Goal: Task Accomplishment & Management: Use online tool/utility

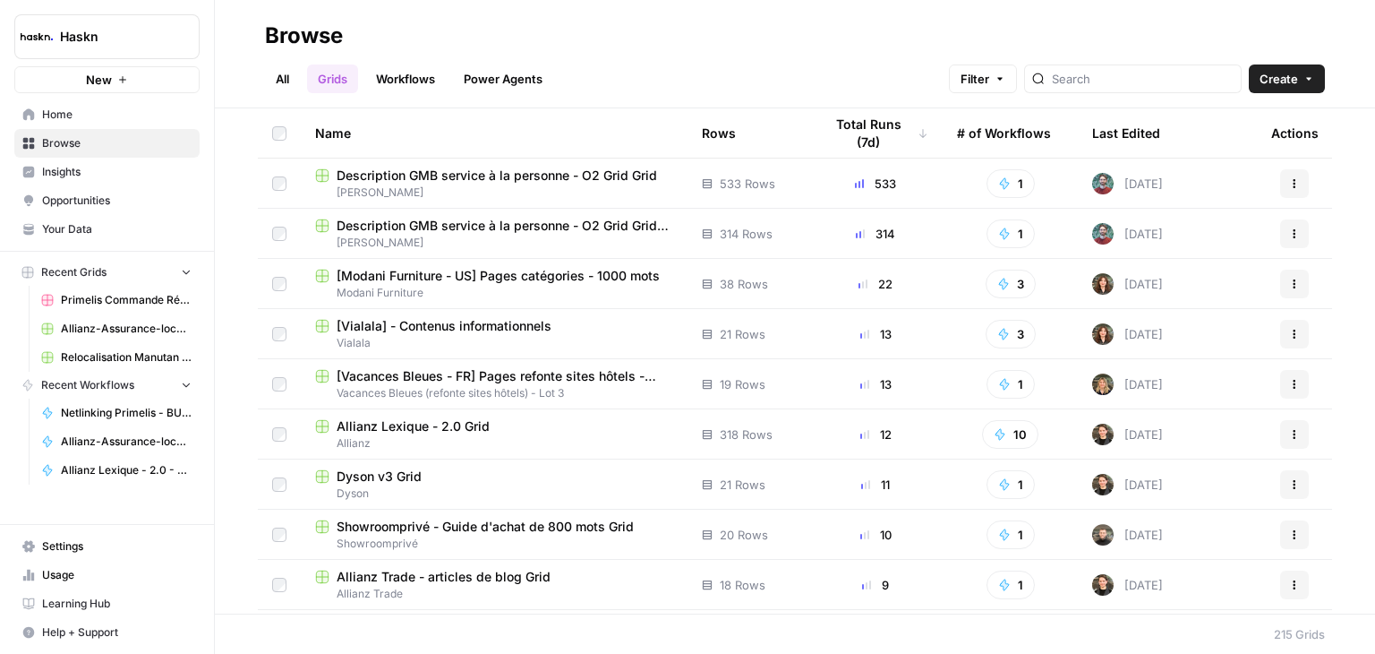
click at [397, 83] on link "Workflows" at bounding box center [405, 78] width 81 height 29
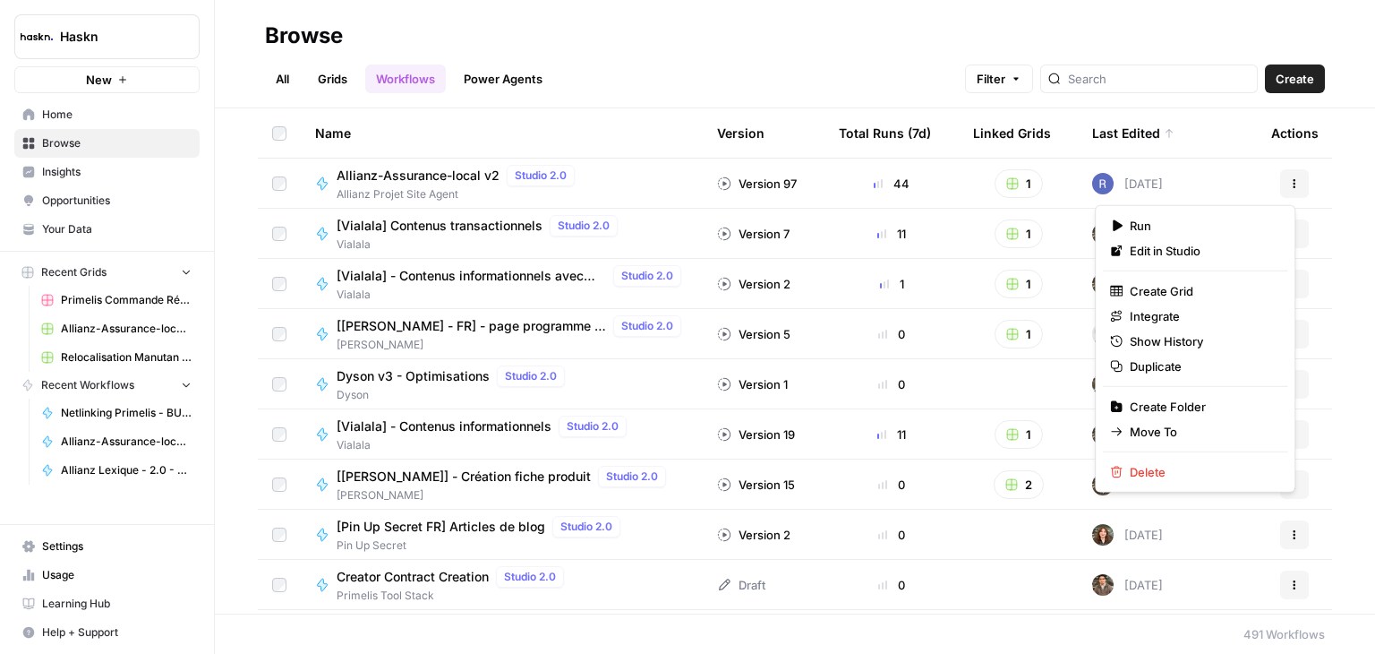
click at [1289, 182] on icon "button" at bounding box center [1294, 183] width 11 height 11
click at [1185, 368] on span "Duplicate" at bounding box center [1201, 366] width 143 height 18
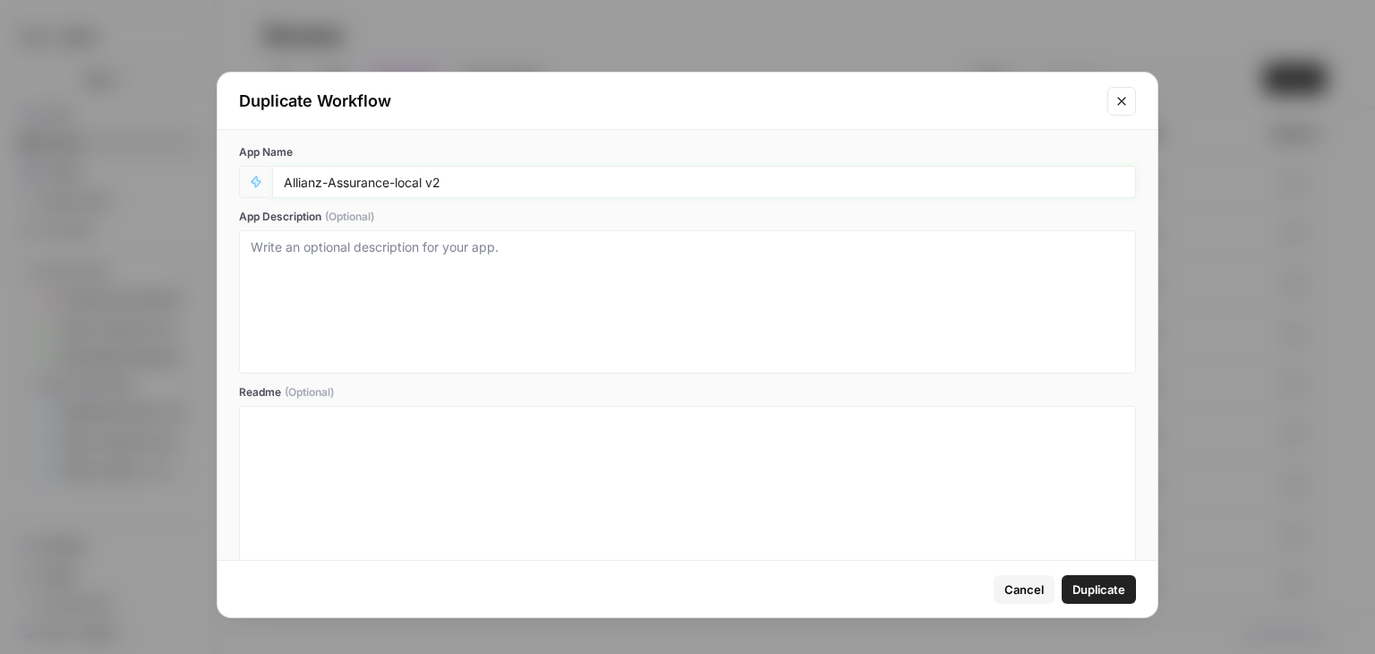
click at [610, 185] on input "Allianz-Assurance-local v2" at bounding box center [704, 182] width 841 height 16
type input "Allianz-Assurance-local v3"
click at [1114, 585] on span "Duplicate" at bounding box center [1099, 589] width 53 height 18
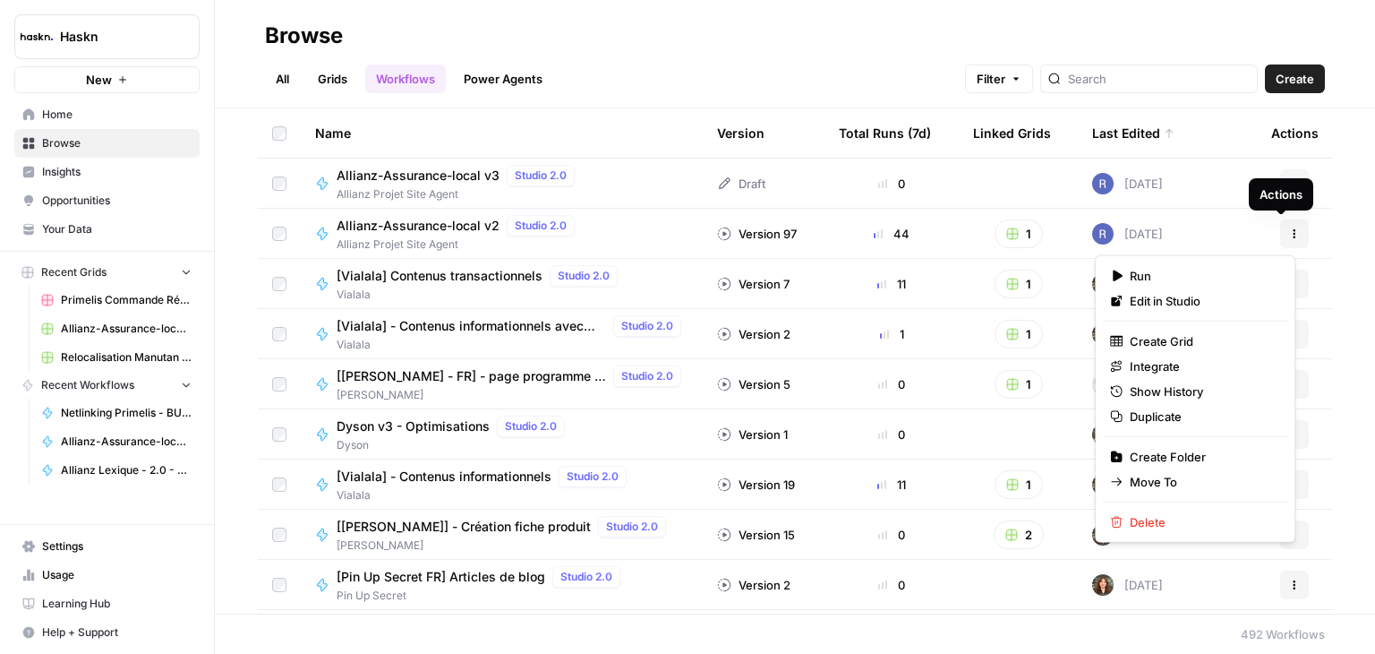
click at [1287, 237] on button "Actions" at bounding box center [1294, 233] width 29 height 29
click at [1164, 519] on span "Delete" at bounding box center [1201, 522] width 143 height 18
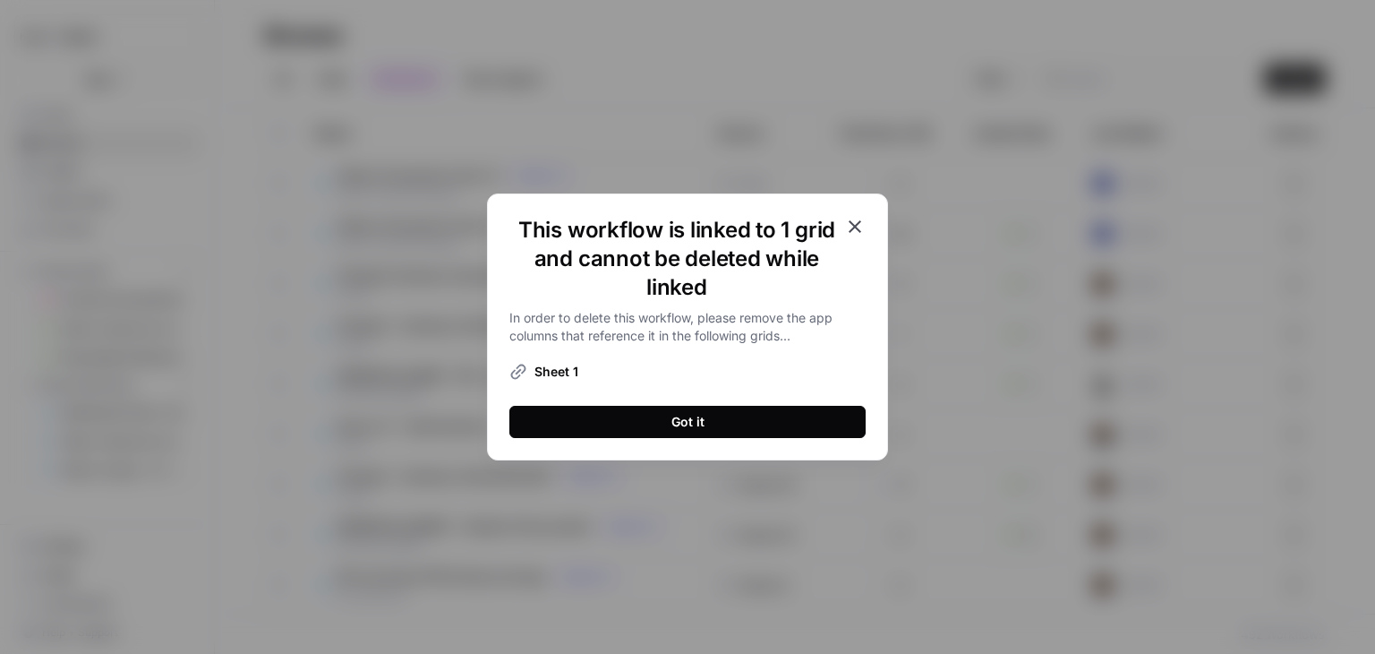
click at [860, 229] on icon "button" at bounding box center [854, 226] width 21 height 21
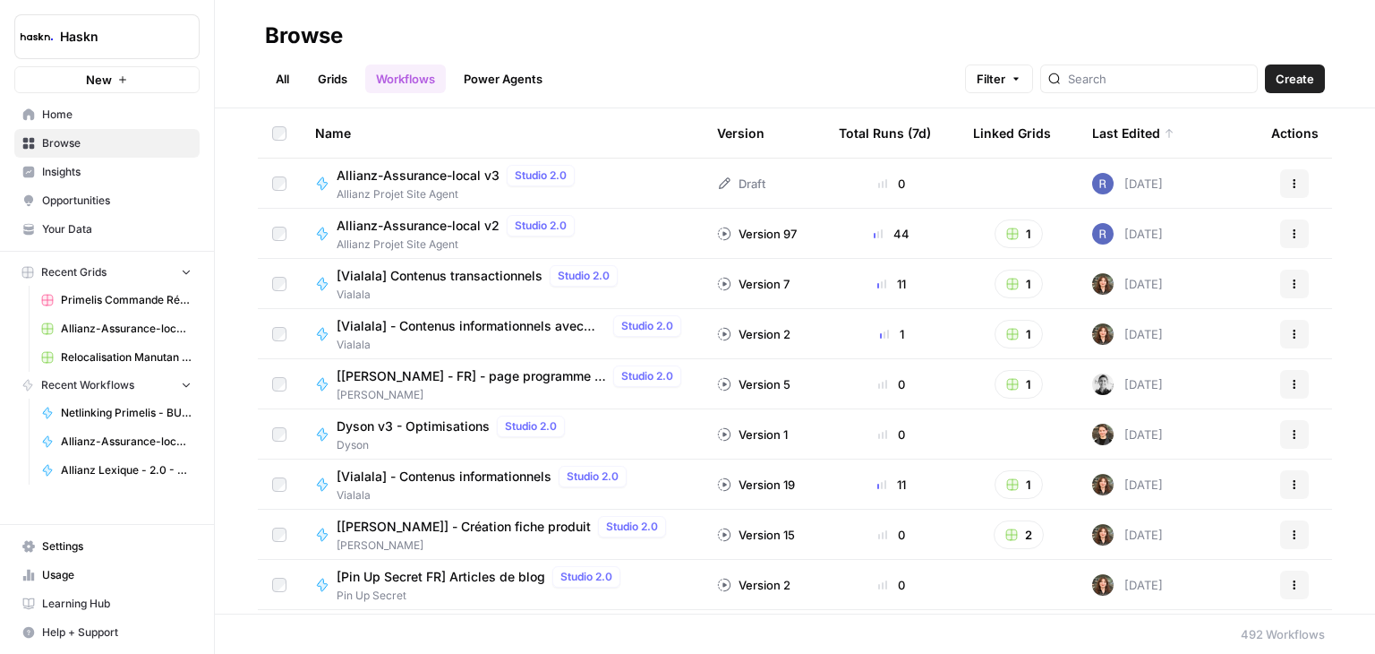
click at [436, 167] on span "Allianz-Assurance-local v3" at bounding box center [418, 176] width 163 height 18
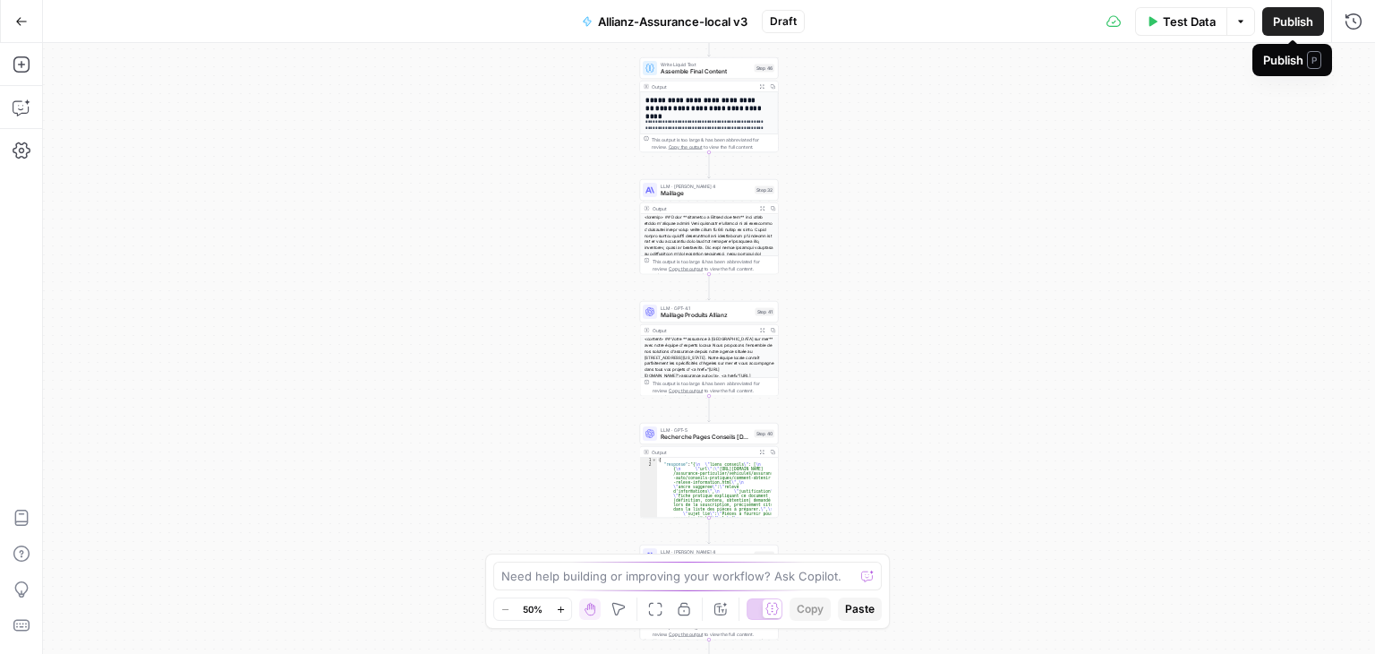
click at [1293, 20] on span "Publish" at bounding box center [1293, 22] width 40 height 18
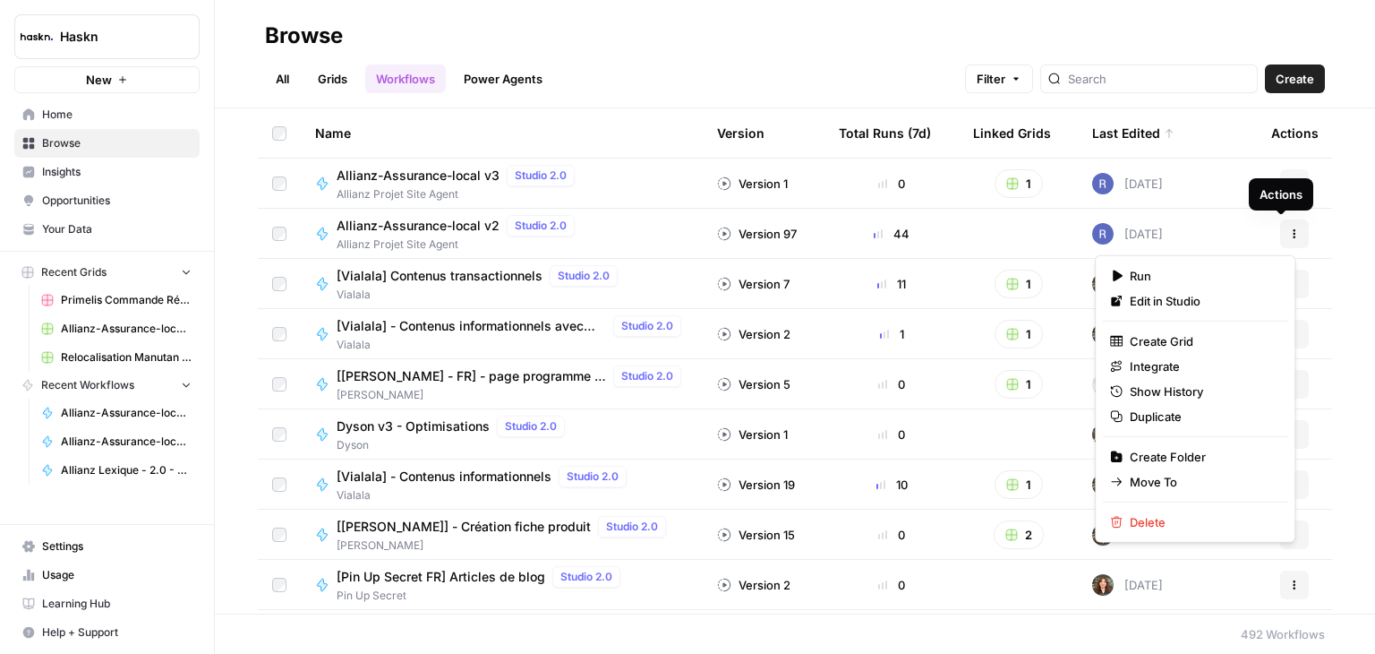
click at [1289, 236] on icon "button" at bounding box center [1294, 233] width 11 height 11
click at [1163, 525] on span "Delete" at bounding box center [1201, 522] width 143 height 18
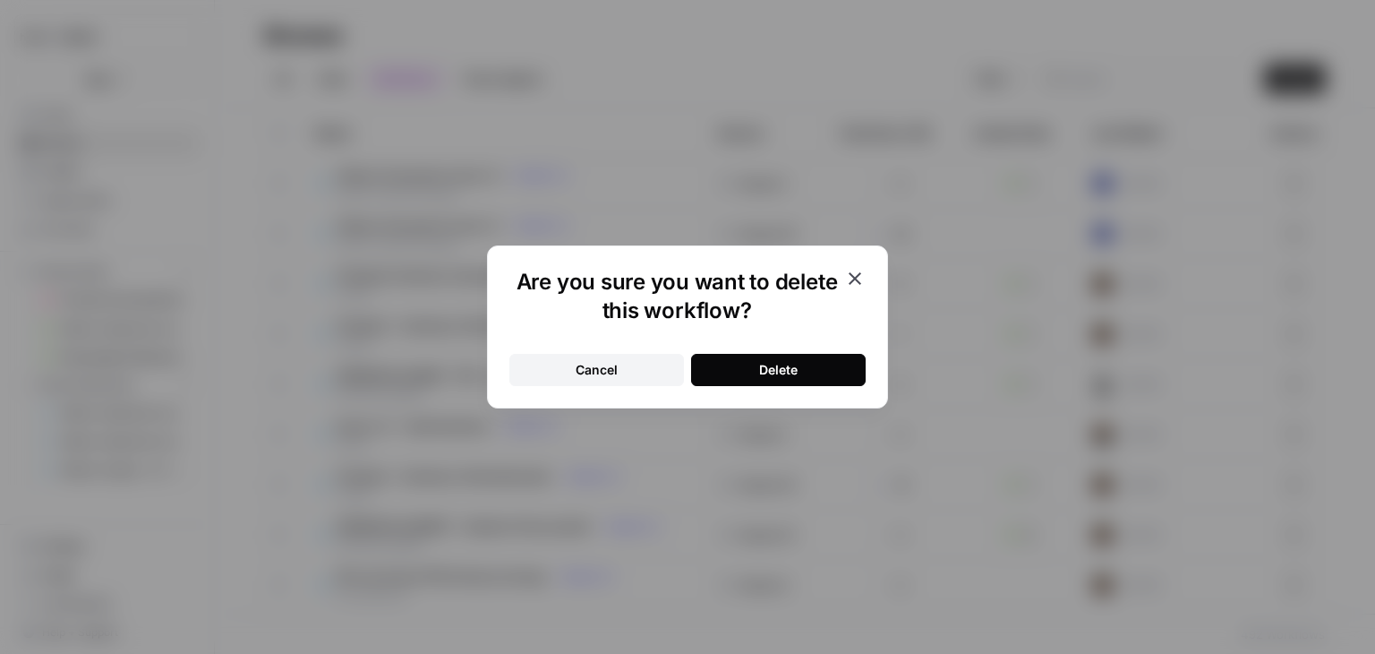
click at [798, 369] on div "Delete" at bounding box center [778, 370] width 38 height 18
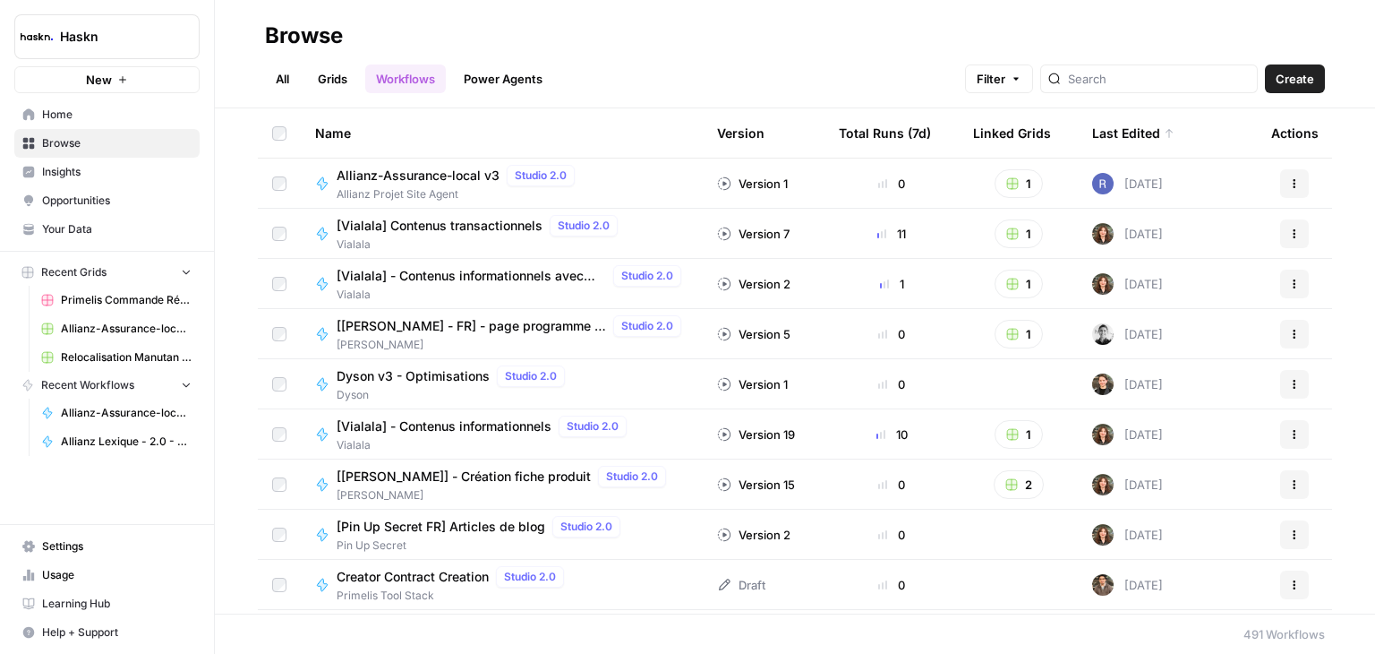
click at [444, 175] on span "Allianz-Assurance-local v3" at bounding box center [418, 176] width 163 height 18
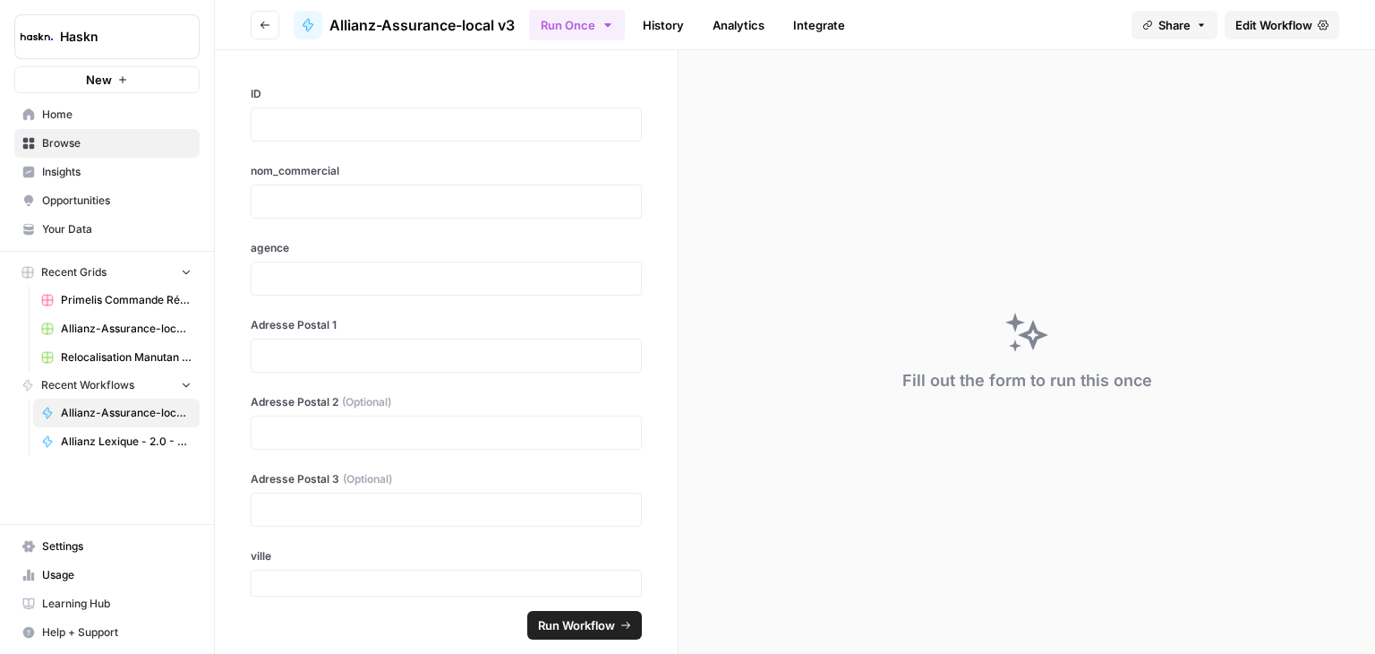
click at [1267, 21] on span "Edit Workflow" at bounding box center [1274, 25] width 77 height 18
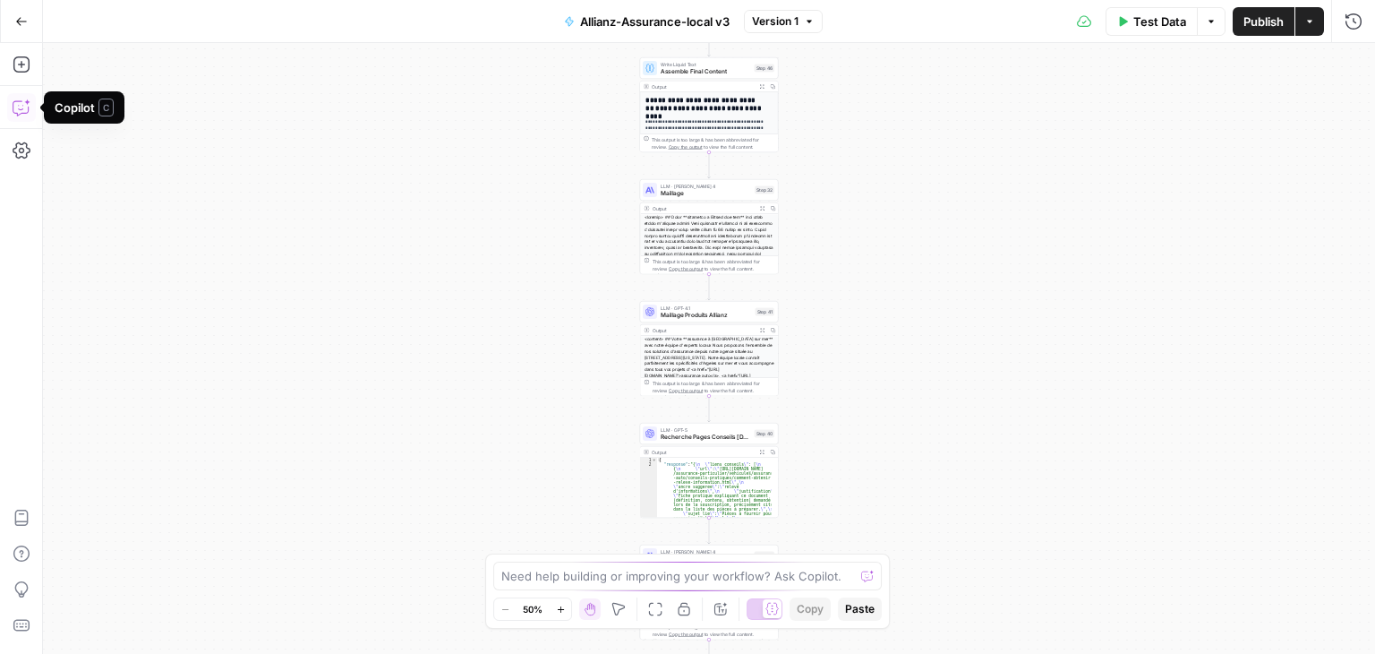
click at [25, 112] on icon "button" at bounding box center [20, 108] width 15 height 14
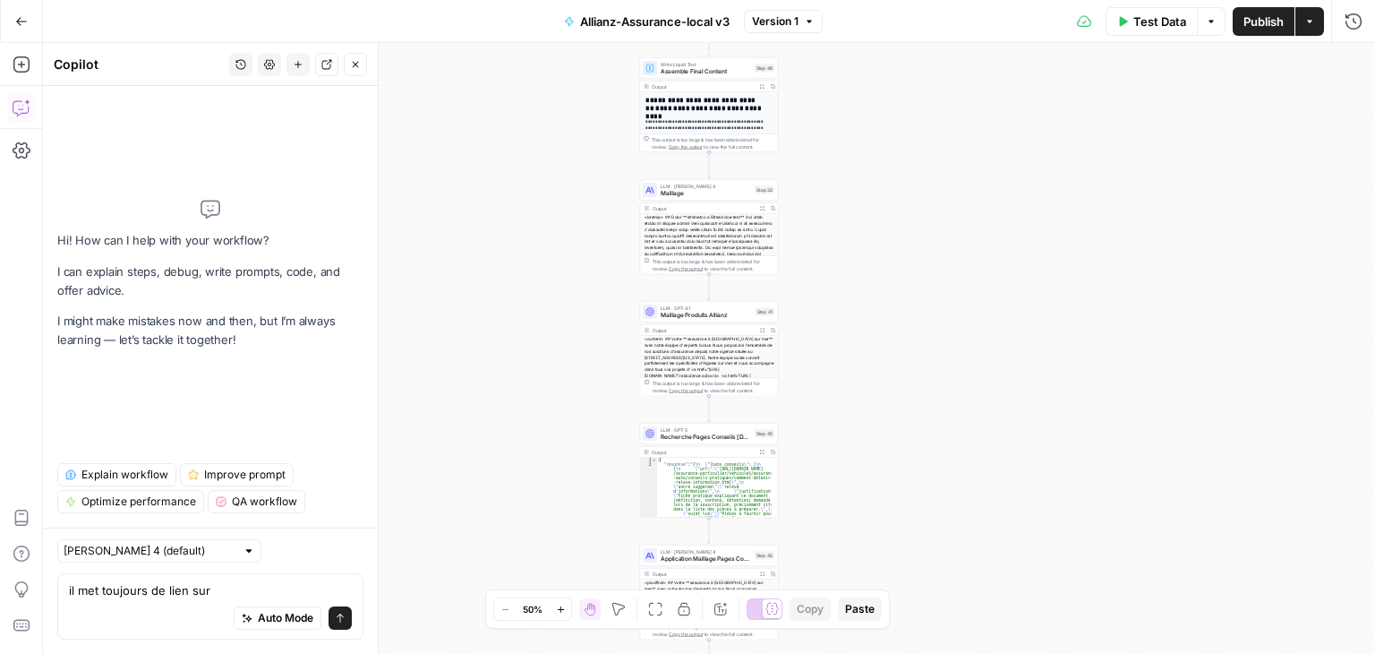
type textarea "il met toujours de lien sur"
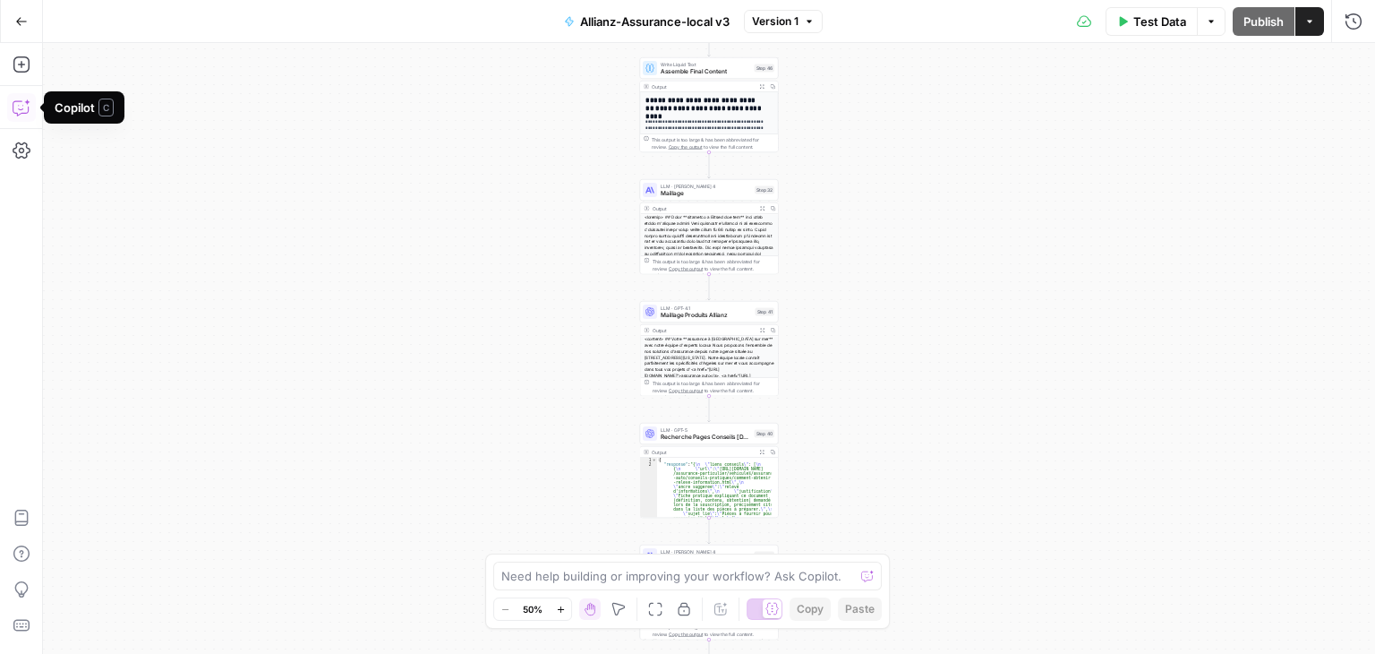
click at [21, 112] on icon "button" at bounding box center [22, 107] width 18 height 18
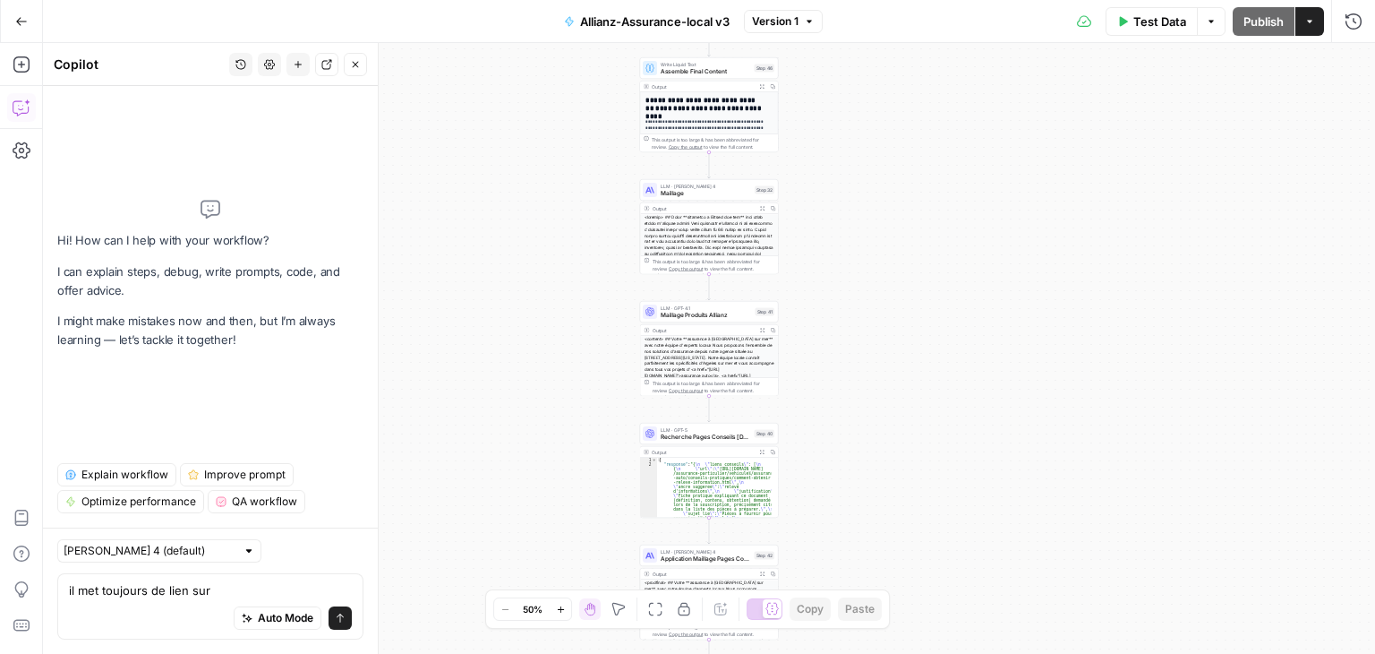
click at [233, 599] on div "Auto Mode Send" at bounding box center [210, 618] width 283 height 39
click at [217, 595] on textarea "il met toujours de lien sur" at bounding box center [210, 590] width 283 height 18
type textarea "il met toujours de lien sur assurance à ...."
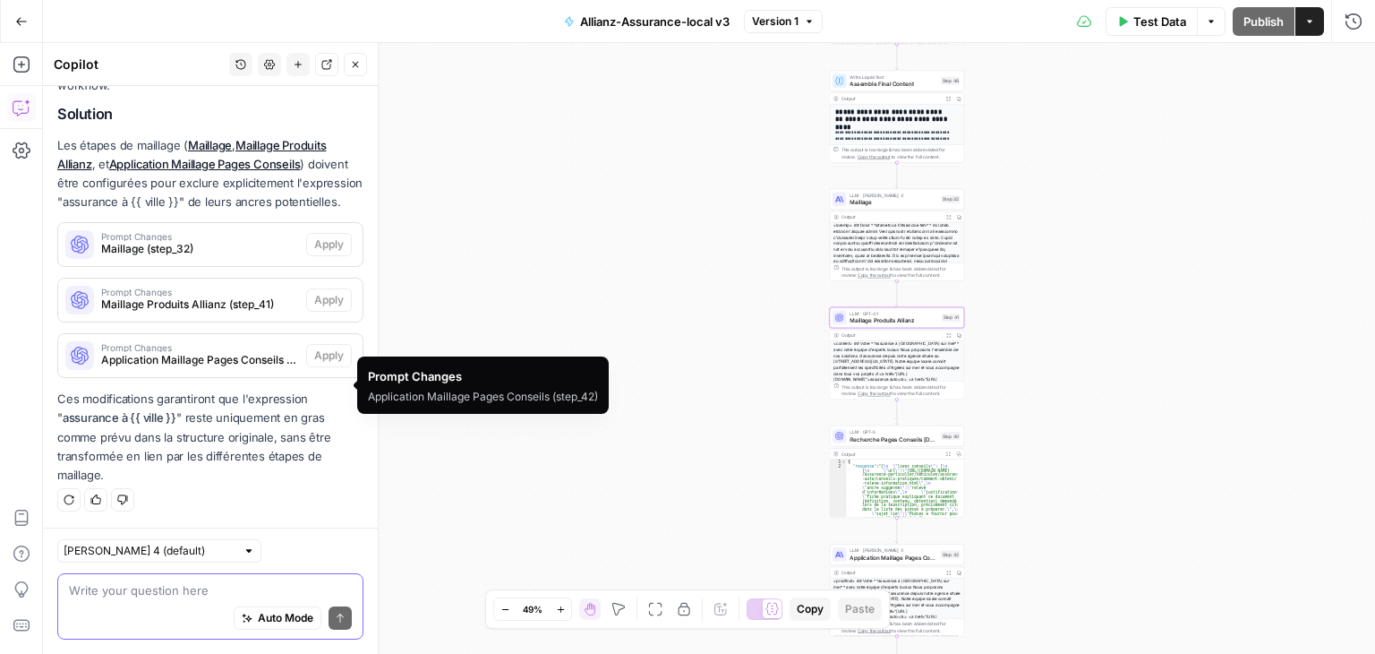
scroll to position [269, 0]
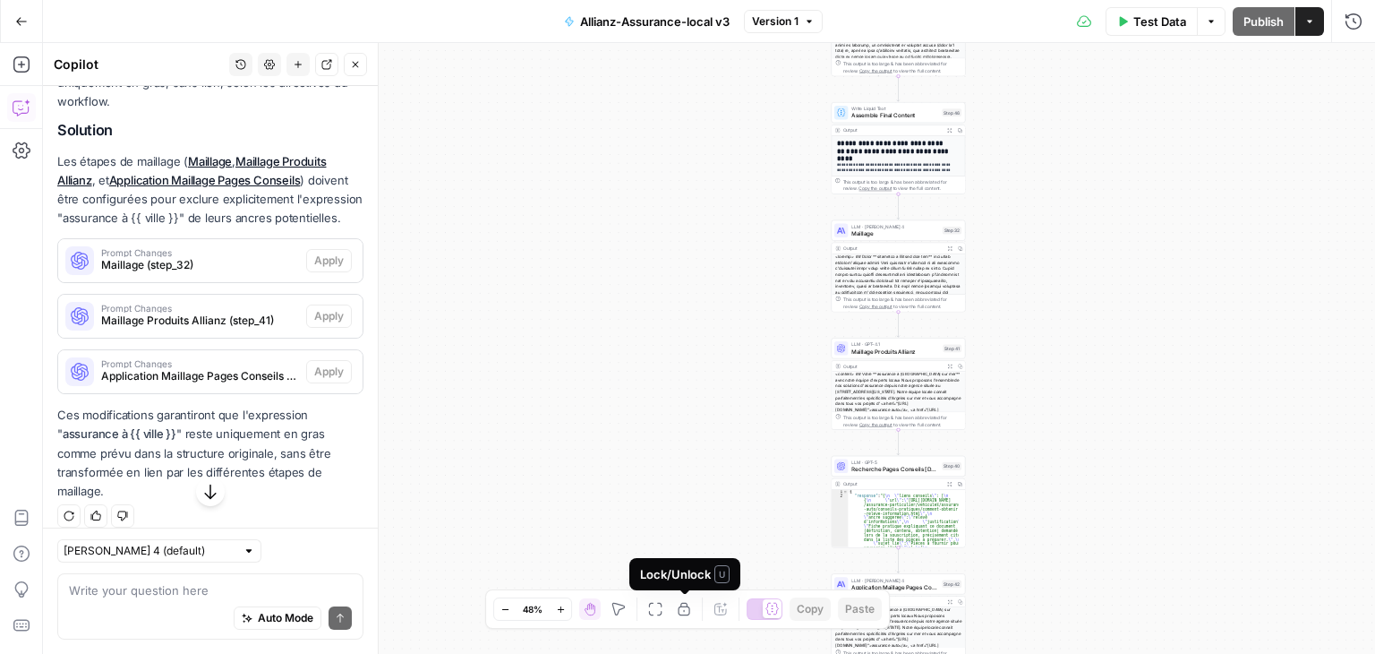
click at [686, 614] on icon "button" at bounding box center [684, 609] width 12 height 13
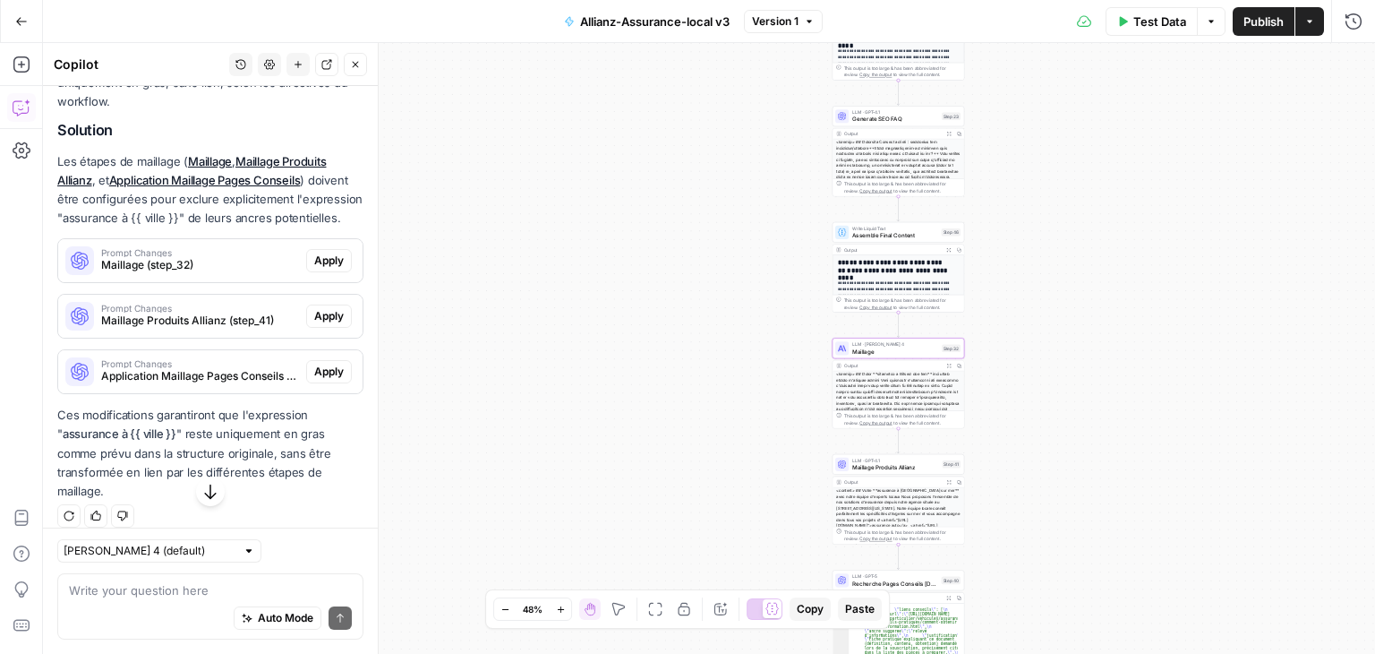
click at [320, 269] on span "Apply" at bounding box center [329, 260] width 30 height 16
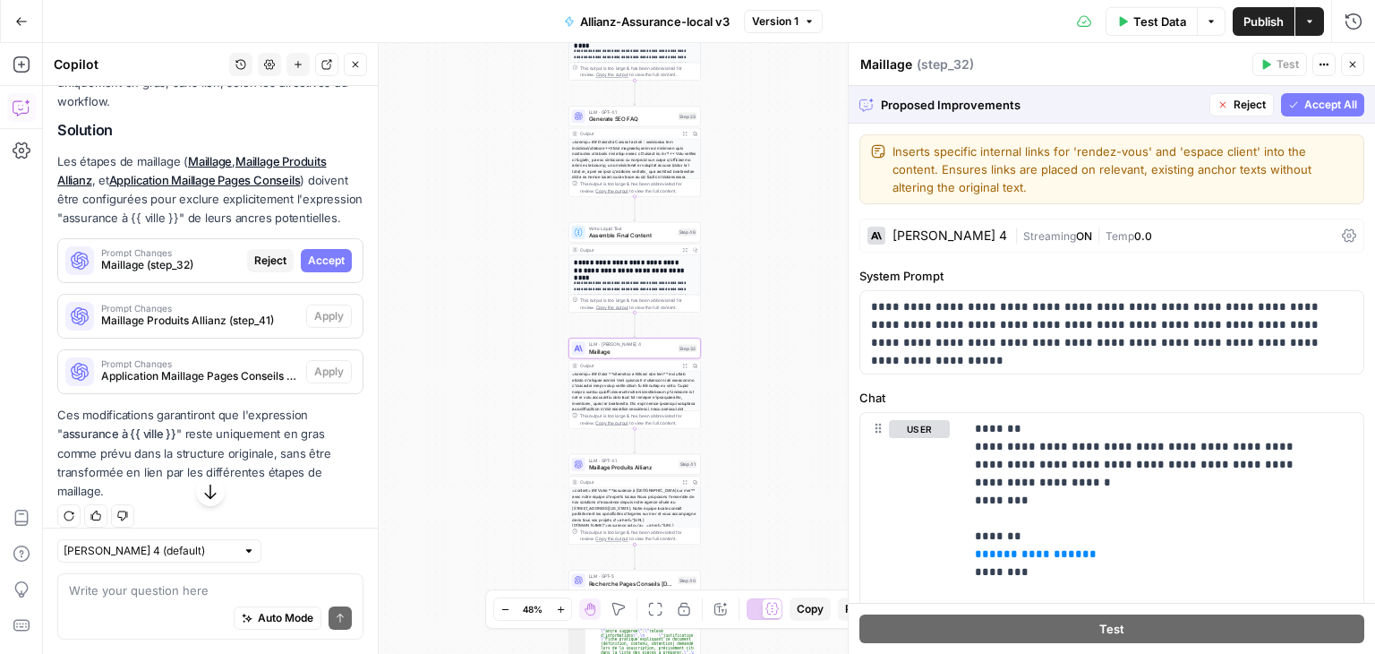
click at [320, 269] on span "Accept" at bounding box center [326, 260] width 37 height 16
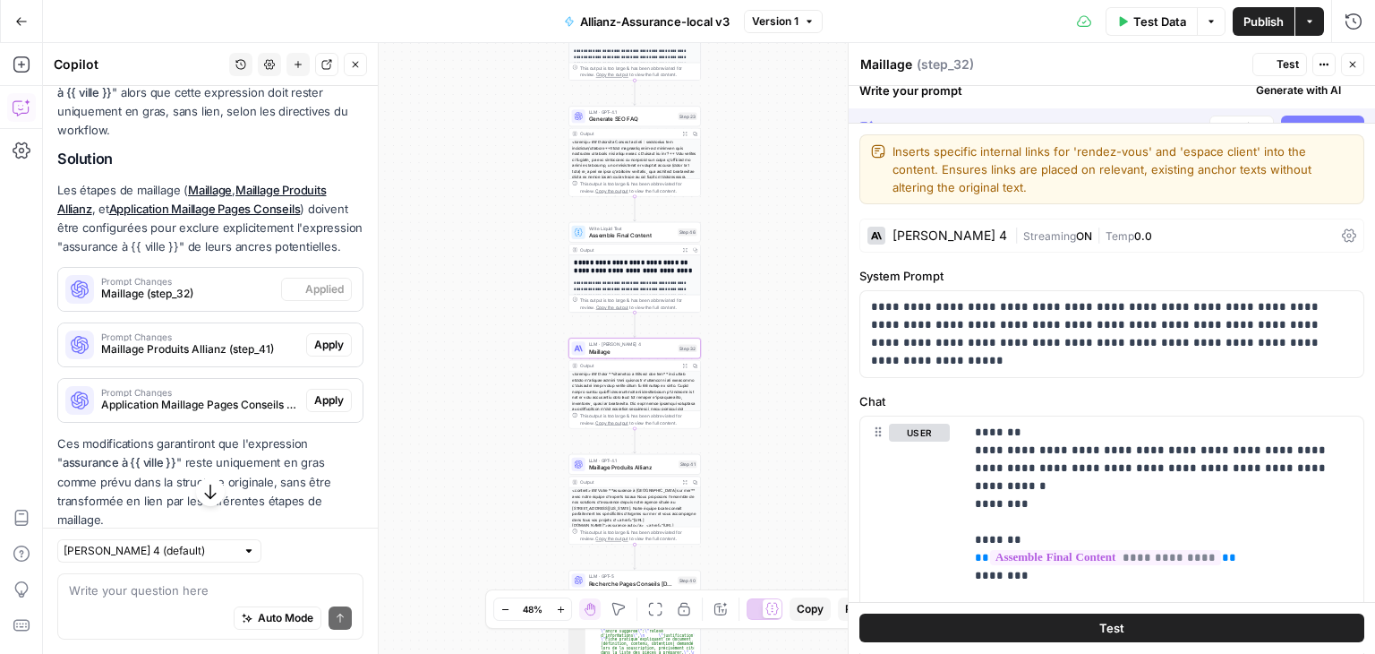
scroll to position [298, 0]
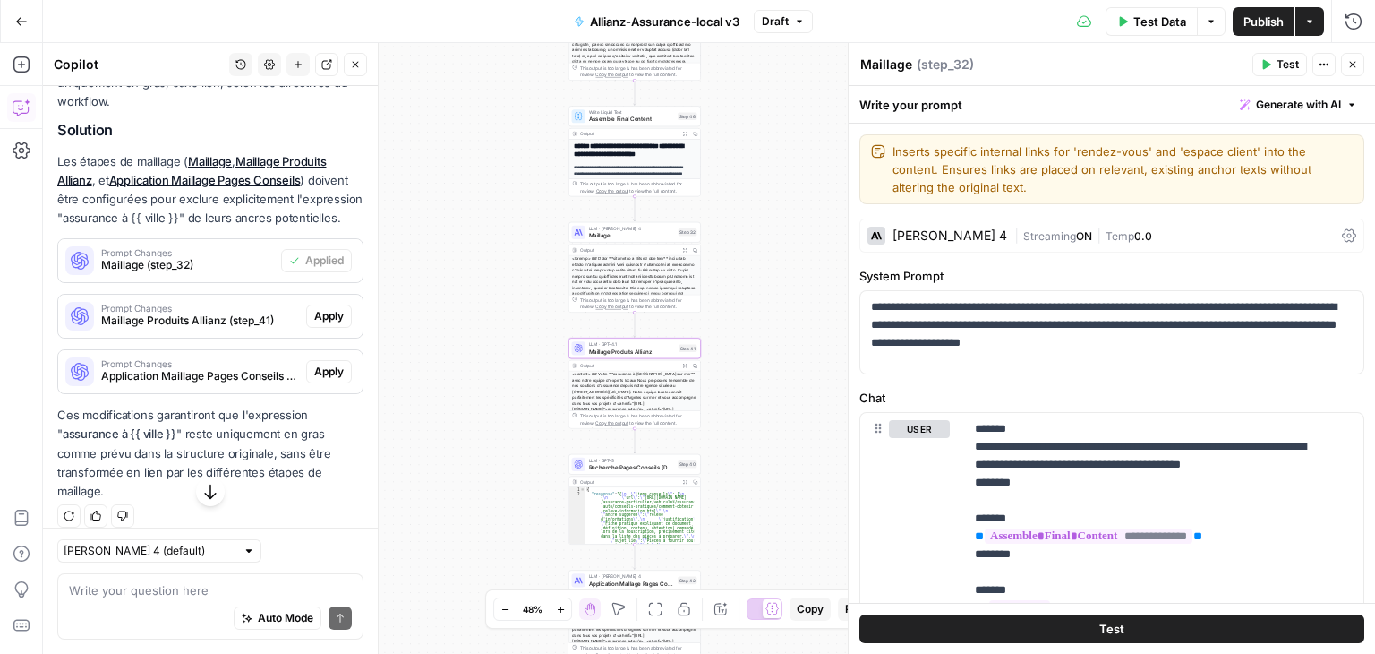
click at [314, 324] on span "Apply" at bounding box center [329, 316] width 30 height 16
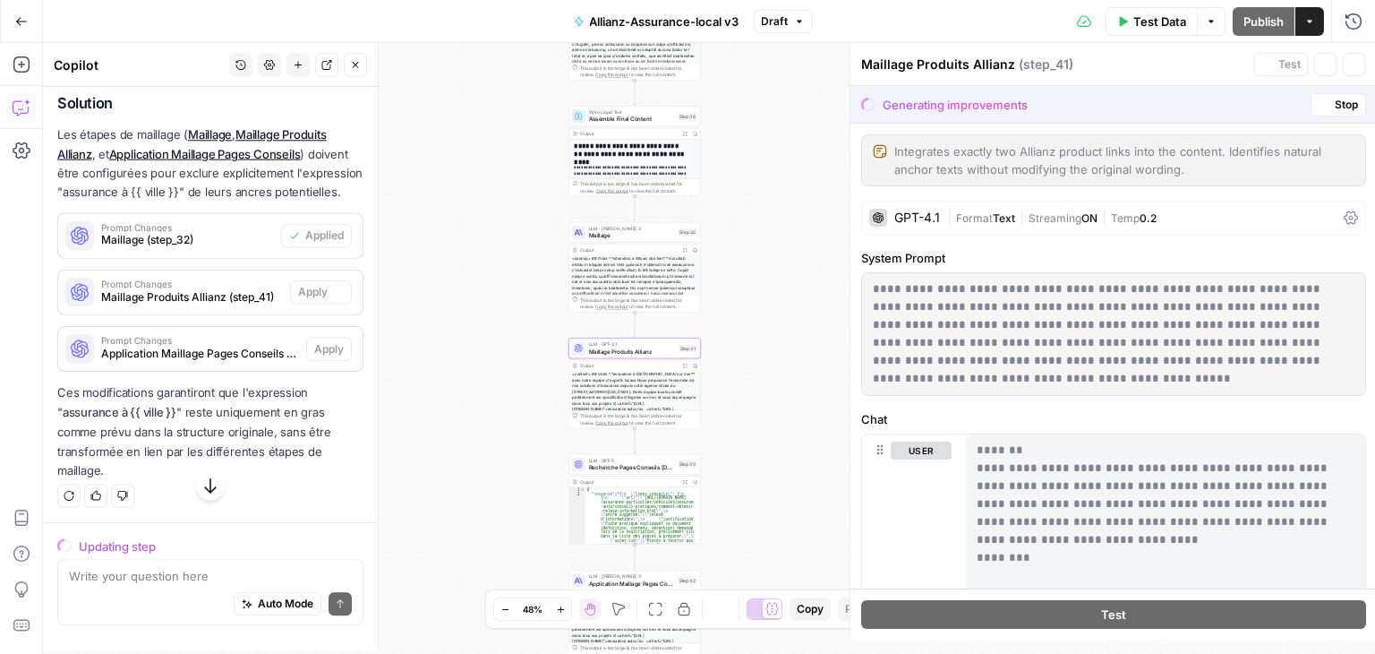
scroll to position [269, 0]
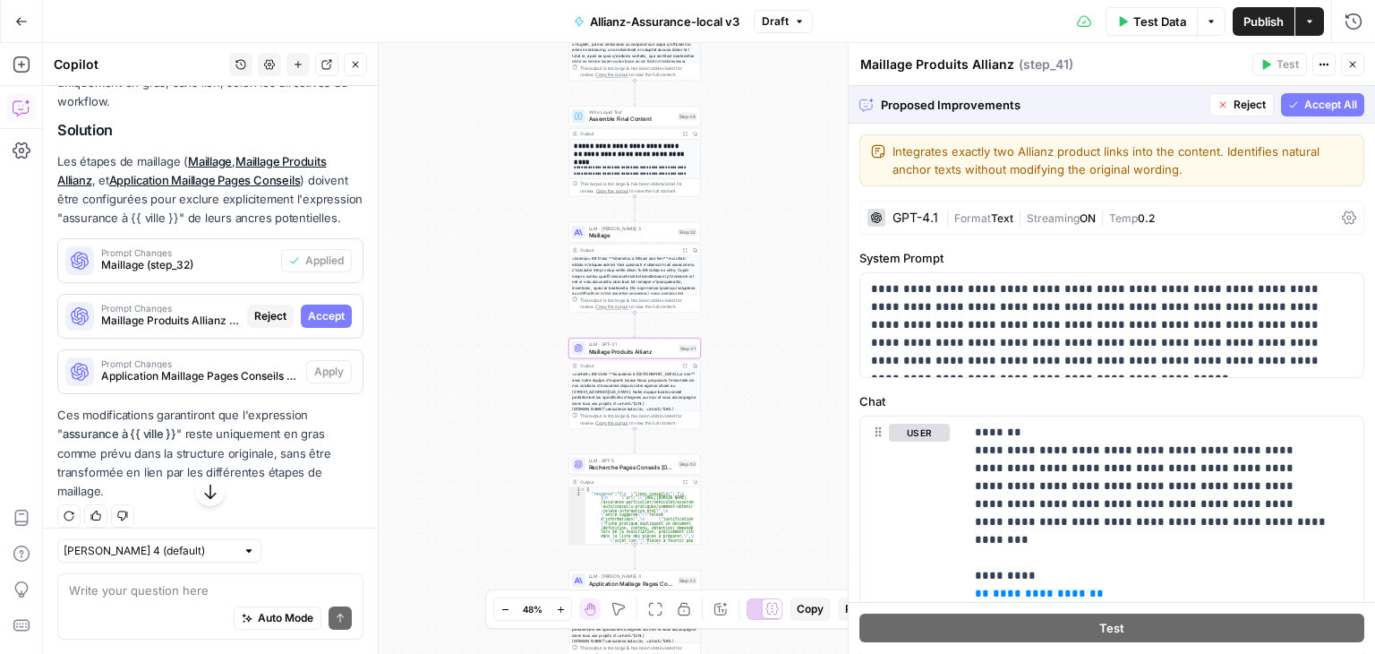
click at [324, 324] on span "Accept" at bounding box center [326, 316] width 37 height 16
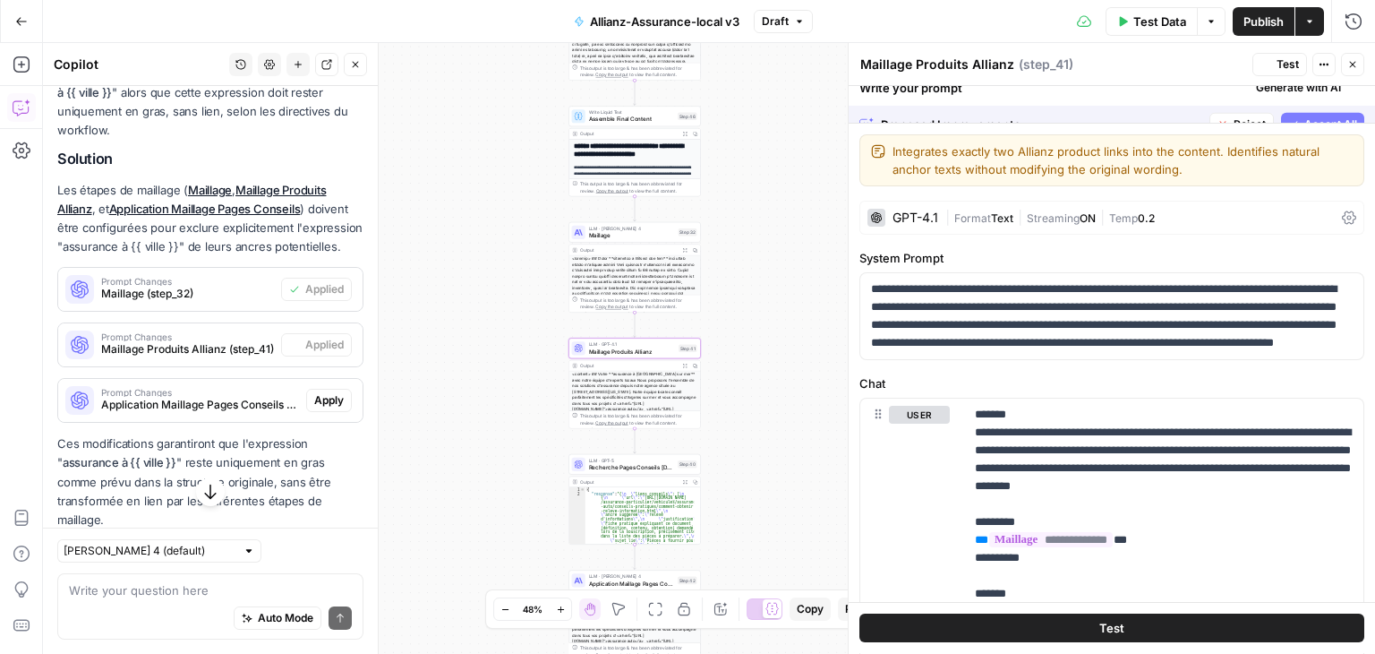
scroll to position [298, 0]
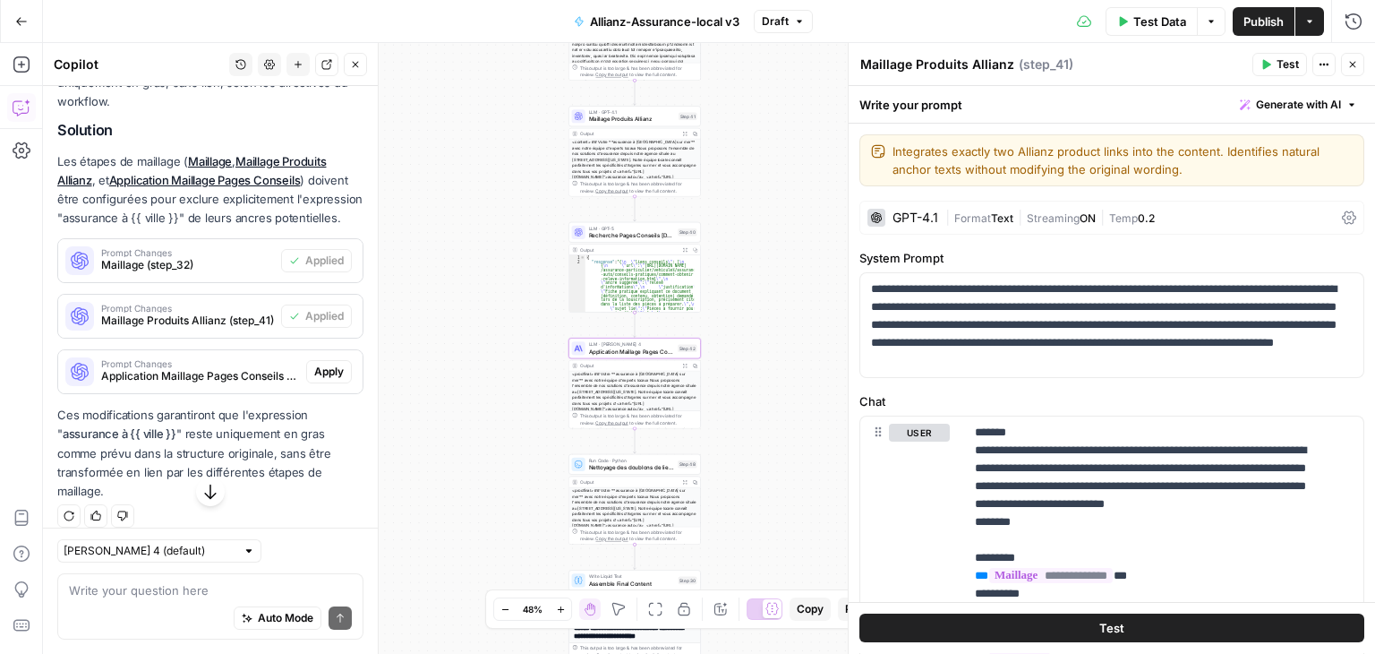
click at [322, 380] on span "Apply" at bounding box center [329, 371] width 30 height 16
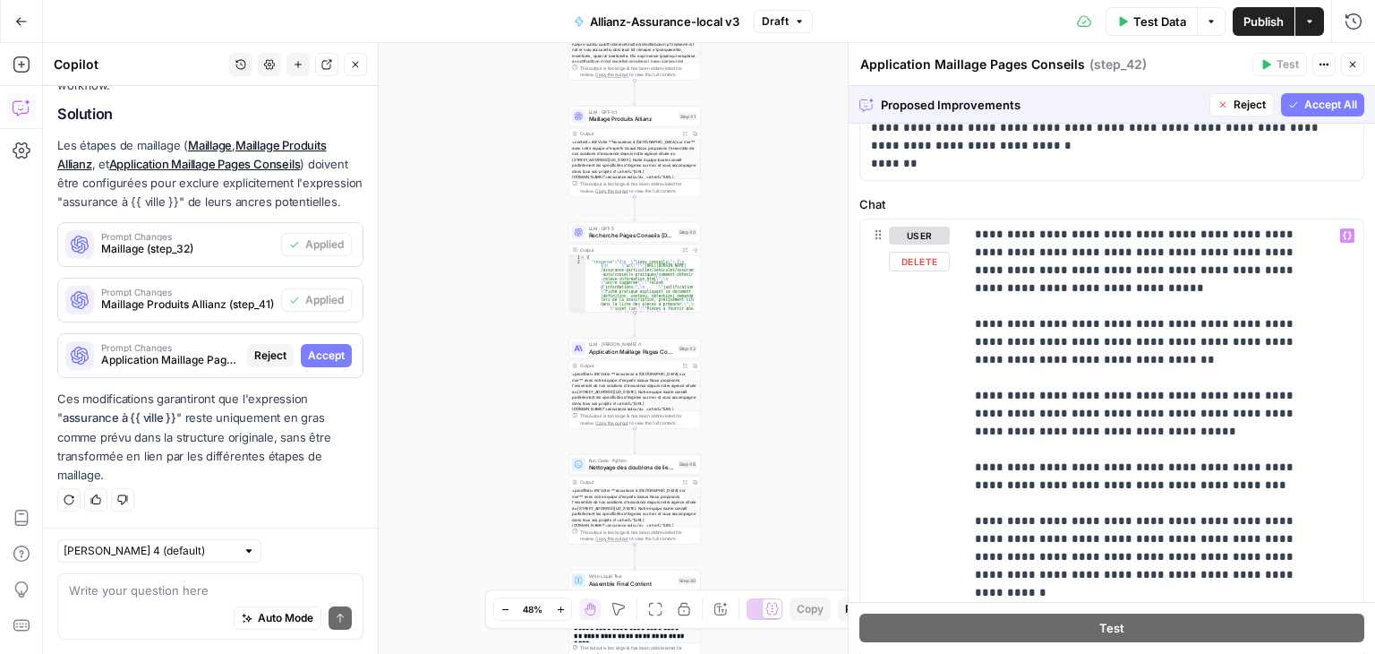
scroll to position [709, 0]
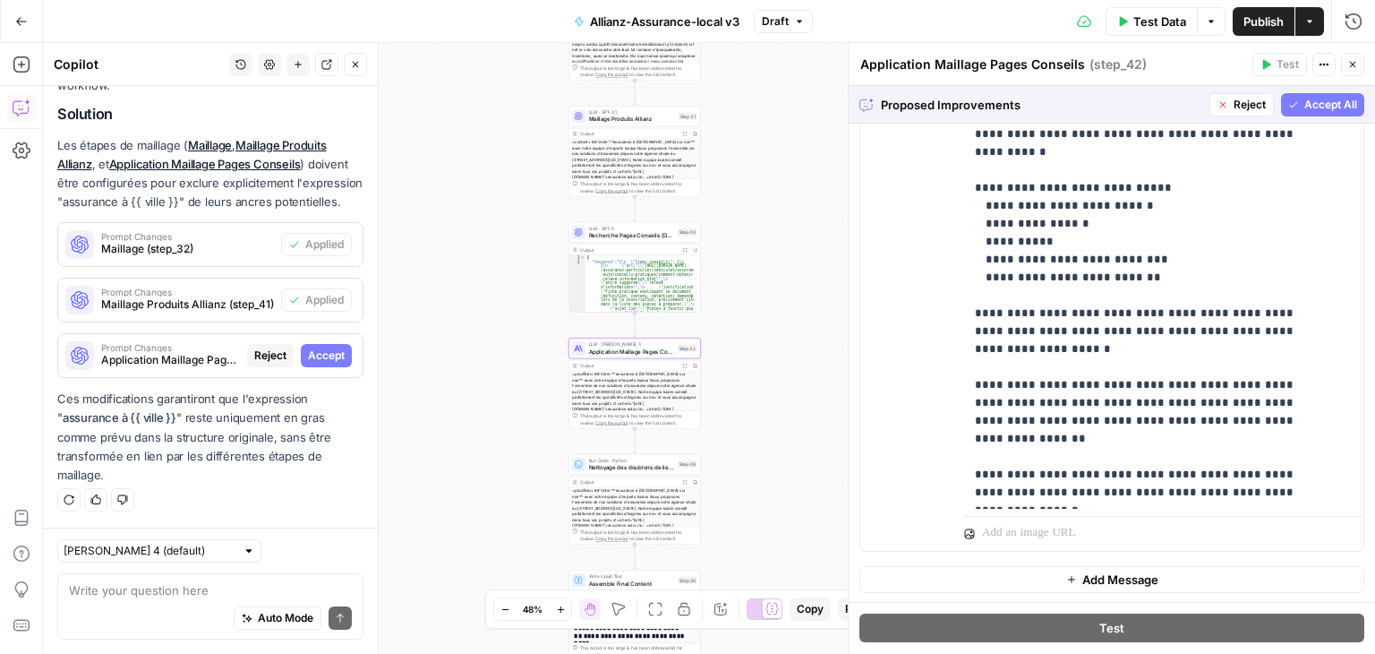
click at [315, 355] on span "Accept" at bounding box center [326, 355] width 37 height 16
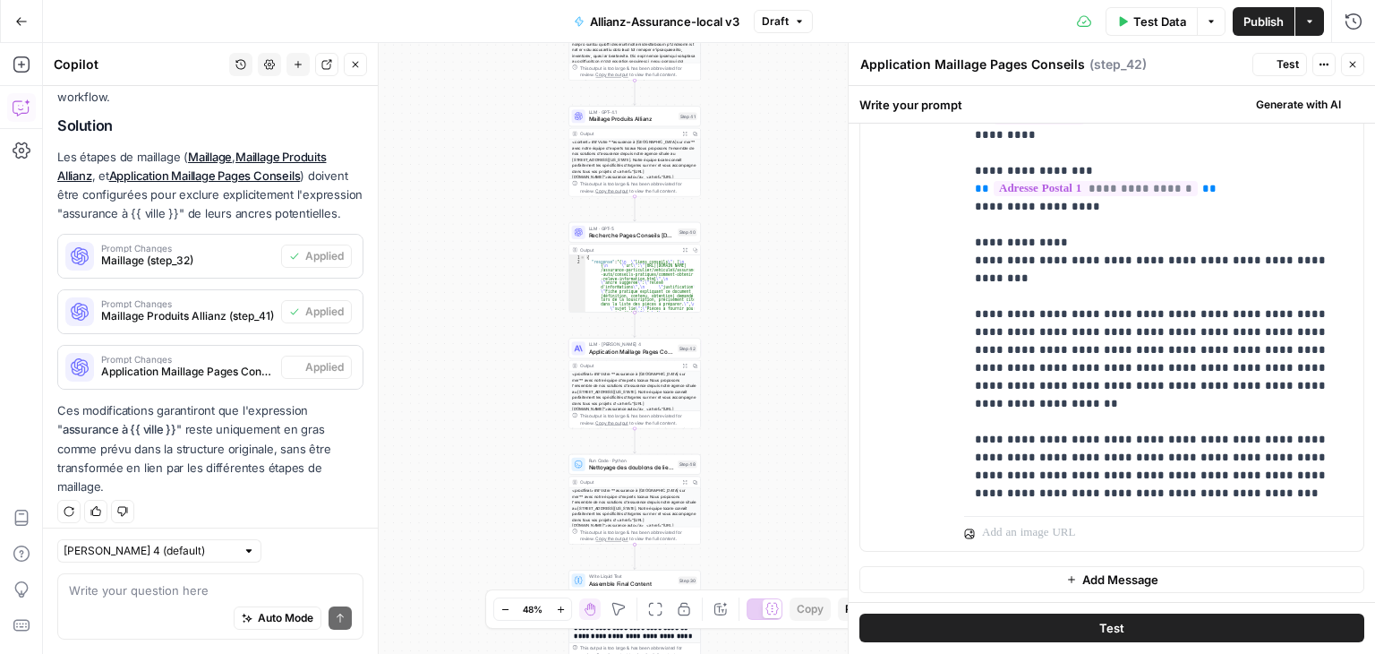
scroll to position [331, 0]
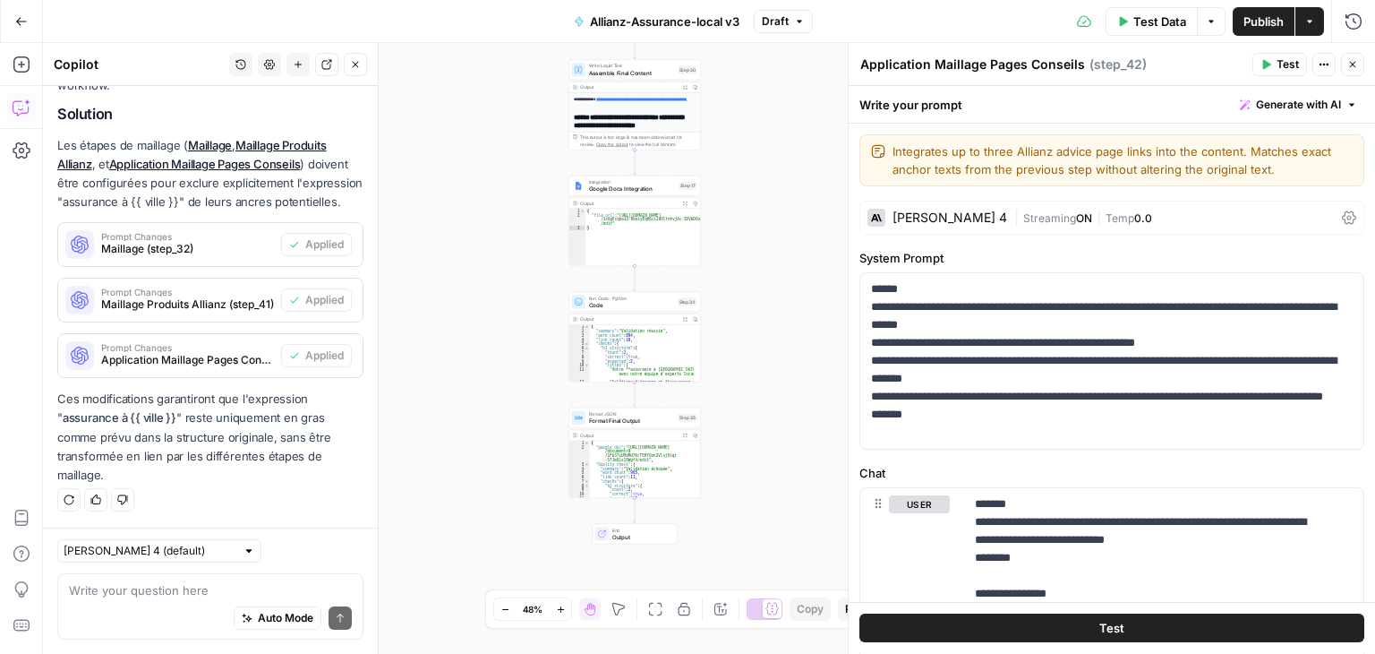
click at [489, 406] on div "**********" at bounding box center [709, 348] width 1332 height 611
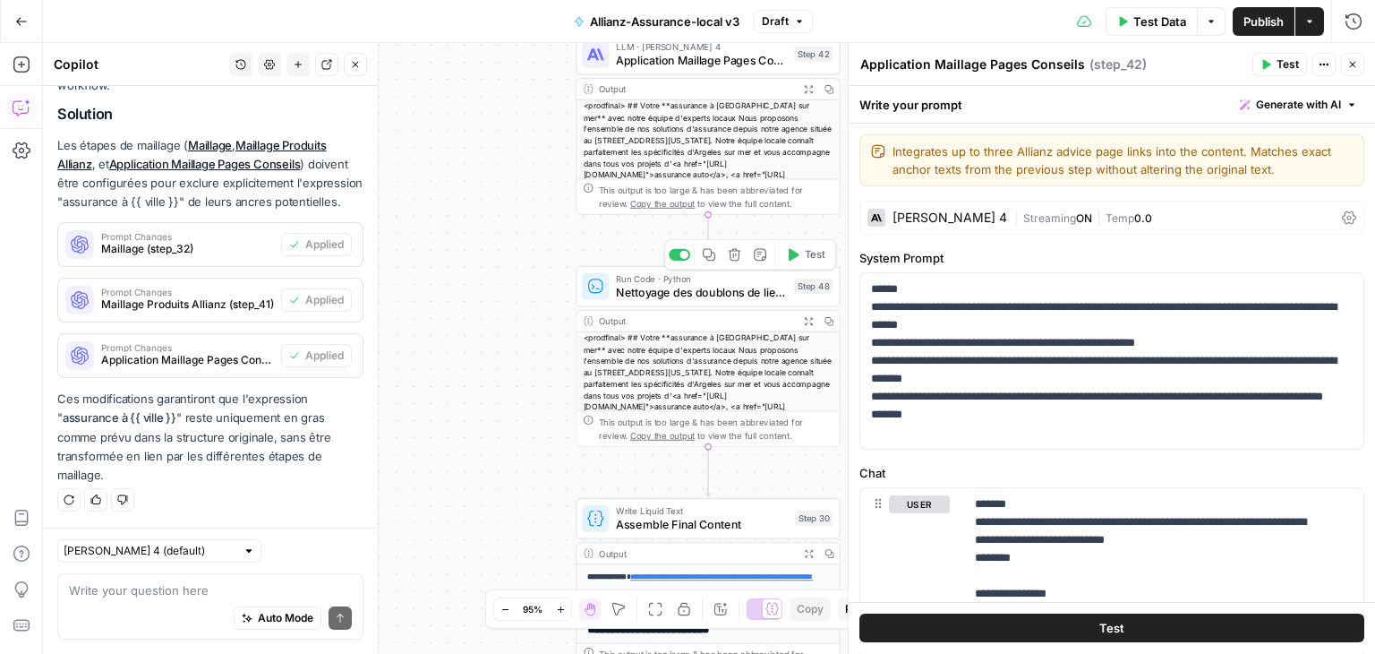
click at [637, 295] on span "Nettoyage des doublons de liens" at bounding box center [701, 292] width 171 height 17
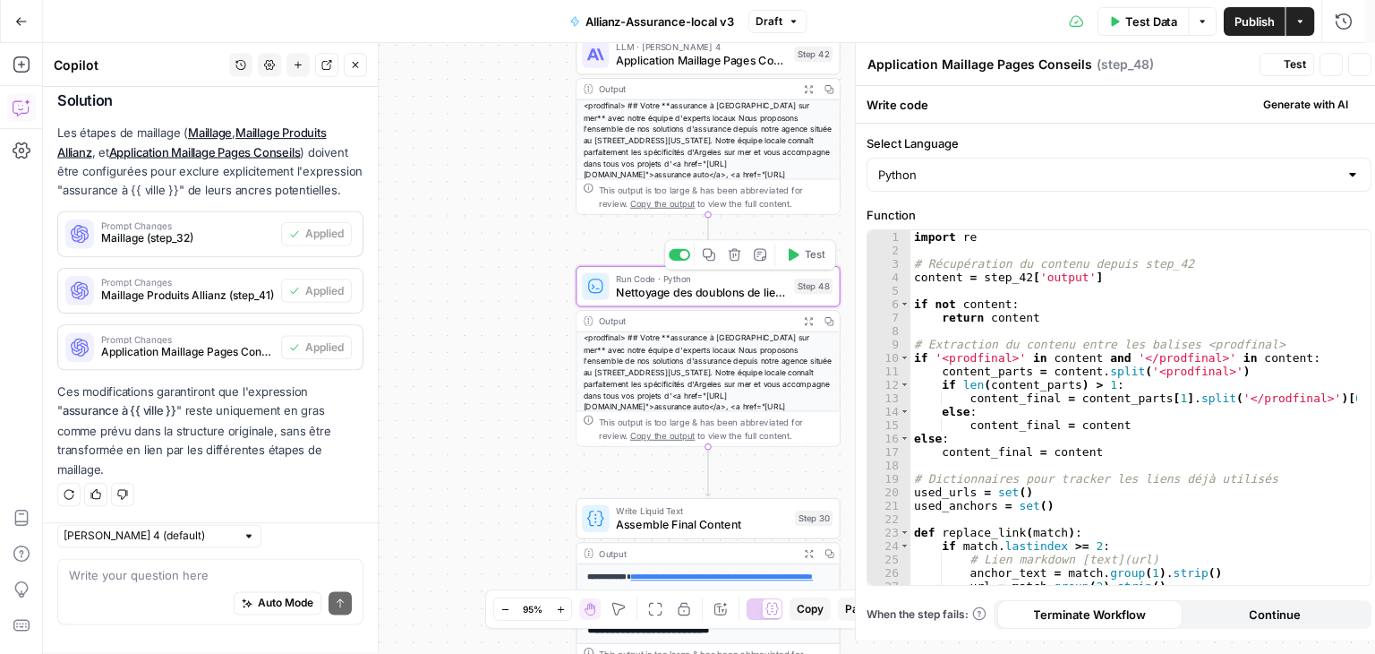
type textarea "Nettoyage des doublons de liens"
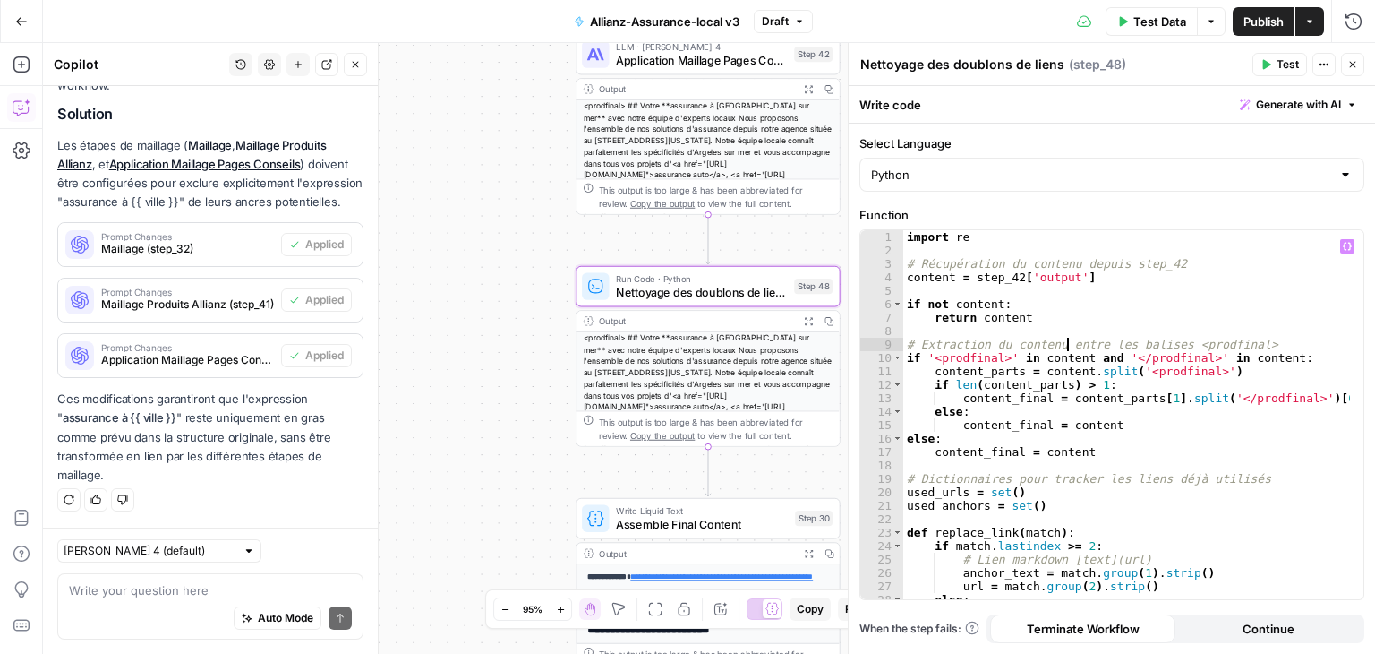
click at [1065, 345] on div "import re # Récupération du contenu depuis step_42 content = step_42 [ 'output'…" at bounding box center [1127, 428] width 448 height 396
type textarea "**********"
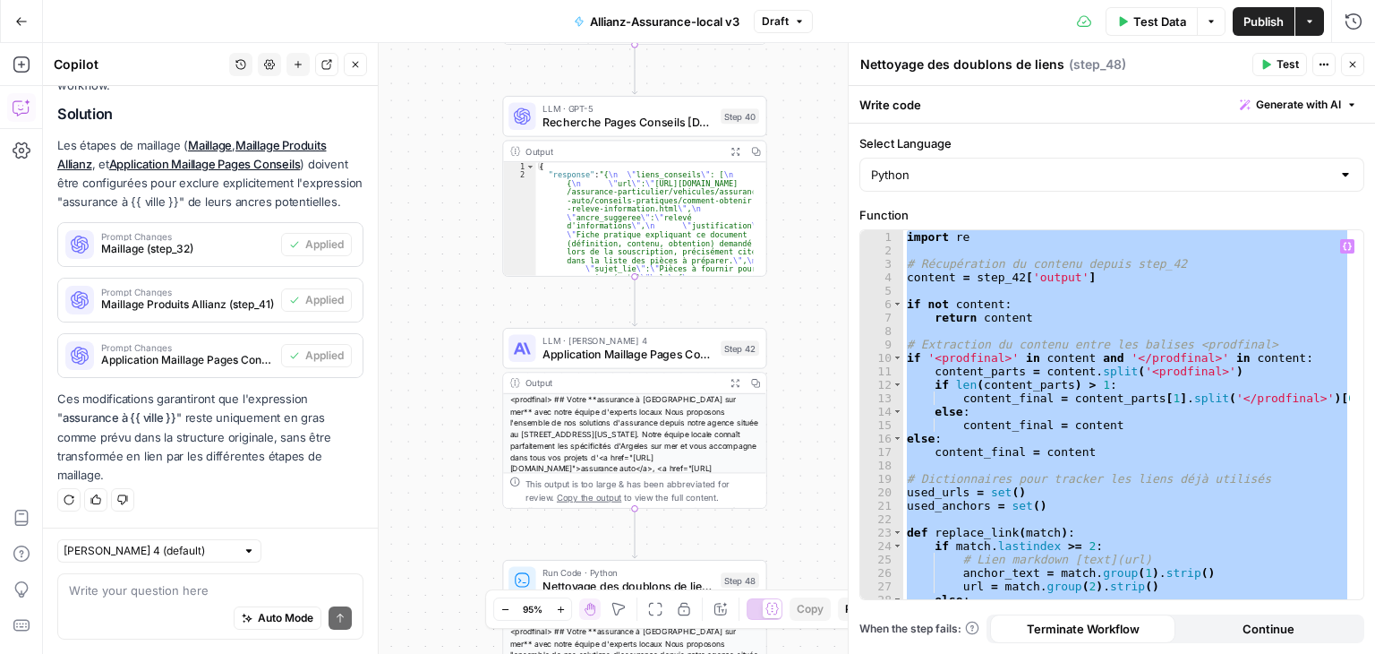
click at [144, 599] on div "Auto Mode Send" at bounding box center [210, 618] width 283 height 39
paste textarea "tu n'as pas droit d'utiliser l'ancre assurance emprunteur pour les page conseil…"
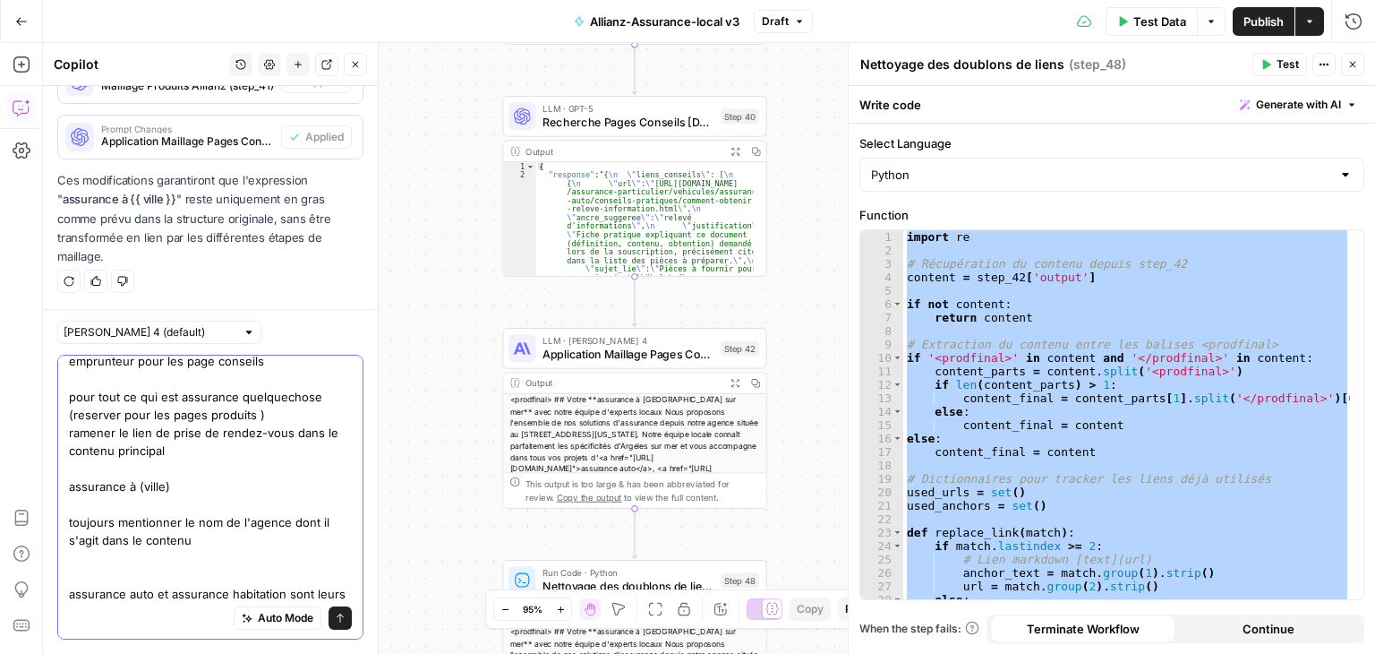
scroll to position [56, 0]
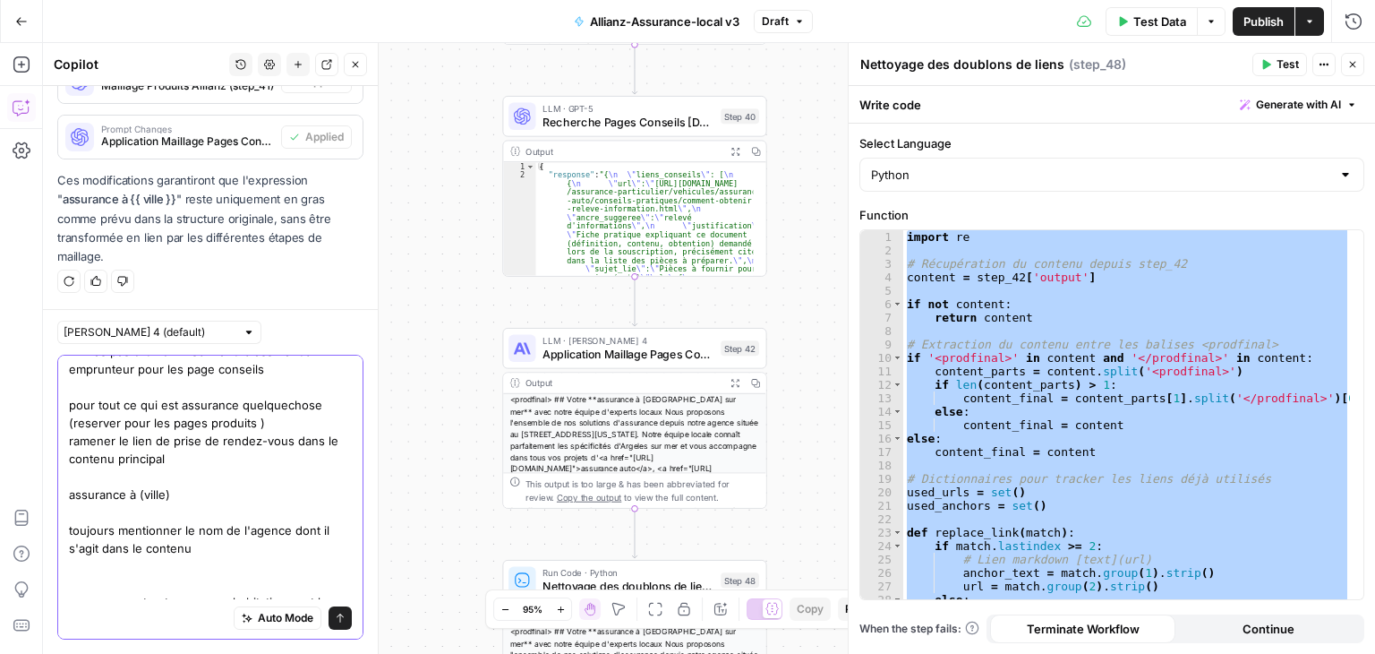
drag, startPoint x: 171, startPoint y: 499, endPoint x: 193, endPoint y: 500, distance: 22.5
click at [193, 500] on textarea "voici quelques retours à integrer : tu n'as pas droit d'utiliser l'ancre assura…" at bounding box center [210, 476] width 283 height 340
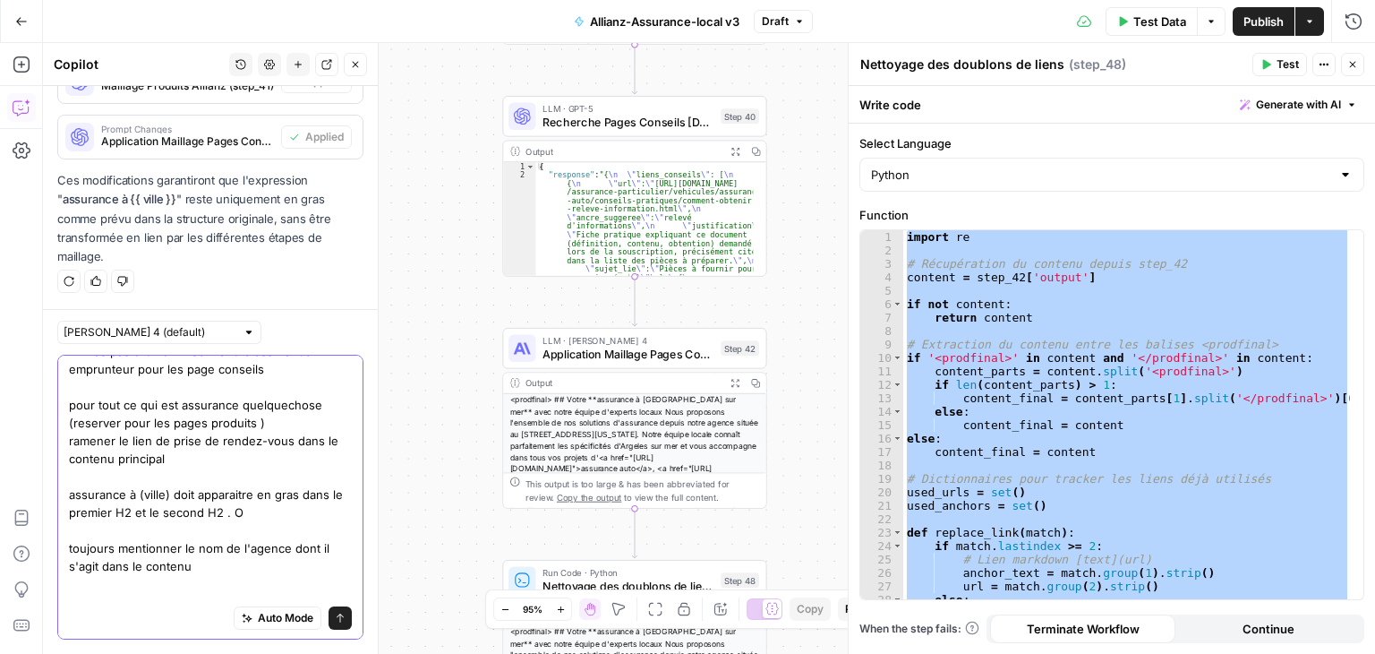
type textarea "voici quelques retours à integrer : tu n'as pas droit d'utiliser l'ancre assura…"
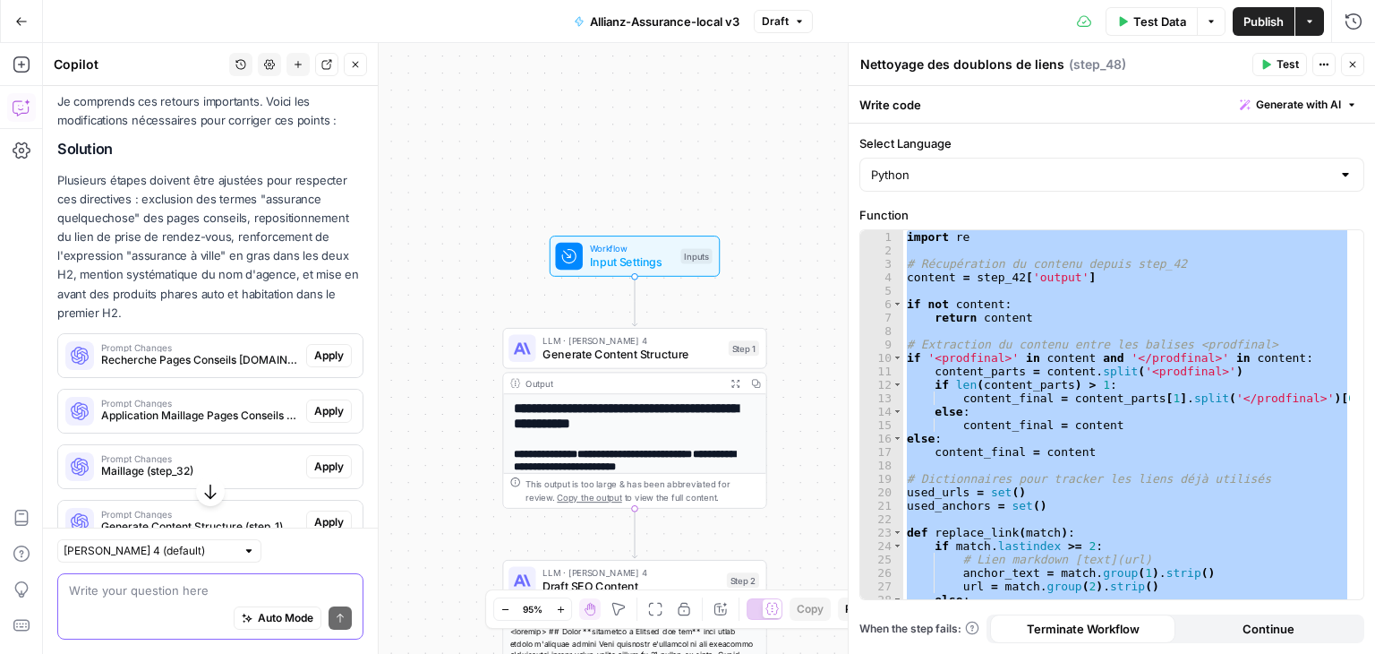
scroll to position [1175, 0]
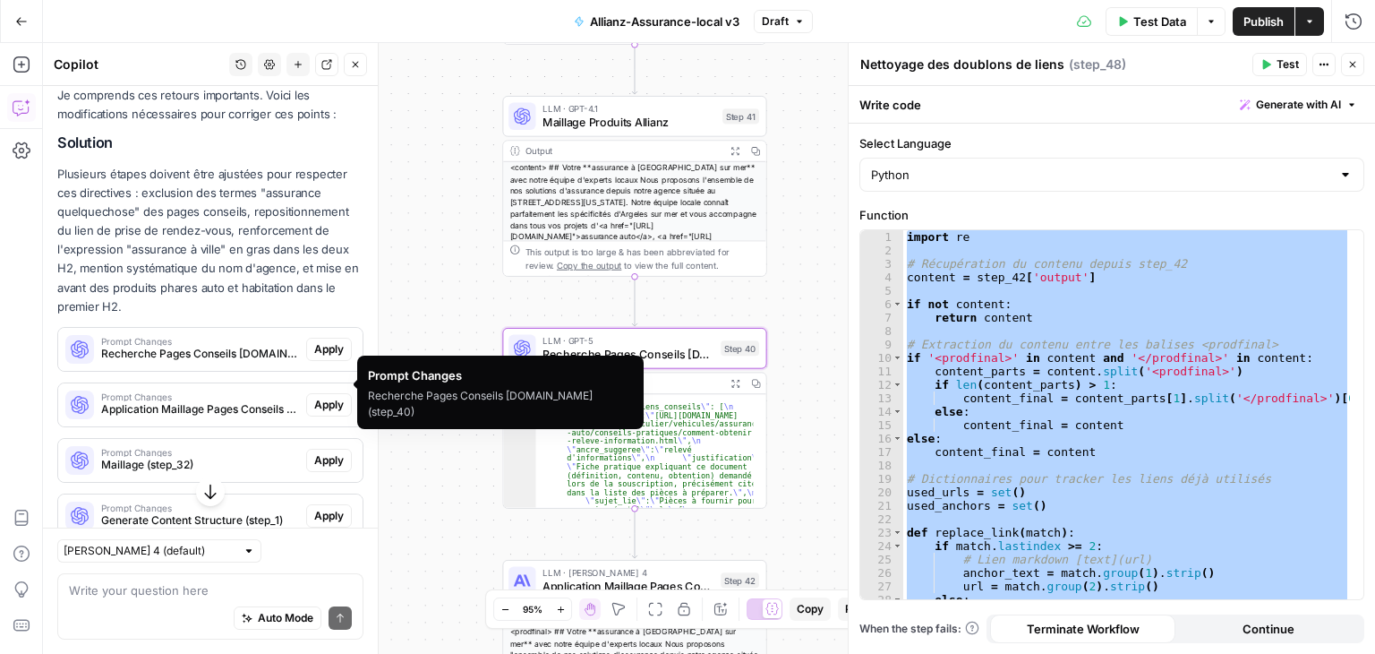
click at [170, 346] on span "Prompt Changes" at bounding box center [200, 341] width 198 height 9
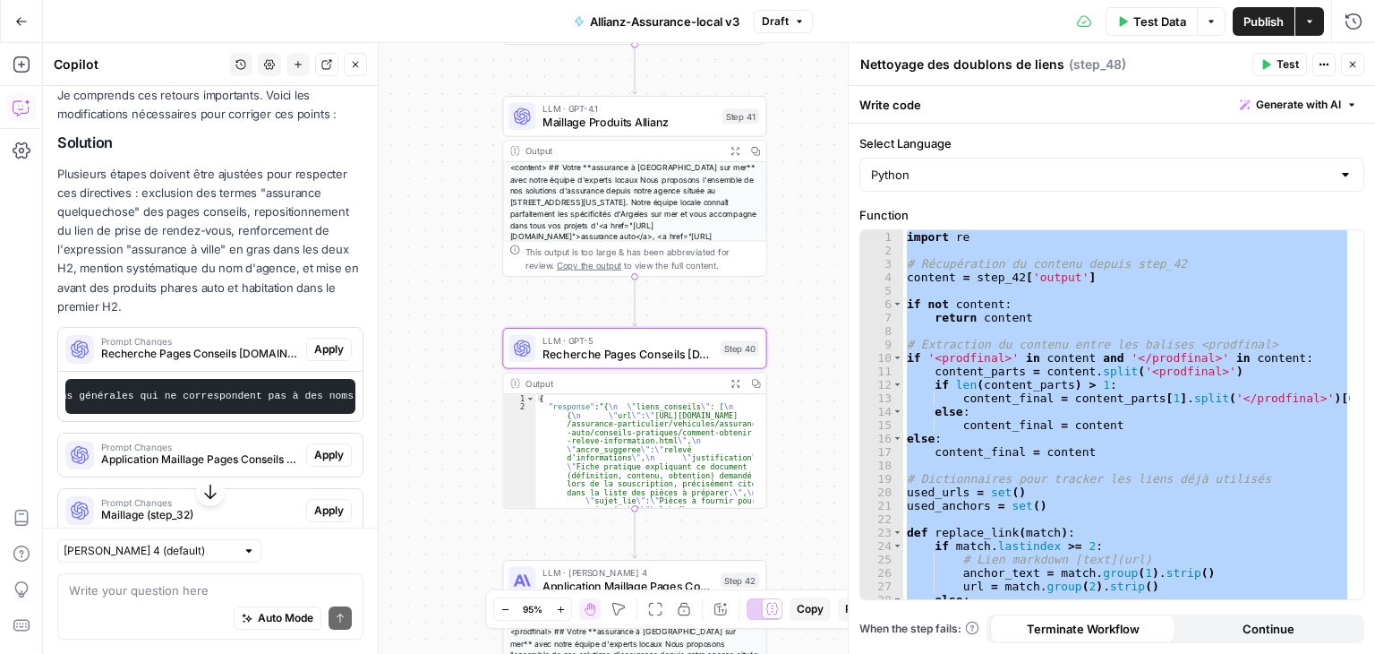
scroll to position [0, 2426]
click at [324, 357] on span "Apply" at bounding box center [329, 349] width 30 height 16
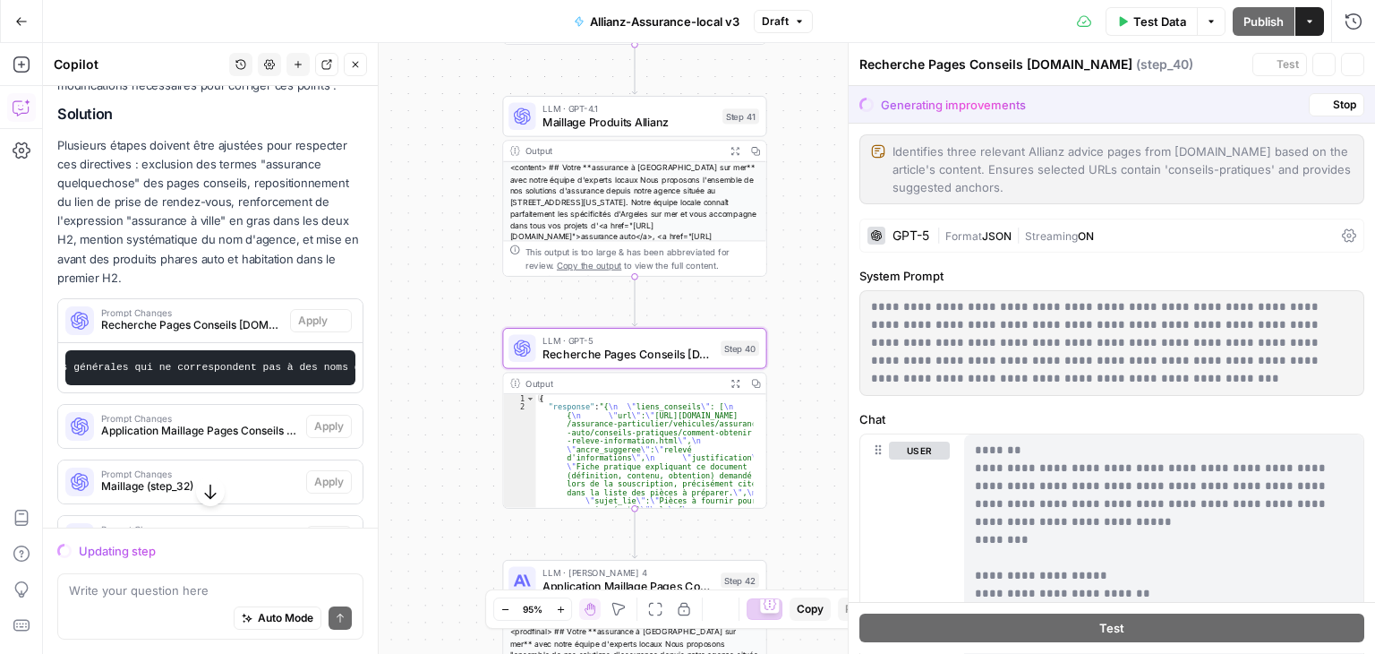
scroll to position [1146, 0]
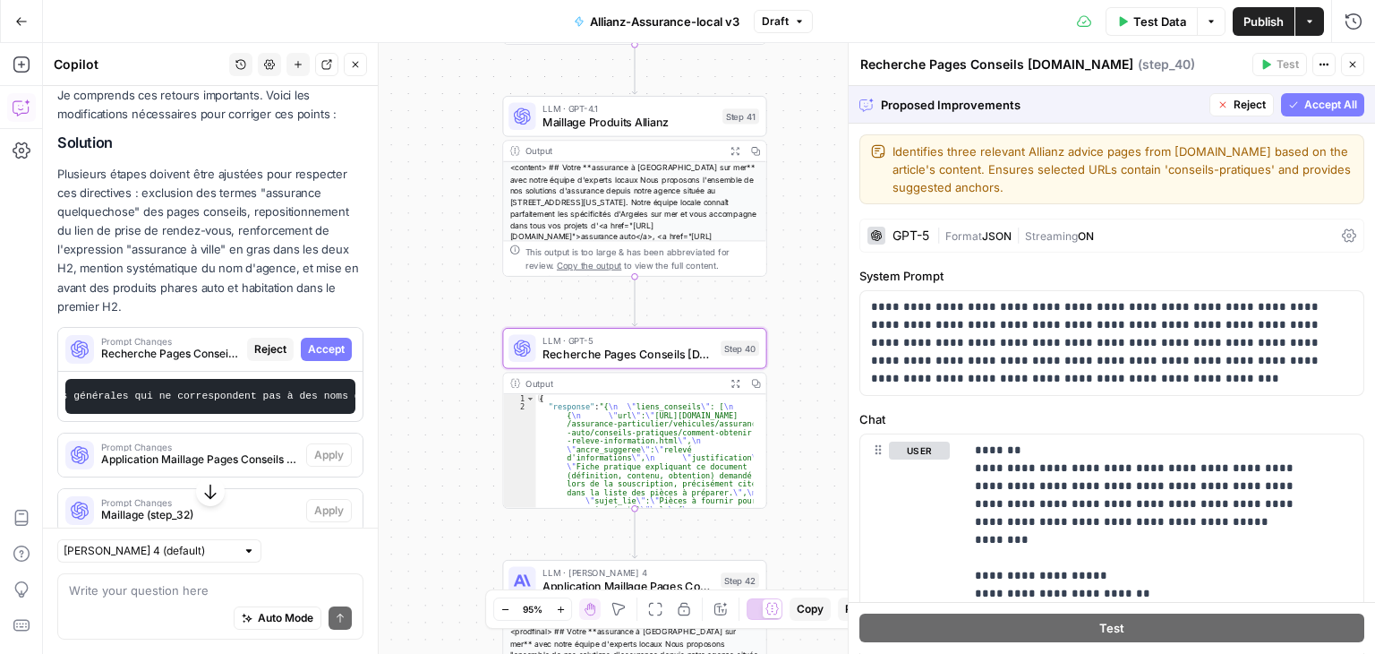
click at [324, 357] on span "Accept" at bounding box center [326, 349] width 37 height 16
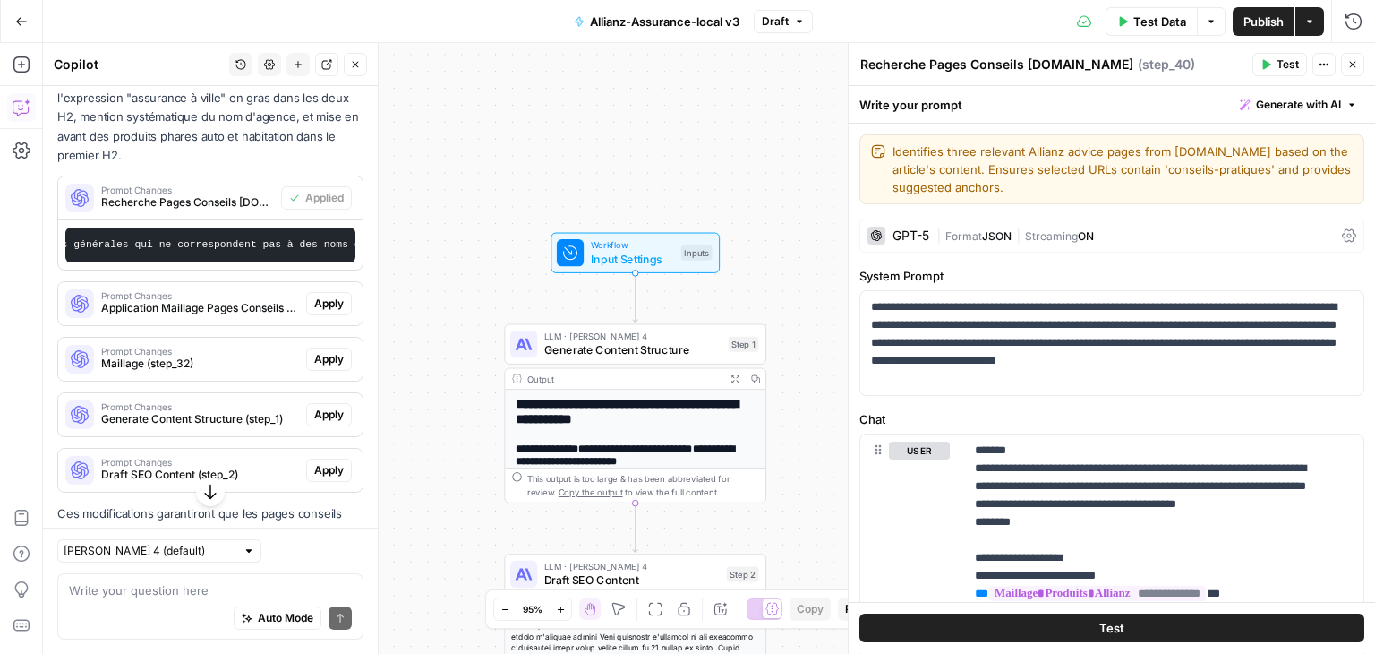
scroll to position [1425, 0]
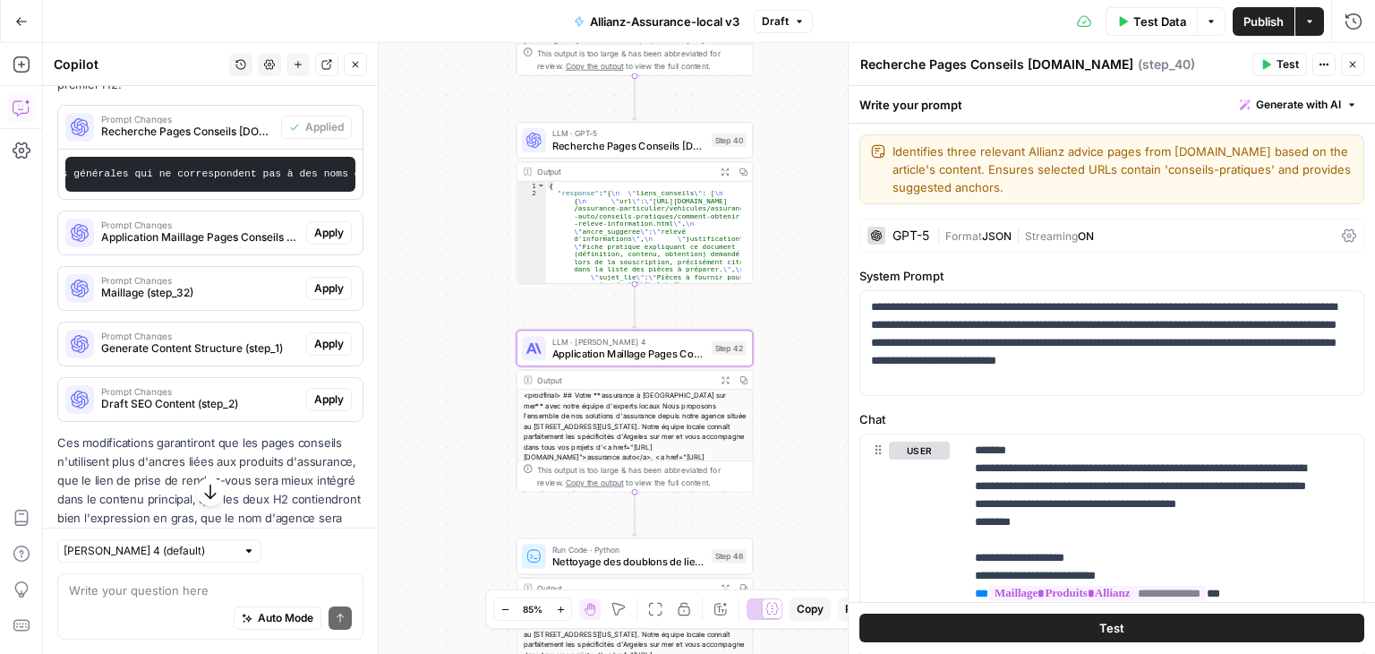
click at [324, 241] on span "Apply" at bounding box center [329, 233] width 30 height 16
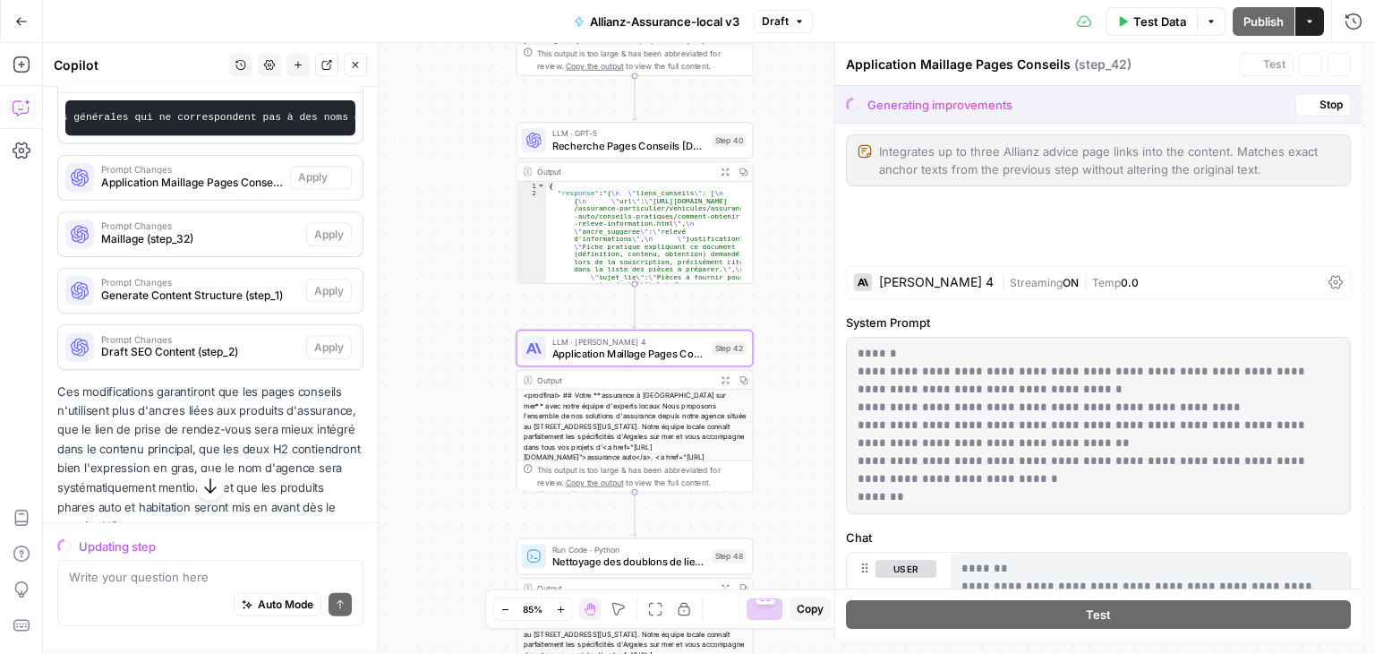
scroll to position [1368, 0]
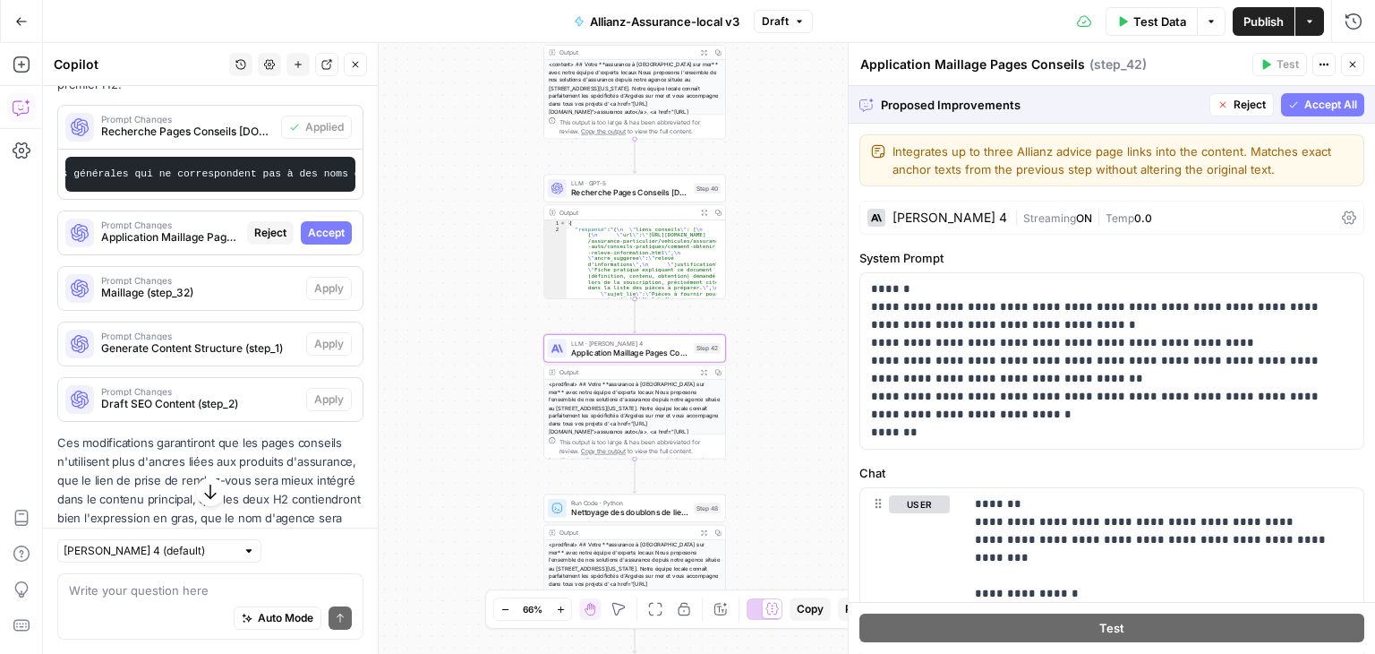
click at [321, 241] on span "Accept" at bounding box center [326, 233] width 37 height 16
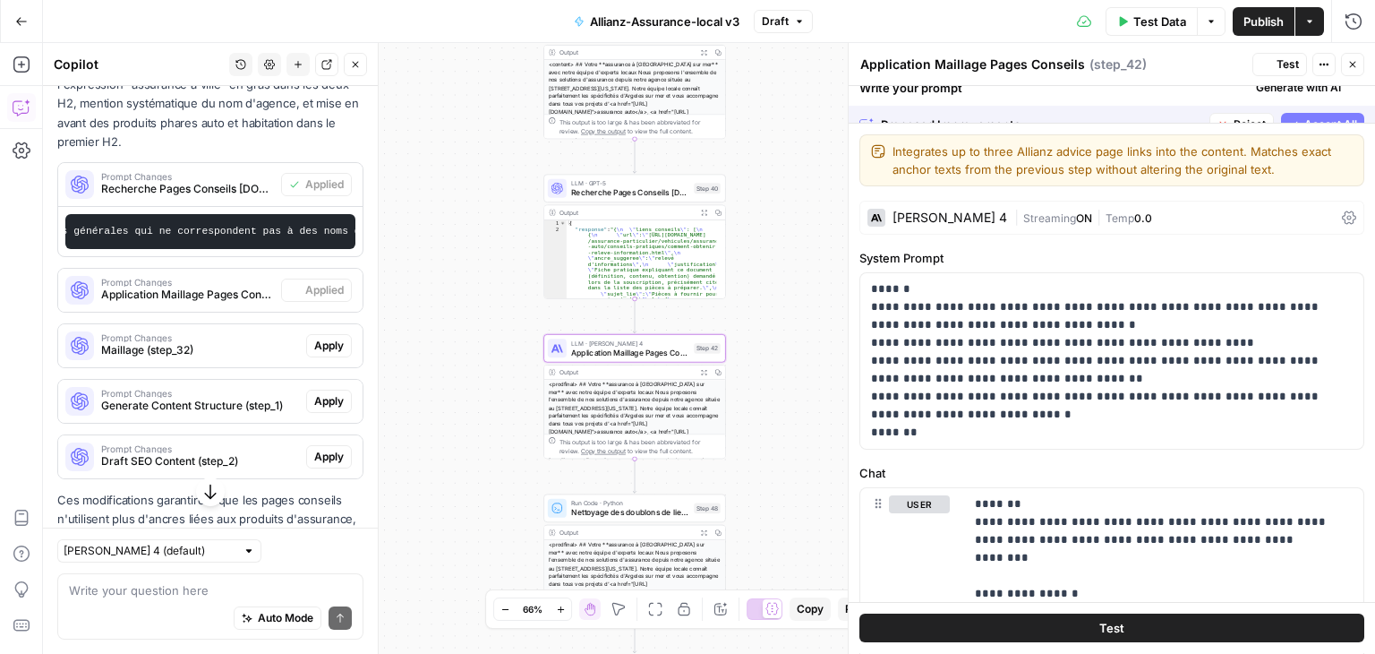
scroll to position [1425, 0]
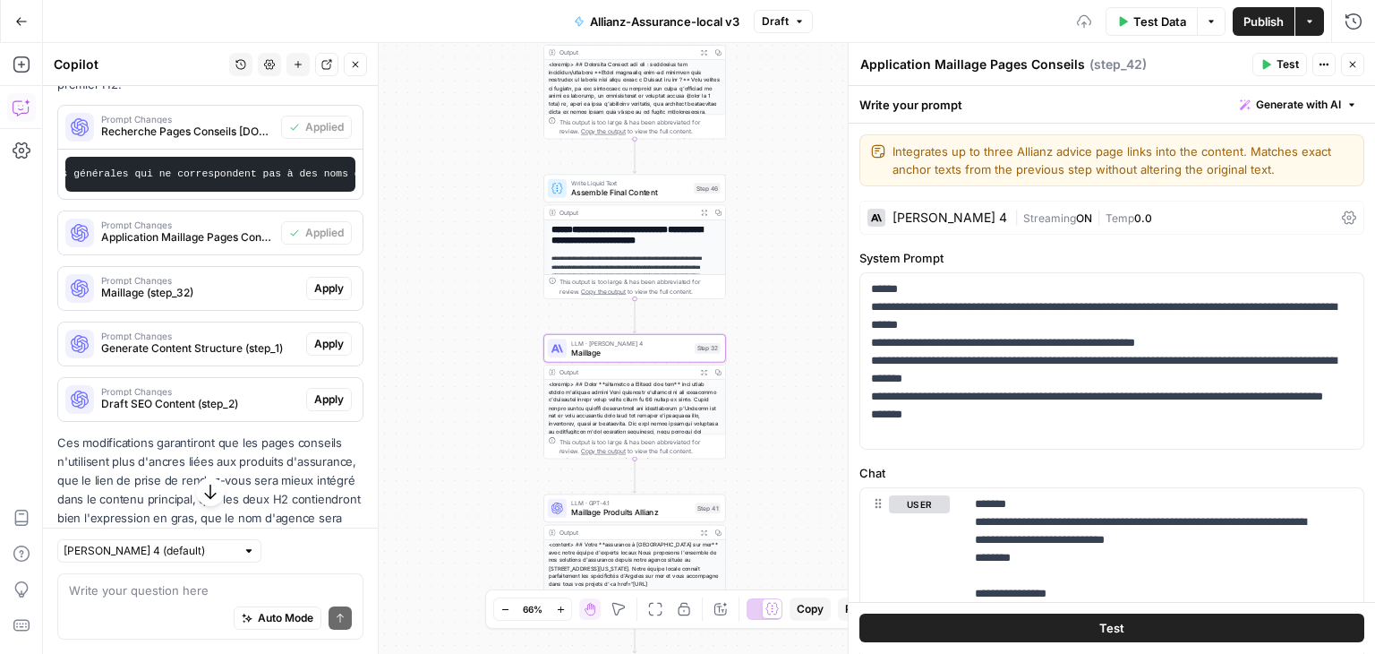
click at [319, 303] on div "Prompt Changes Maillage (step_32) Apply" at bounding box center [210, 288] width 304 height 29
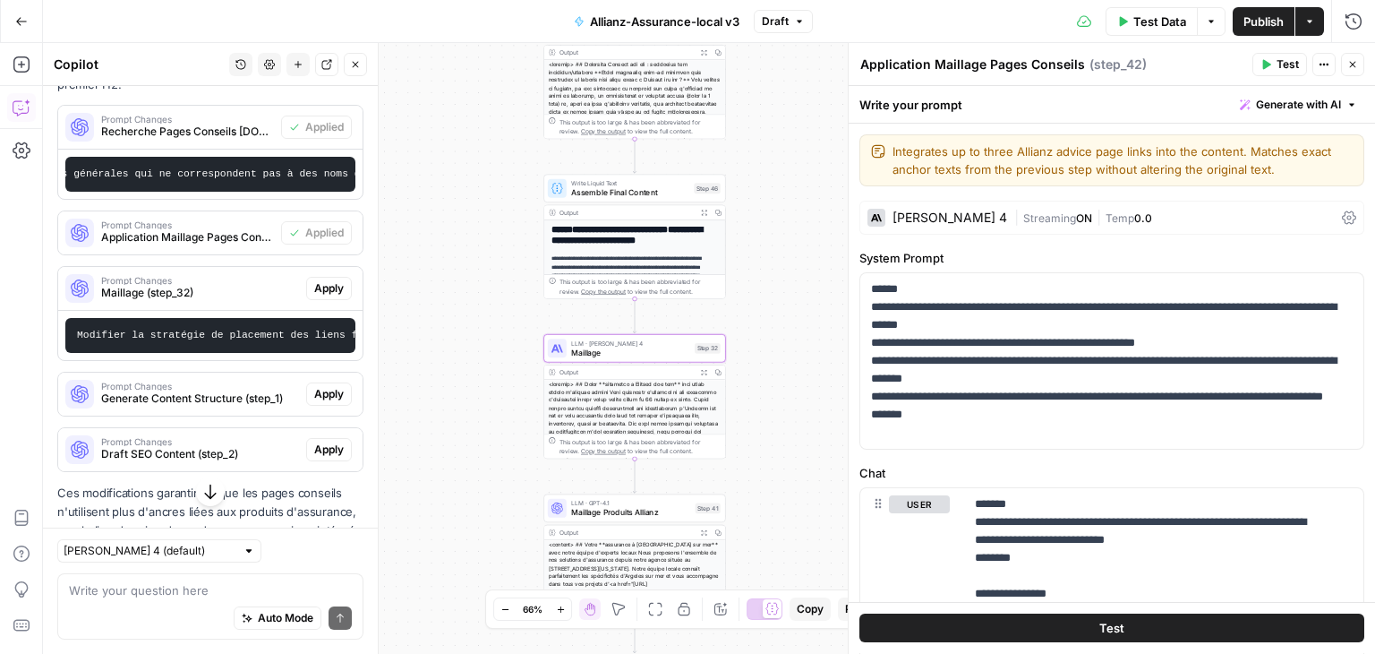
click at [317, 296] on span "Apply" at bounding box center [329, 288] width 30 height 16
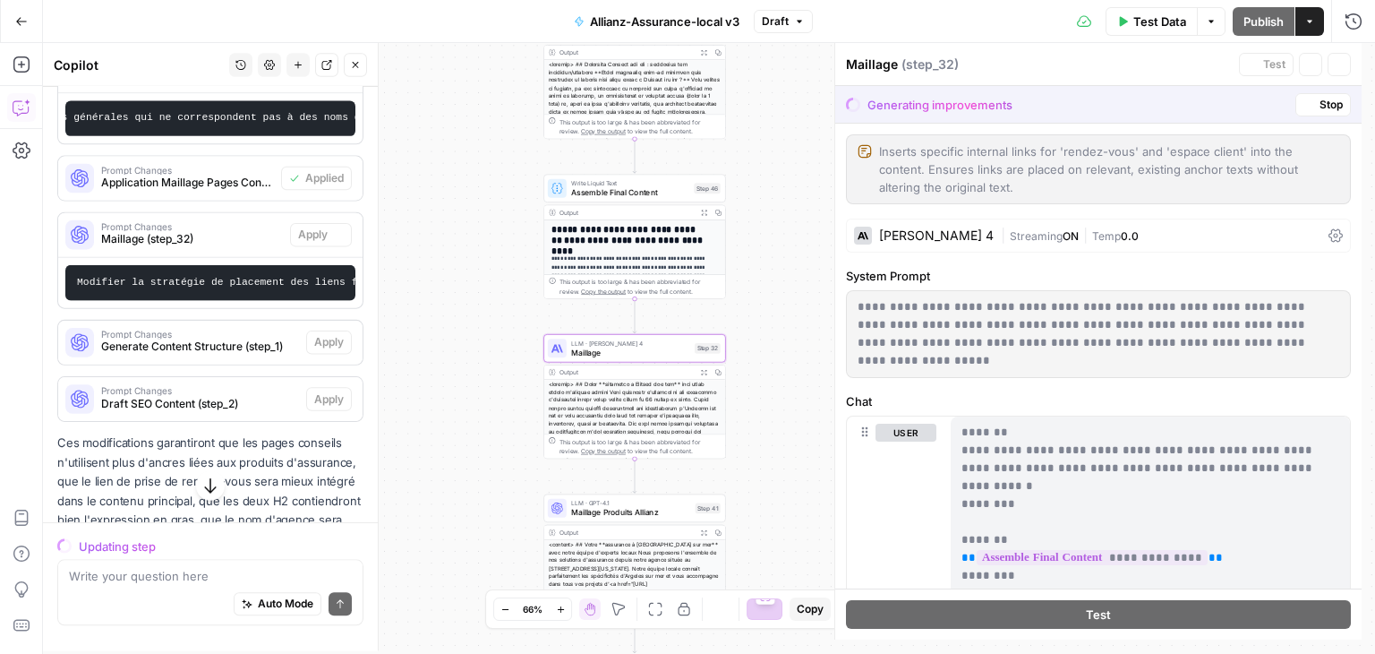
scroll to position [1368, 0]
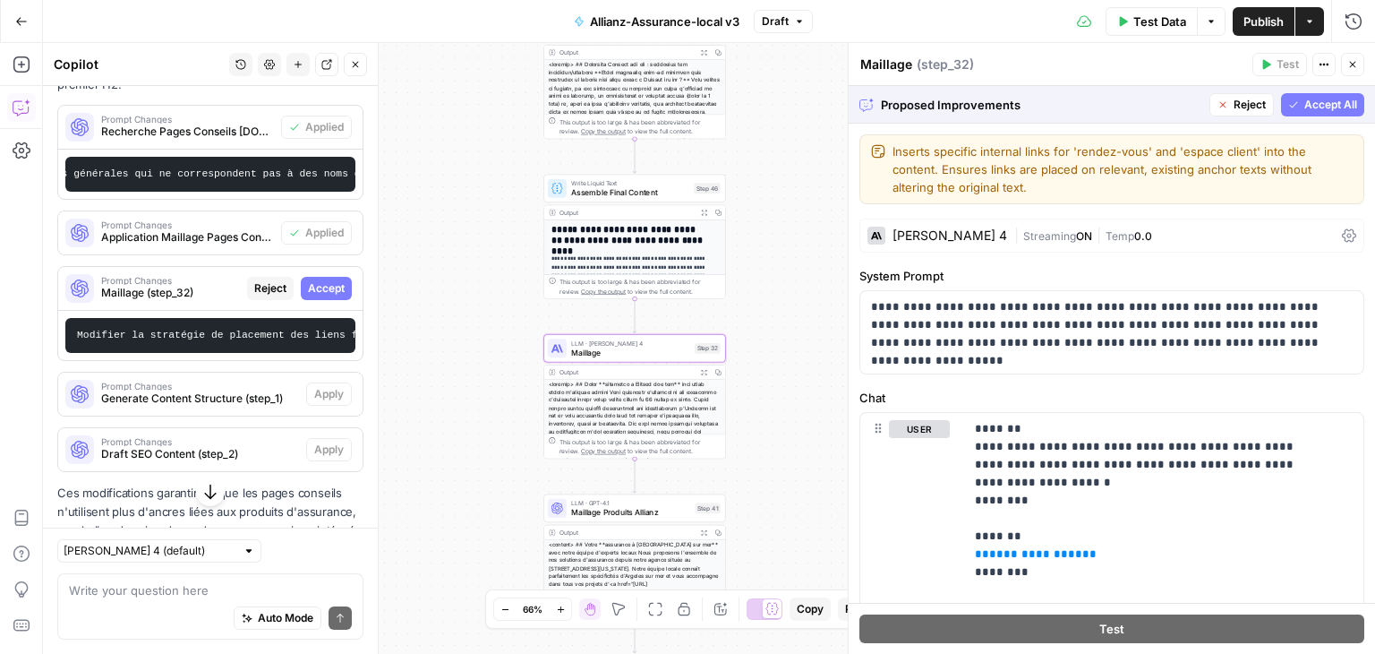
click at [326, 296] on span "Accept" at bounding box center [326, 288] width 37 height 16
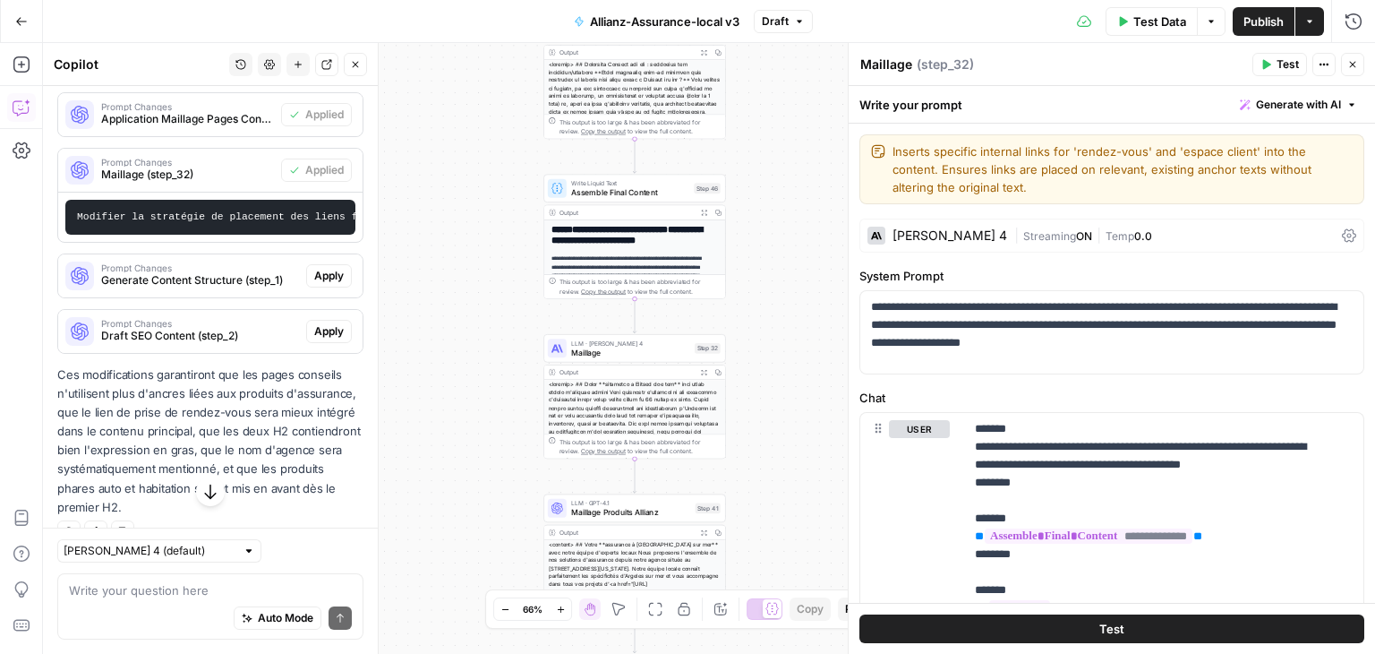
scroll to position [1579, 0]
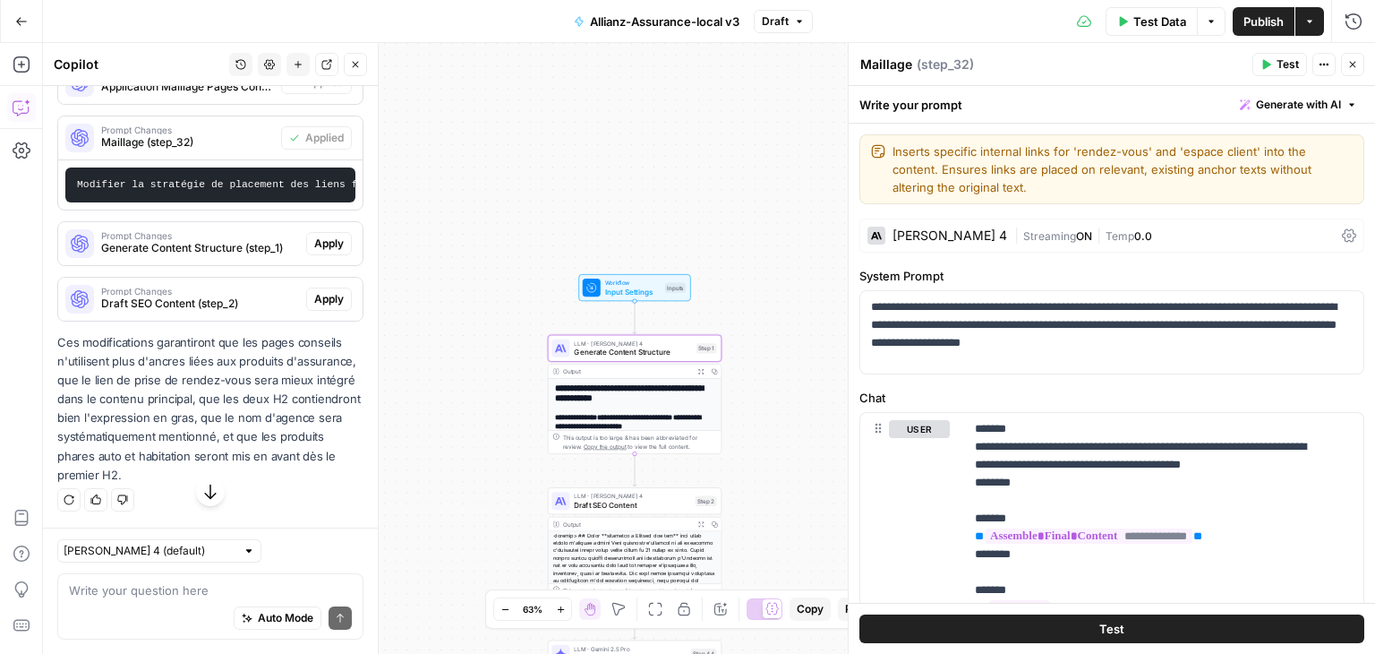
click at [315, 252] on span "Apply" at bounding box center [329, 243] width 30 height 16
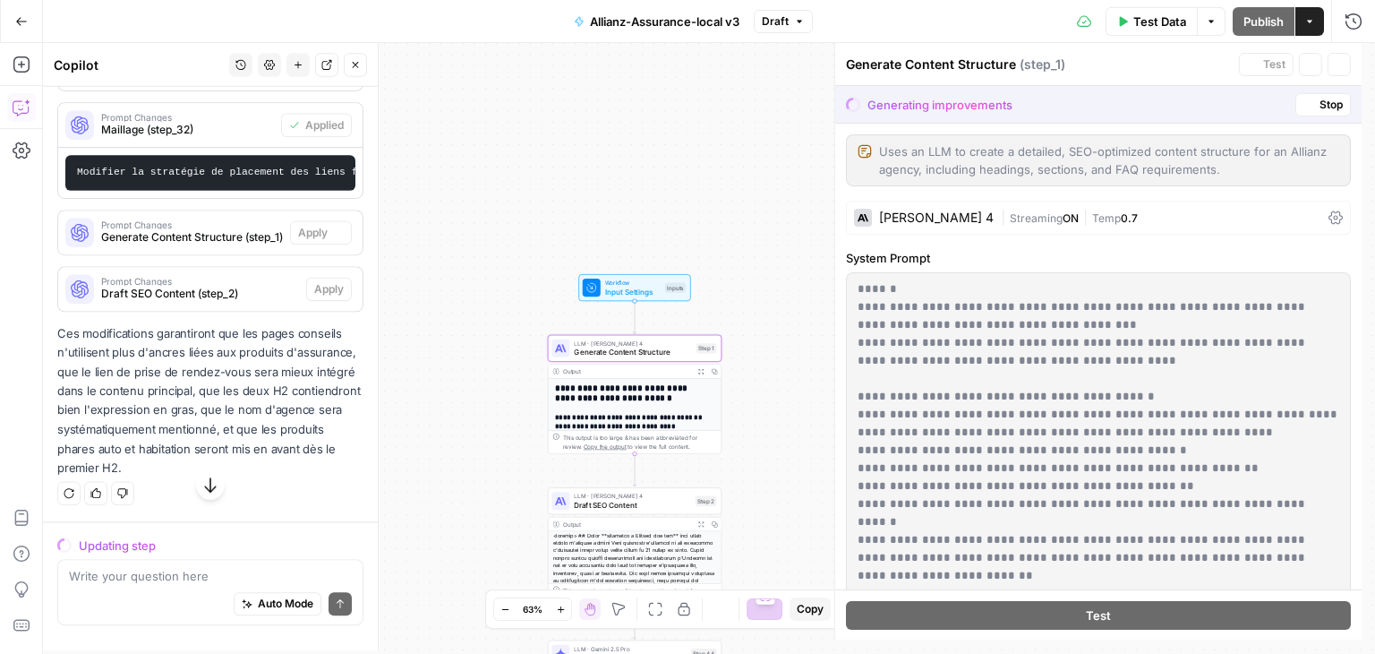
scroll to position [1522, 0]
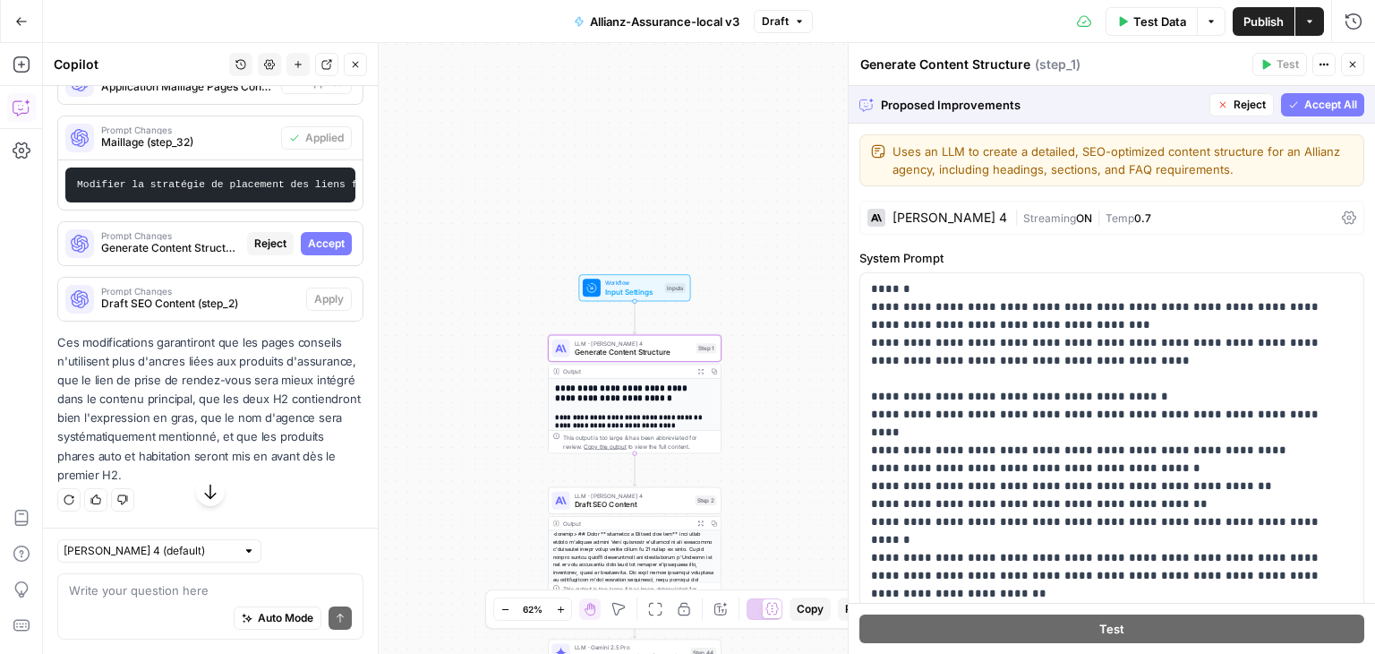
click at [319, 252] on span "Accept" at bounding box center [326, 243] width 37 height 16
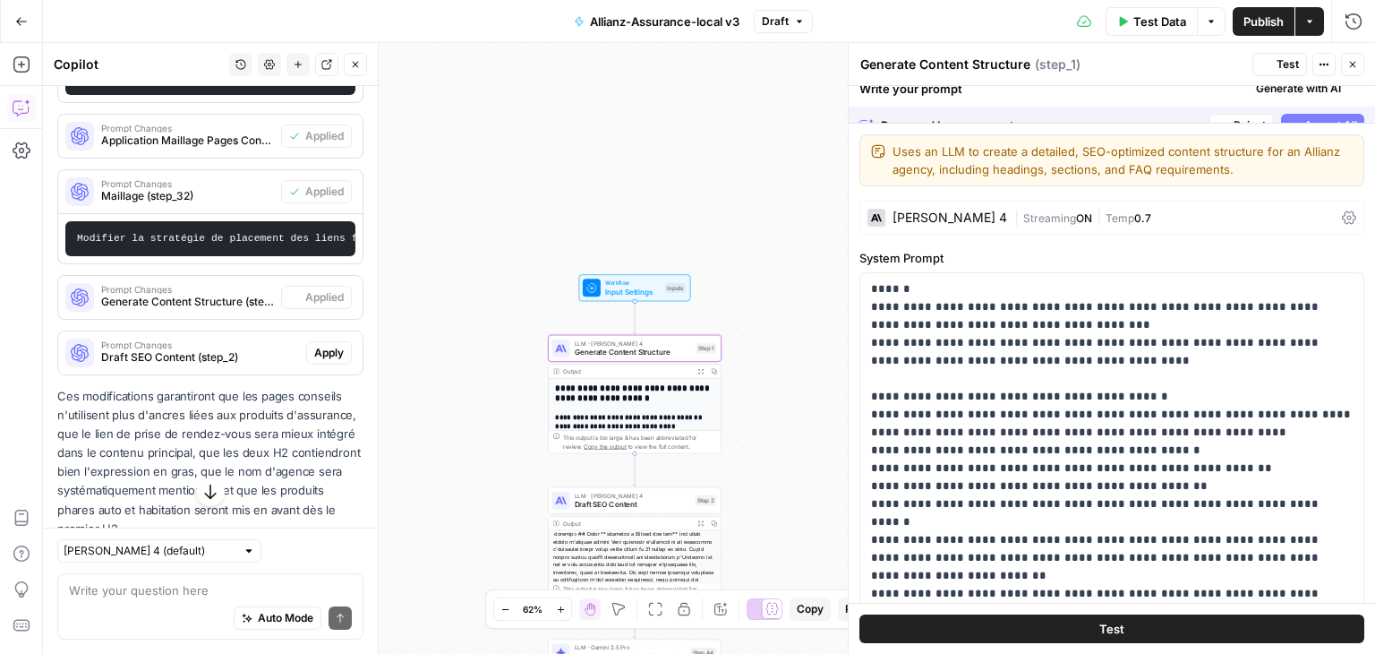
scroll to position [1579, 0]
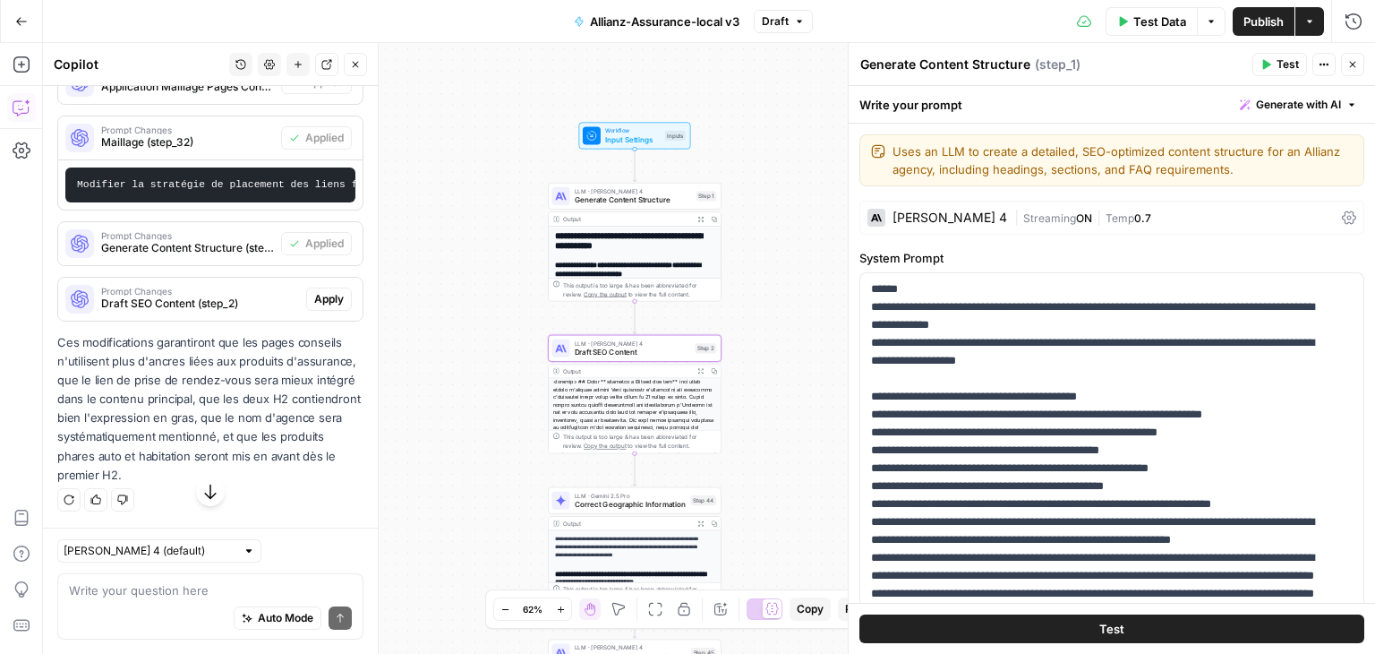
click at [314, 307] on span "Apply" at bounding box center [329, 299] width 30 height 16
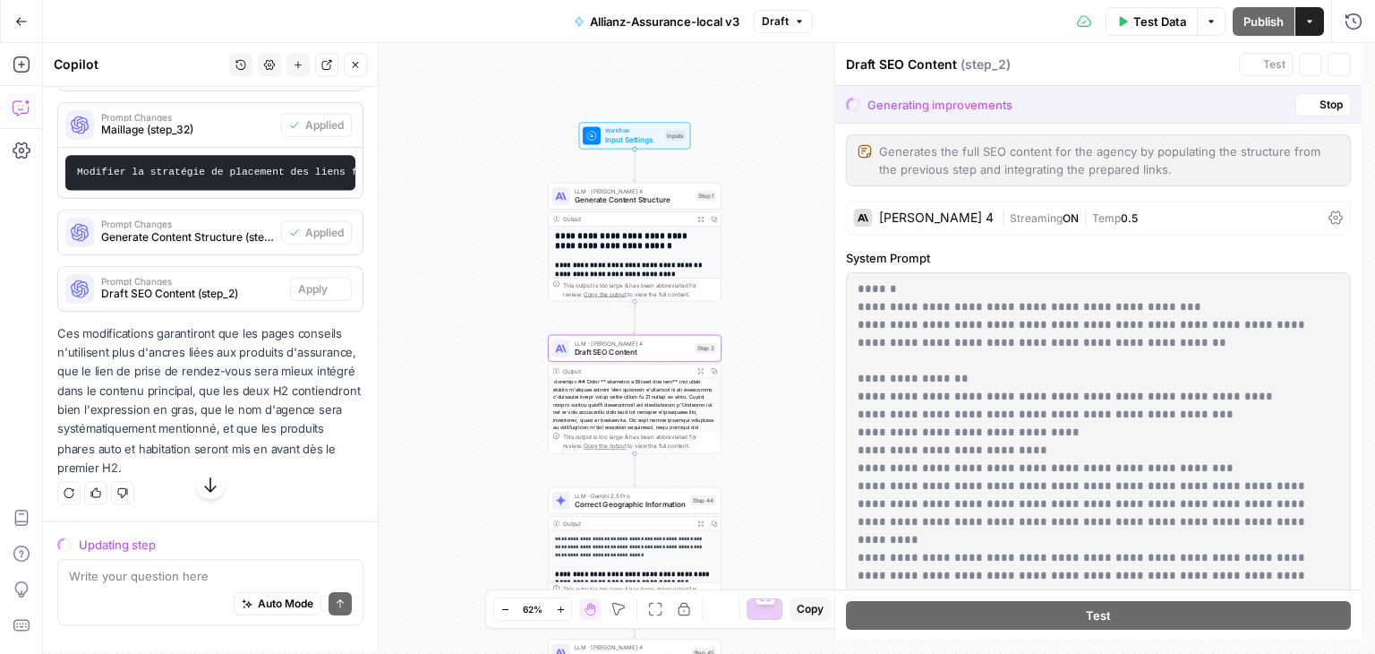
scroll to position [1522, 0]
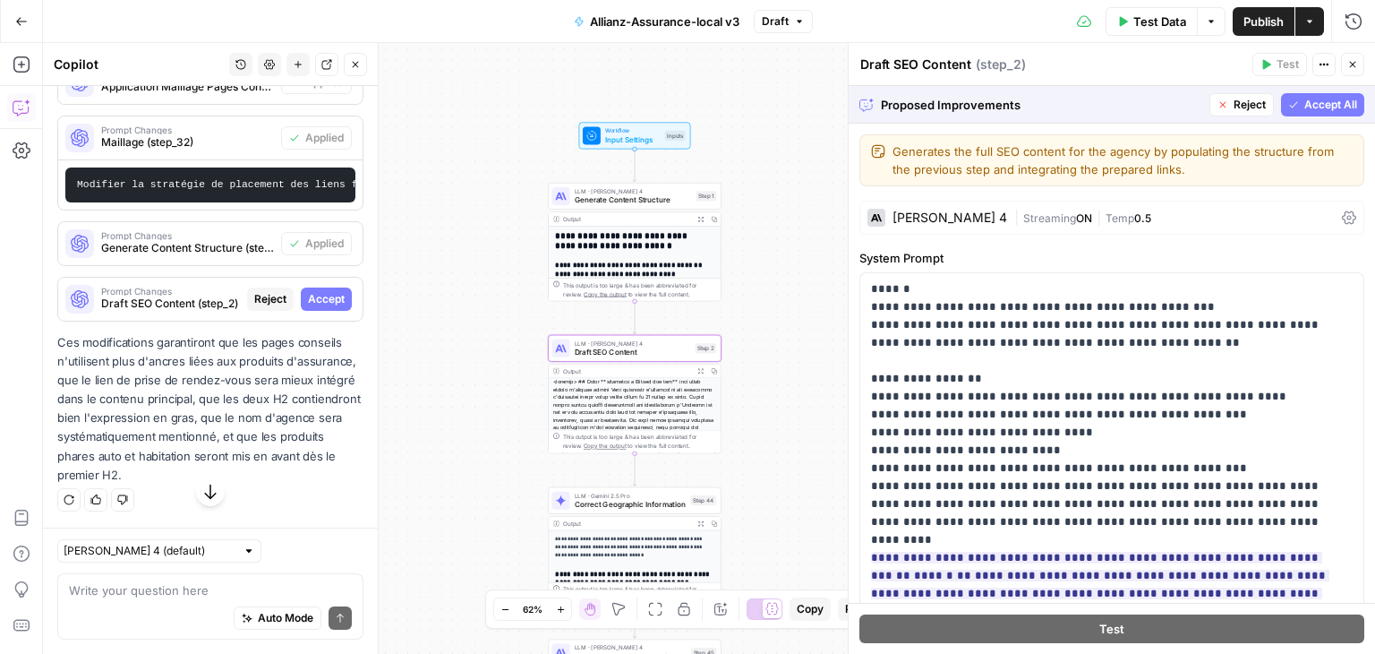
click at [317, 307] on span "Accept" at bounding box center [326, 299] width 37 height 16
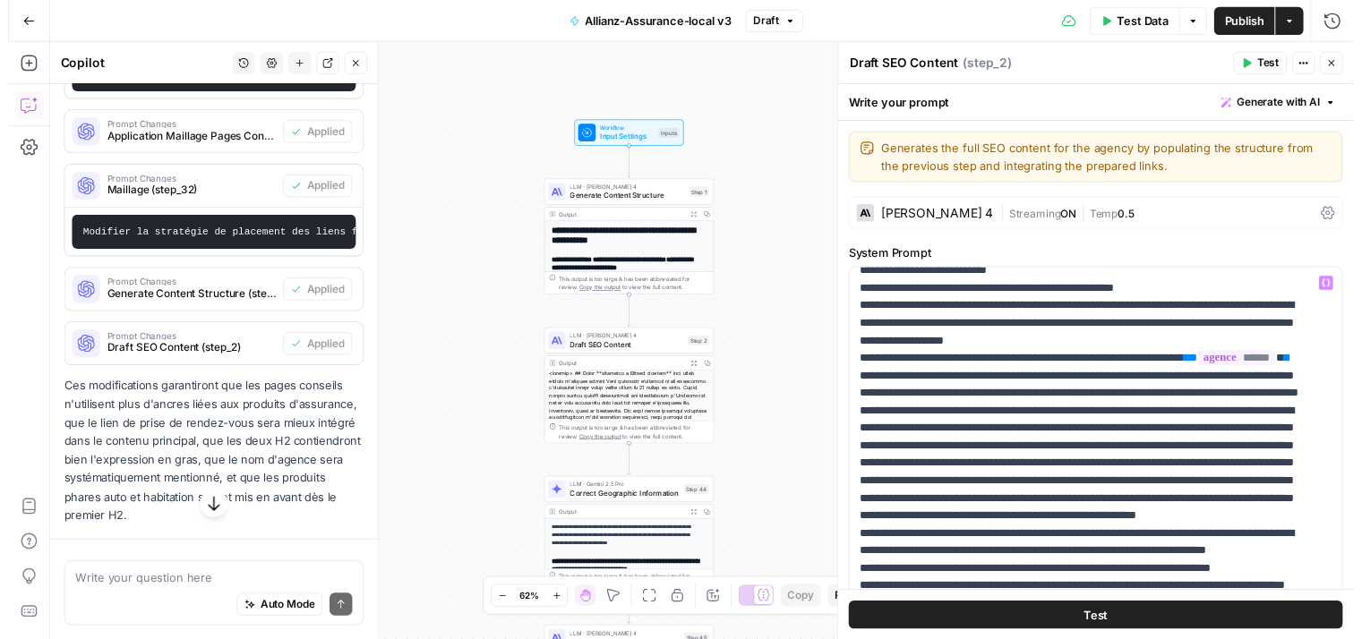
scroll to position [1636, 0]
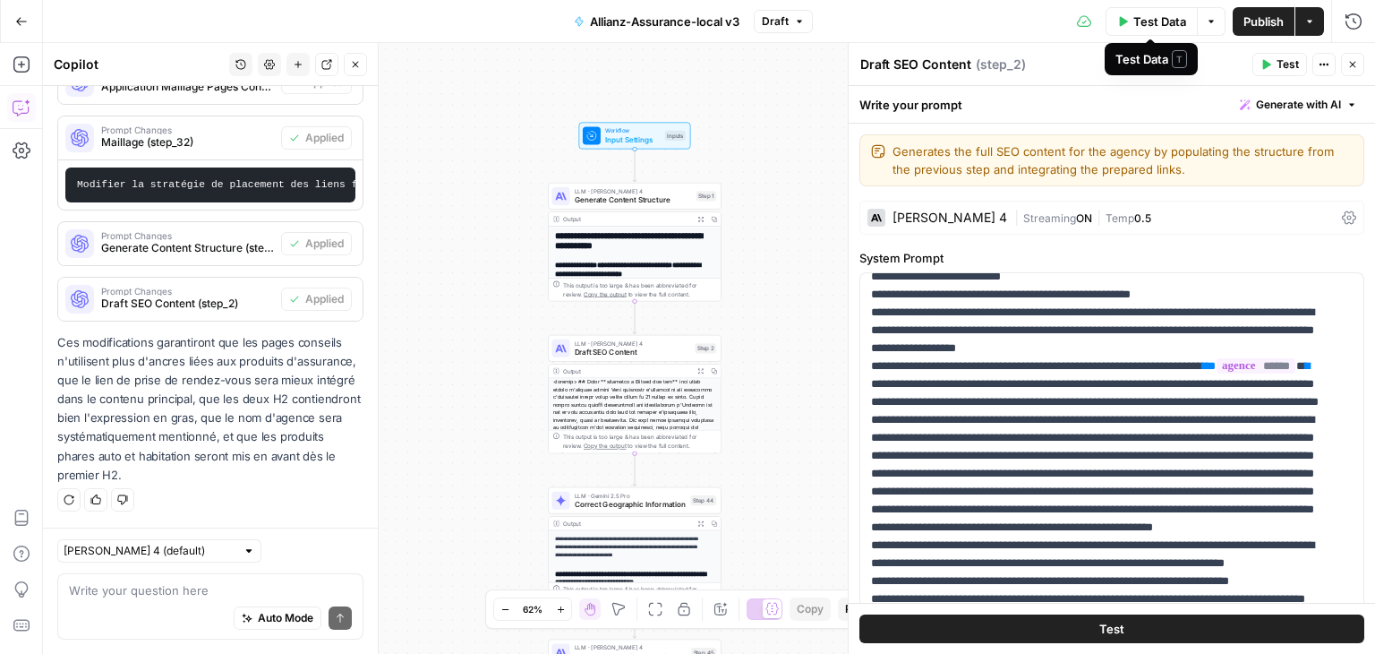
click at [1150, 22] on span "Test Data" at bounding box center [1159, 22] width 53 height 18
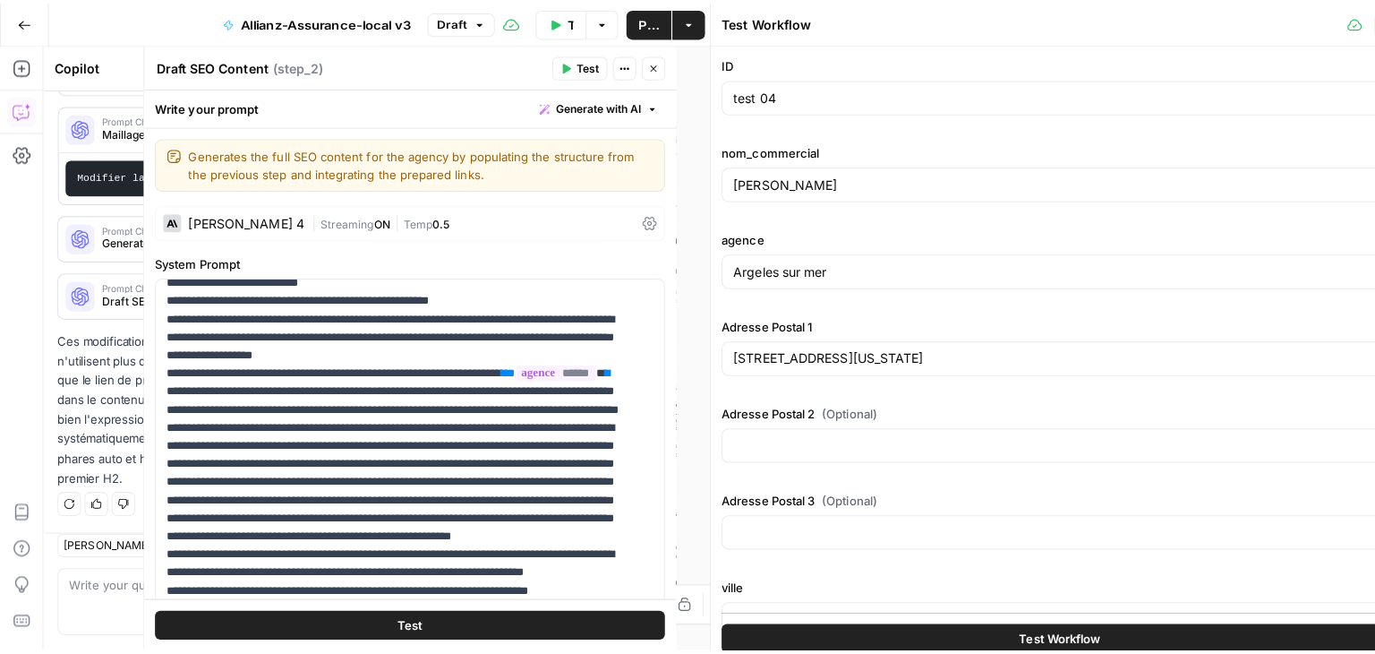
scroll to position [1649, 0]
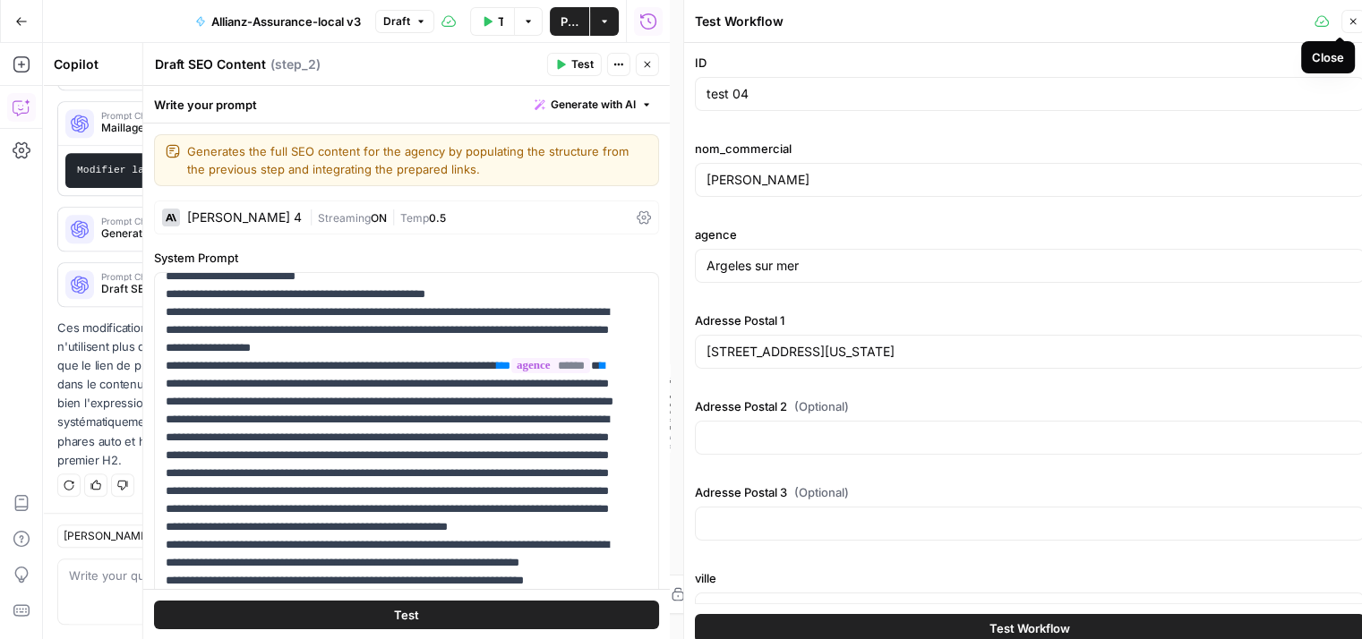
click at [1355, 21] on icon "button" at bounding box center [1352, 21] width 11 height 11
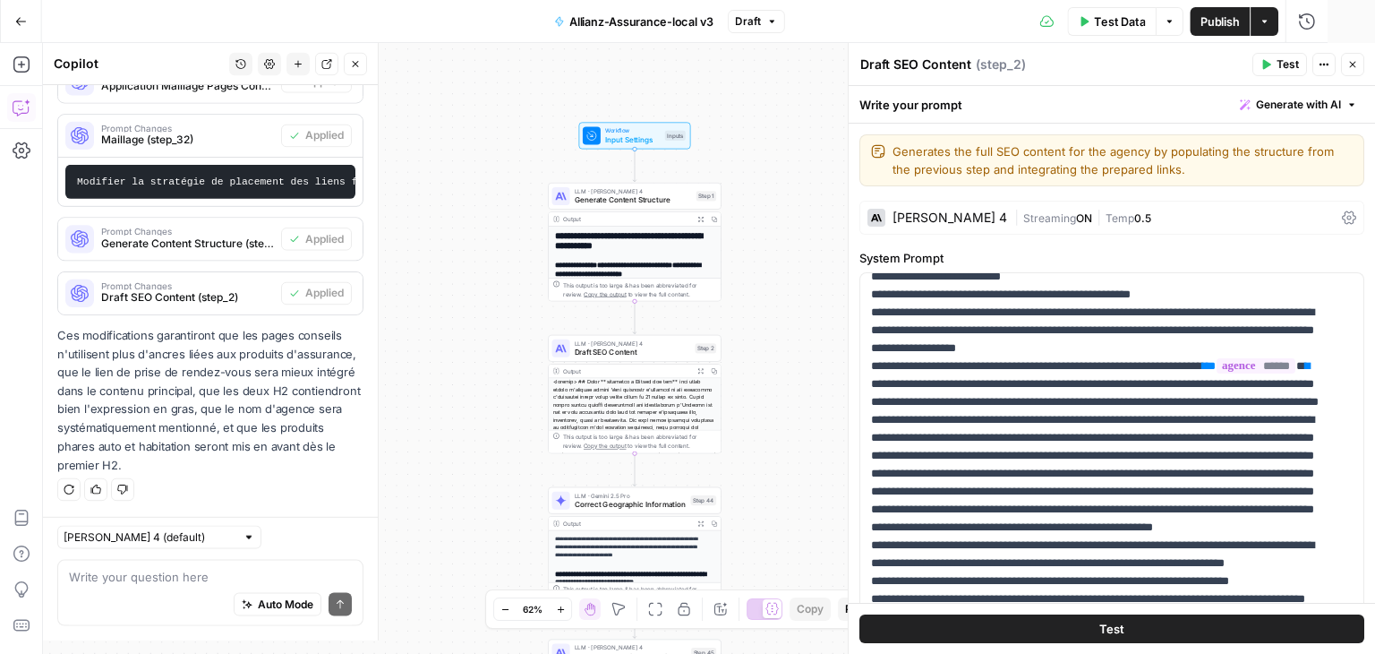
scroll to position [1636, 0]
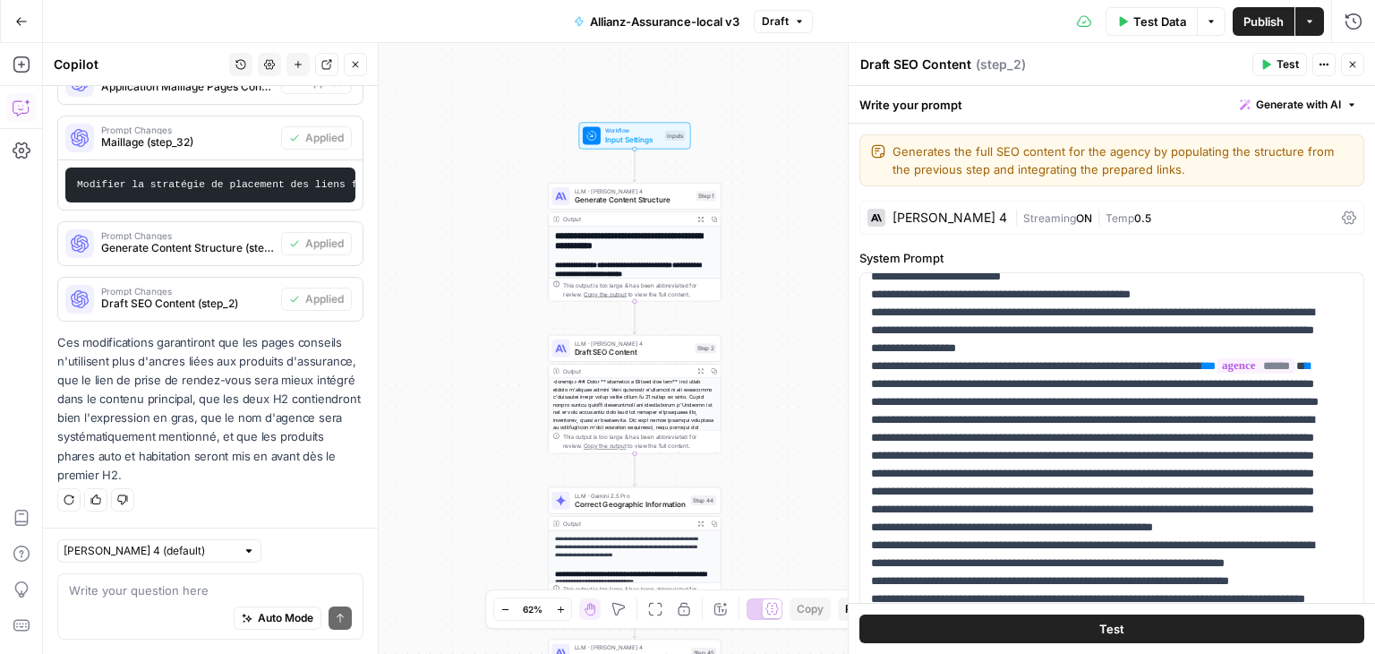
click at [1268, 22] on span "Publish" at bounding box center [1264, 22] width 40 height 18
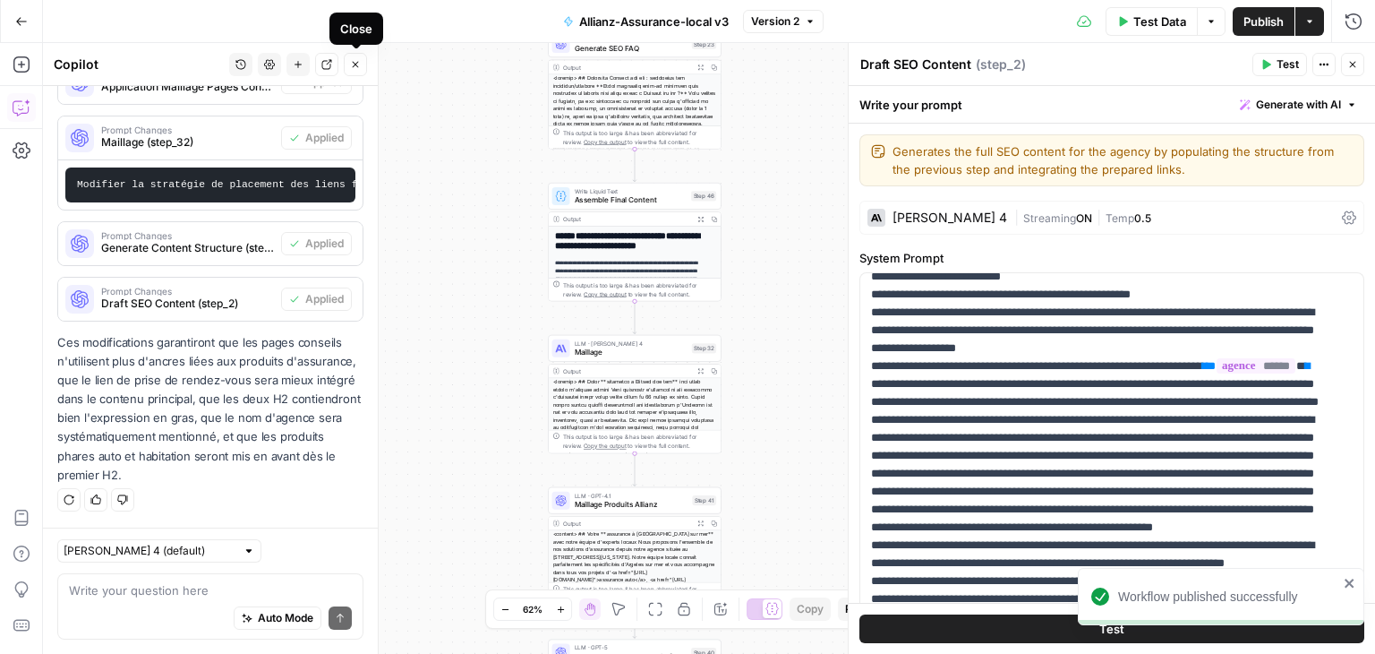
click at [361, 65] on icon "button" at bounding box center [355, 64] width 11 height 11
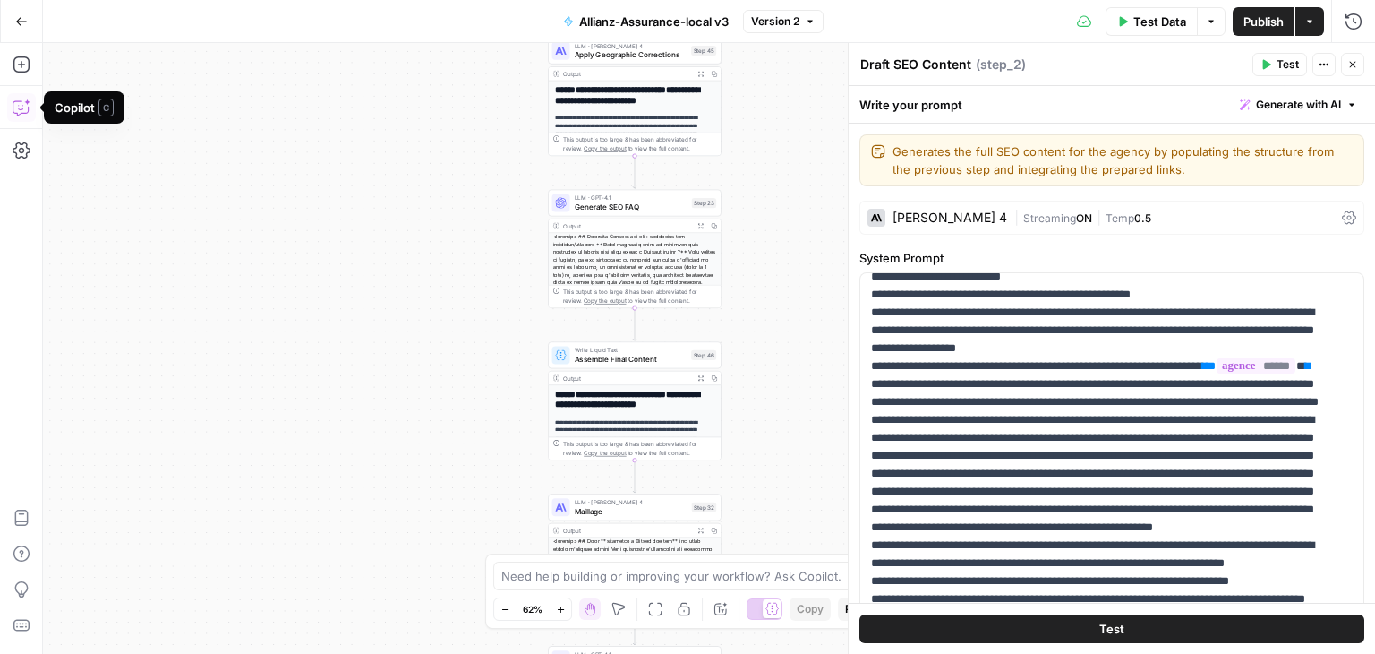
click at [14, 107] on icon "button" at bounding box center [22, 107] width 18 height 18
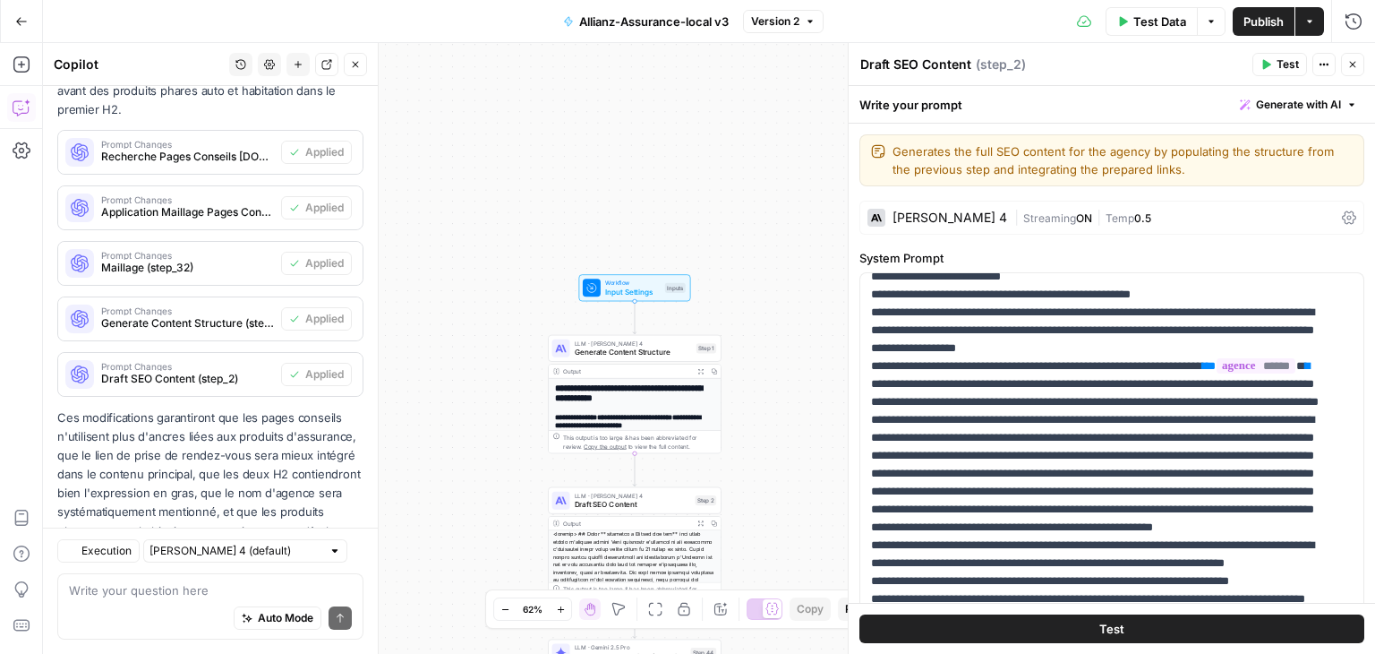
scroll to position [1509, 0]
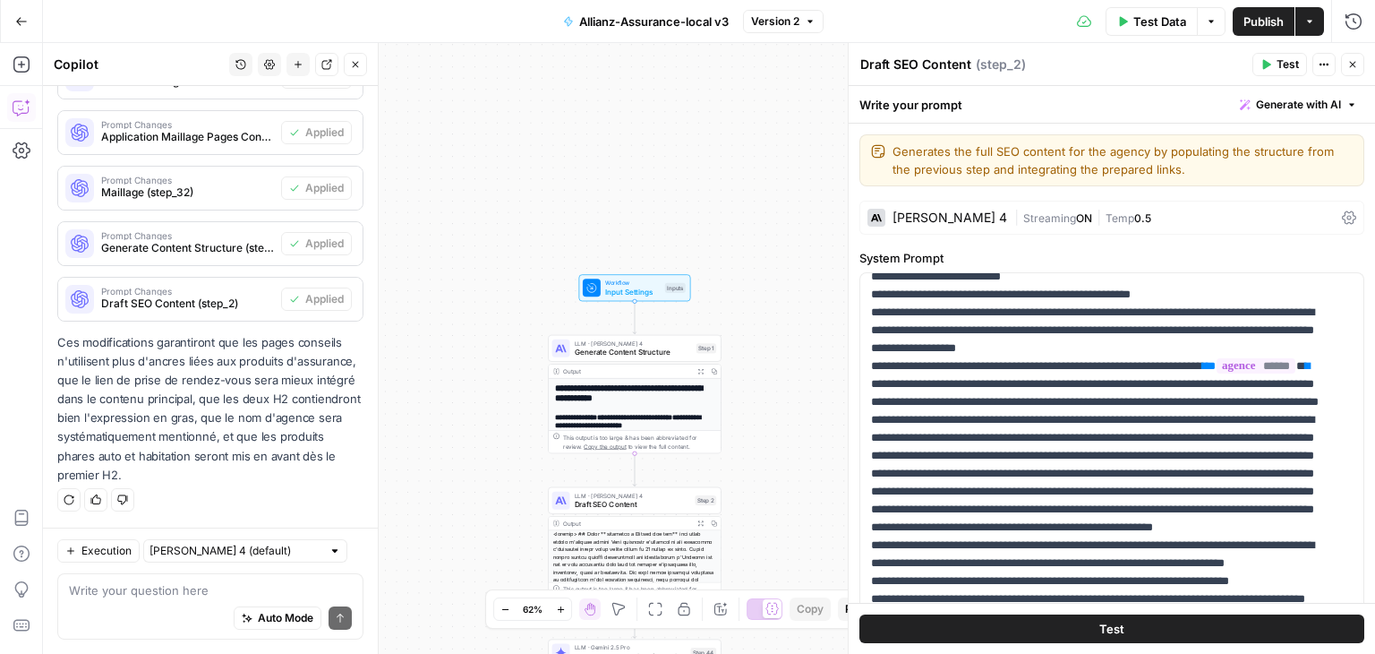
click at [329, 552] on div at bounding box center [335, 550] width 13 height 13
type input "[PERSON_NAME] 4 (default)"
click at [437, 476] on div "**********" at bounding box center [709, 348] width 1332 height 611
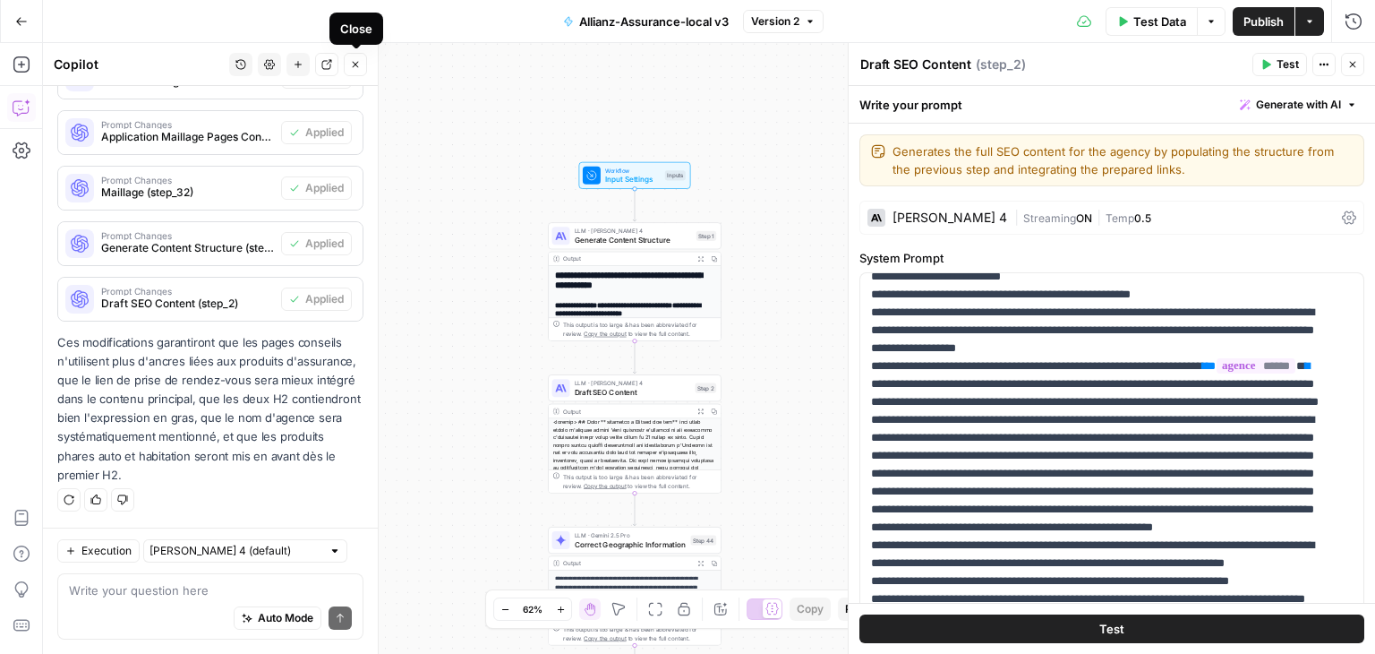
click at [356, 69] on icon "button" at bounding box center [355, 64] width 11 height 11
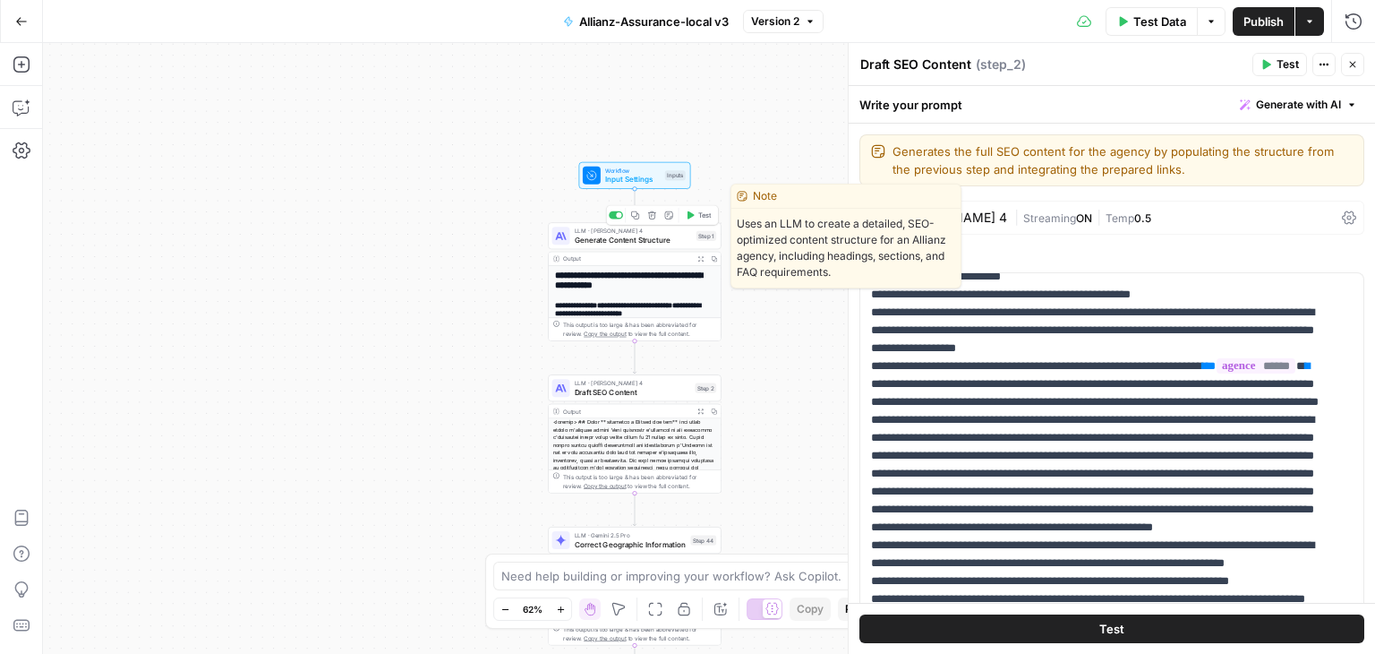
click at [606, 244] on div "LLM · [PERSON_NAME] 4 Generate Content Structure Step 1 Copy step Delete step E…" at bounding box center [635, 235] width 174 height 27
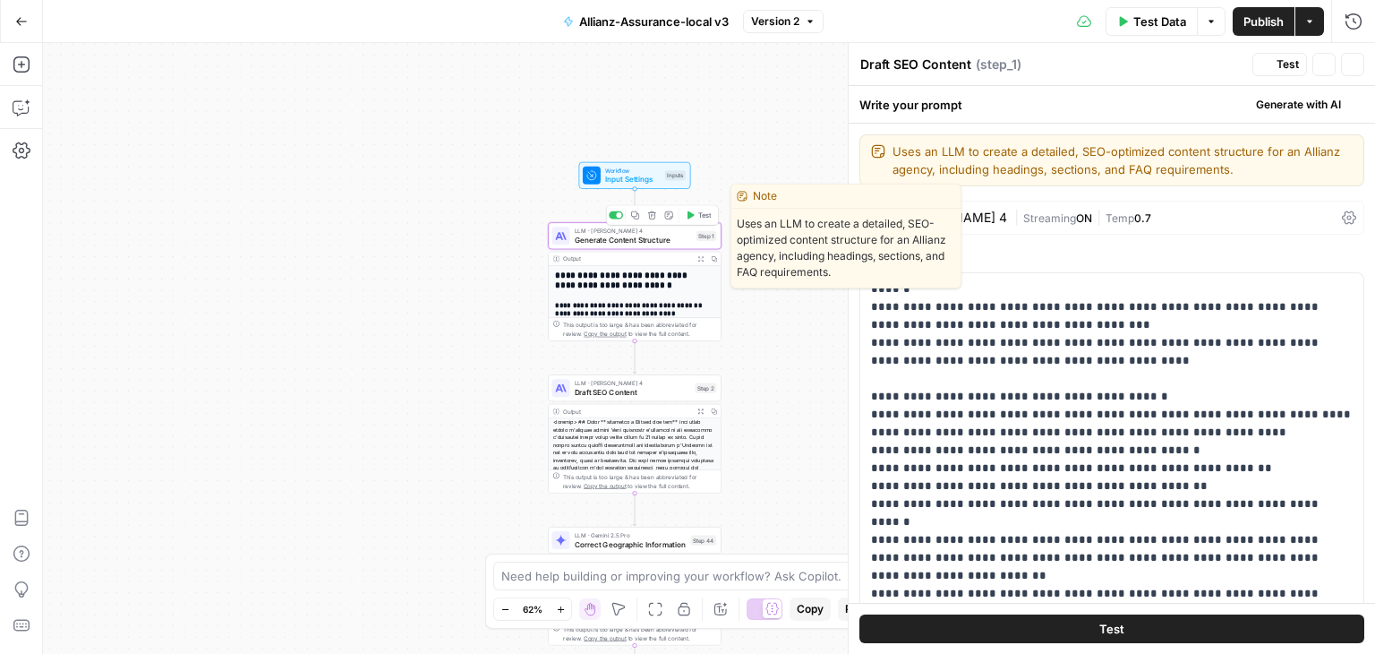
type textarea "Generate Content Structure"
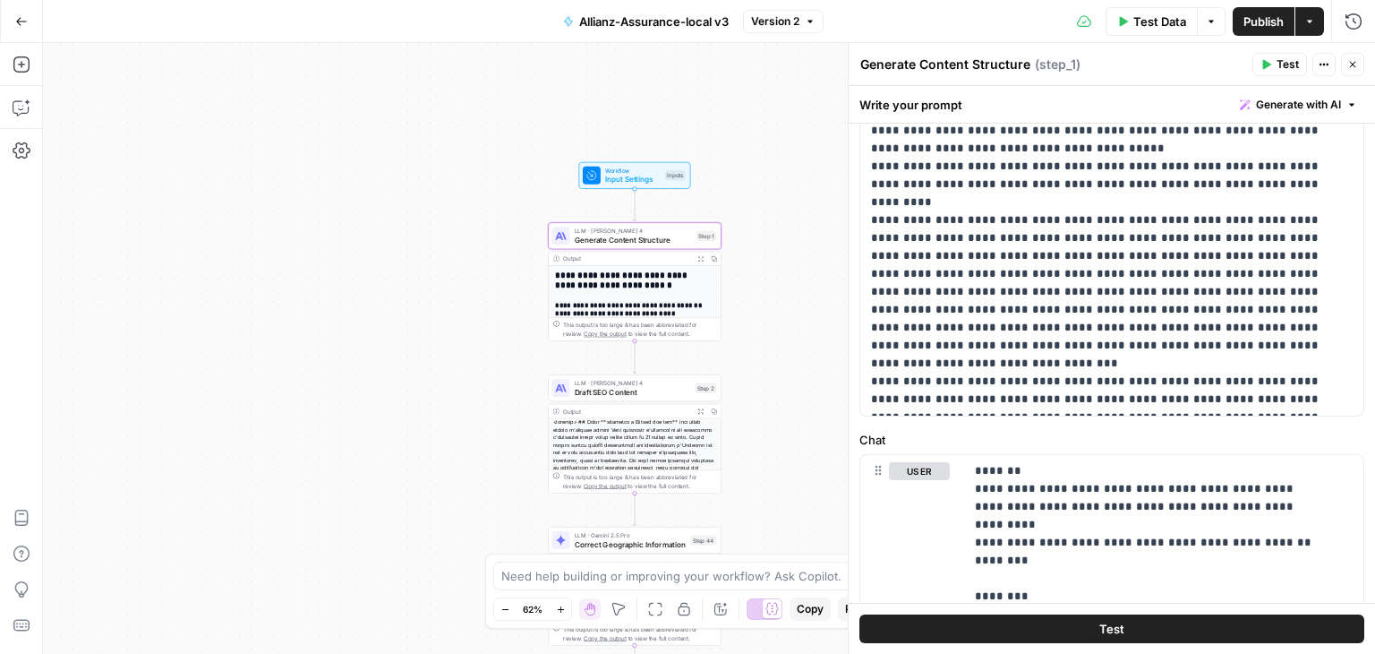
scroll to position [587, 0]
click at [1004, 590] on span "**" at bounding box center [1011, 596] width 14 height 12
drag, startPoint x: 1091, startPoint y: 359, endPoint x: 981, endPoint y: 355, distance: 110.2
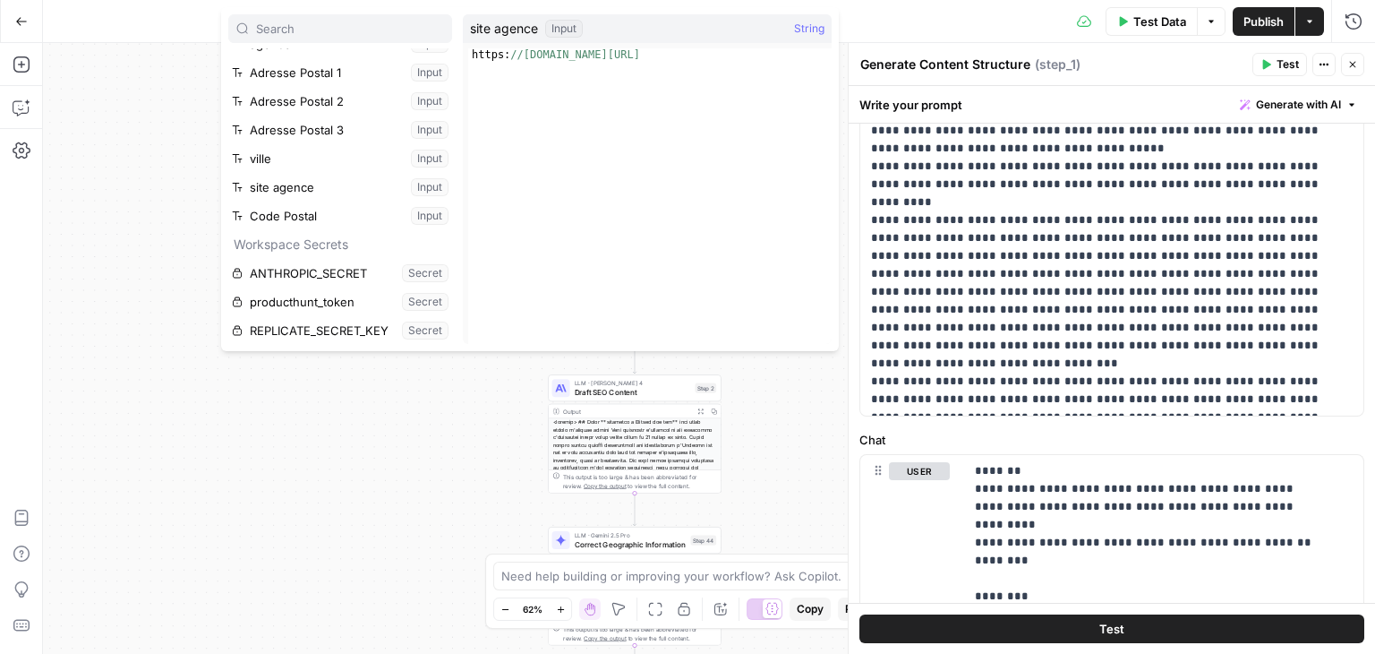
scroll to position [0, 0]
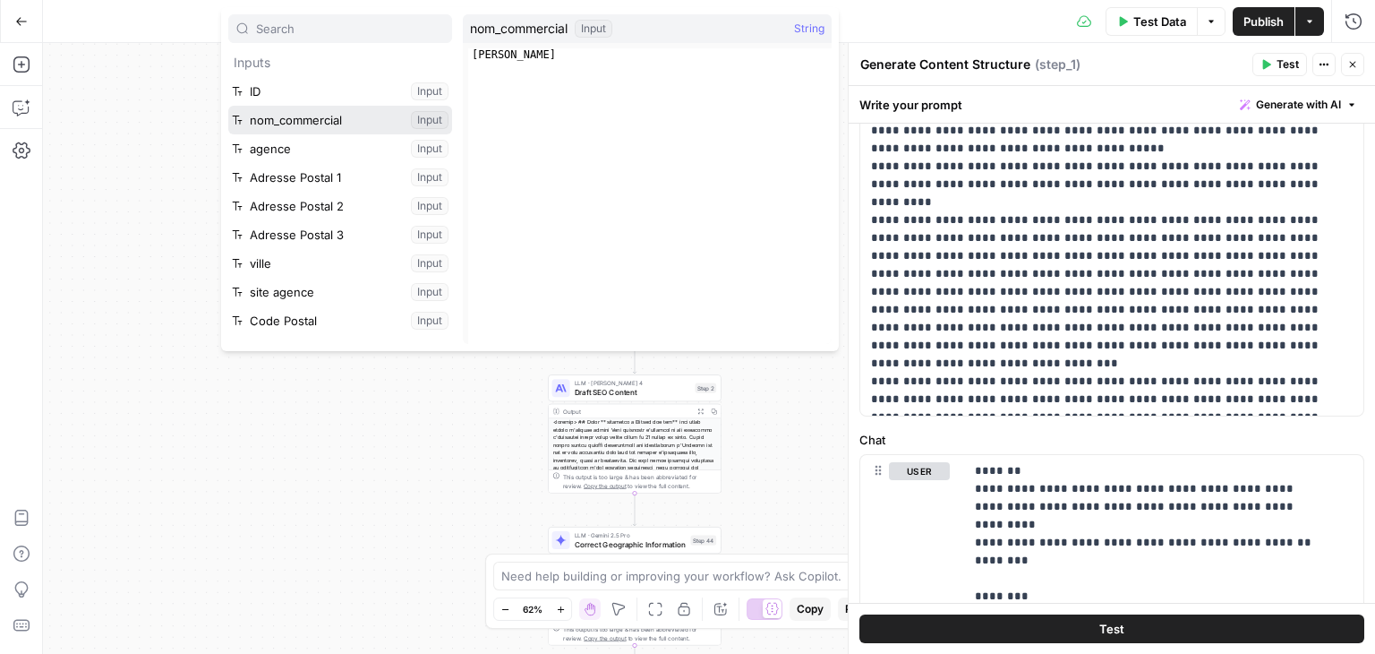
click at [311, 124] on button "Select variable nom_commercial" at bounding box center [340, 120] width 224 height 29
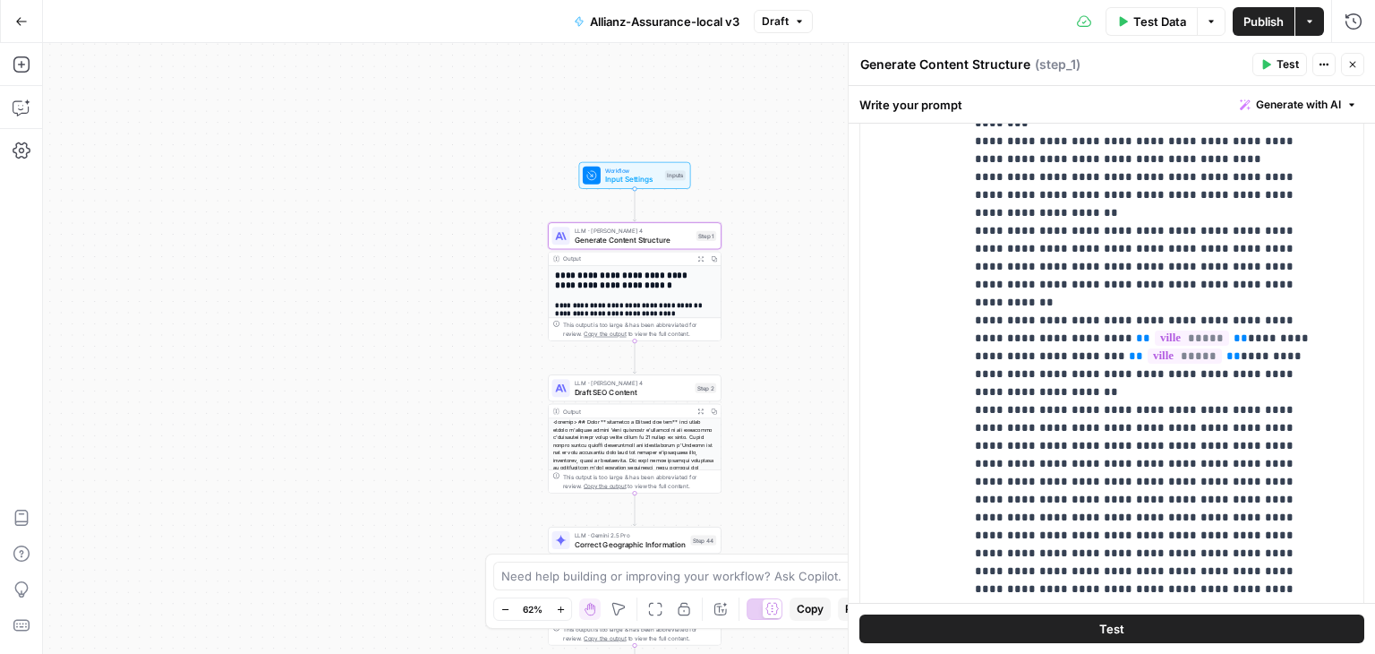
scroll to position [1114, 0]
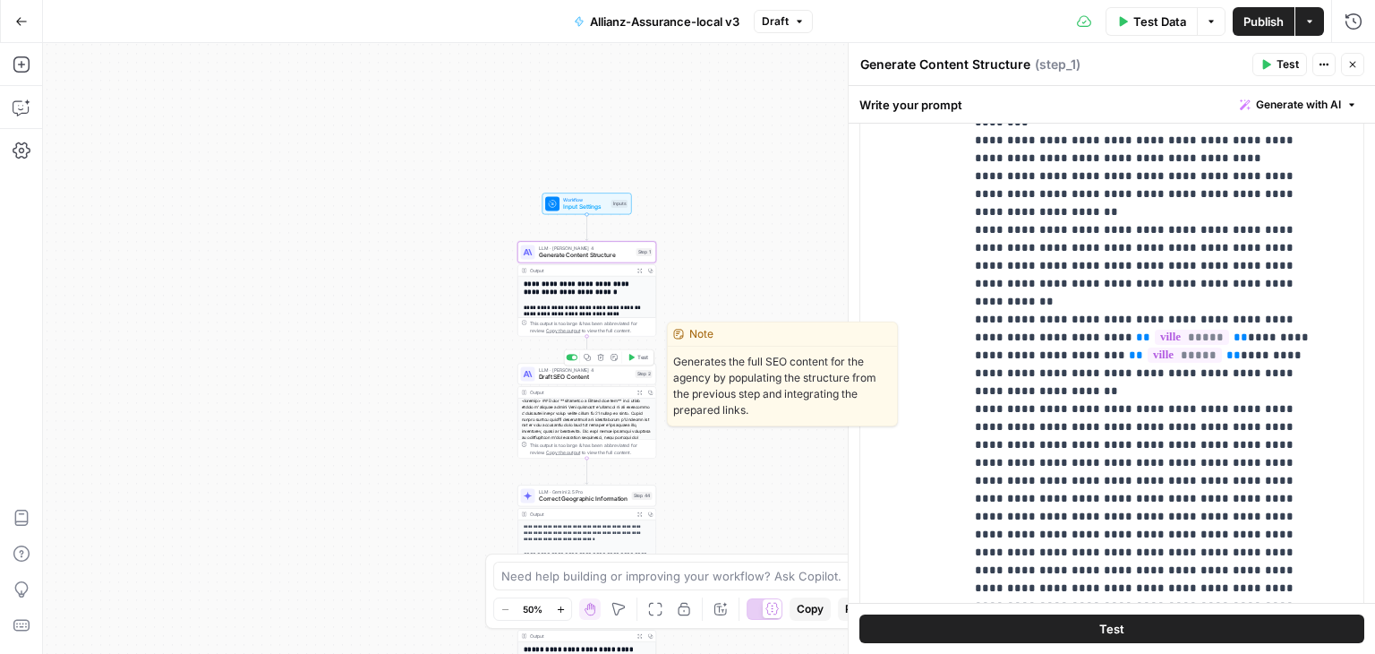
click at [552, 377] on span "Draft SEO Content" at bounding box center [585, 376] width 93 height 9
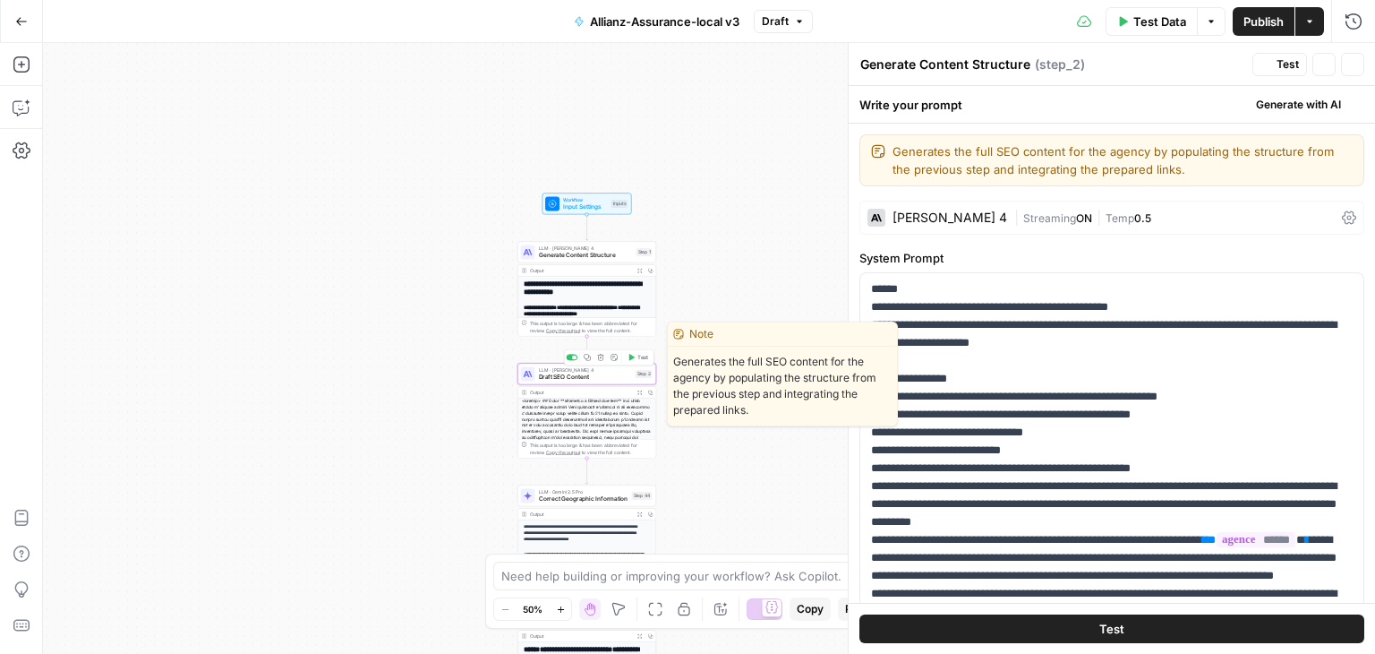
type textarea "Draft SEO Content"
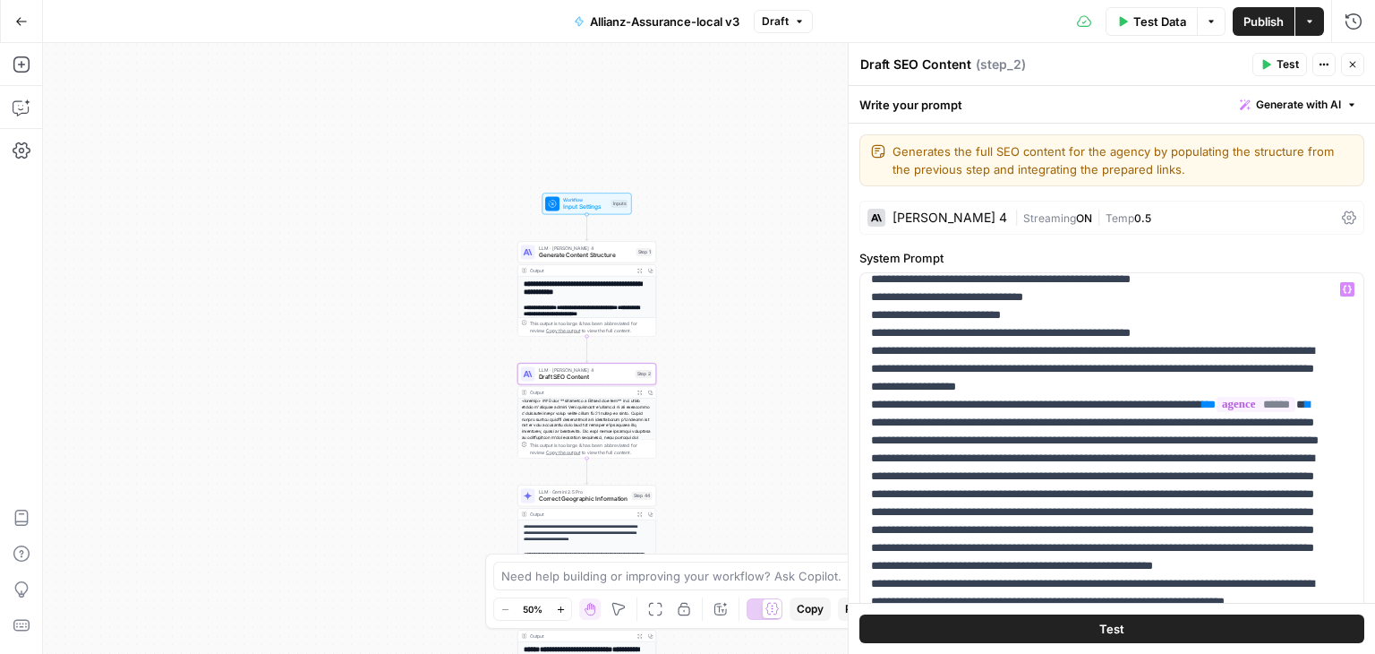
scroll to position [136, 0]
drag, startPoint x: 1042, startPoint y: 420, endPoint x: 921, endPoint y: 423, distance: 120.9
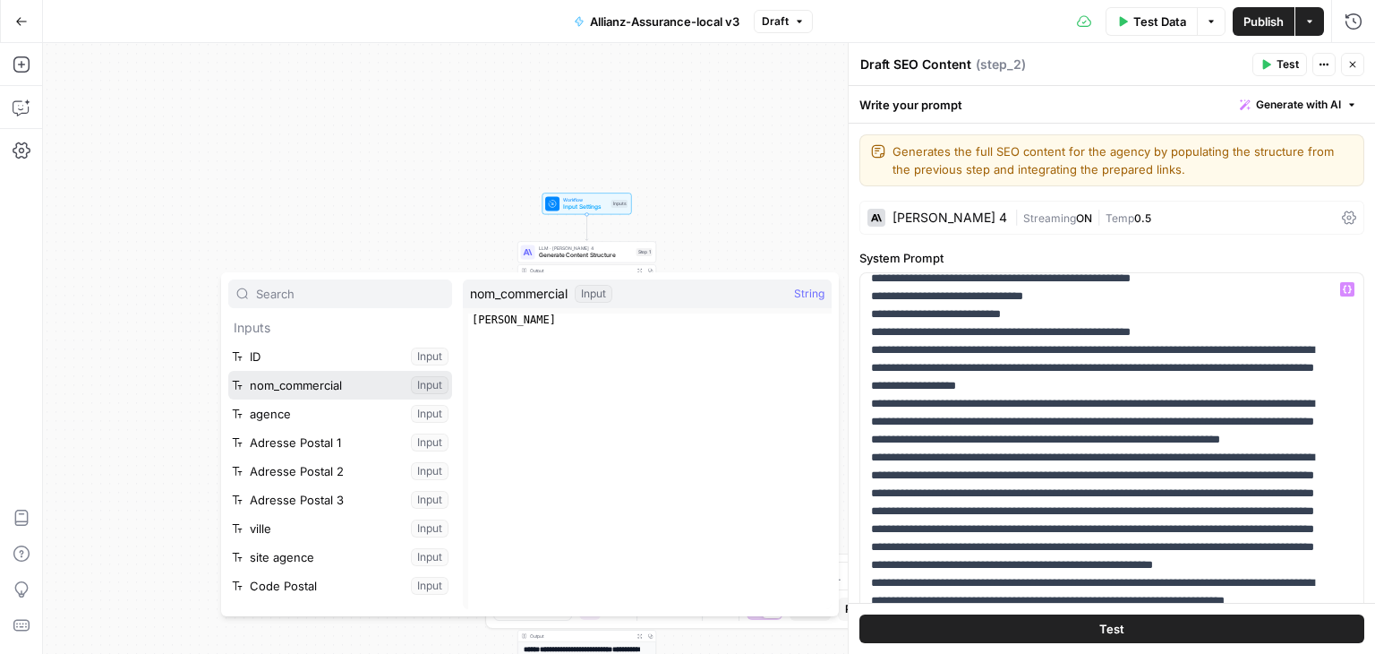
click at [337, 388] on button "Select variable nom_commercial" at bounding box center [340, 385] width 224 height 29
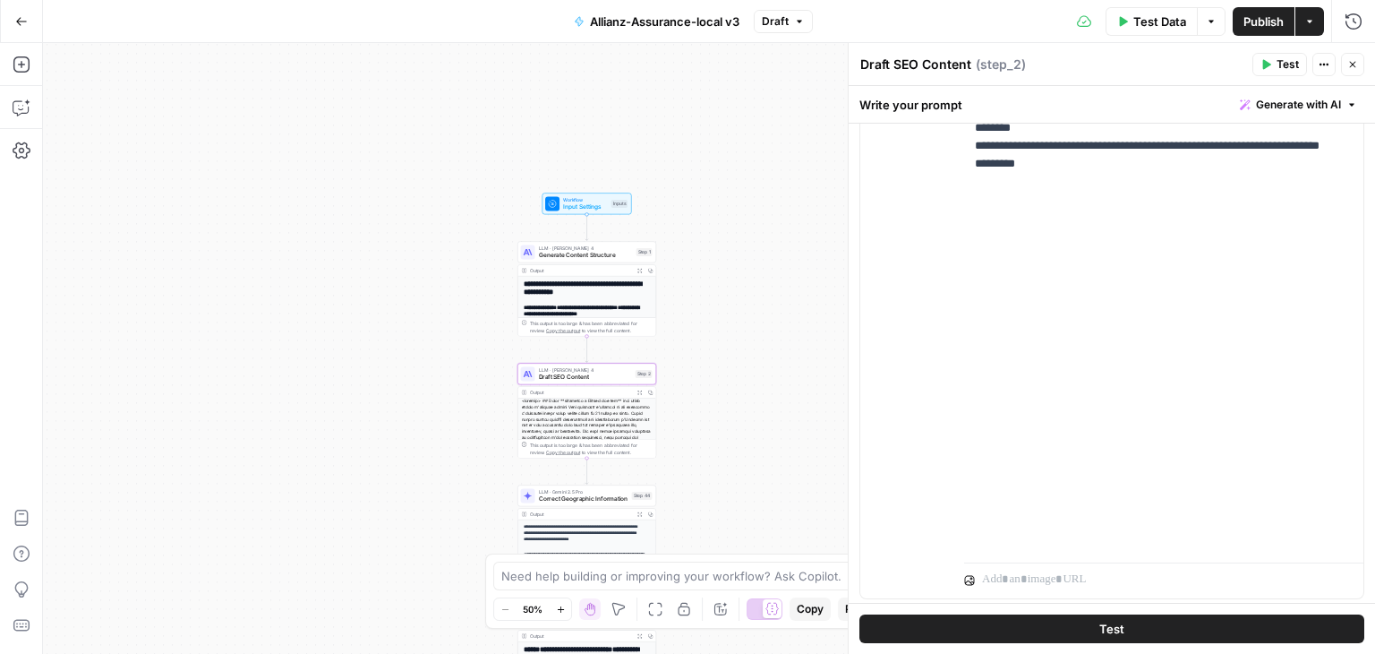
scroll to position [1262, 0]
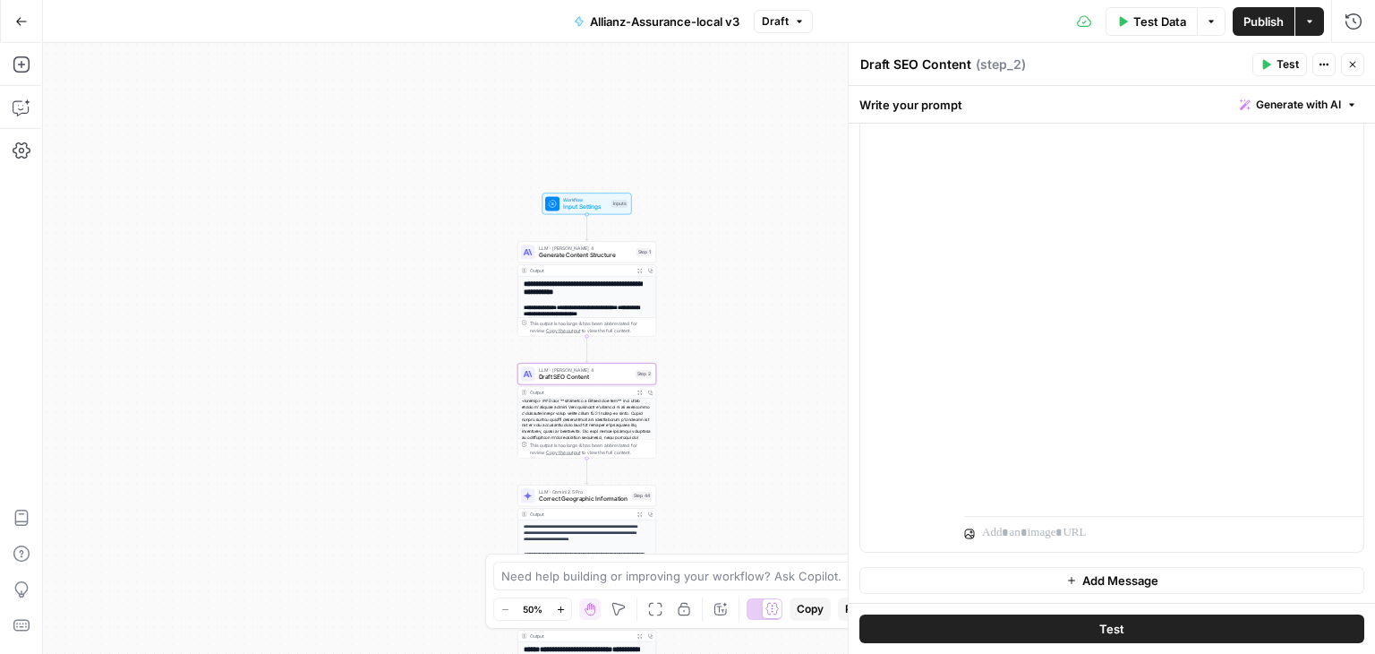
click at [461, 409] on div "**********" at bounding box center [709, 348] width 1332 height 611
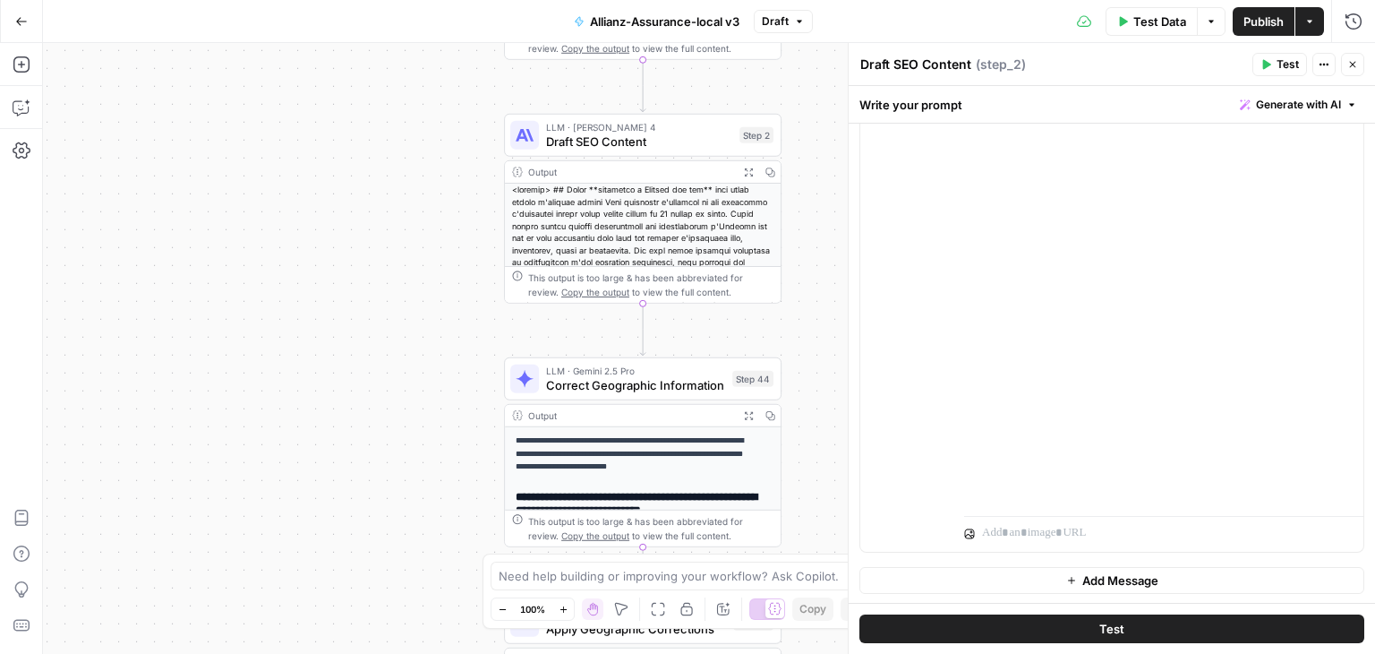
drag, startPoint x: 475, startPoint y: 456, endPoint x: 397, endPoint y: 140, distance: 325.5
click at [397, 140] on div "**********" at bounding box center [709, 348] width 1332 height 611
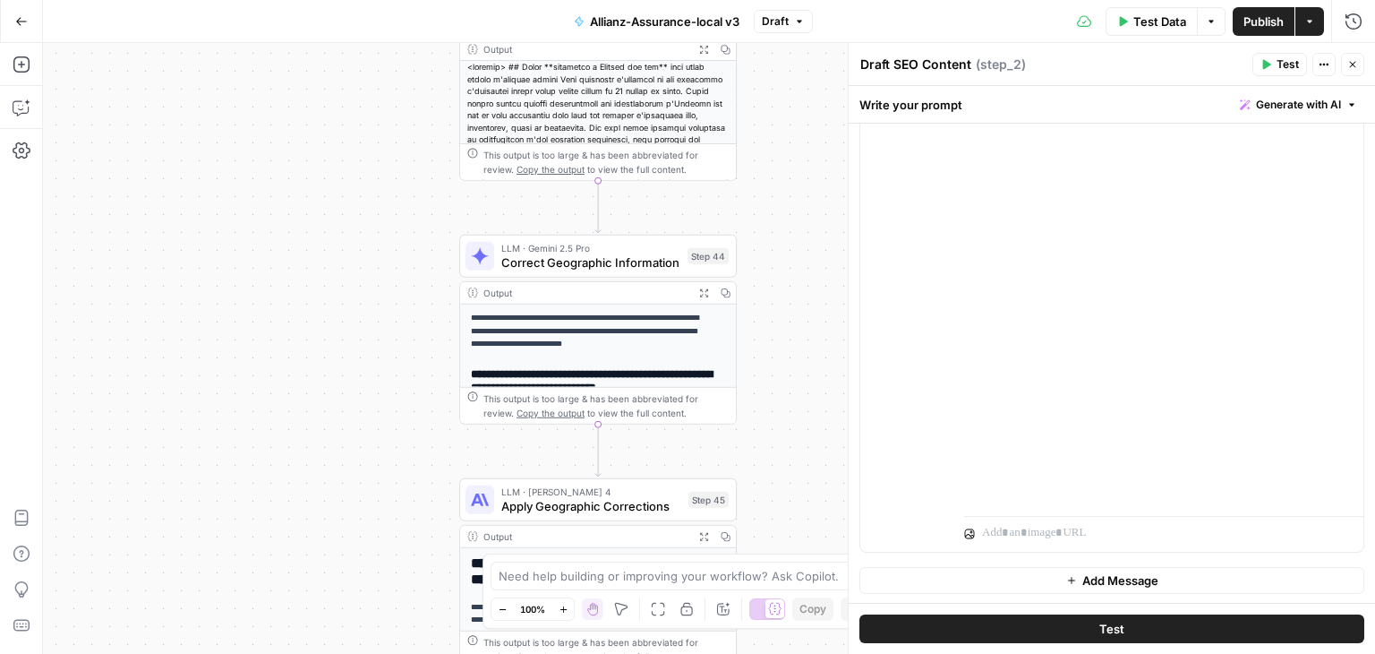
drag, startPoint x: 389, startPoint y: 201, endPoint x: 341, endPoint y: 114, distance: 99.7
click at [341, 114] on div "**********" at bounding box center [709, 348] width 1332 height 611
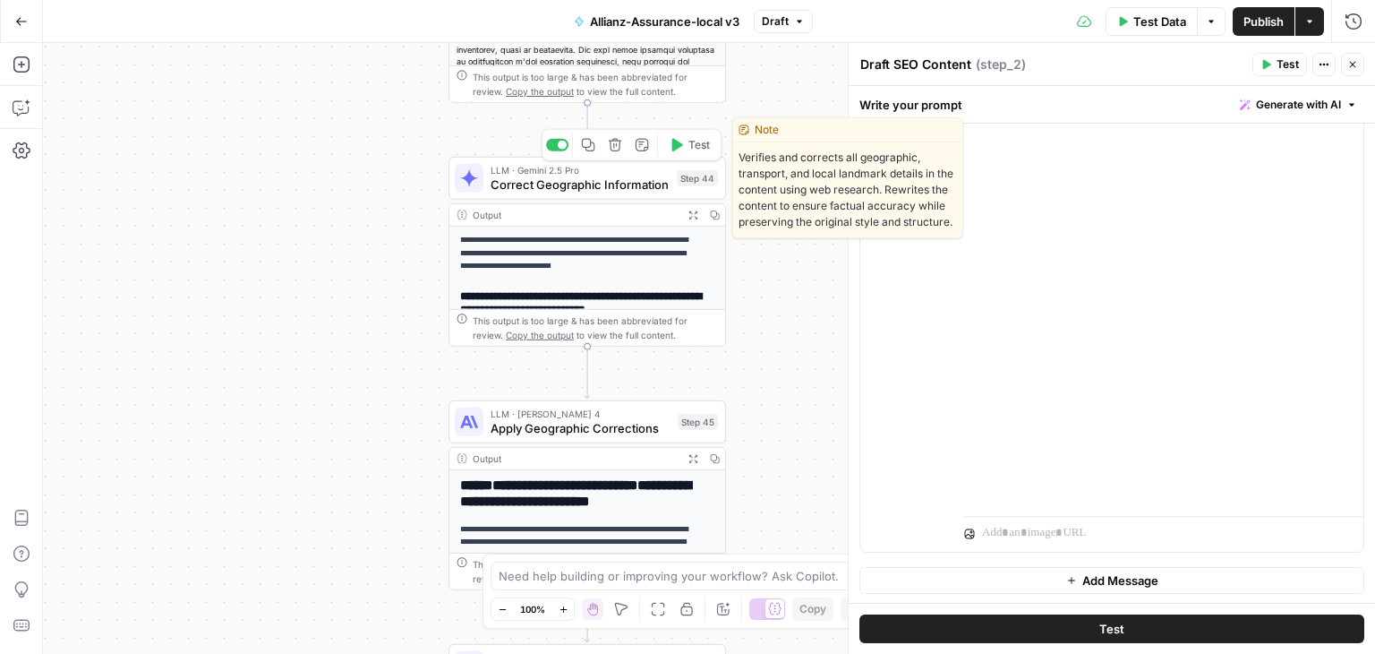
click at [505, 187] on span "Correct Geographic Information" at bounding box center [580, 184] width 179 height 18
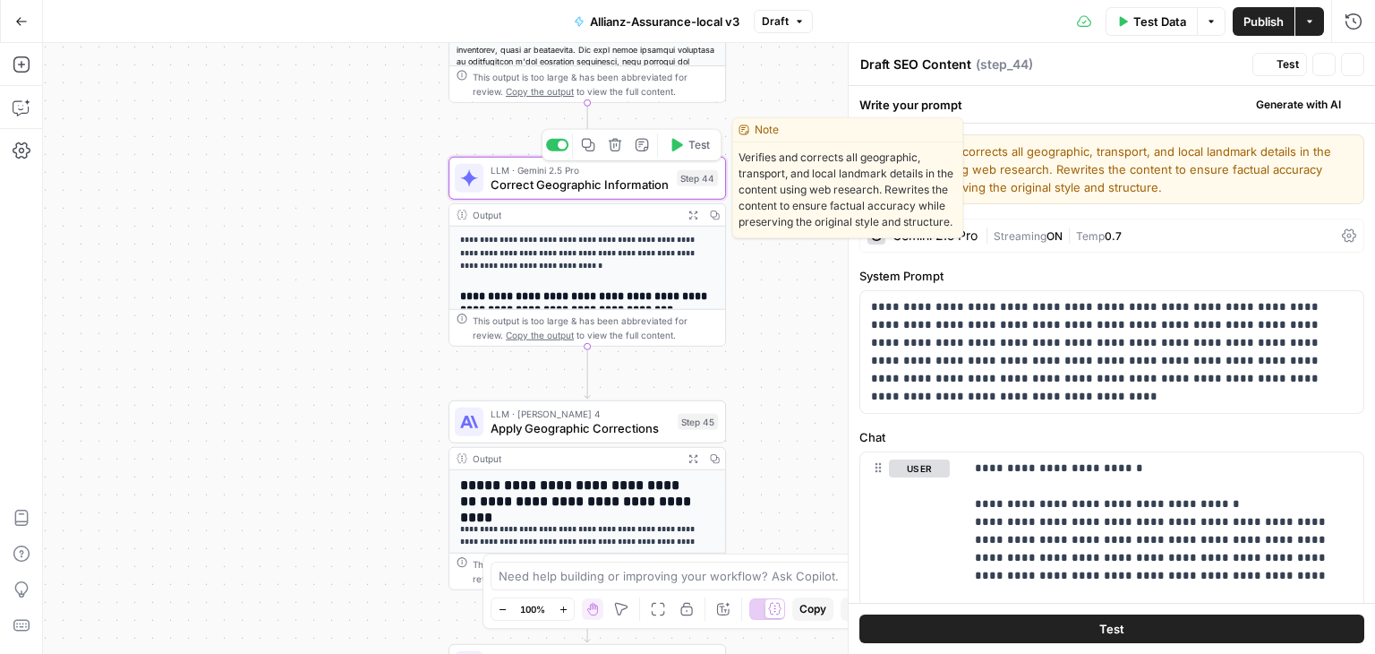
type textarea "Correct Geographic Information"
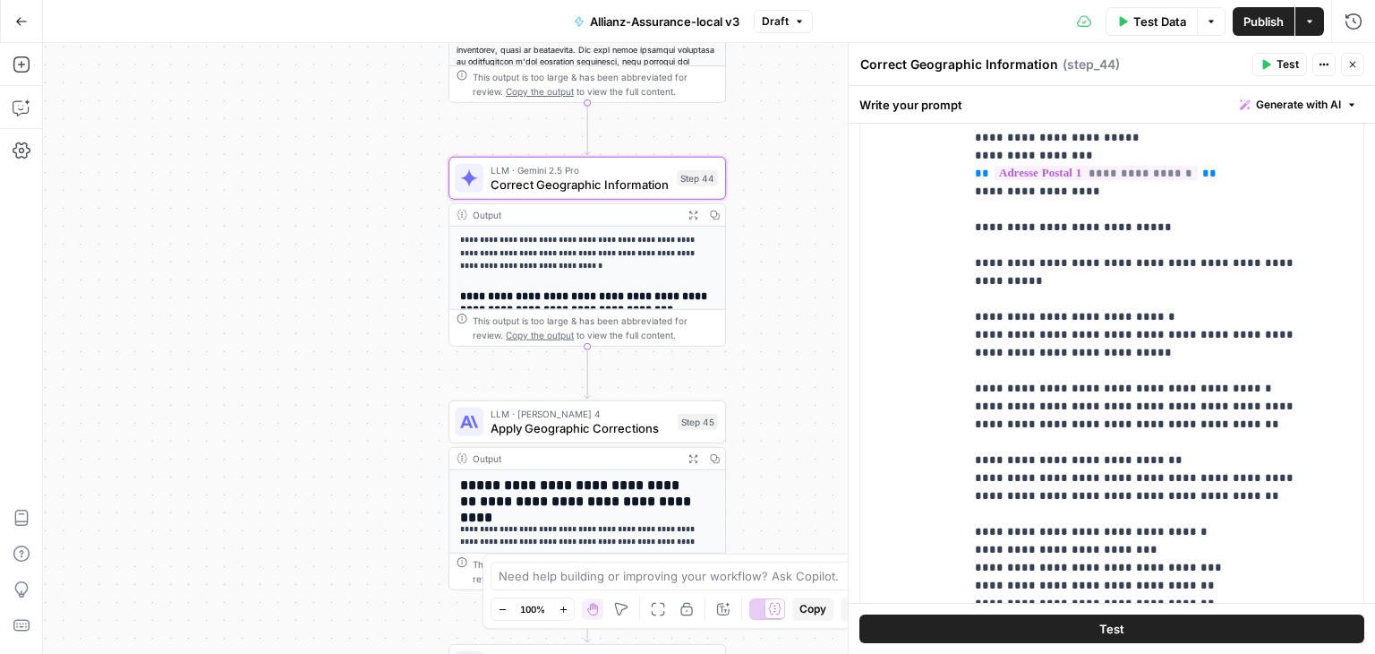
scroll to position [612, 0]
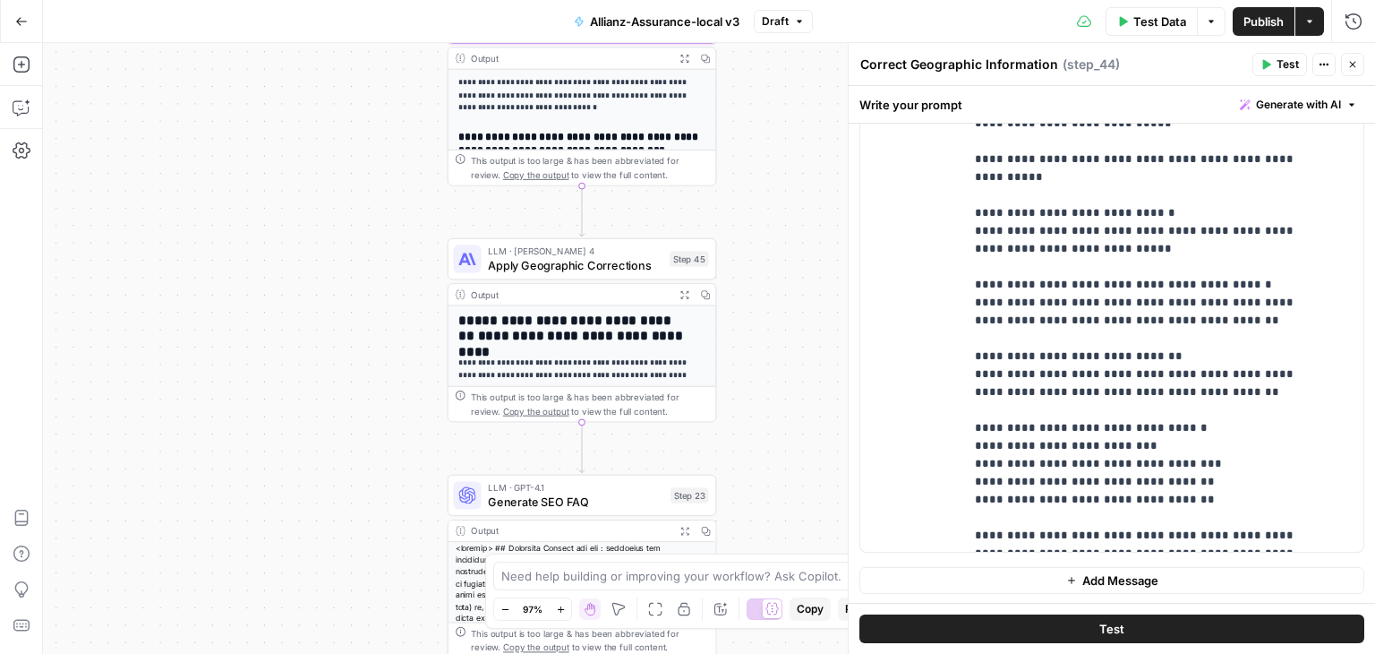
drag, startPoint x: 344, startPoint y: 472, endPoint x: 346, endPoint y: 309, distance: 163.0
click at [346, 309] on div "**********" at bounding box center [709, 348] width 1332 height 611
click at [507, 270] on span "Apply Geographic Corrections" at bounding box center [575, 264] width 175 height 17
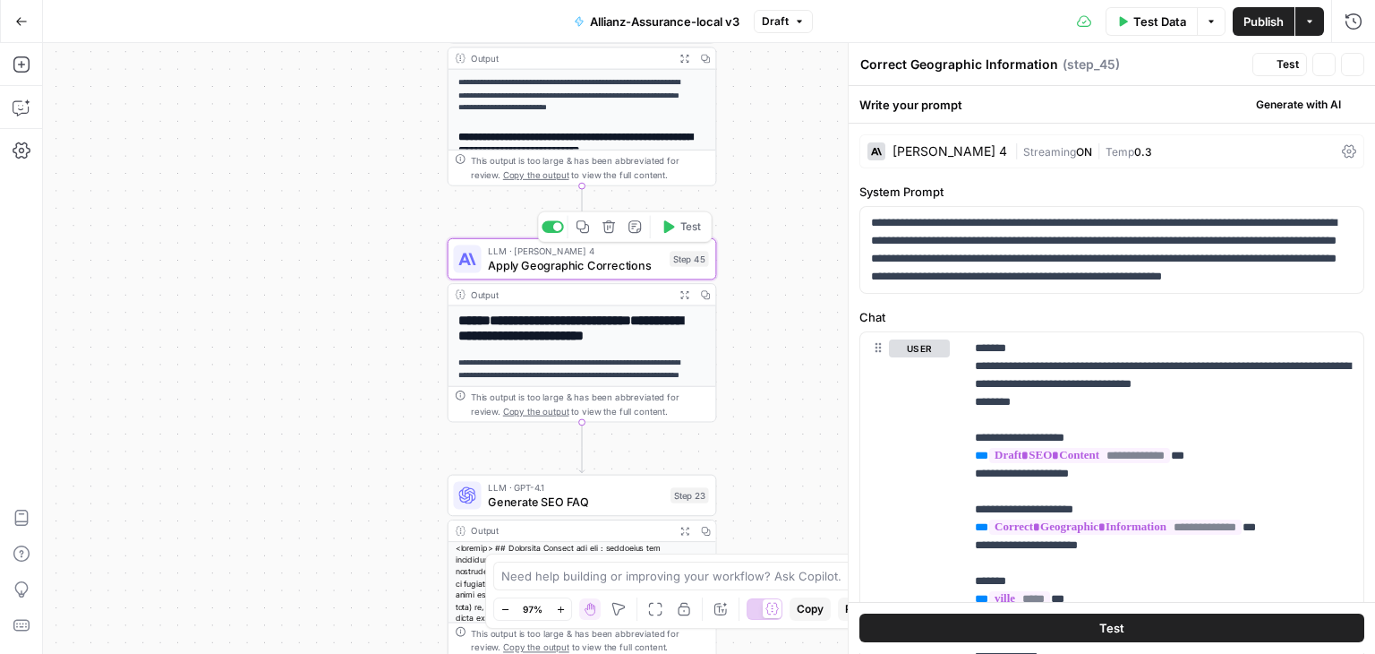
type textarea "Apply Geographic Corrections"
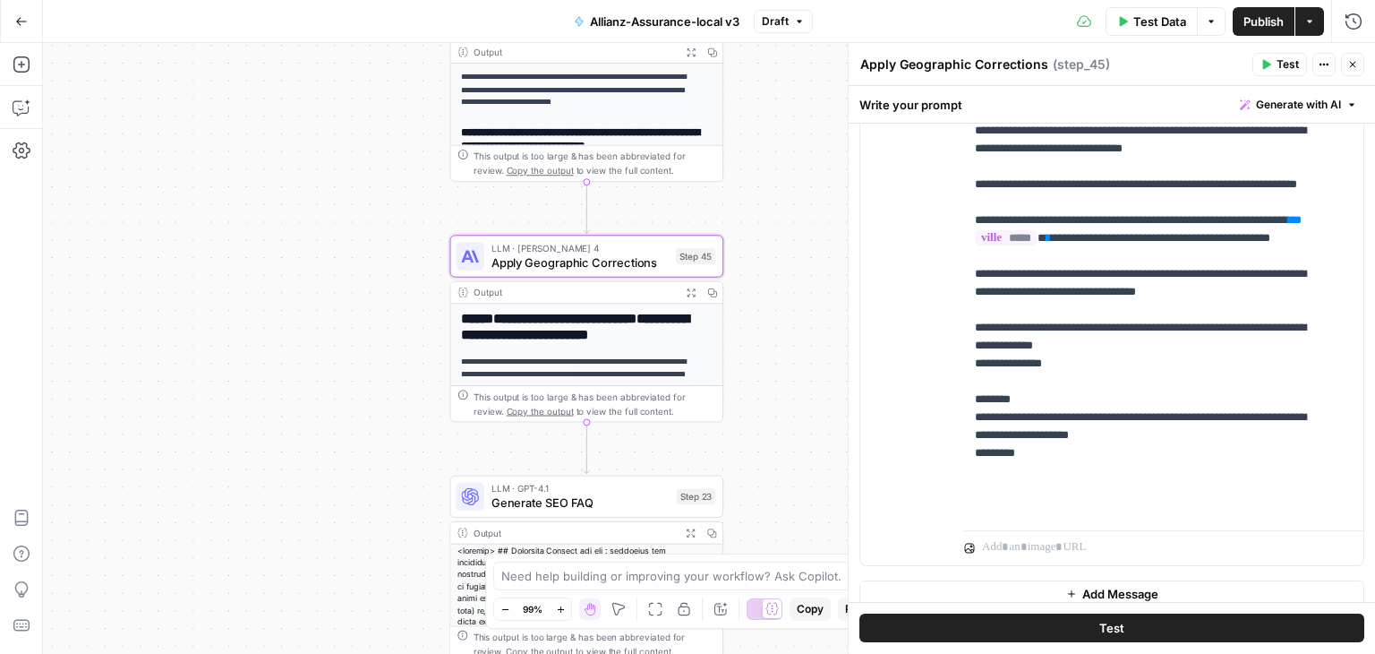
scroll to position [571, 0]
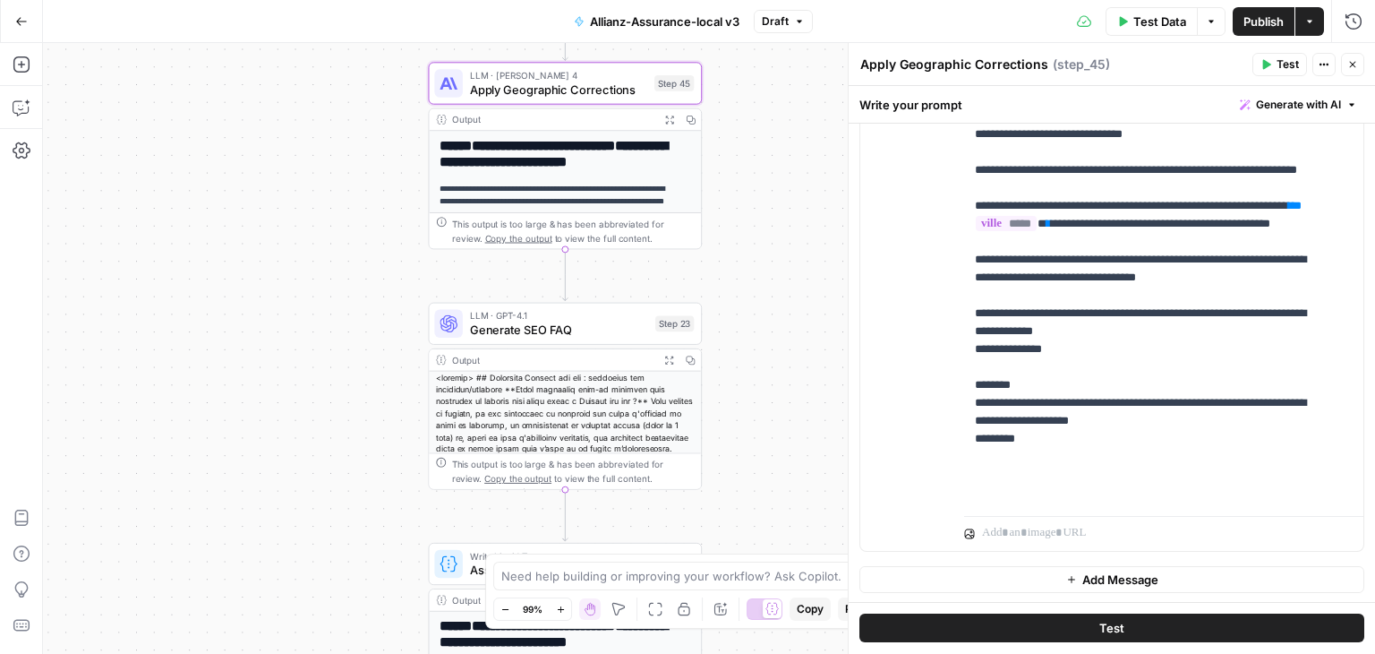
drag, startPoint x: 345, startPoint y: 410, endPoint x: 310, endPoint y: 135, distance: 277.1
click at [310, 135] on div "**********" at bounding box center [709, 348] width 1332 height 611
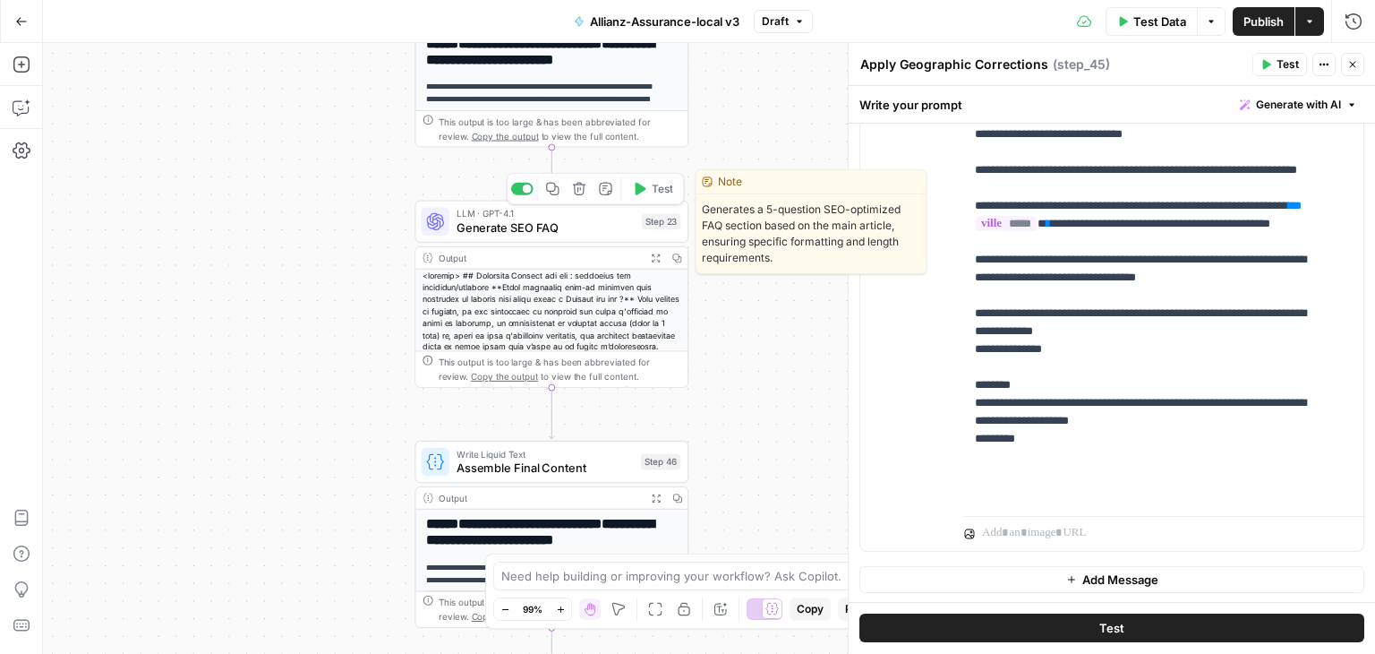
click at [494, 240] on div "LLM · GPT-4.1 Generate SEO FAQ Step 23 Copy step Delete step Edit Note Test" at bounding box center [552, 222] width 274 height 42
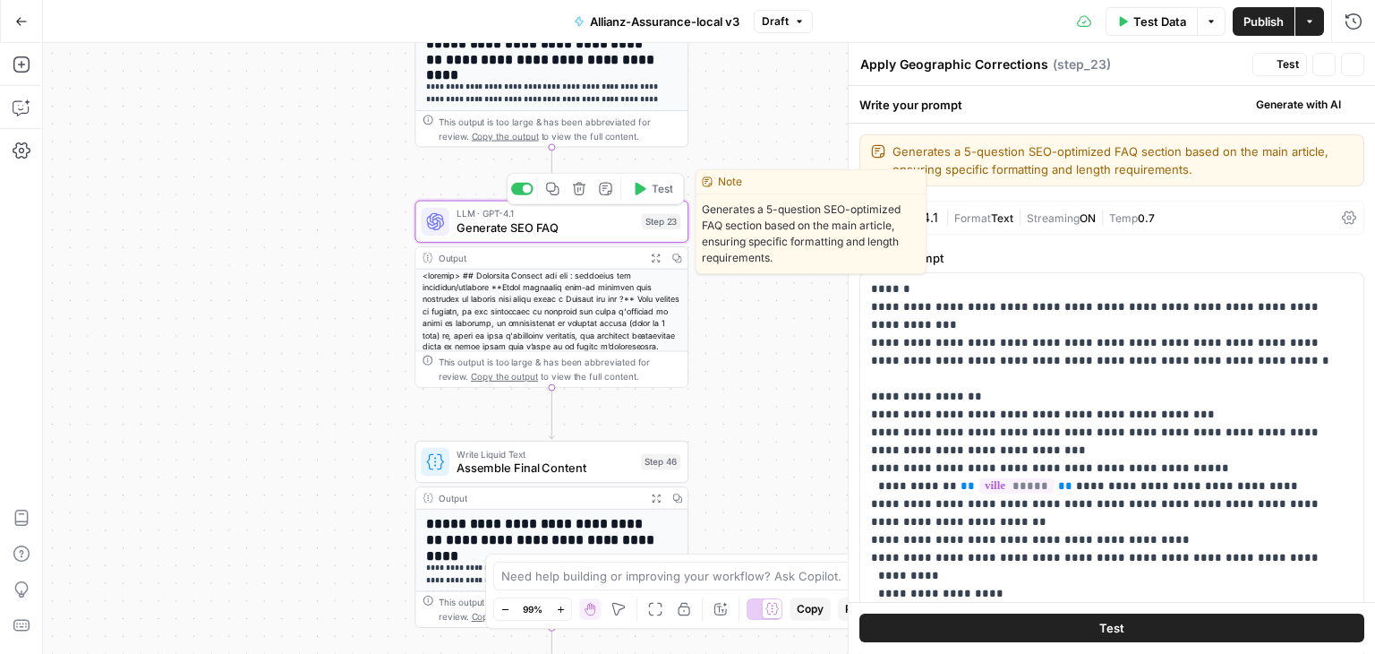
type textarea "Generate SEO FAQ"
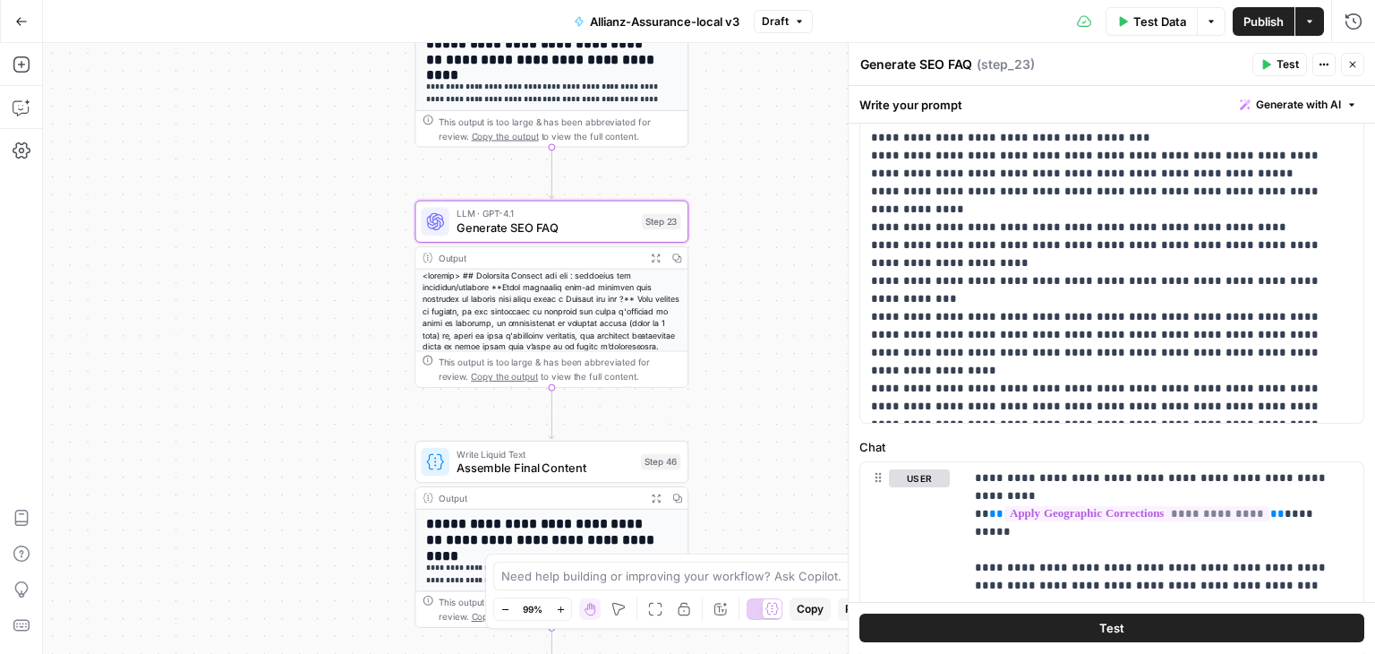
scroll to position [745, 0]
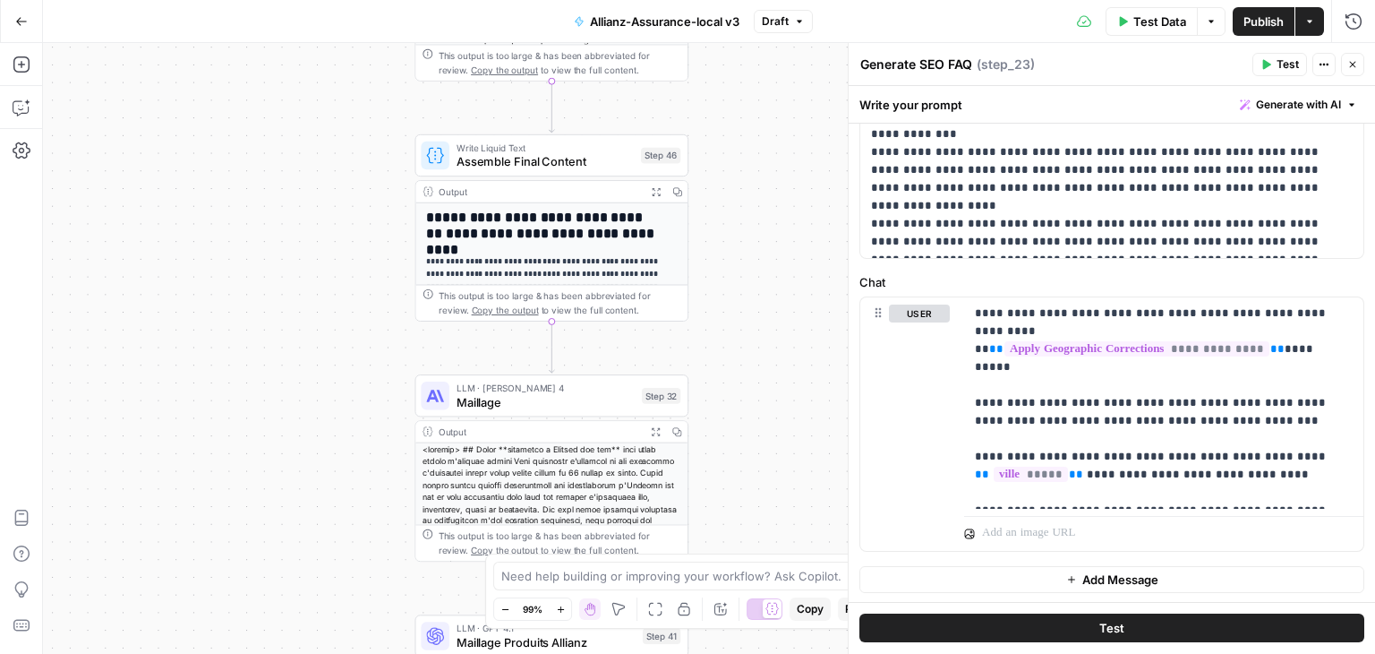
drag, startPoint x: 281, startPoint y: 370, endPoint x: 275, endPoint y: 42, distance: 327.7
click at [275, 43] on div "**********" at bounding box center [709, 348] width 1332 height 611
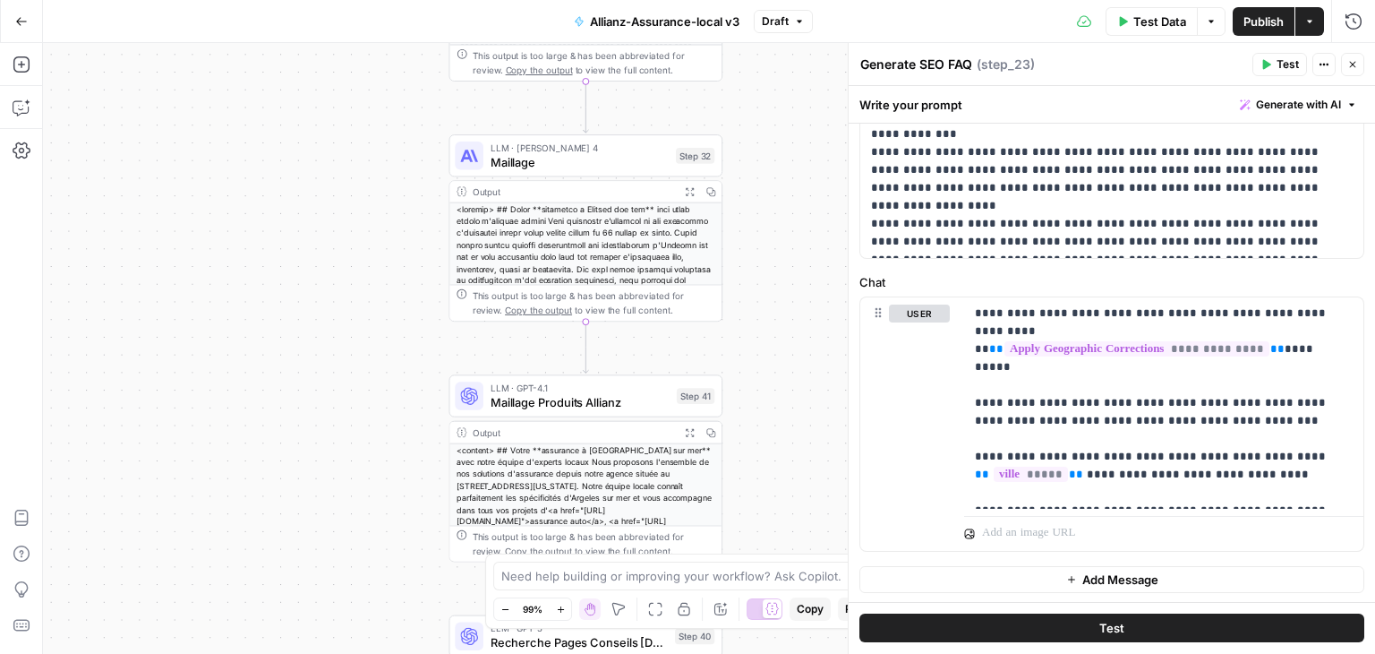
drag, startPoint x: 316, startPoint y: 338, endPoint x: 352, endPoint y: 104, distance: 236.4
click at [352, 104] on div "**********" at bounding box center [709, 348] width 1332 height 611
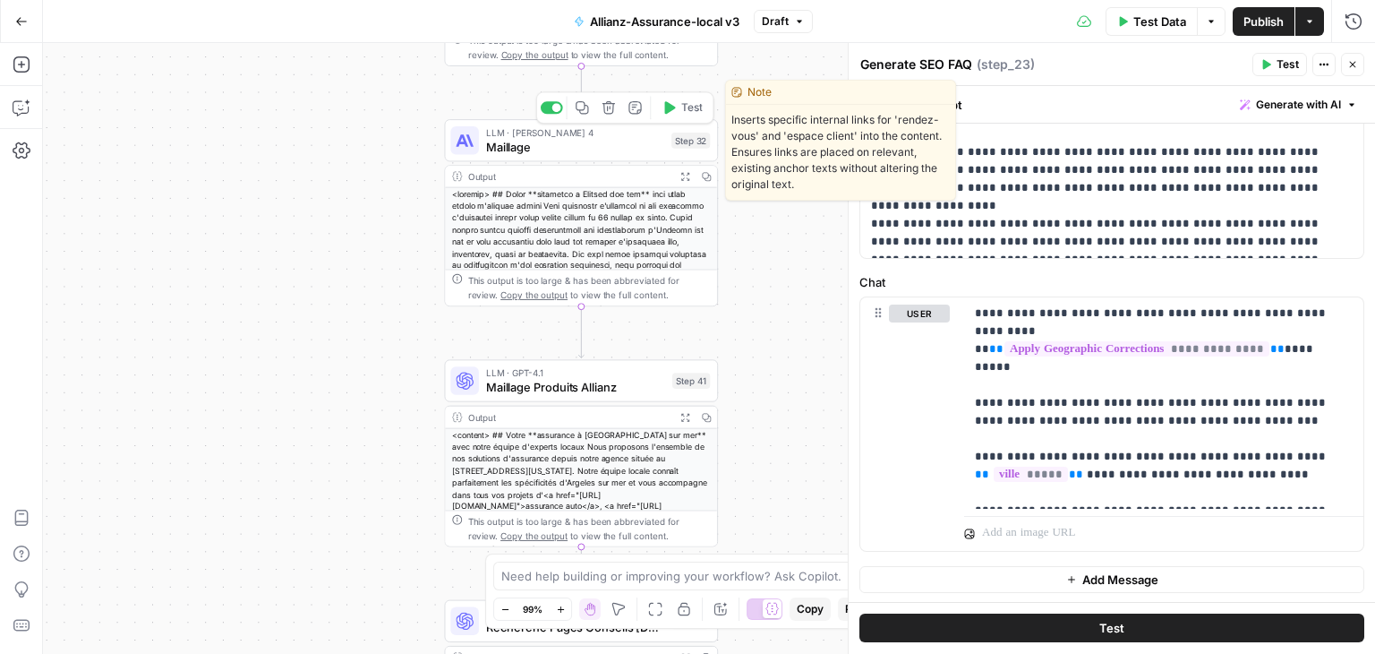
click at [535, 145] on span "Maillage" at bounding box center [575, 147] width 178 height 18
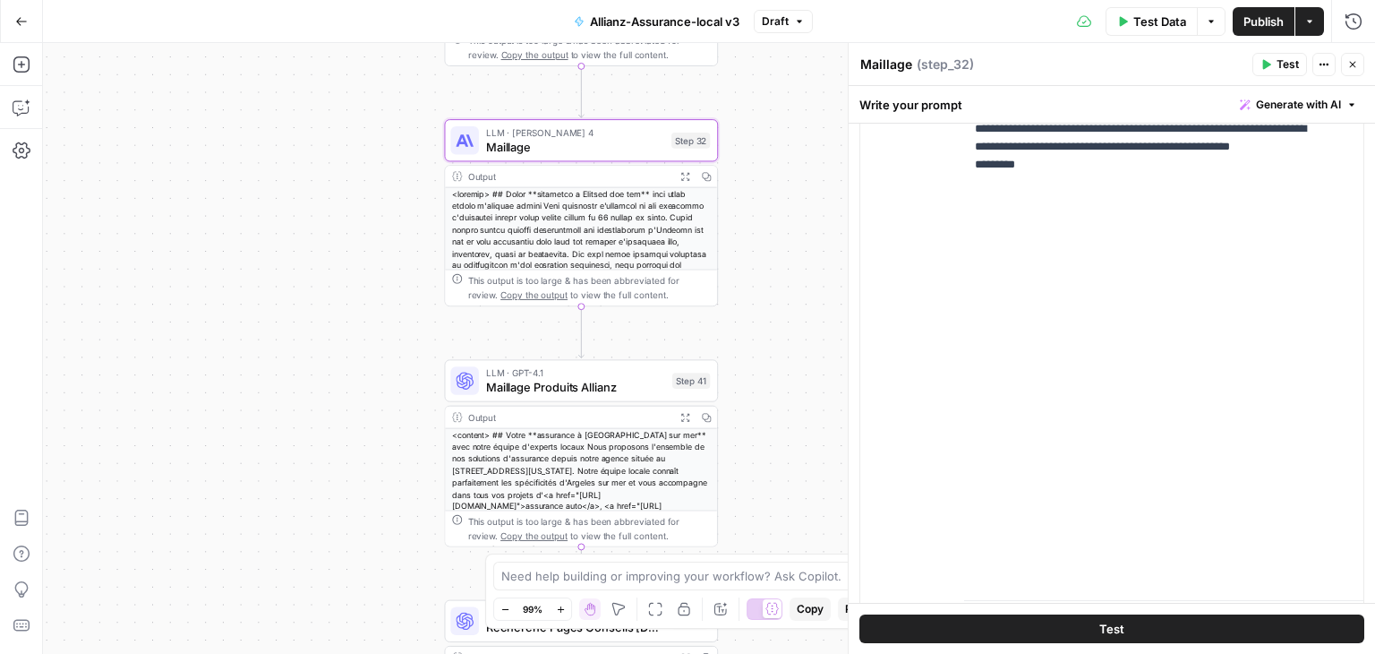
scroll to position [634, 0]
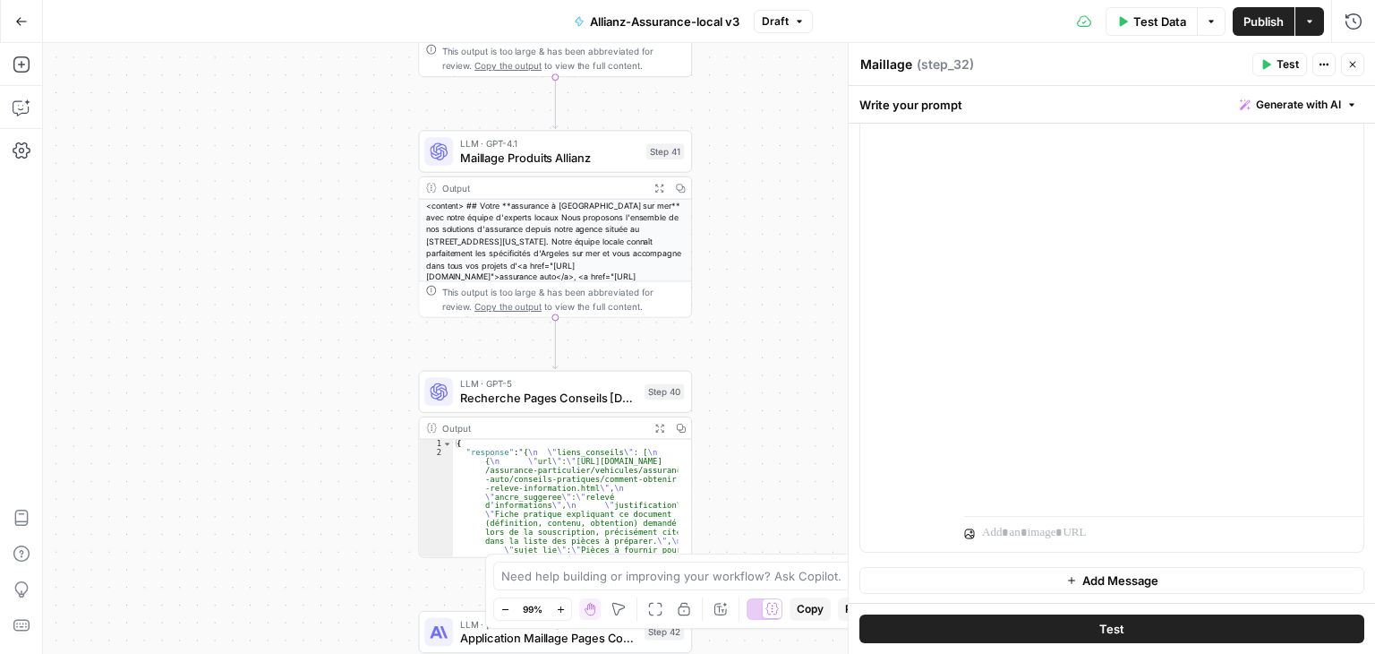
drag, startPoint x: 356, startPoint y: 355, endPoint x: 330, endPoint y: 126, distance: 230.7
click at [330, 126] on div "**********" at bounding box center [709, 348] width 1332 height 611
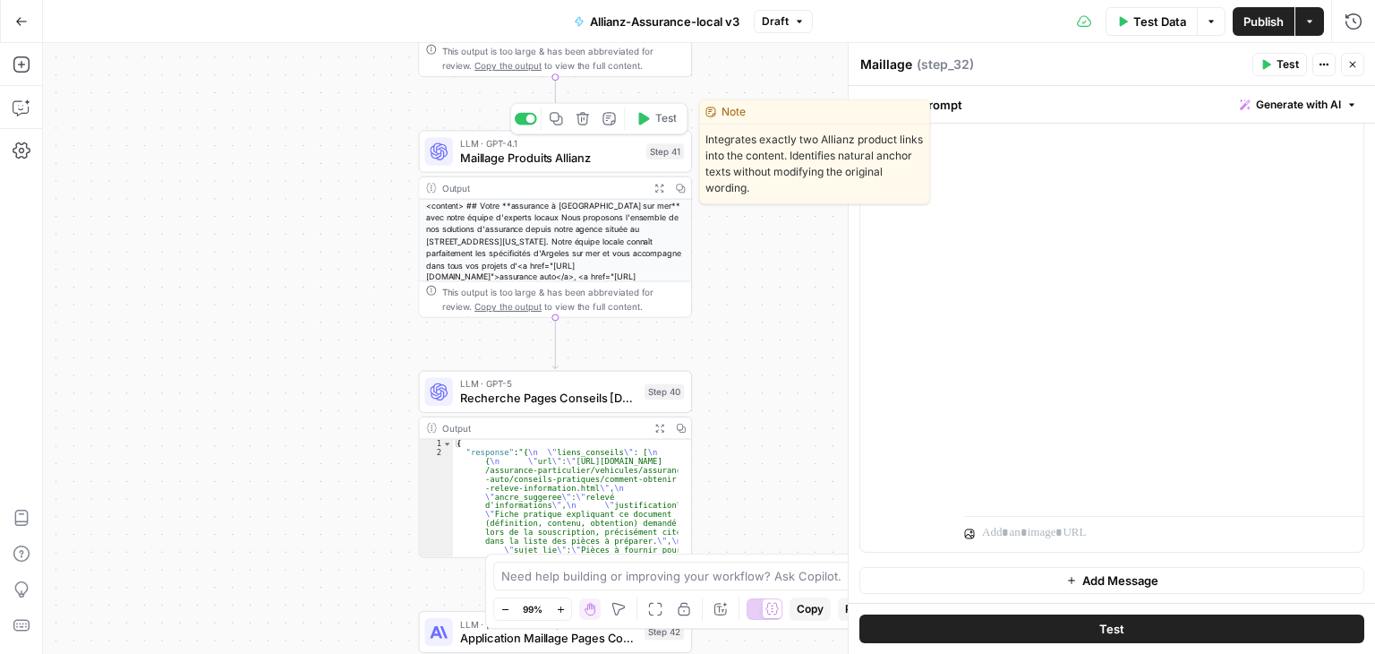
click at [492, 155] on span "Maillage Produits Allianz" at bounding box center [549, 158] width 179 height 18
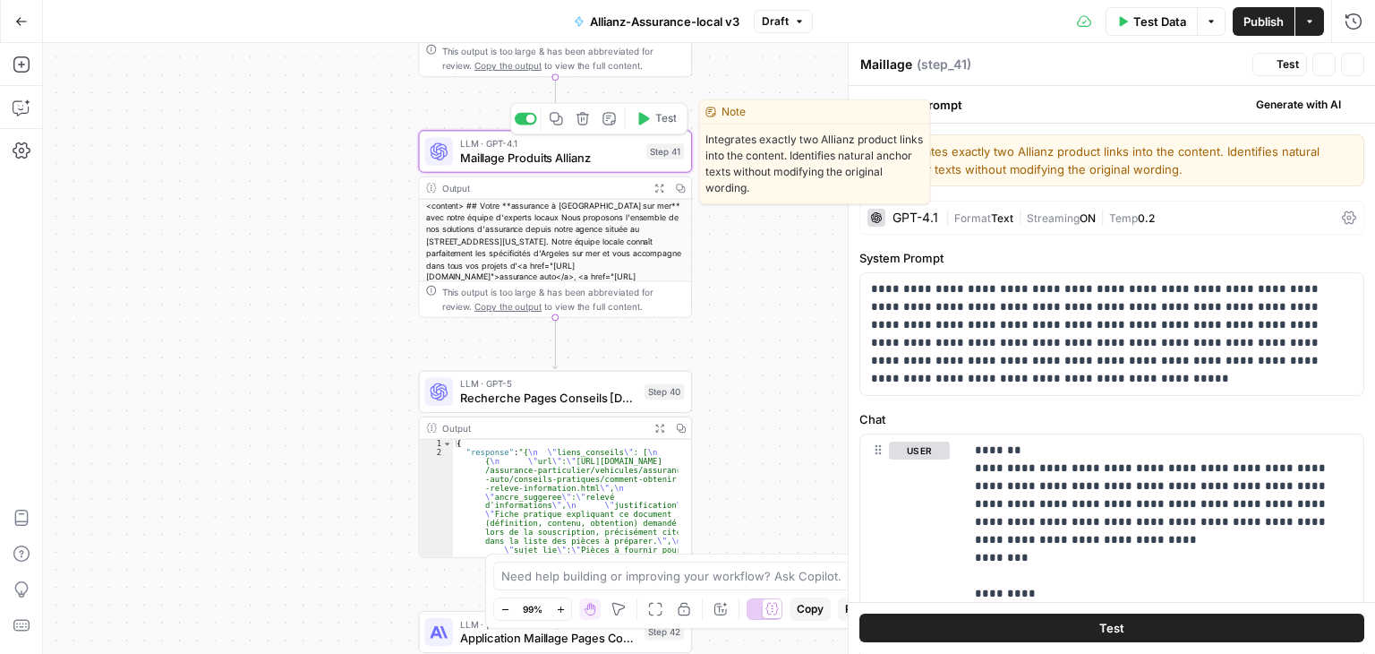
type textarea "Maillage Produits Allianz"
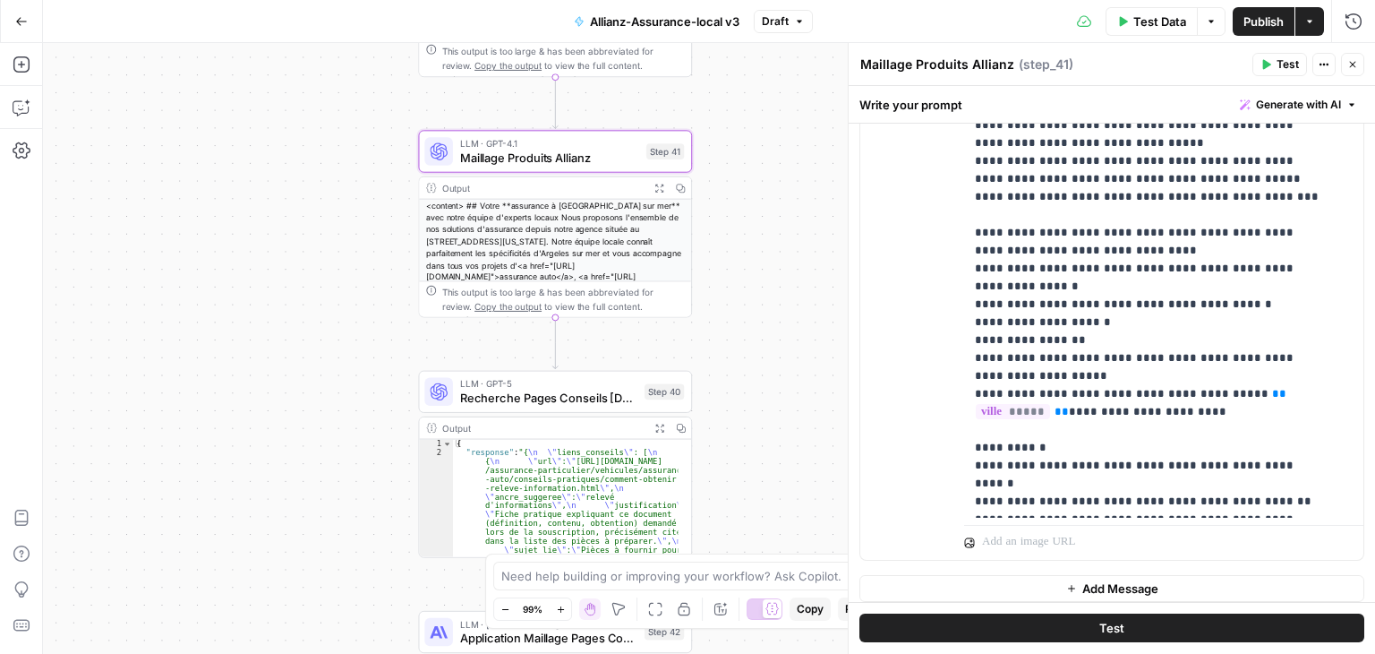
scroll to position [629, 0]
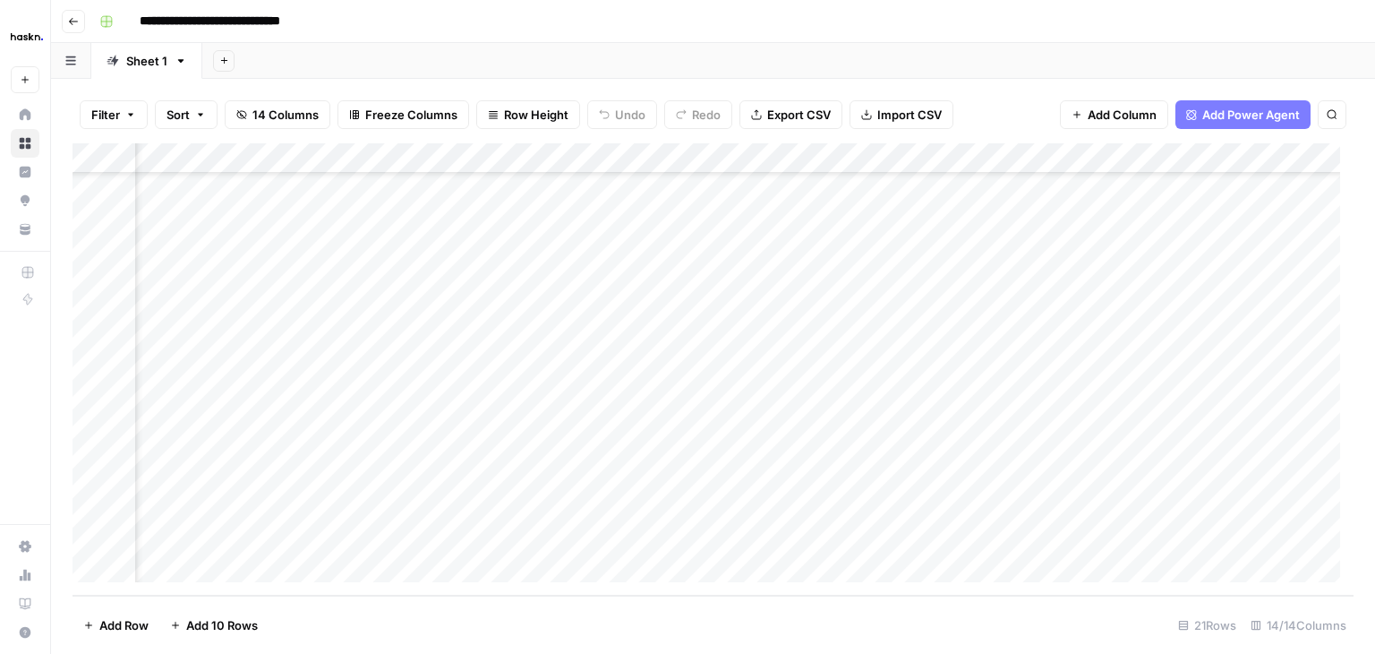
scroll to position [260, 1665]
click at [1013, 442] on div "Add Column" at bounding box center [713, 369] width 1281 height 452
click at [1004, 476] on div "Add Column" at bounding box center [713, 369] width 1281 height 452
click at [1013, 502] on div "Add Column" at bounding box center [713, 369] width 1281 height 452
click at [1006, 538] on div "Add Column" at bounding box center [713, 369] width 1281 height 452
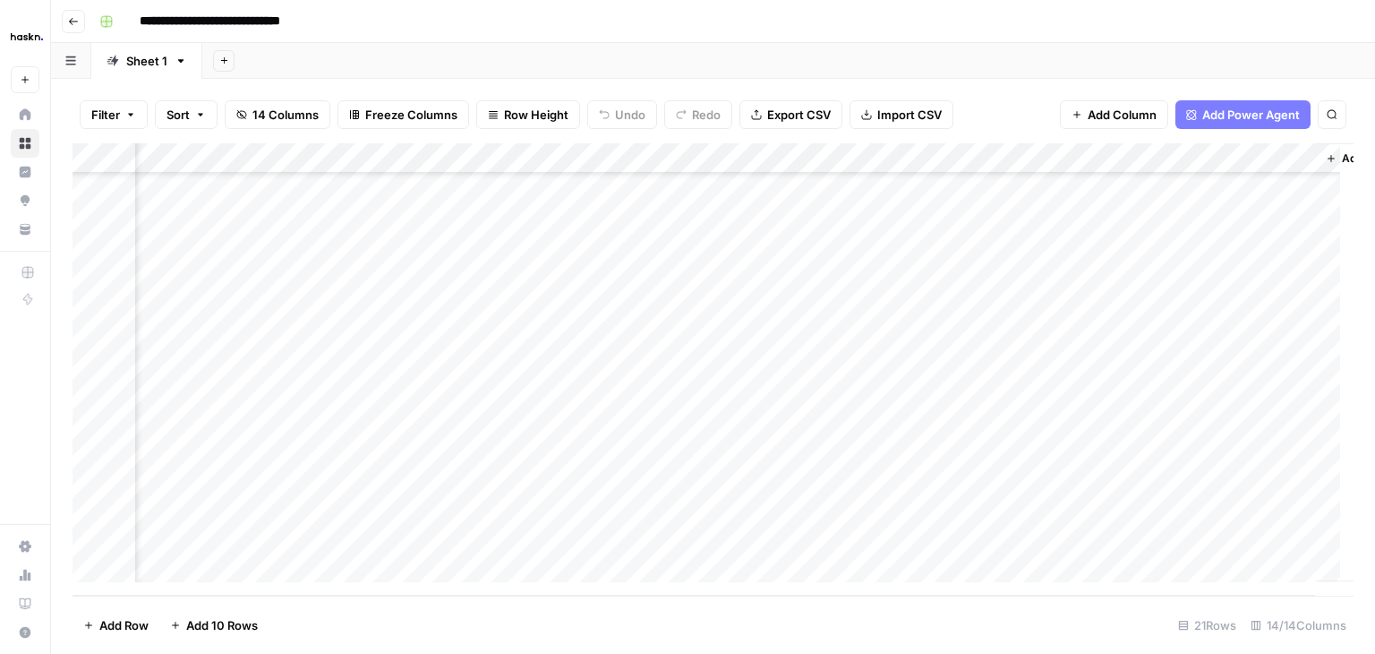
scroll to position [254, 2023]
click at [1130, 513] on div "Add Column" at bounding box center [713, 369] width 1281 height 452
click at [1132, 449] on div "Add Column" at bounding box center [713, 369] width 1281 height 452
click at [1133, 506] on div "Add Column" at bounding box center [713, 369] width 1281 height 452
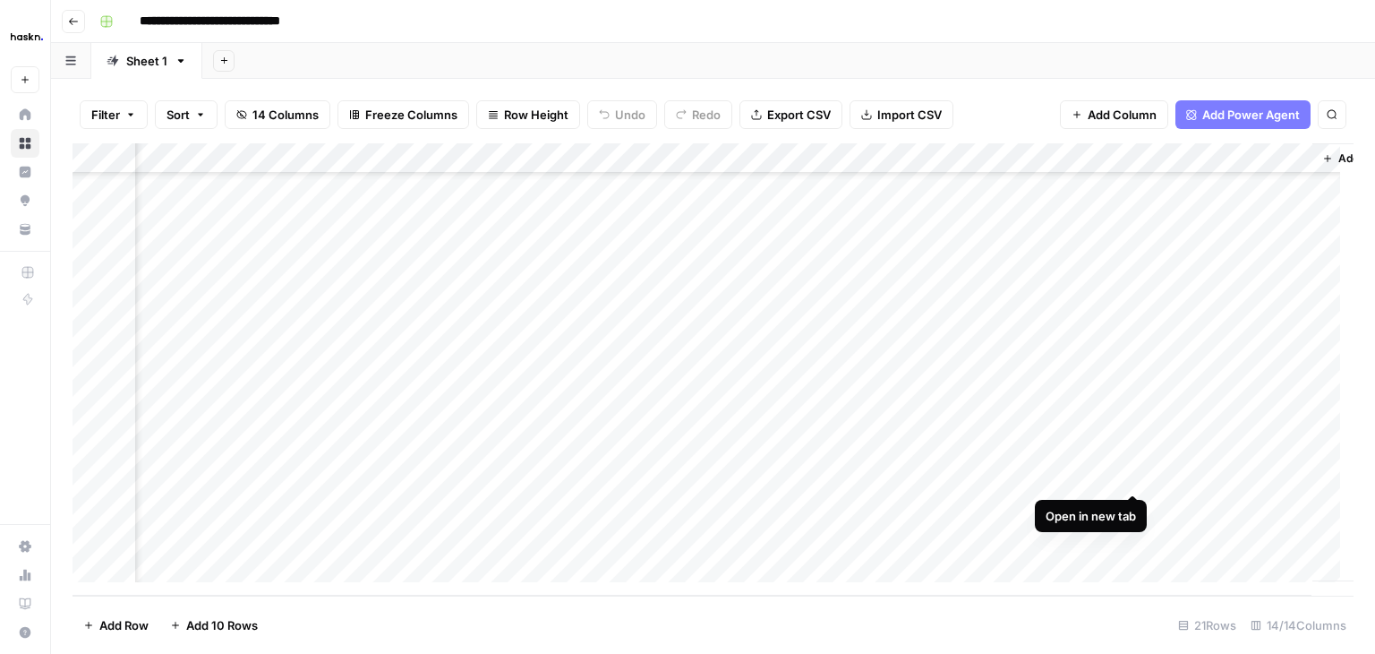
click at [1131, 475] on div "Add Column" at bounding box center [713, 369] width 1281 height 452
click at [1132, 444] on div "Add Column" at bounding box center [713, 369] width 1281 height 452
click at [630, 158] on div "Add Column" at bounding box center [713, 369] width 1281 height 452
click at [695, 193] on div "Add Column" at bounding box center [713, 369] width 1281 height 452
click at [628, 155] on div "Add Column" at bounding box center [713, 369] width 1281 height 452
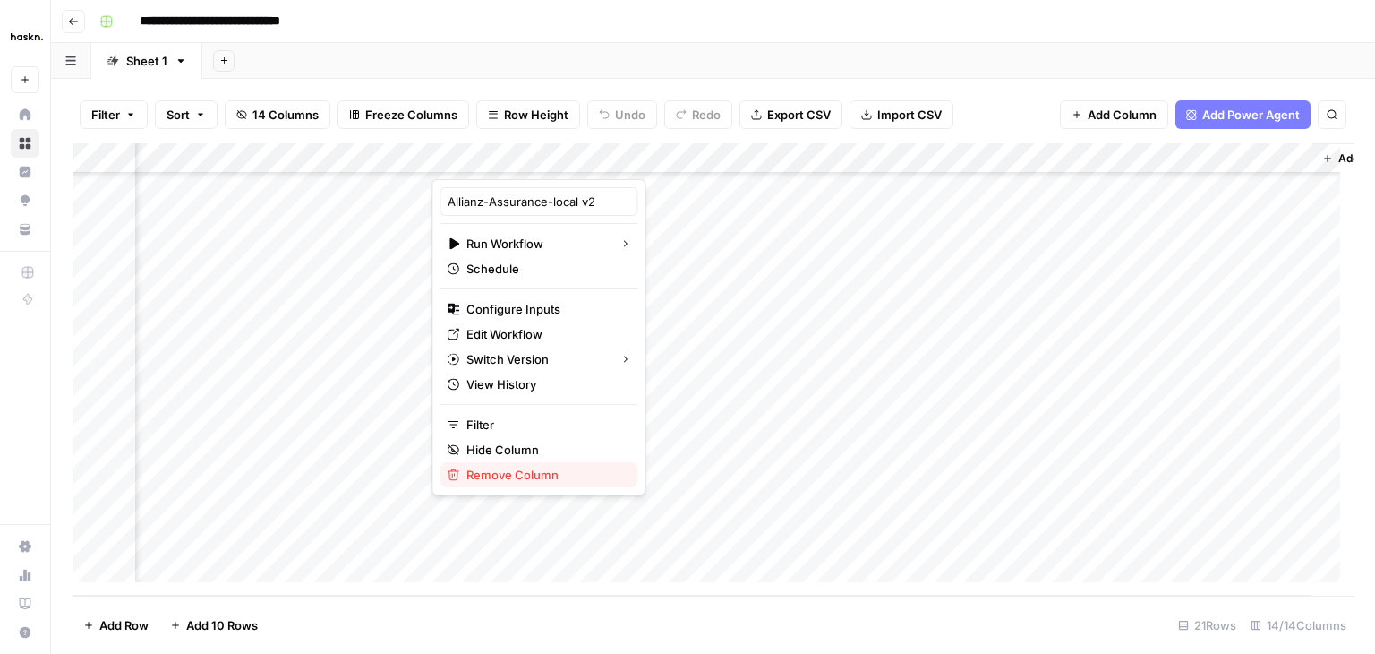
click at [512, 472] on span "Remove Column" at bounding box center [544, 475] width 157 height 18
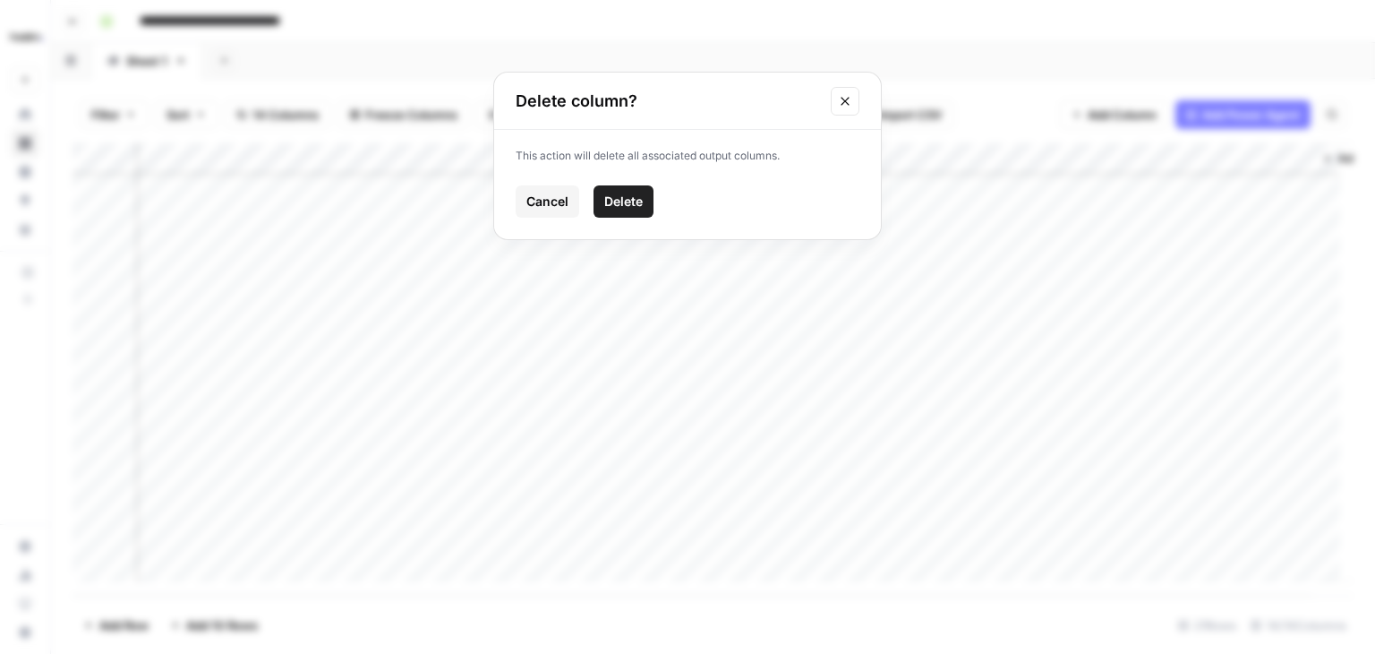
click at [623, 196] on span "Delete" at bounding box center [623, 201] width 38 height 18
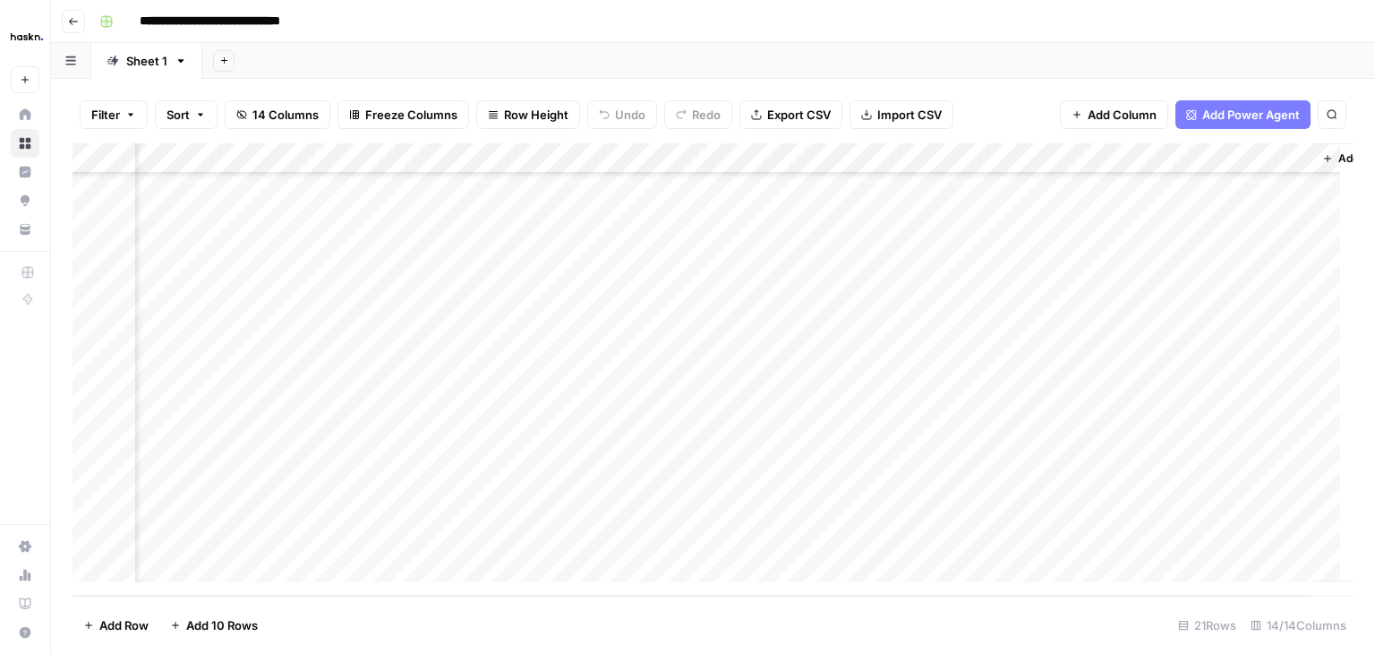
scroll to position [260, 1377]
drag, startPoint x: 1307, startPoint y: 162, endPoint x: 1116, endPoint y: 167, distance: 191.6
click at [1116, 167] on div "Add Column" at bounding box center [713, 369] width 1281 height 452
click at [1304, 157] on span "Add Column" at bounding box center [1312, 158] width 63 height 16
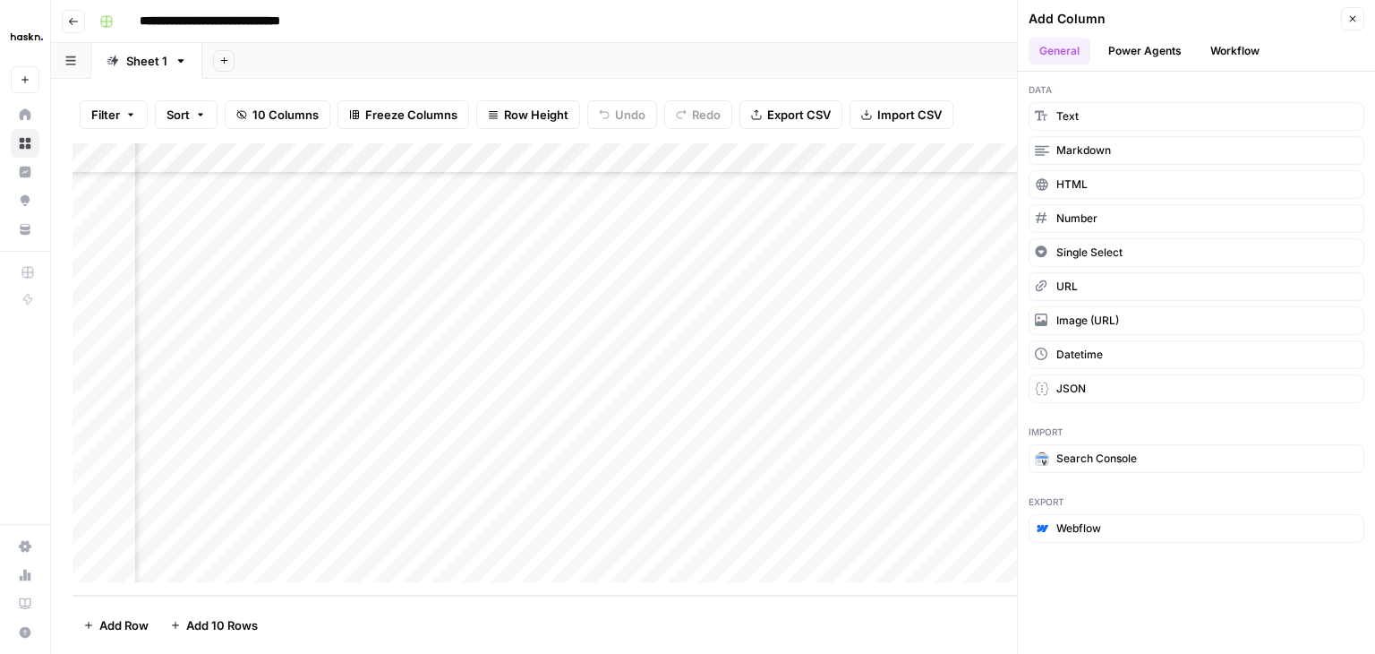
click at [1248, 63] on button "Workflow" at bounding box center [1235, 51] width 71 height 27
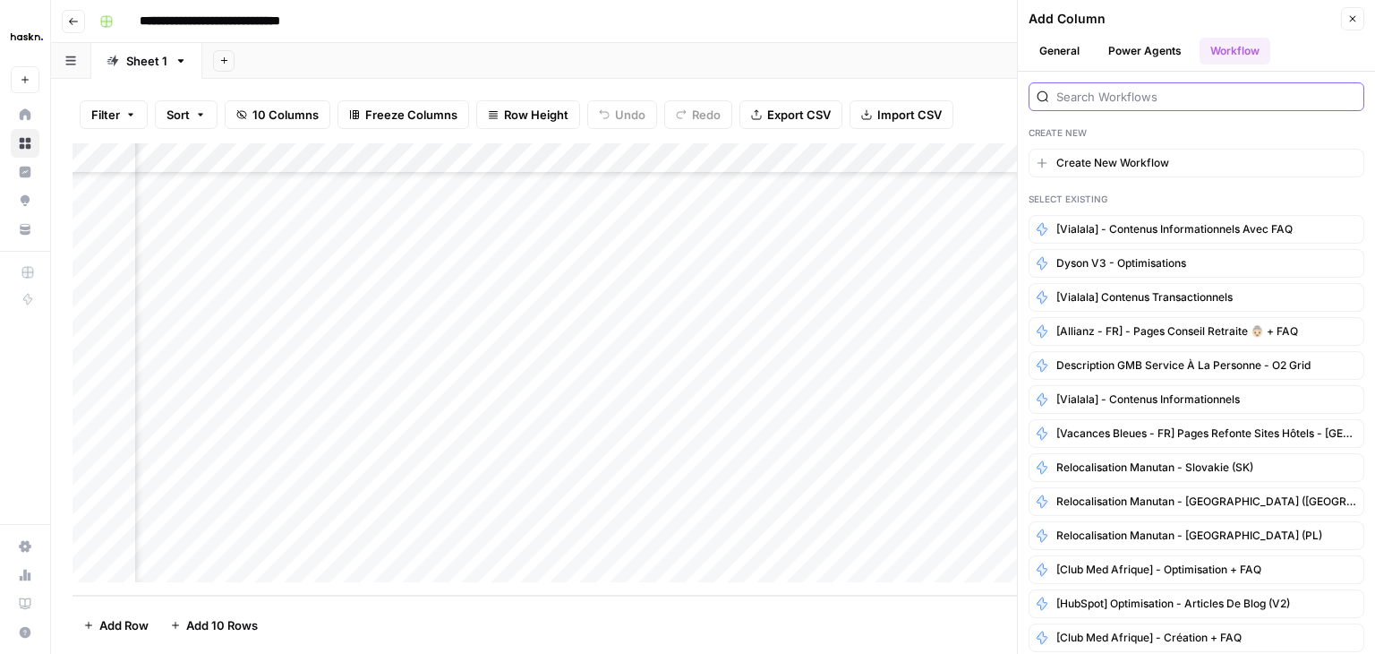
click at [1132, 100] on input "search" at bounding box center [1206, 97] width 300 height 18
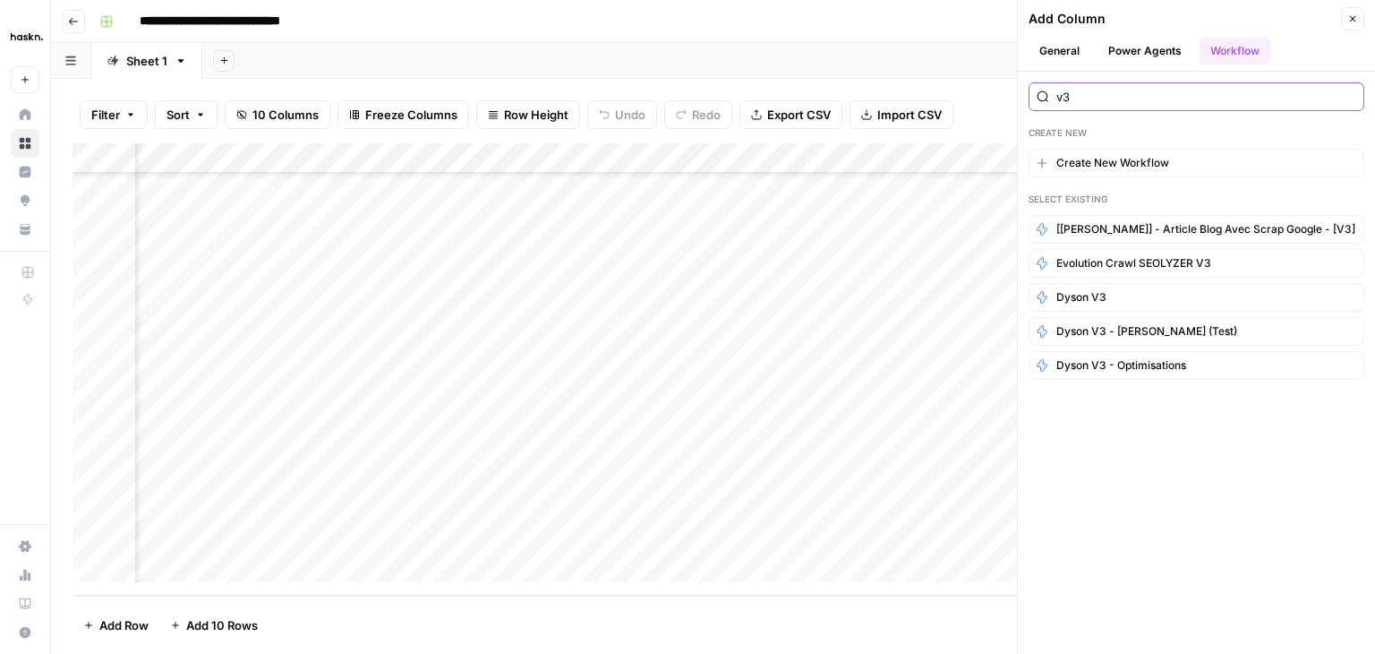
type input "v"
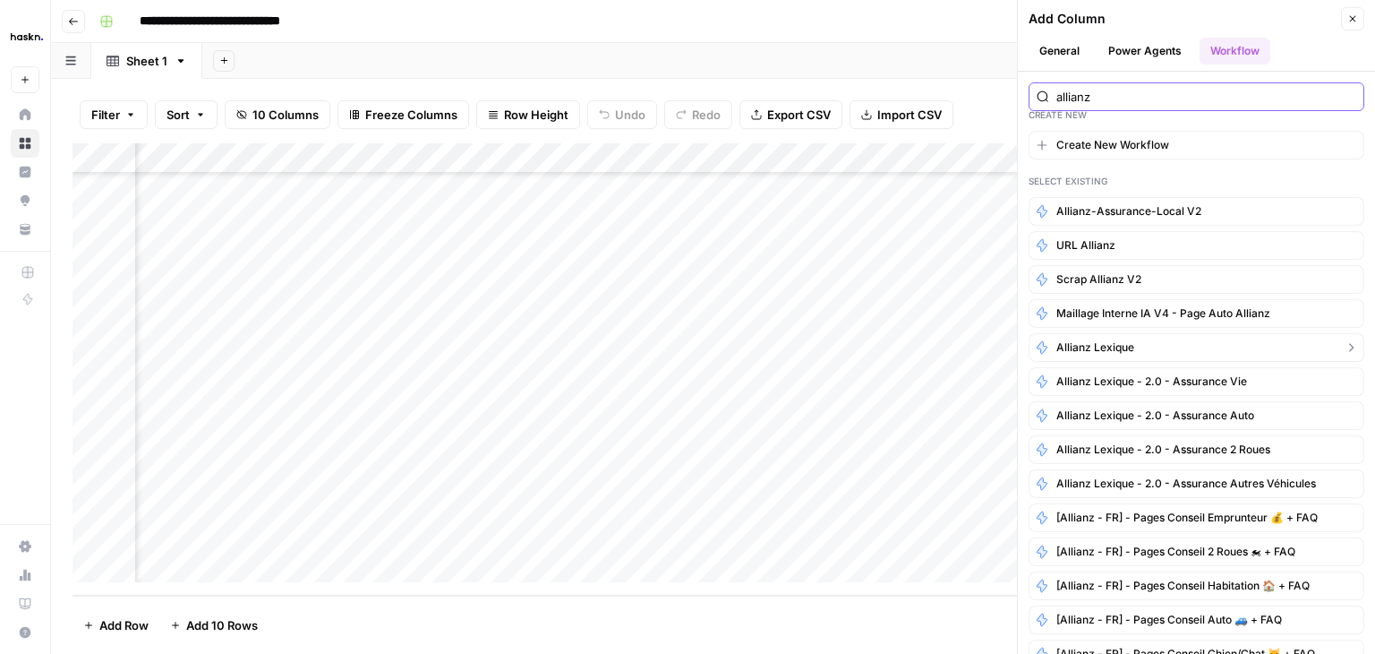
scroll to position [0, 0]
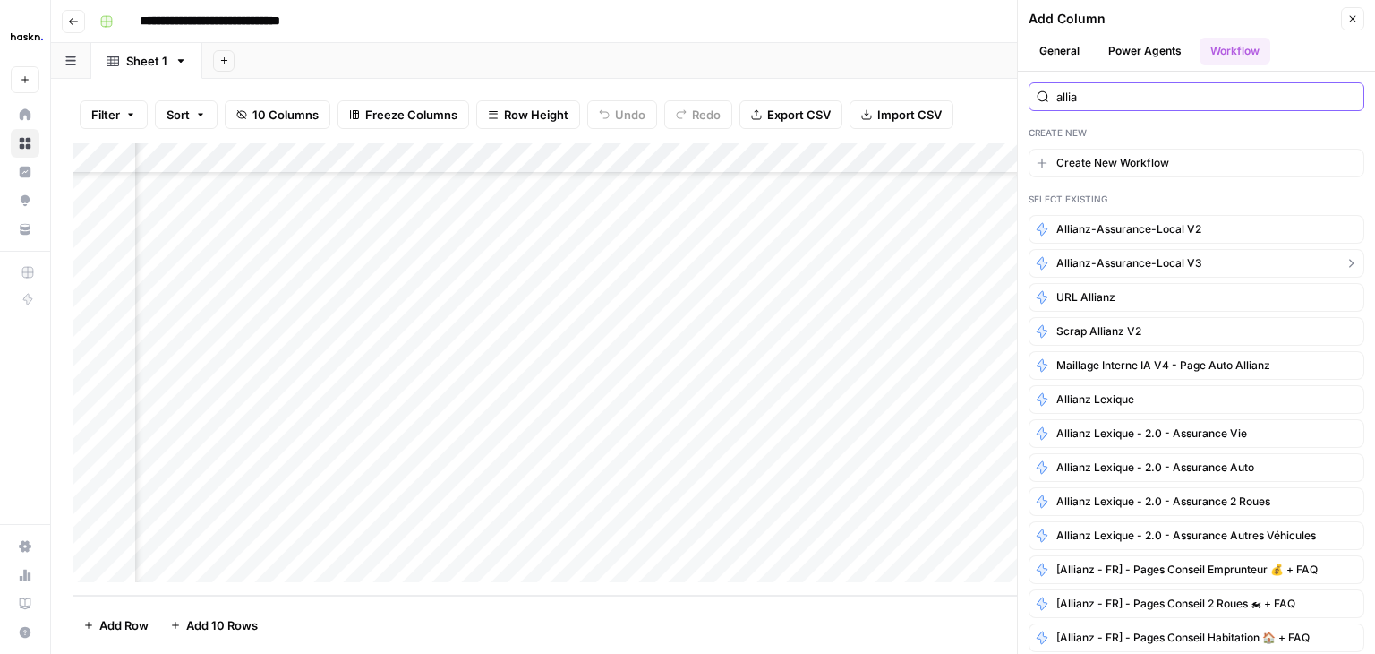
type input "allia"
click at [1185, 261] on span "Allianz-Assurance-local v3" at bounding box center [1129, 263] width 146 height 16
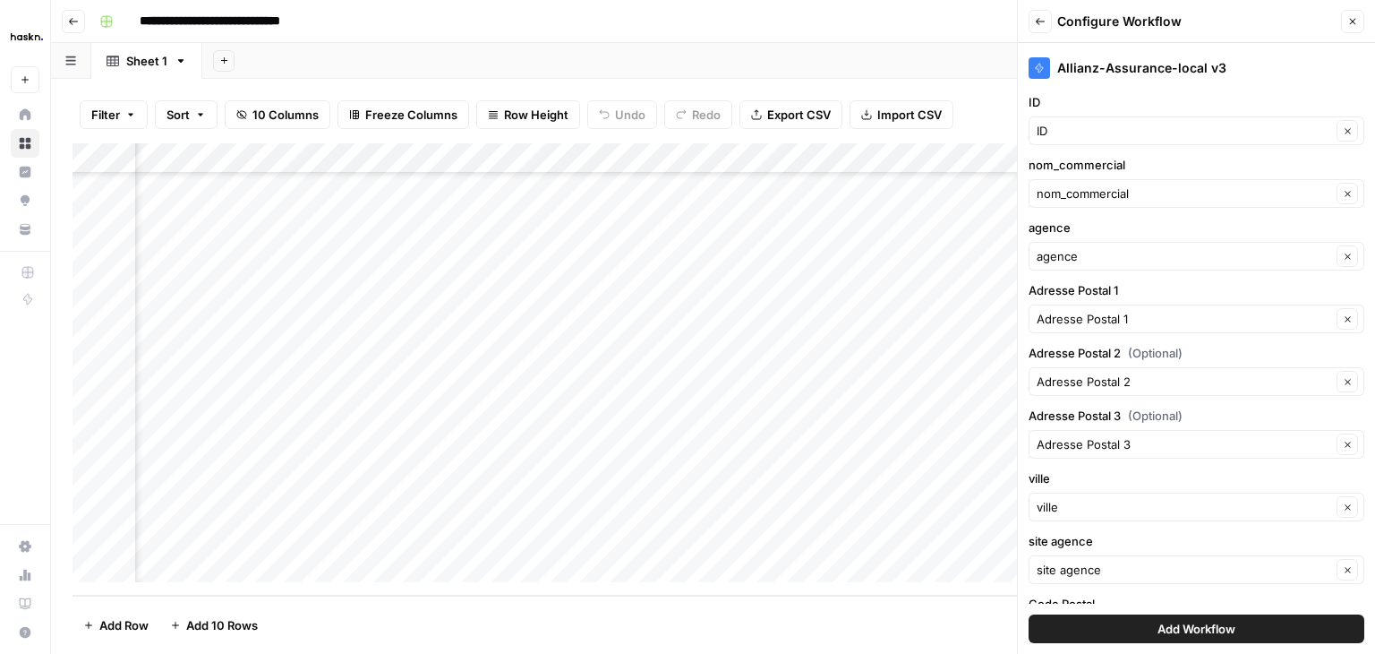
click at [1236, 630] on button "Add Workflow" at bounding box center [1197, 628] width 336 height 29
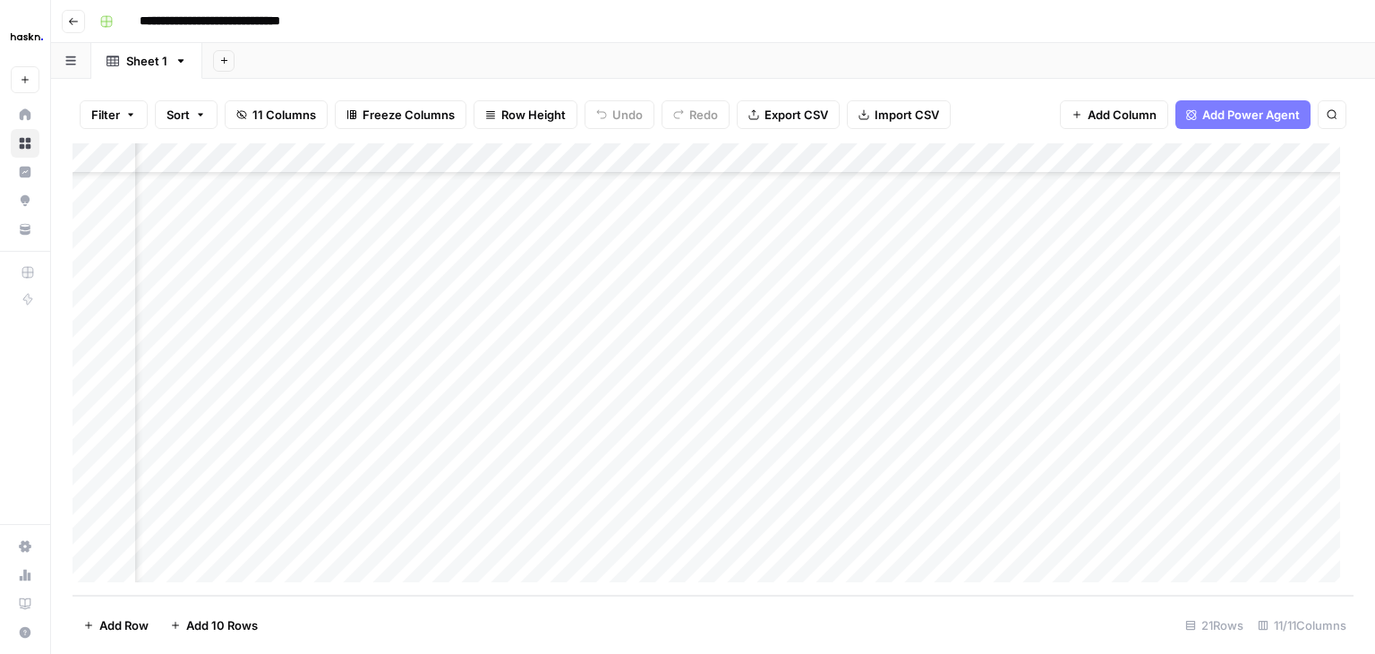
scroll to position [260, 1612]
click at [1100, 446] on div "Add Column" at bounding box center [713, 369] width 1281 height 452
click at [1106, 479] on div "Add Column" at bounding box center [713, 369] width 1281 height 452
click at [1106, 509] on div "Add Column" at bounding box center [713, 369] width 1281 height 452
click at [1113, 539] on div "Add Column" at bounding box center [713, 369] width 1281 height 452
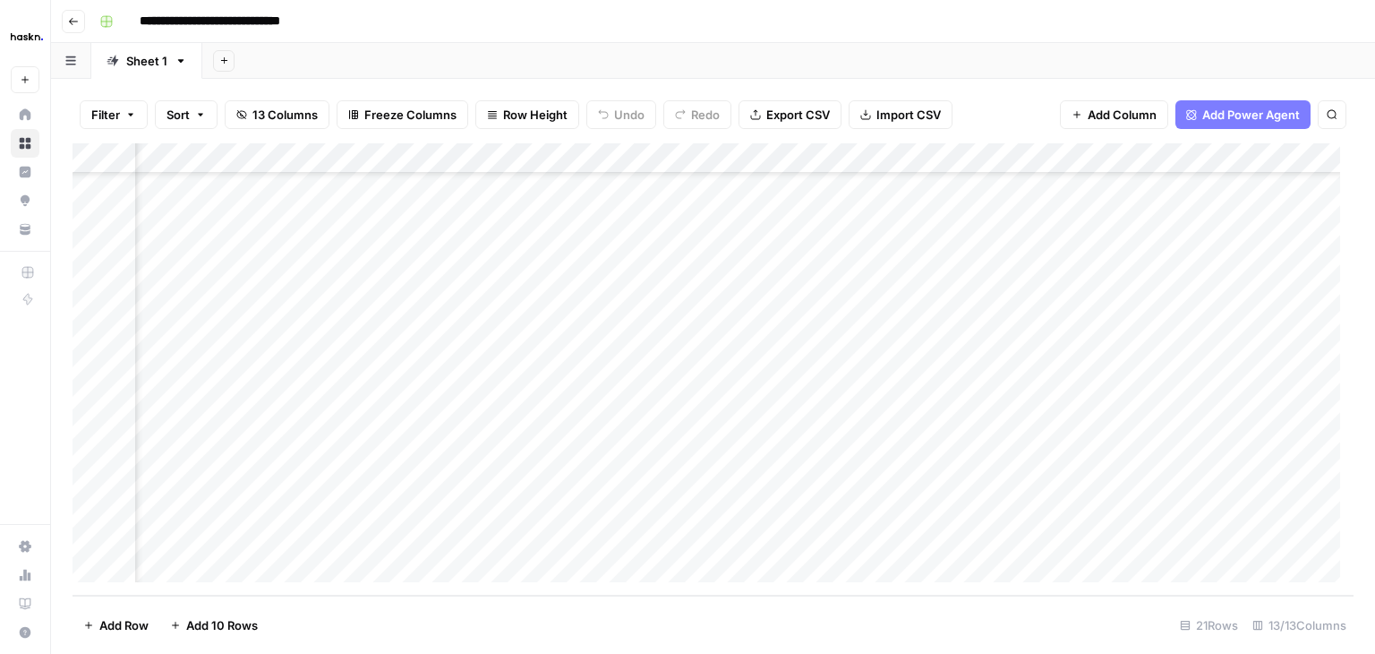
scroll to position [260, 1934]
click at [1066, 447] on div "Add Column" at bounding box center [713, 369] width 1281 height 452
click at [1064, 473] on div "Add Column" at bounding box center [713, 369] width 1281 height 452
click at [1067, 506] on div "Add Column" at bounding box center [713, 369] width 1281 height 452
click at [1060, 540] on div "Add Column" at bounding box center [713, 369] width 1281 height 452
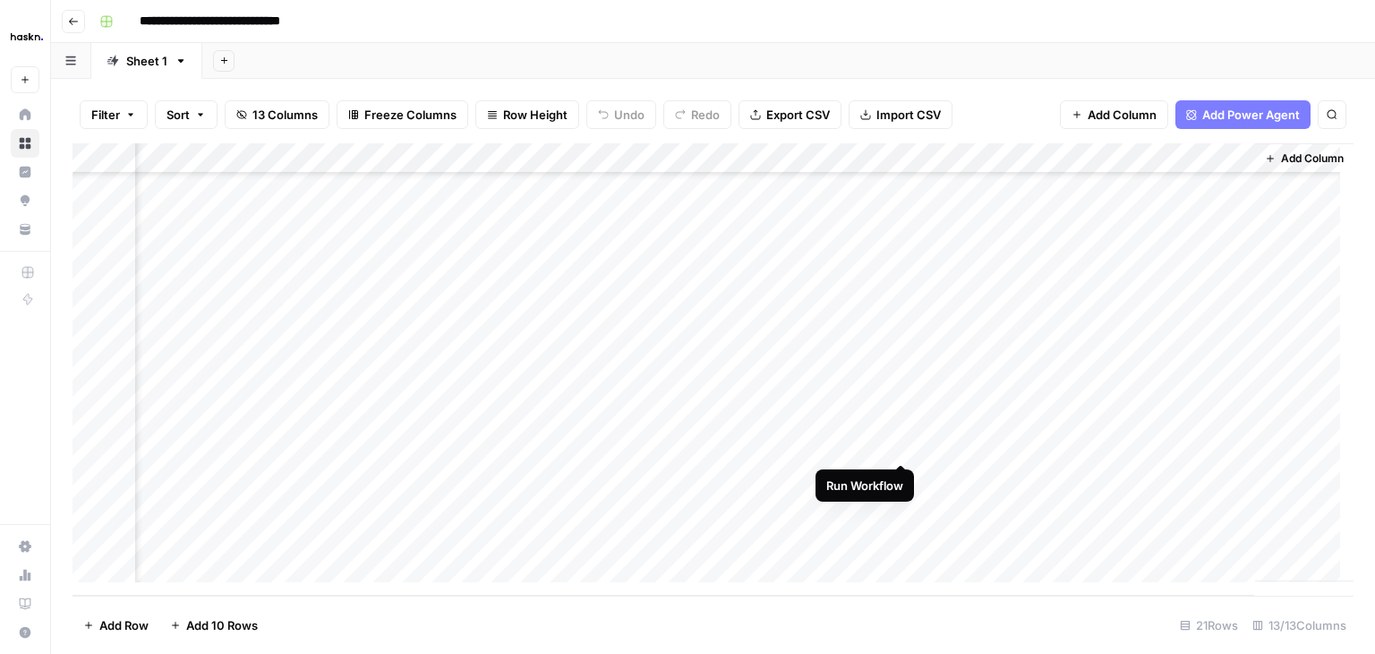
click at [910, 445] on div "Add Column" at bounding box center [713, 369] width 1281 height 452
click at [906, 475] on div "Add Column" at bounding box center [713, 369] width 1281 height 452
click at [904, 508] on div "Add Column" at bounding box center [713, 369] width 1281 height 452
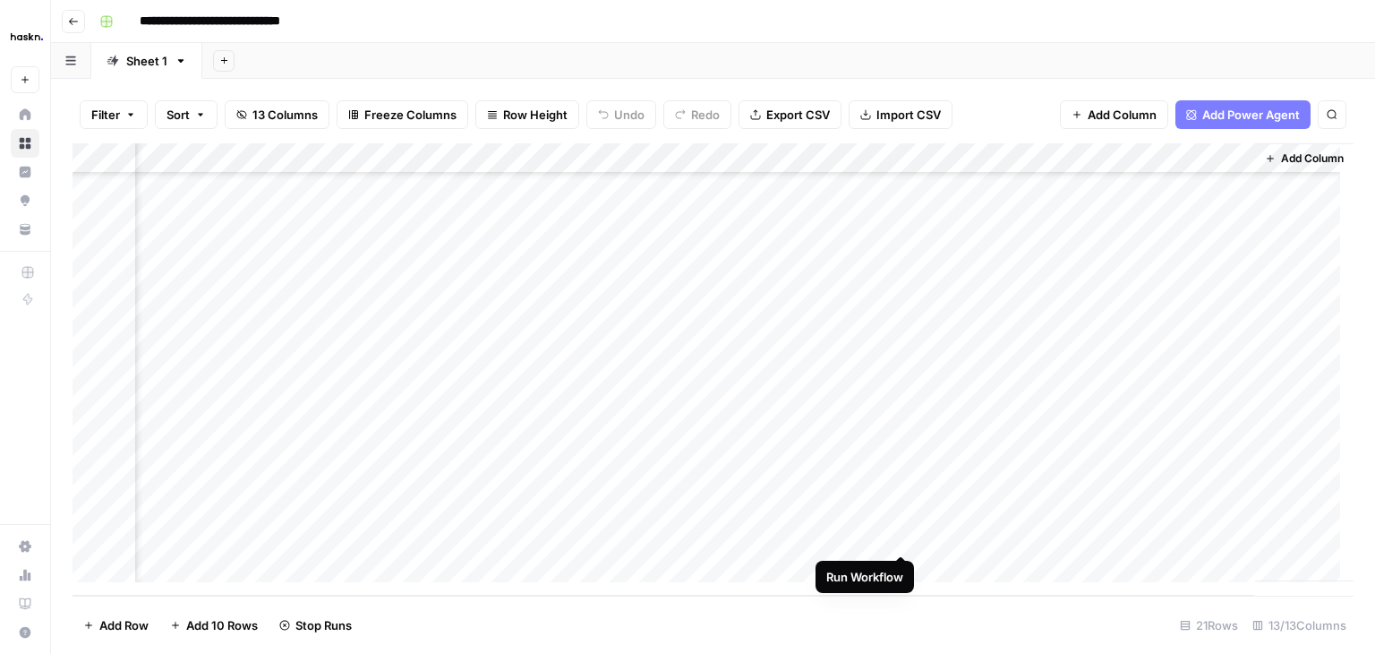
click at [898, 535] on div "Add Column" at bounding box center [713, 369] width 1281 height 452
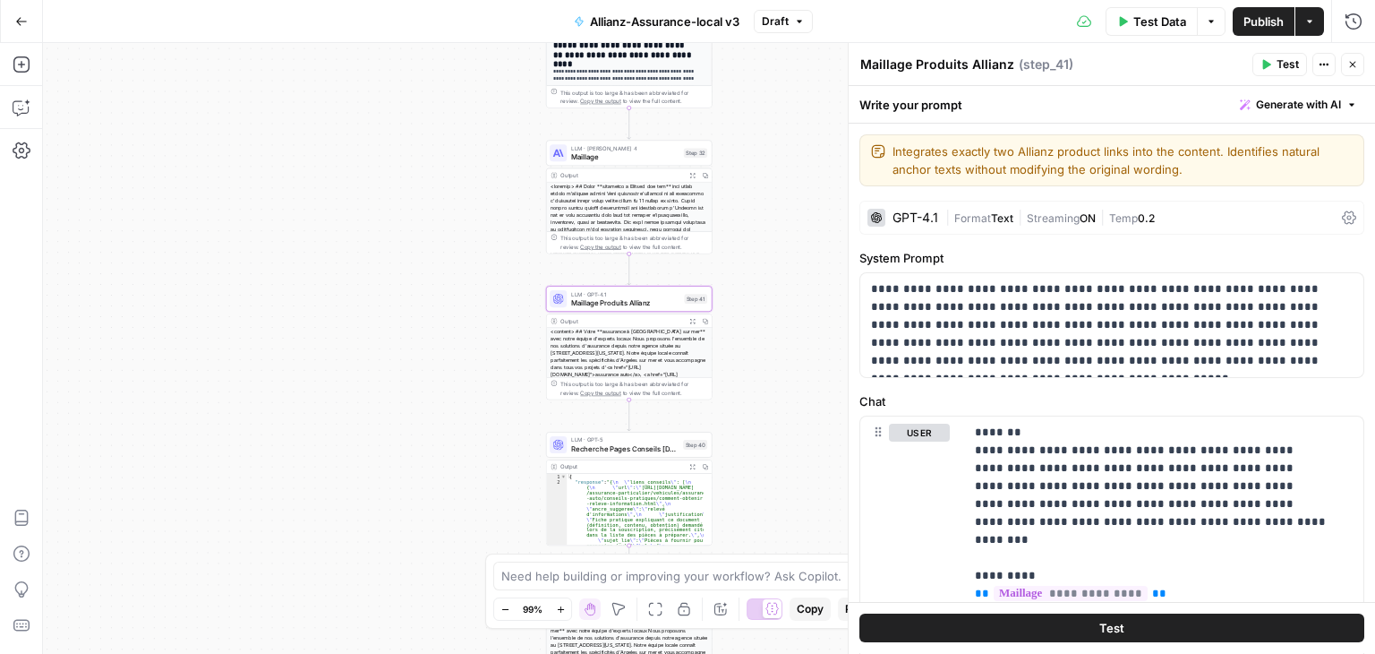
scroll to position [1827, 0]
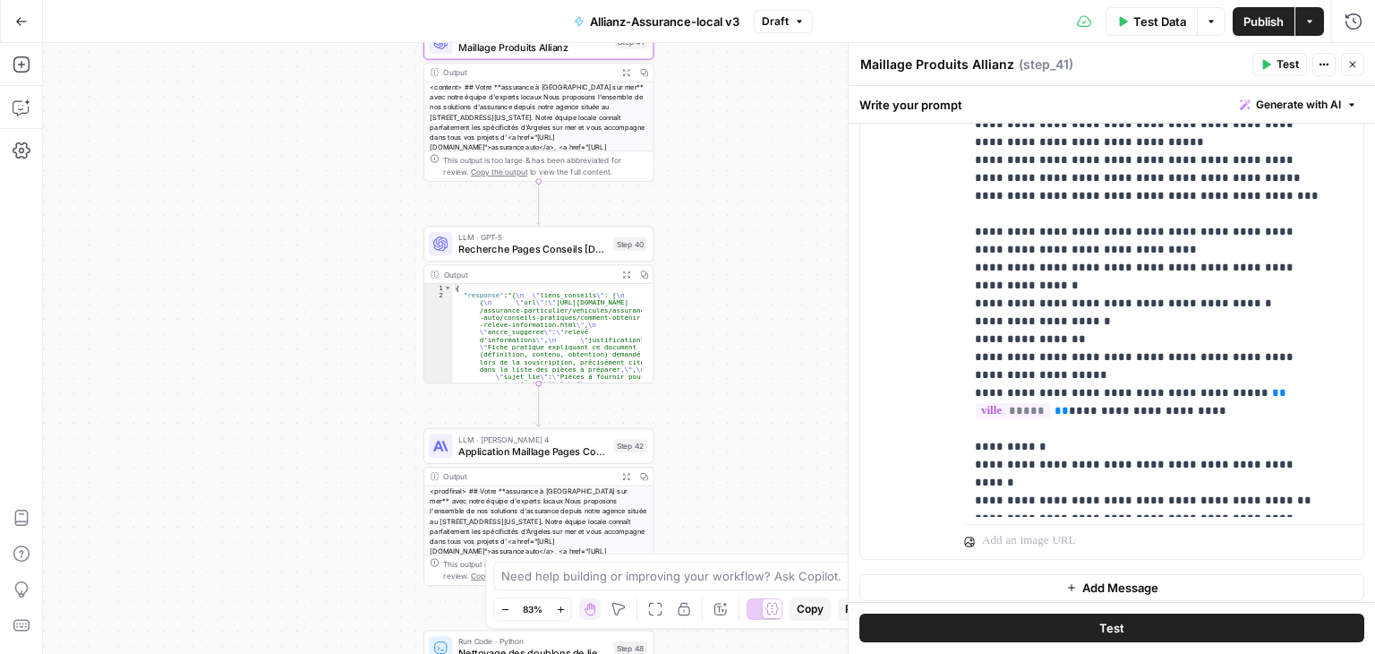
drag, startPoint x: 220, startPoint y: 366, endPoint x: 150, endPoint y: 65, distance: 308.8
click at [150, 65] on div "**********" at bounding box center [709, 348] width 1332 height 611
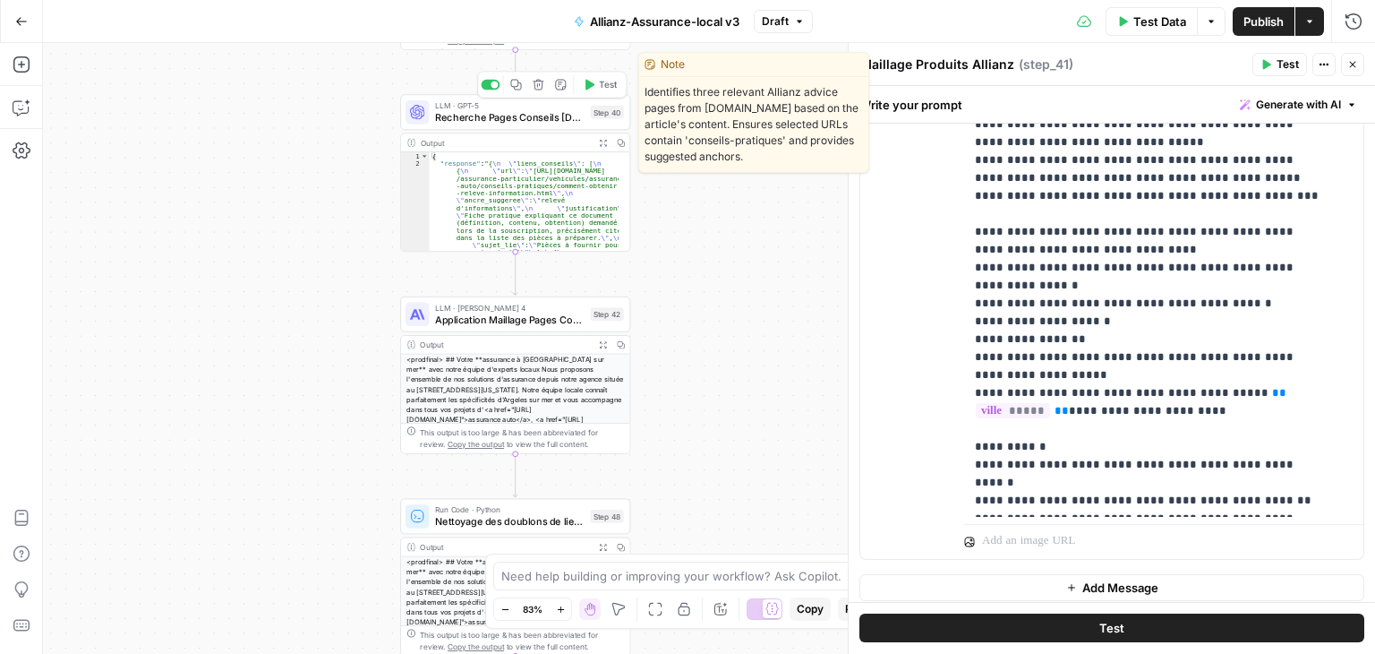
click at [442, 119] on span "Recherche Pages Conseils [DOMAIN_NAME]" at bounding box center [510, 117] width 150 height 15
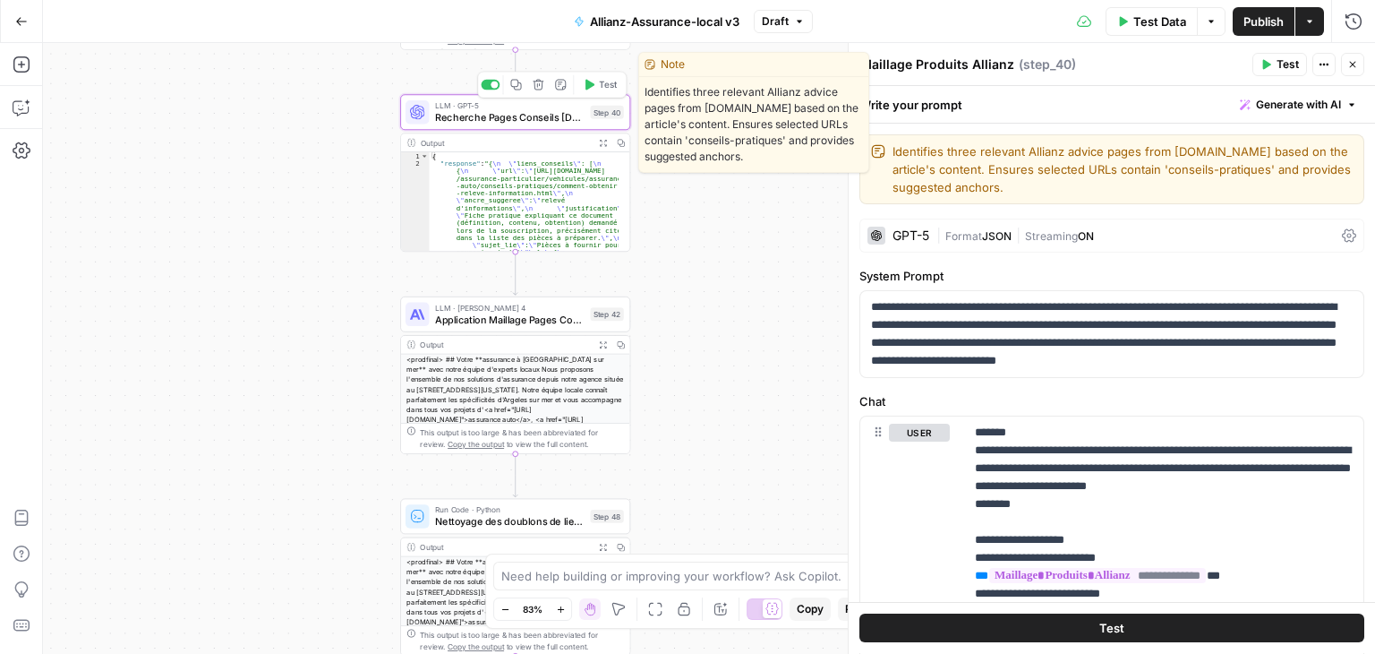
type textarea "Recherche Pages Conseils [DOMAIN_NAME]"
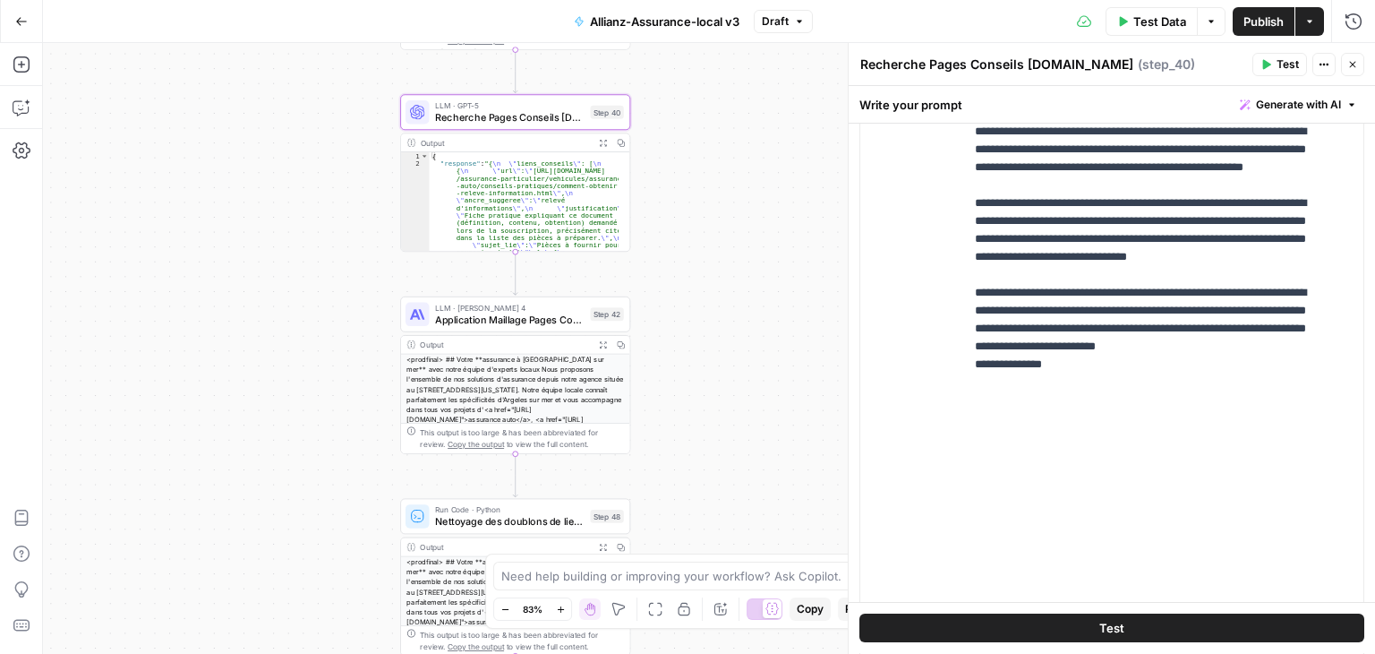
scroll to position [655, 0]
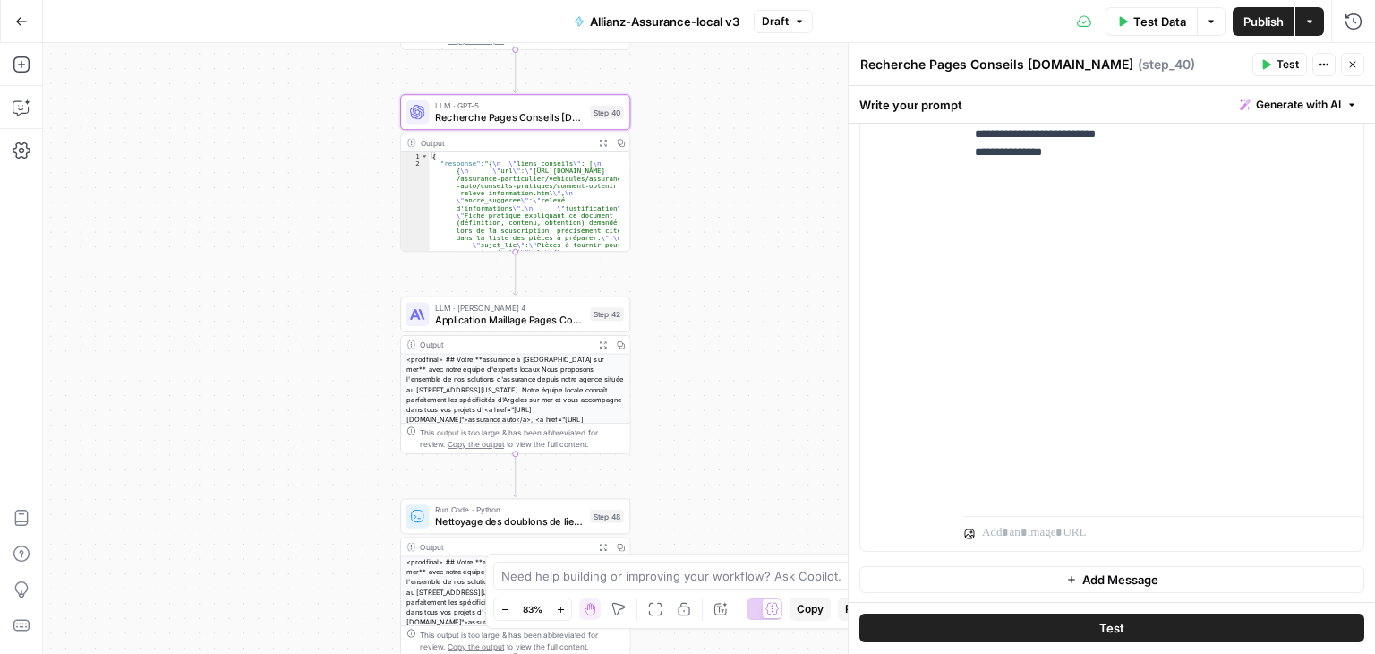
click at [1264, 16] on span "Publish" at bounding box center [1264, 22] width 40 height 18
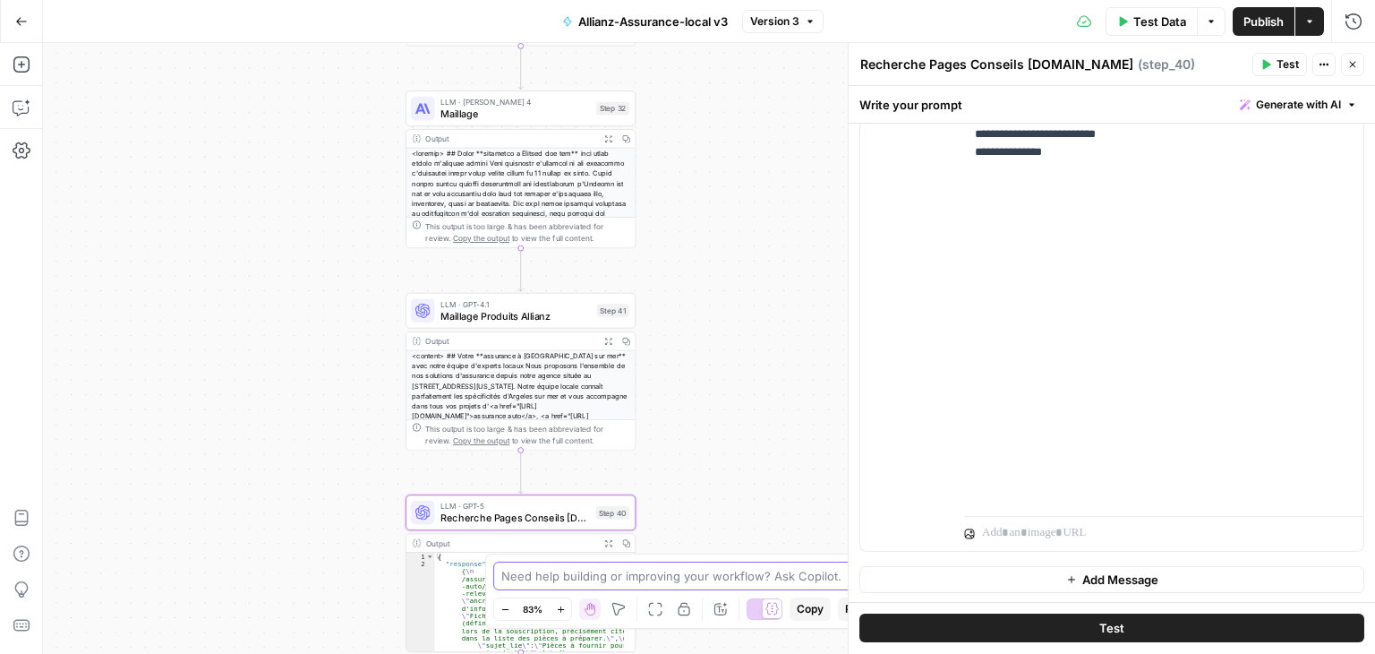
drag, startPoint x: 734, startPoint y: 259, endPoint x: 748, endPoint y: 688, distance: 430.0
click at [748, 653] on html "**********" at bounding box center [687, 327] width 1375 height 654
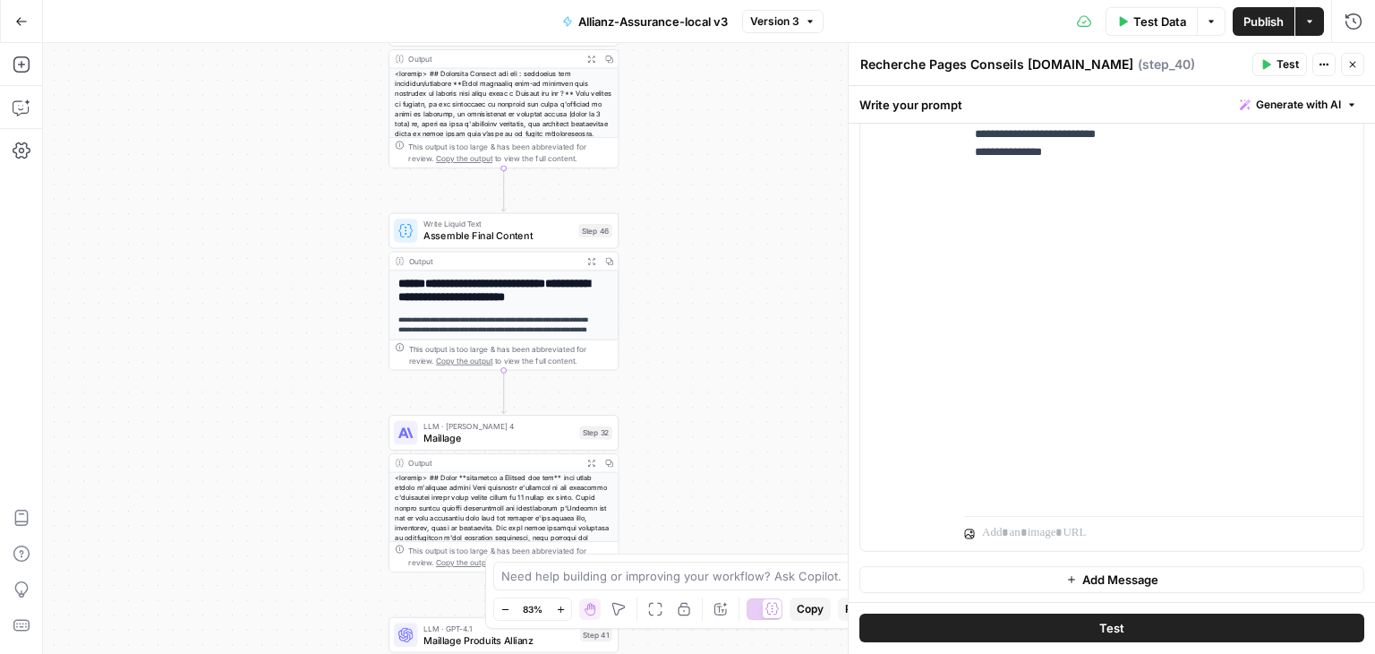
drag, startPoint x: 706, startPoint y: 385, endPoint x: 677, endPoint y: 688, distance: 304.9
click at [677, 653] on html "**********" at bounding box center [687, 327] width 1375 height 654
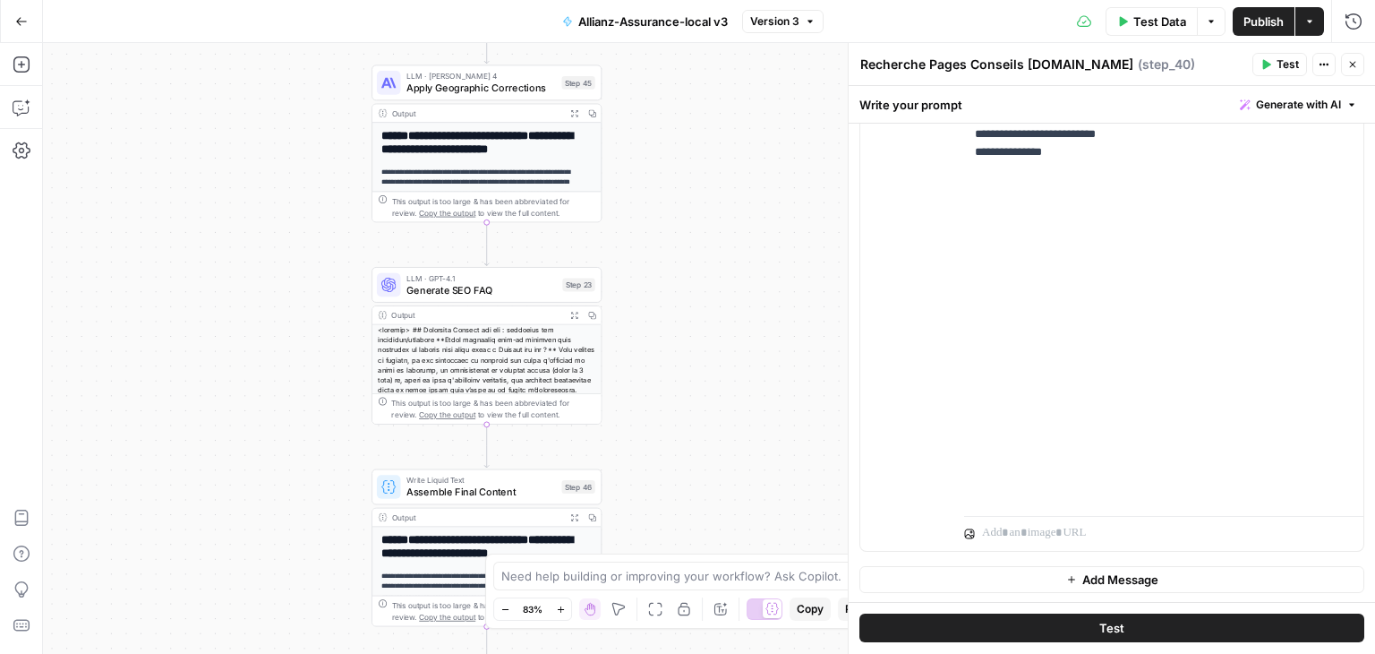
drag, startPoint x: 677, startPoint y: 389, endPoint x: 663, endPoint y: 645, distance: 256.5
click at [663, 645] on div "**********" at bounding box center [709, 348] width 1332 height 611
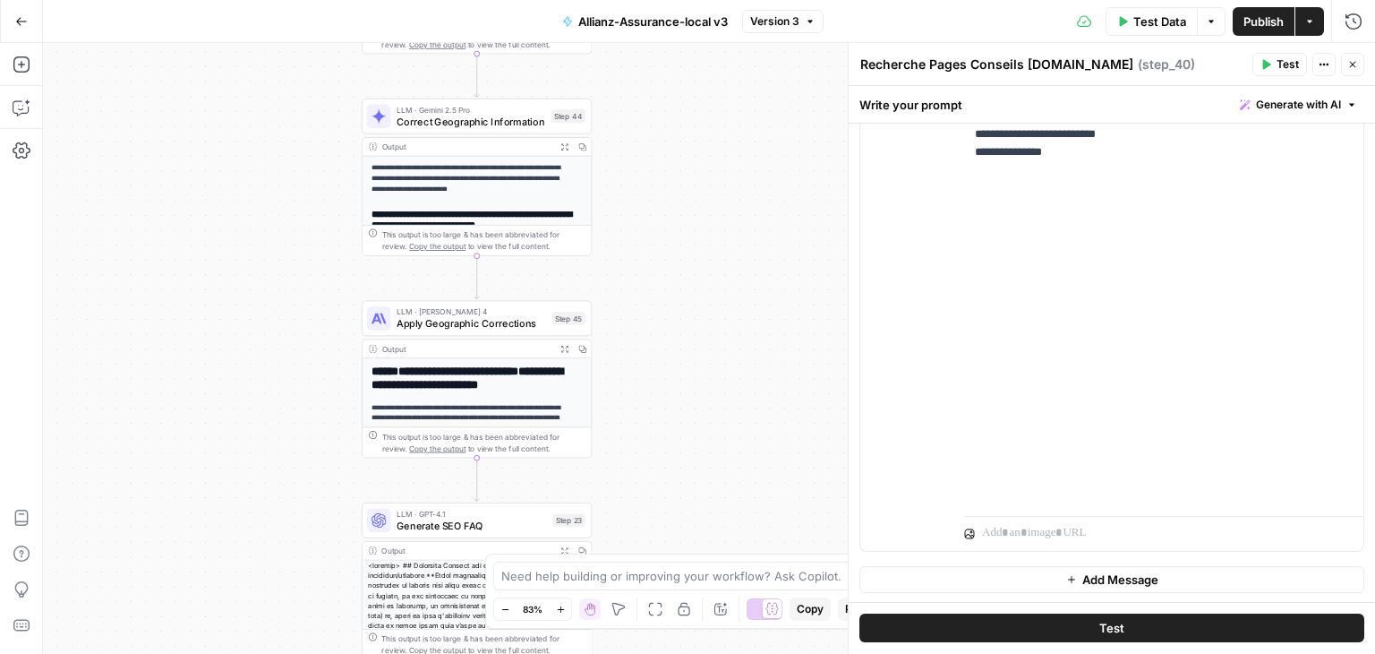
drag, startPoint x: 662, startPoint y: 392, endPoint x: 652, endPoint y: 628, distance: 235.7
click at [652, 628] on div "**********" at bounding box center [709, 348] width 1332 height 611
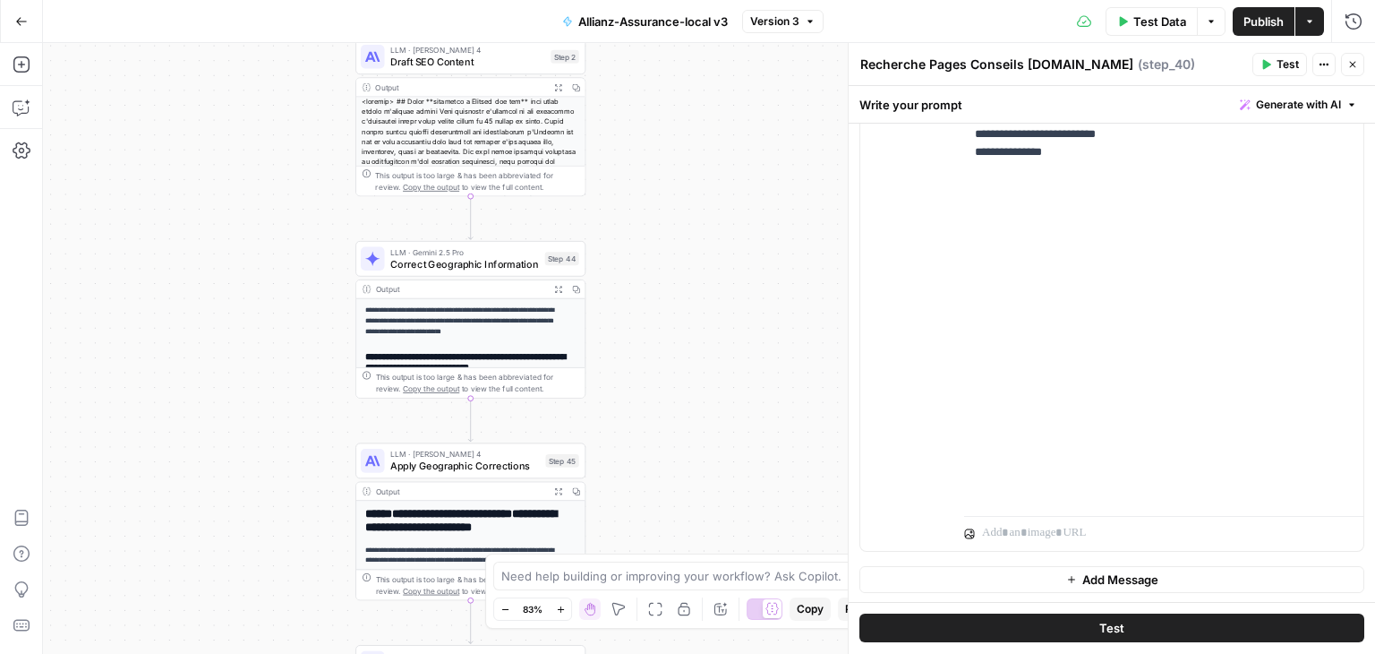
drag, startPoint x: 652, startPoint y: 368, endPoint x: 647, endPoint y: 516, distance: 147.8
click at [647, 516] on div "**********" at bounding box center [709, 348] width 1332 height 611
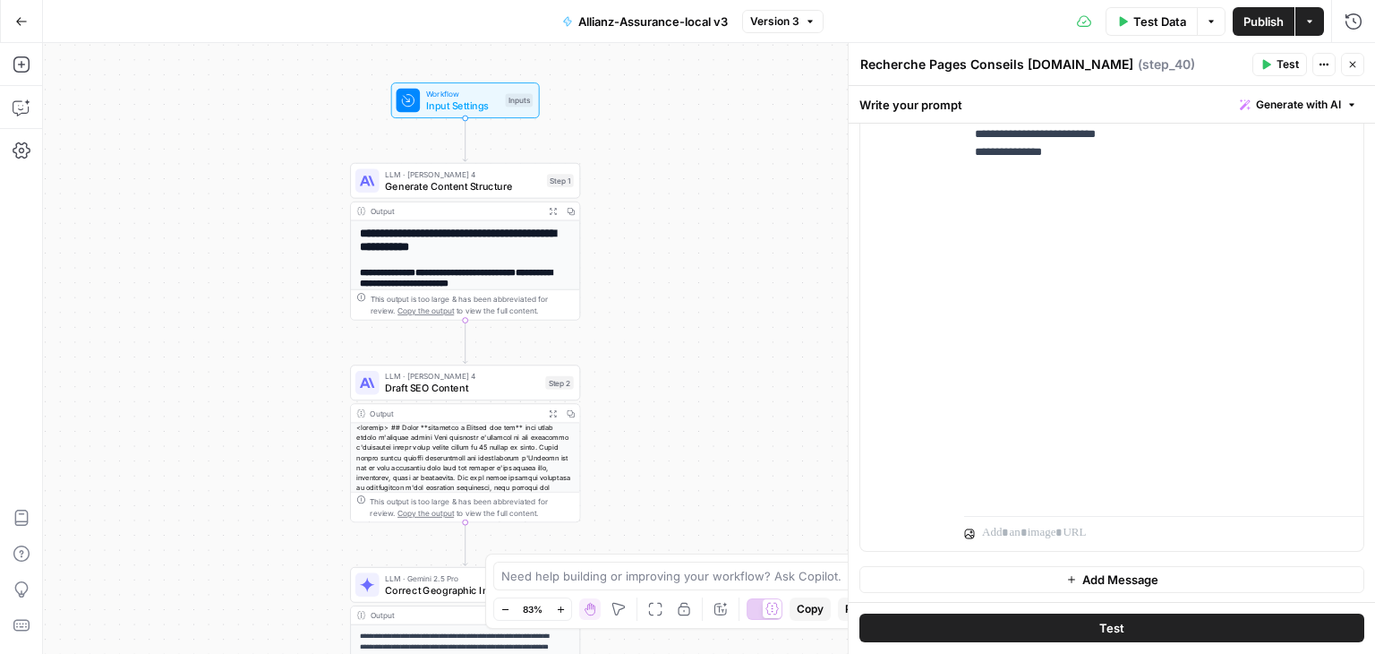
drag, startPoint x: 680, startPoint y: 320, endPoint x: 673, endPoint y: 631, distance: 311.7
click at [673, 631] on div "**********" at bounding box center [709, 348] width 1332 height 611
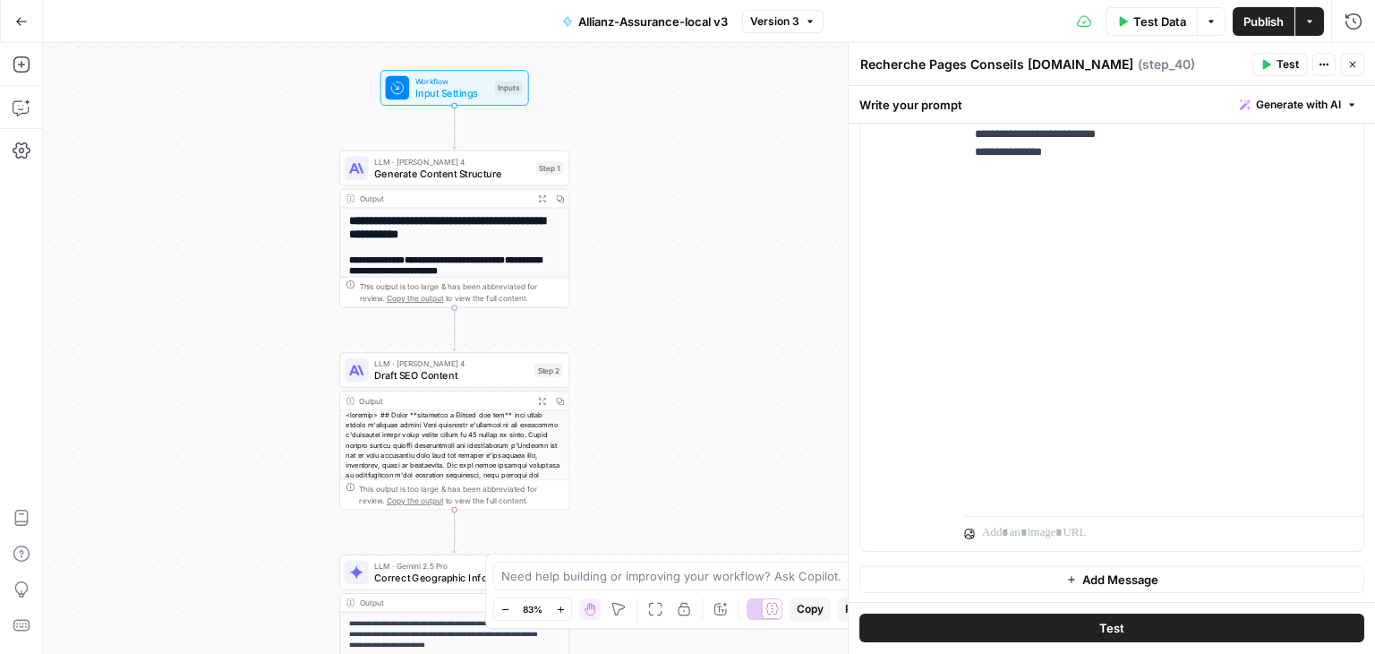
drag, startPoint x: 673, startPoint y: 366, endPoint x: 674, endPoint y: 210, distance: 155.8
click at [674, 210] on div "**********" at bounding box center [709, 348] width 1332 height 611
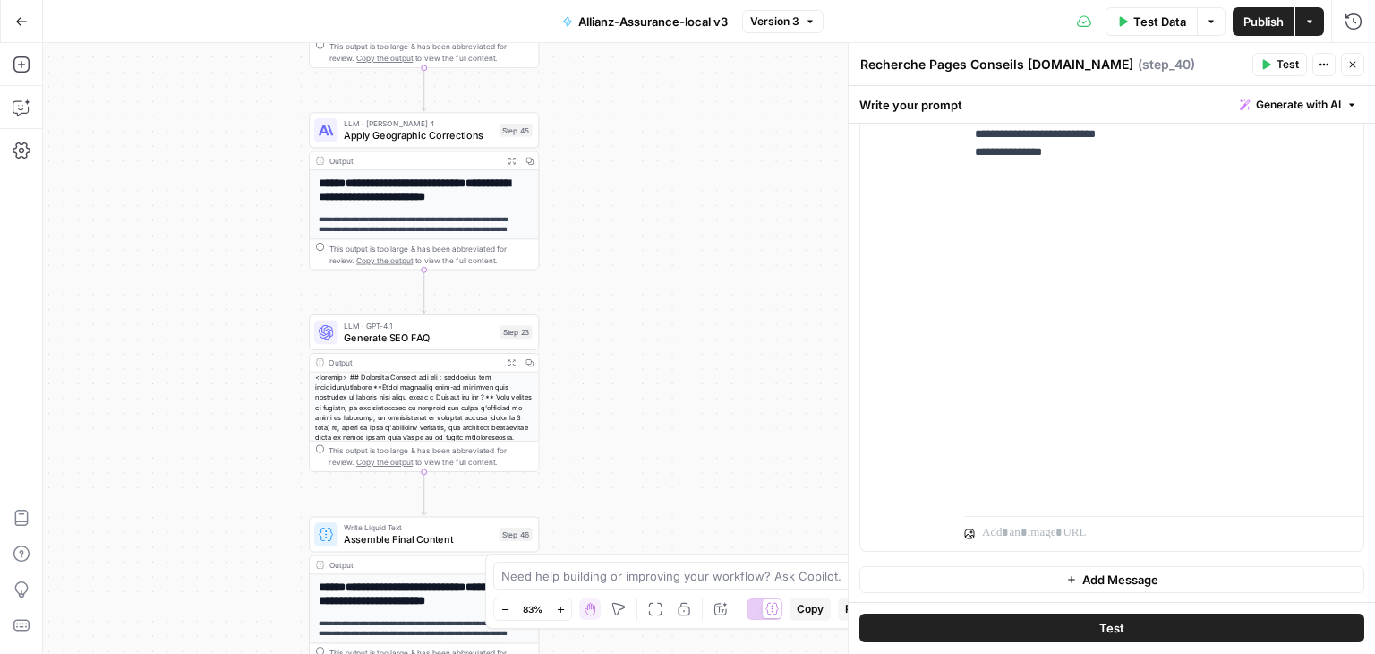
drag, startPoint x: 690, startPoint y: 444, endPoint x: 648, endPoint y: -62, distance: 507.6
click at [648, 0] on html "**********" at bounding box center [687, 327] width 1375 height 654
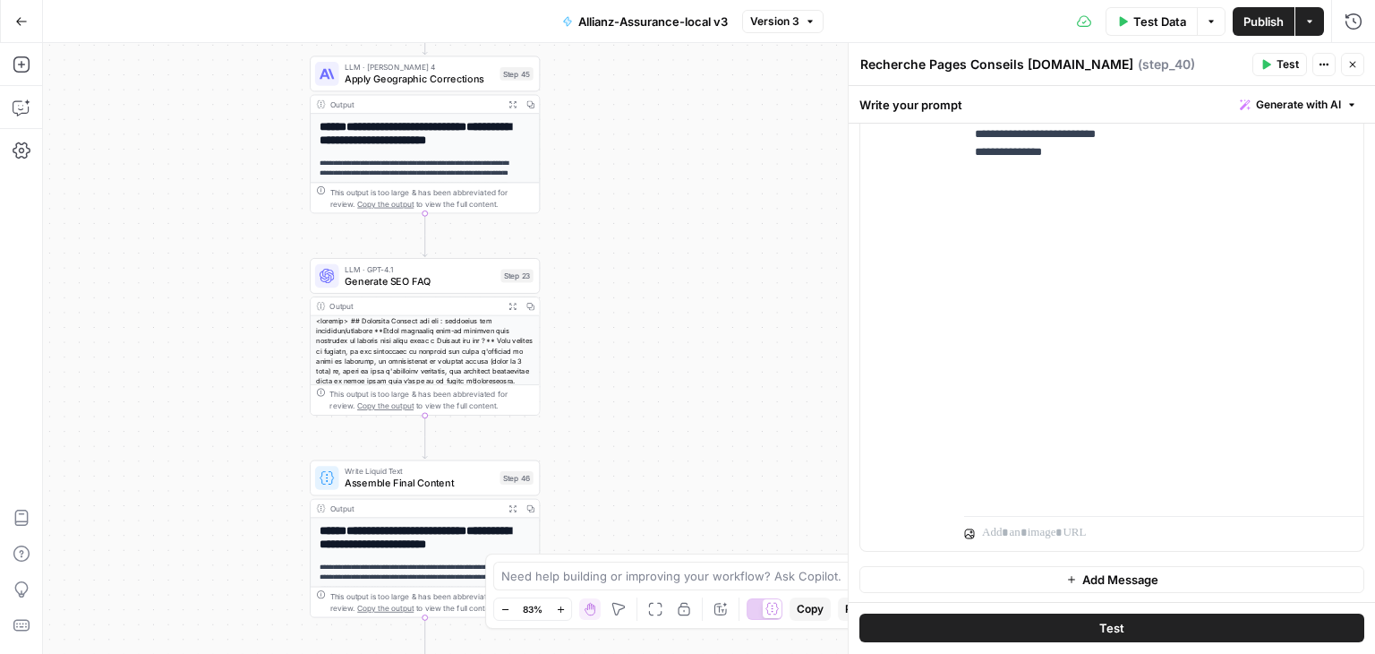
drag, startPoint x: 641, startPoint y: 73, endPoint x: 642, endPoint y: 16, distance: 56.4
click at [642, 16] on div "**********" at bounding box center [687, 327] width 1375 height 654
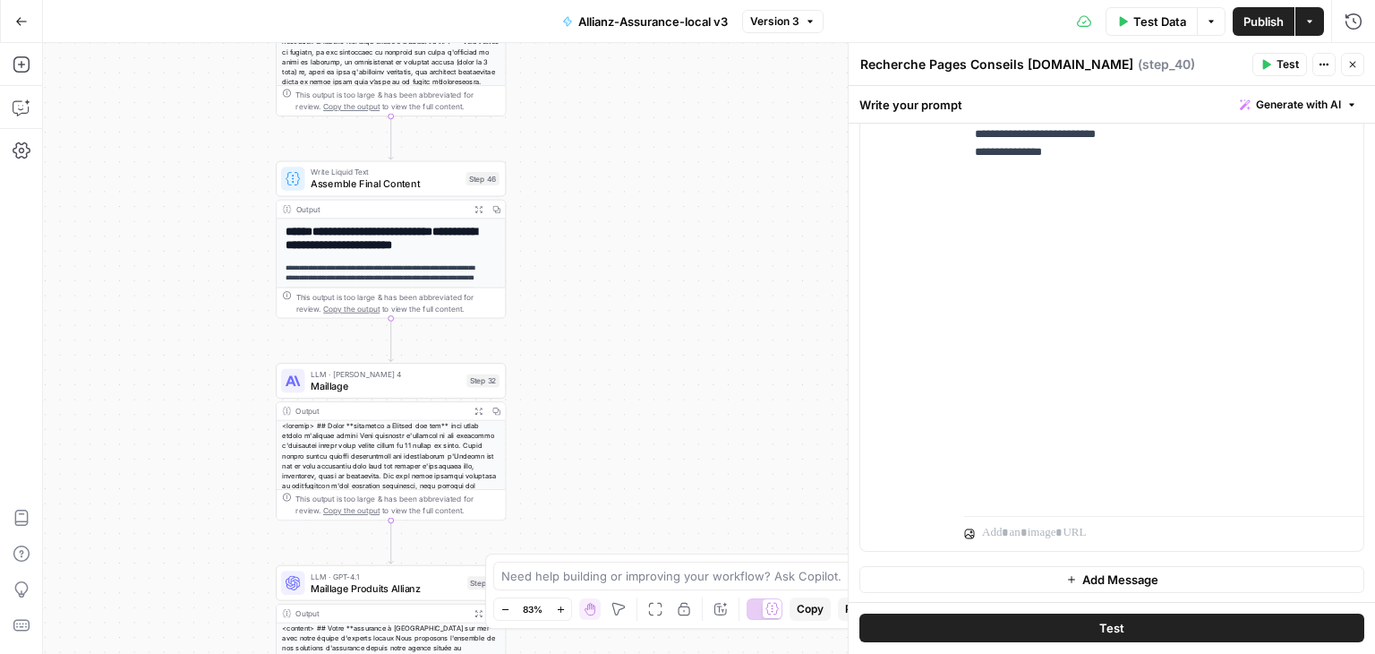
drag, startPoint x: 664, startPoint y: 370, endPoint x: 630, endPoint y: 73, distance: 299.2
click at [630, 73] on div "**********" at bounding box center [709, 348] width 1332 height 611
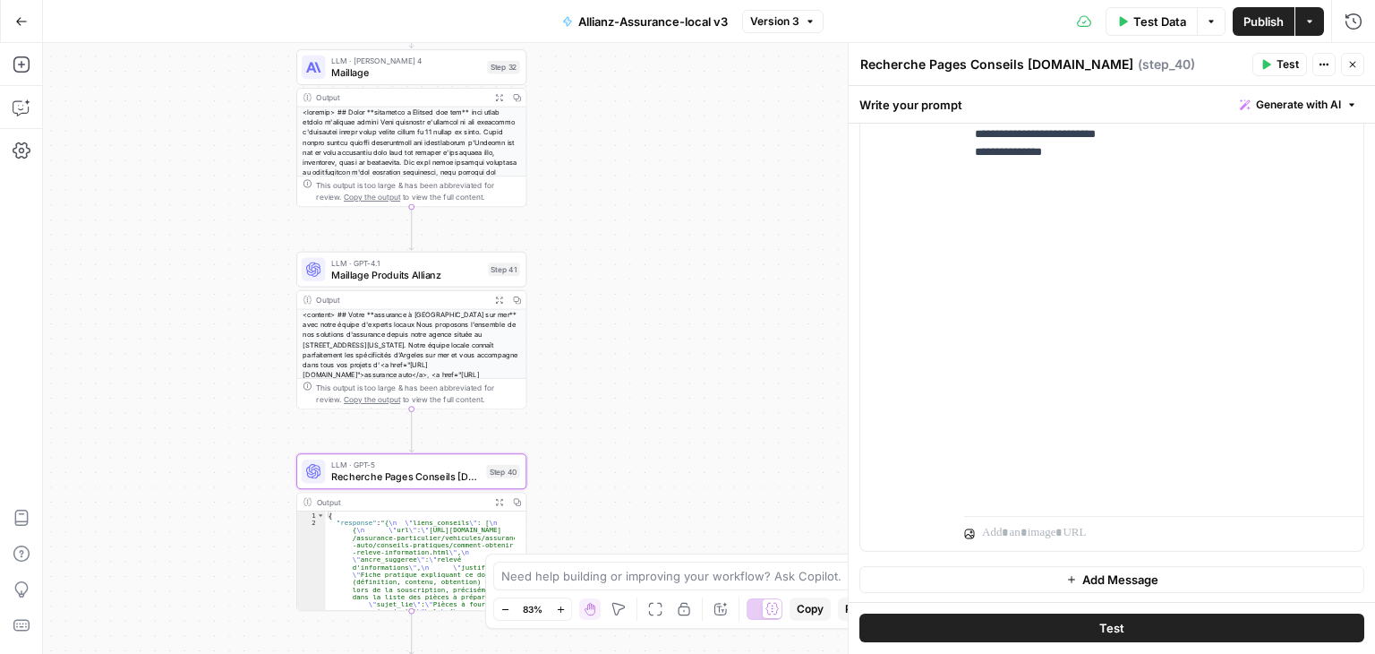
drag, startPoint x: 620, startPoint y: 454, endPoint x: 641, endPoint y: 143, distance: 311.4
click at [641, 143] on div "**********" at bounding box center [709, 348] width 1332 height 611
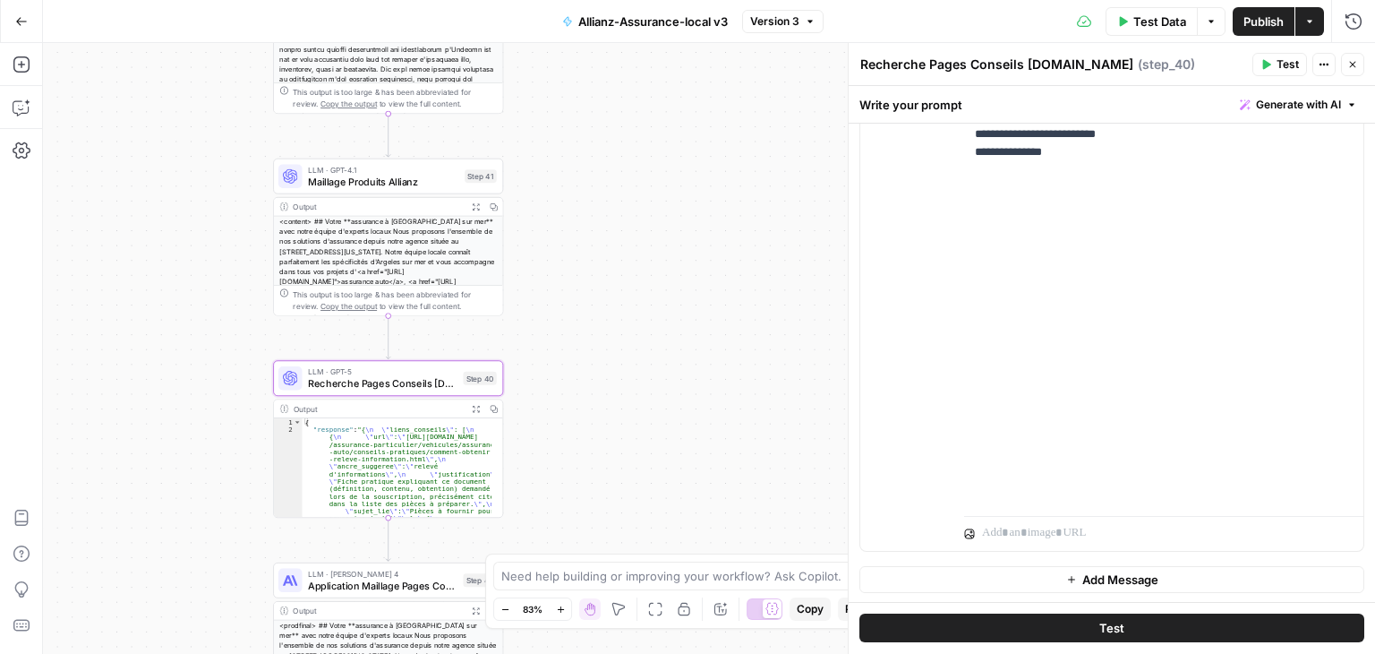
drag, startPoint x: 611, startPoint y: 384, endPoint x: 587, endPoint y: 290, distance: 96.8
click at [587, 290] on div "**********" at bounding box center [709, 348] width 1332 height 611
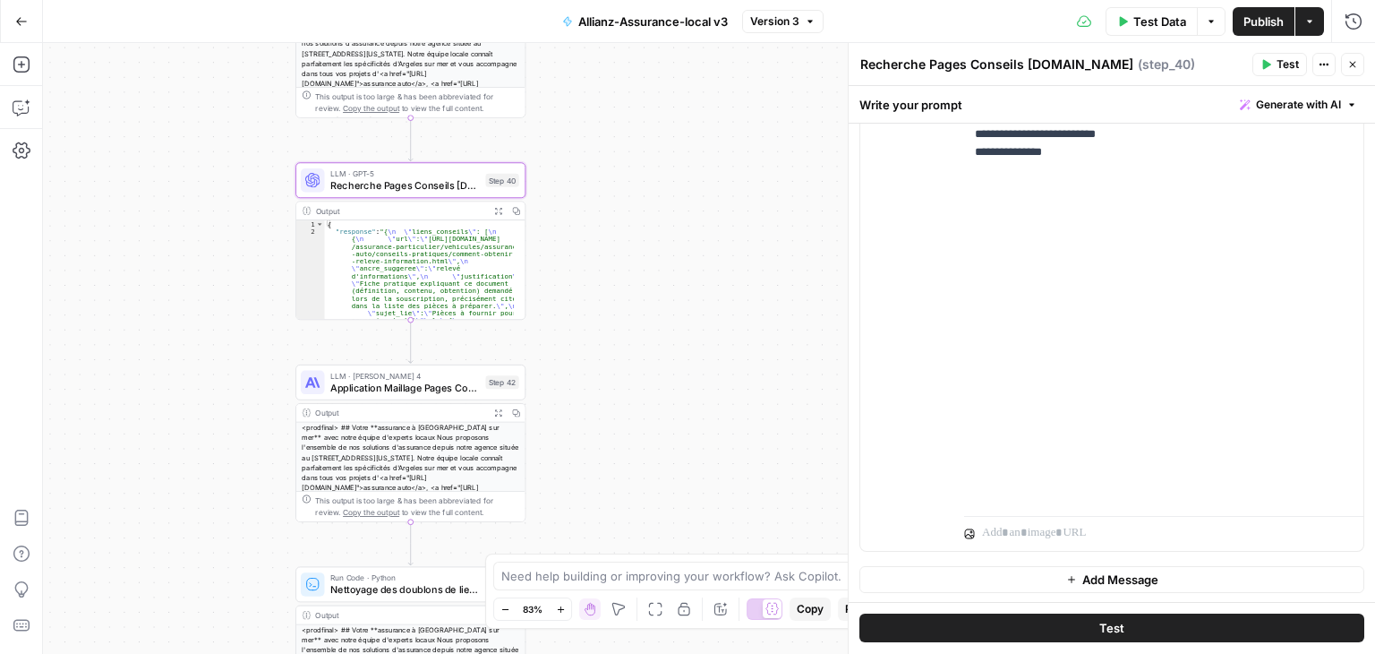
drag, startPoint x: 627, startPoint y: 398, endPoint x: 654, endPoint y: 174, distance: 225.5
click at [654, 174] on div "**********" at bounding box center [709, 348] width 1332 height 611
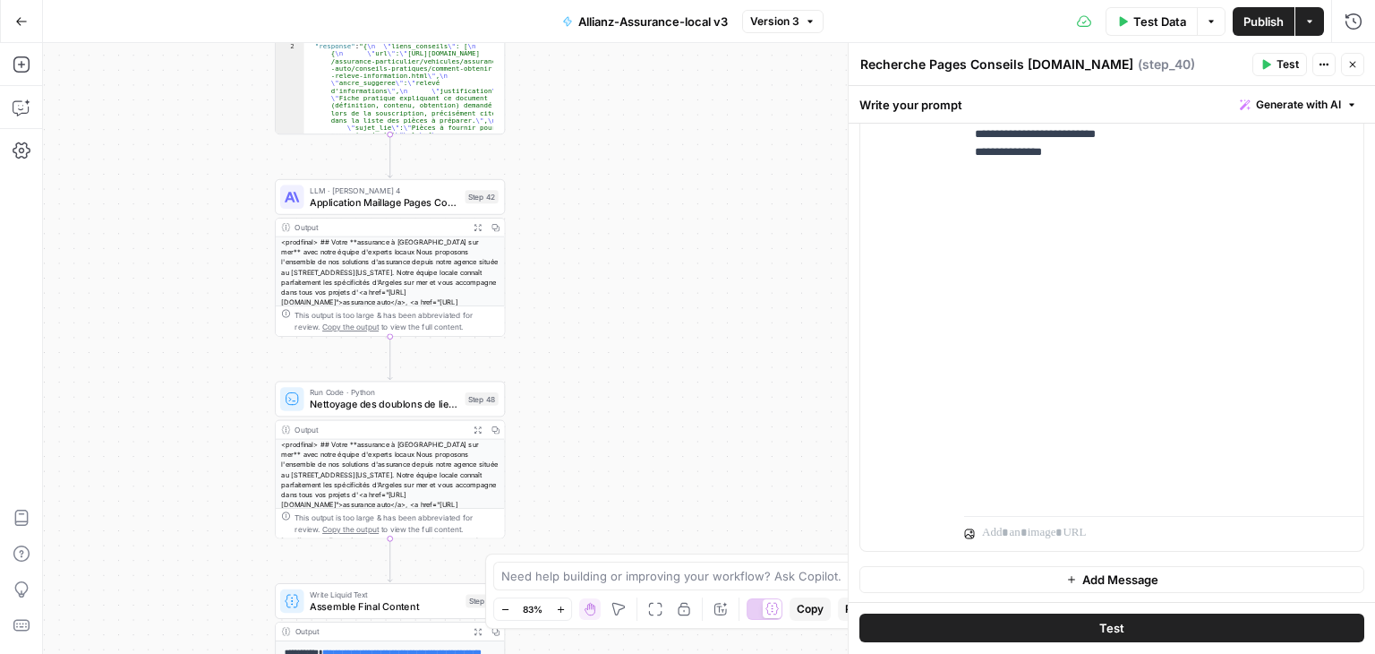
drag, startPoint x: 629, startPoint y: 391, endPoint x: 600, endPoint y: 145, distance: 247.9
click at [600, 145] on div "**********" at bounding box center [709, 348] width 1332 height 611
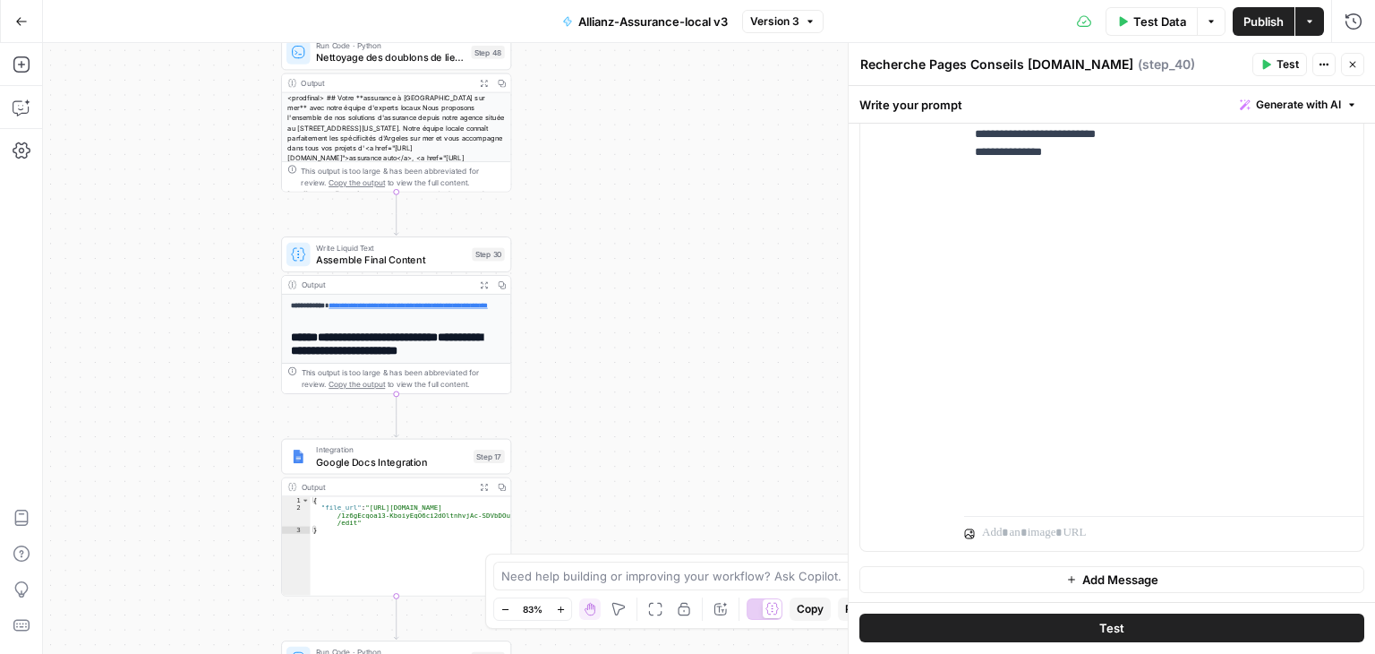
drag, startPoint x: 584, startPoint y: 425, endPoint x: 594, endPoint y: 118, distance: 307.3
click at [594, 118] on div "**********" at bounding box center [709, 348] width 1332 height 611
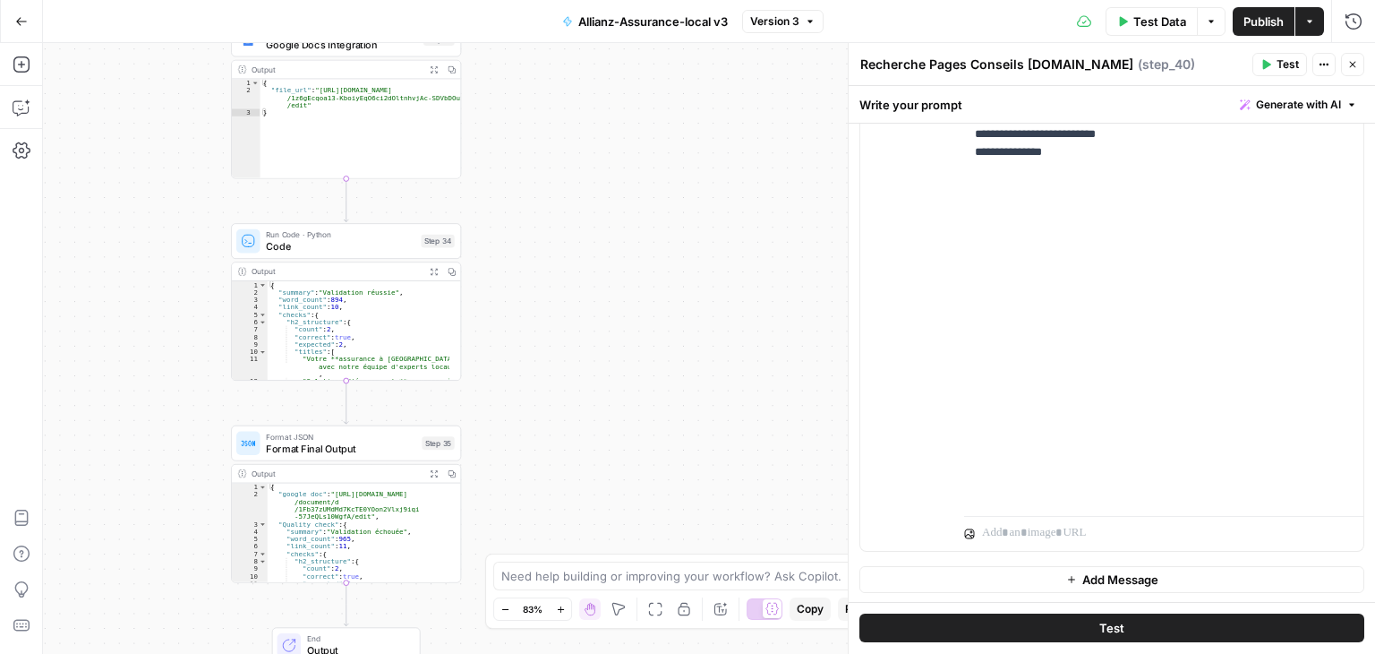
drag, startPoint x: 595, startPoint y: 323, endPoint x: 547, endPoint y: -49, distance: 375.6
click at [547, 0] on html "**********" at bounding box center [687, 327] width 1375 height 654
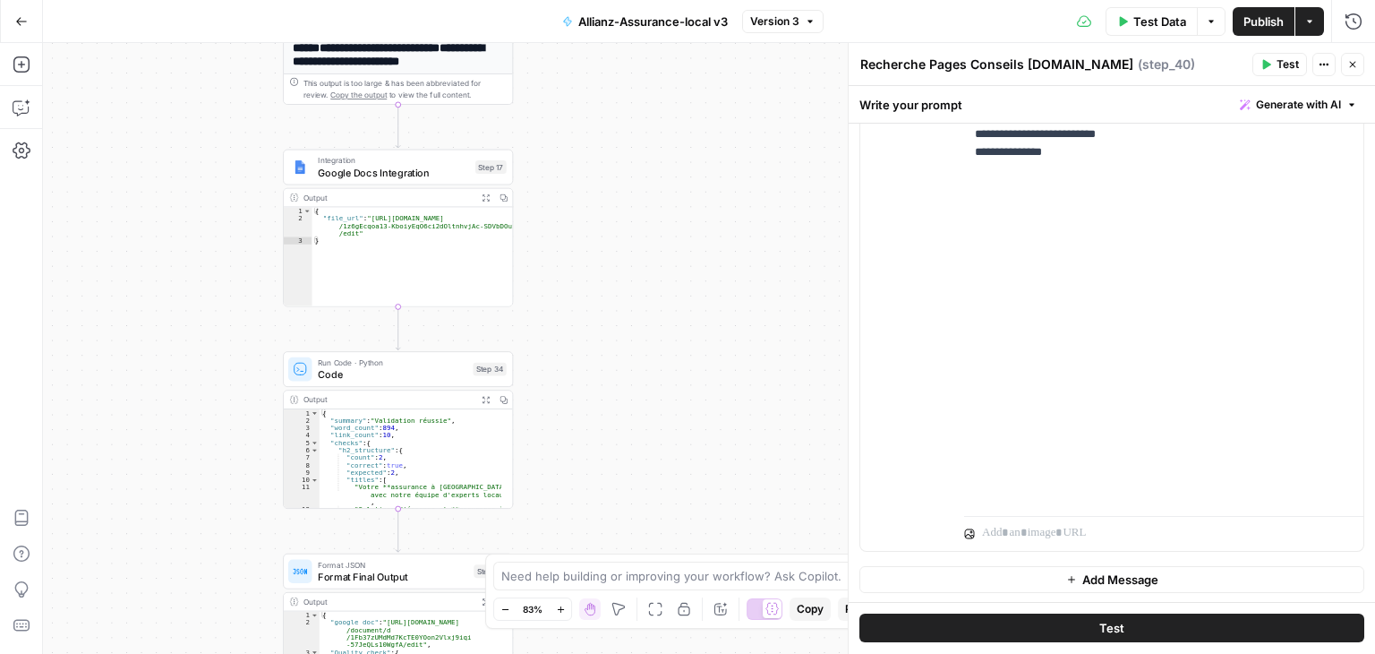
drag, startPoint x: 603, startPoint y: 327, endPoint x: 642, endPoint y: 567, distance: 243.0
click at [642, 567] on body "**********" at bounding box center [687, 327] width 1375 height 654
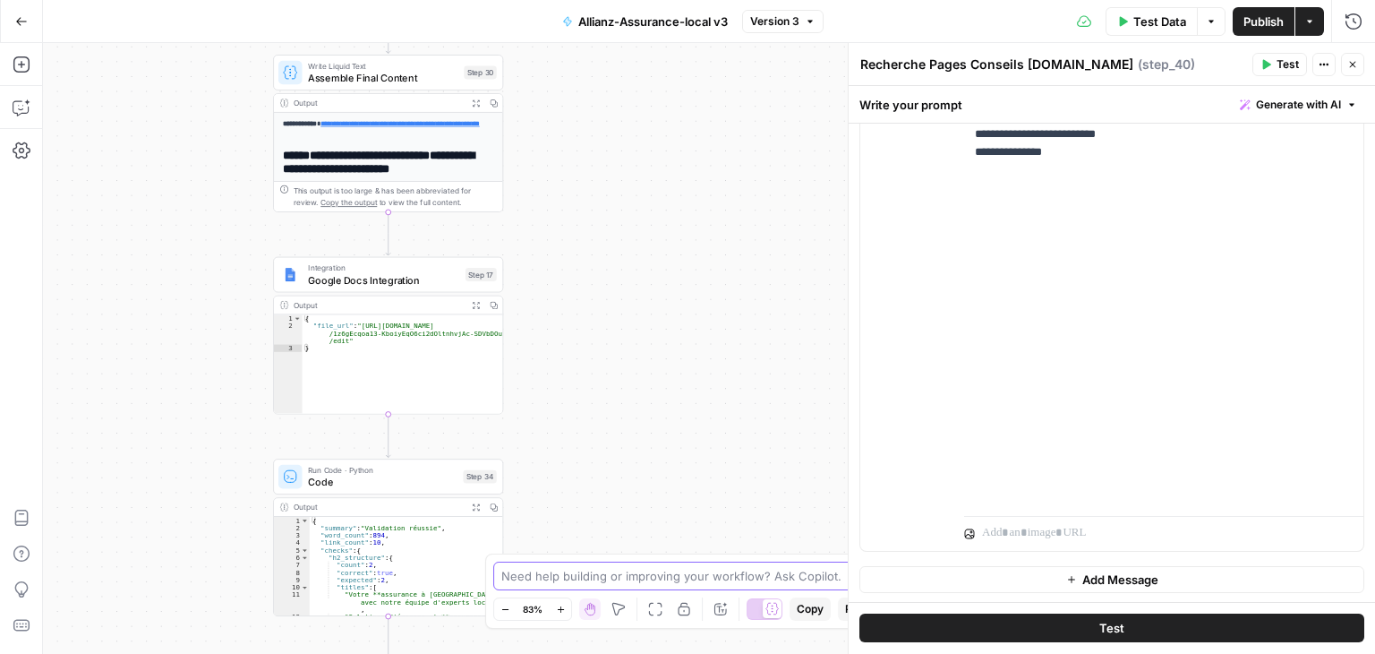
drag, startPoint x: 642, startPoint y: 567, endPoint x: 645, endPoint y: 578, distance: 11.9
click at [645, 578] on textarea at bounding box center [677, 576] width 353 height 18
click at [649, 348] on div "**********" at bounding box center [709, 348] width 1332 height 611
click at [18, 119] on button "Copilot" at bounding box center [21, 107] width 29 height 29
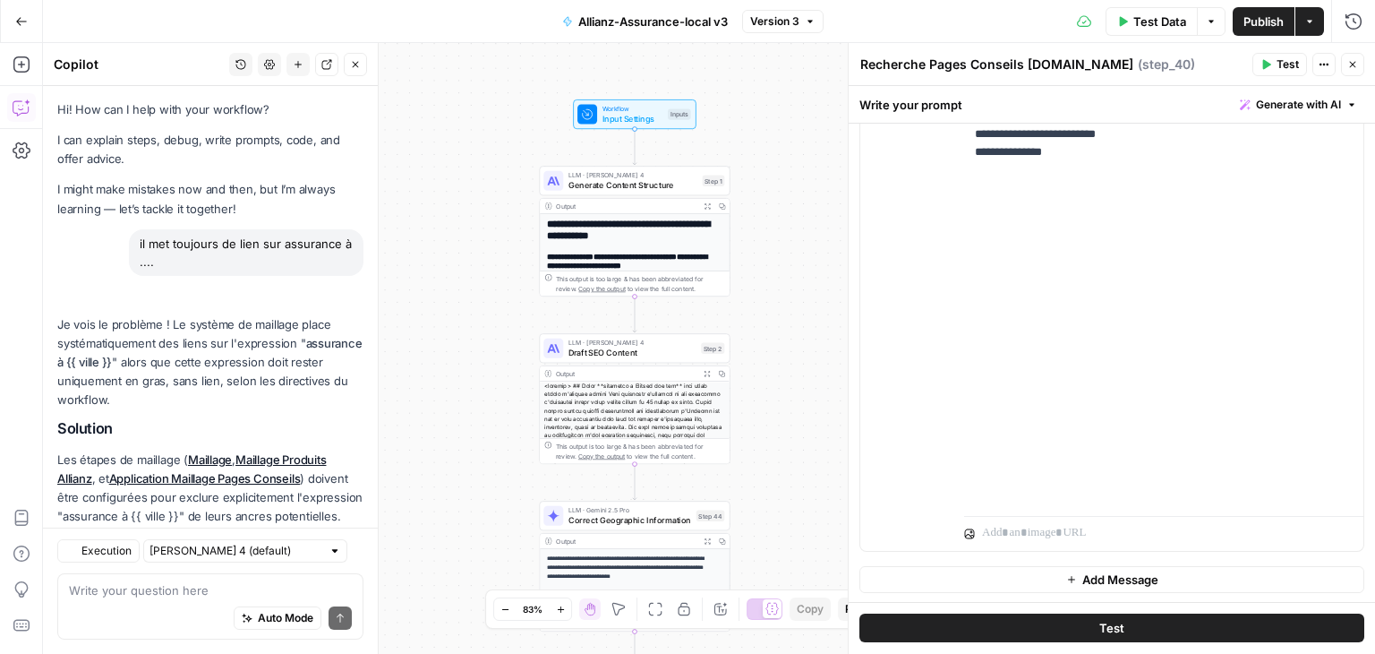
scroll to position [1509, 0]
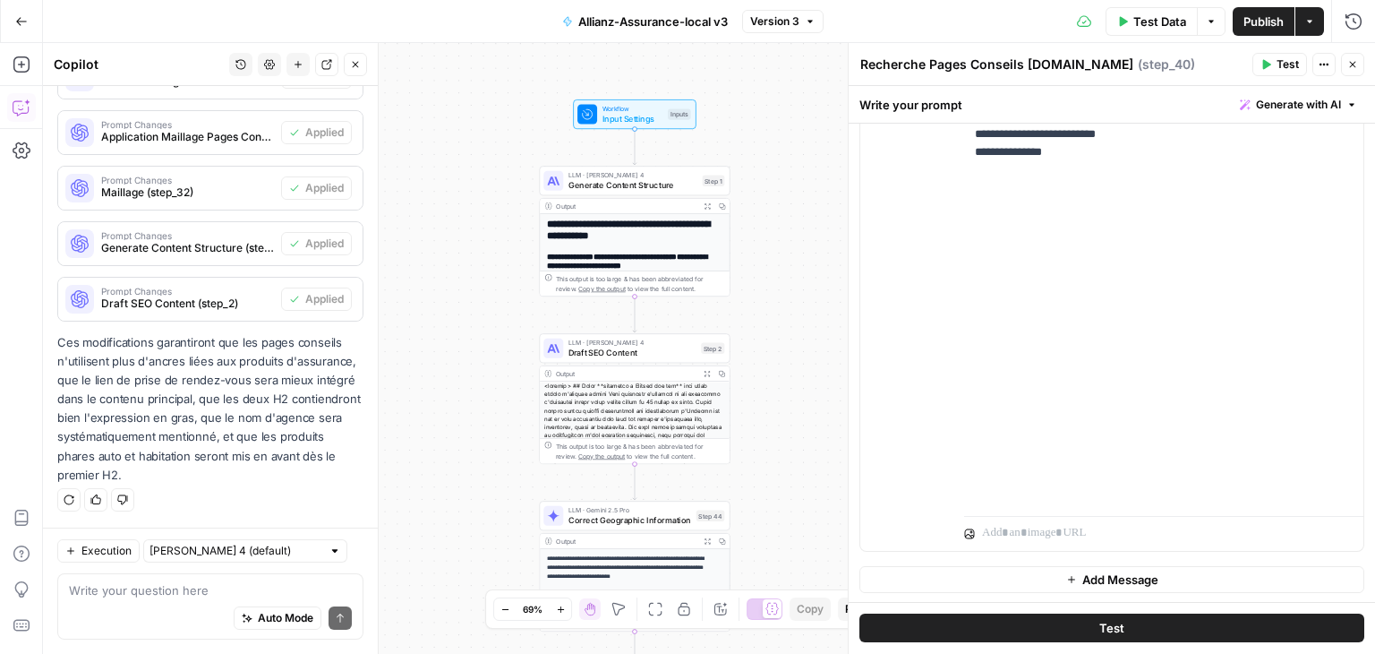
click at [147, 593] on textarea at bounding box center [210, 590] width 283 height 18
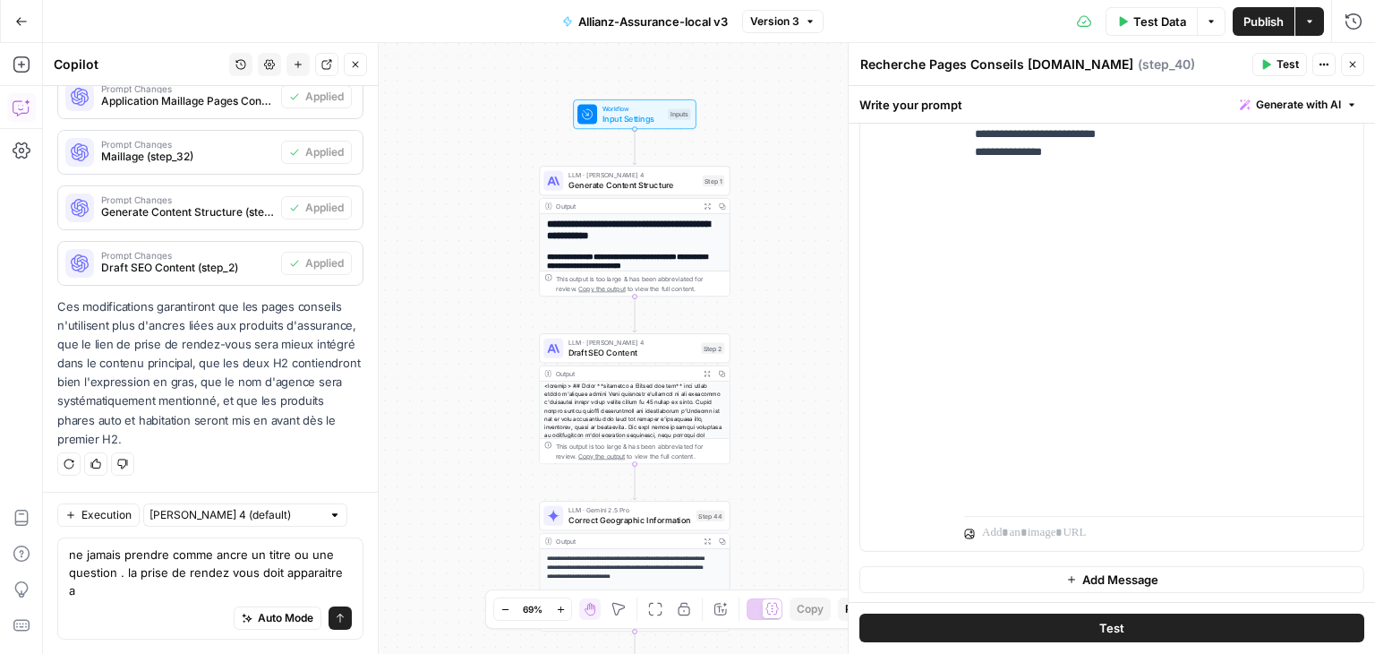
scroll to position [1544, 0]
type textarea "ne jamais prendre comme ancre un titre ou une question . la prise de rendez vou…"
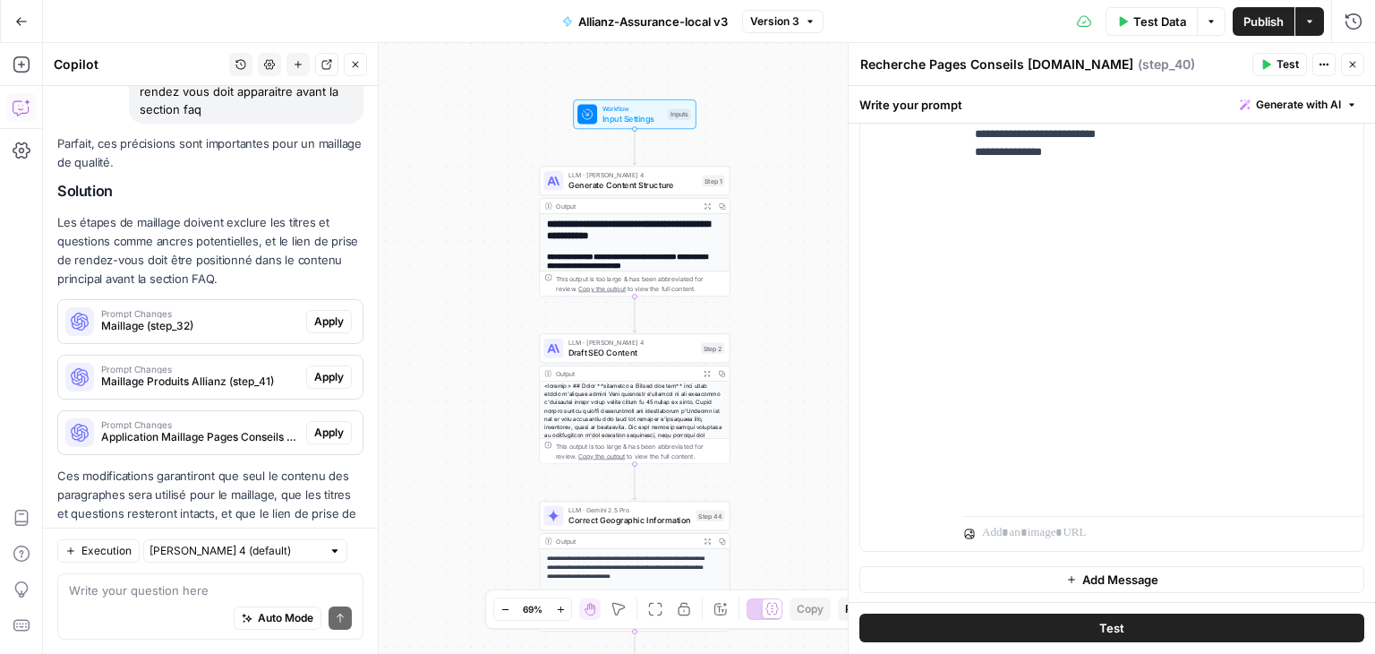
scroll to position [2038, 0]
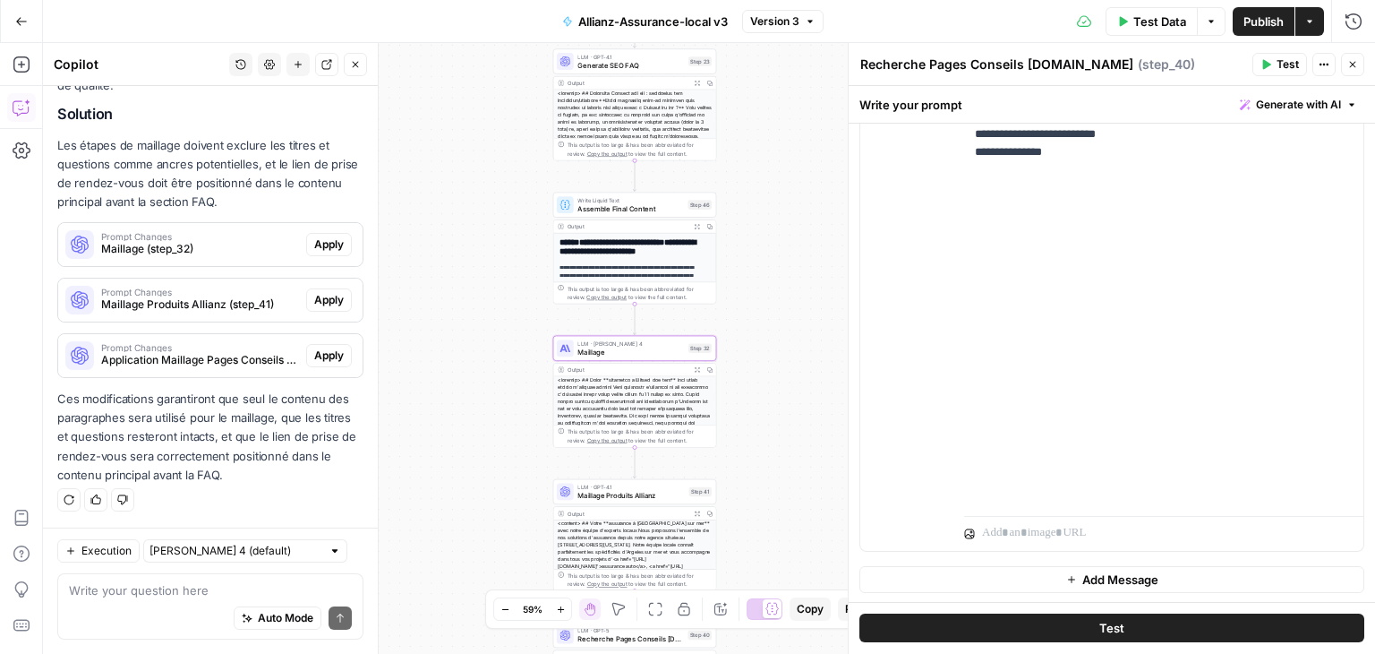
click at [317, 244] on span "Apply" at bounding box center [329, 244] width 30 height 16
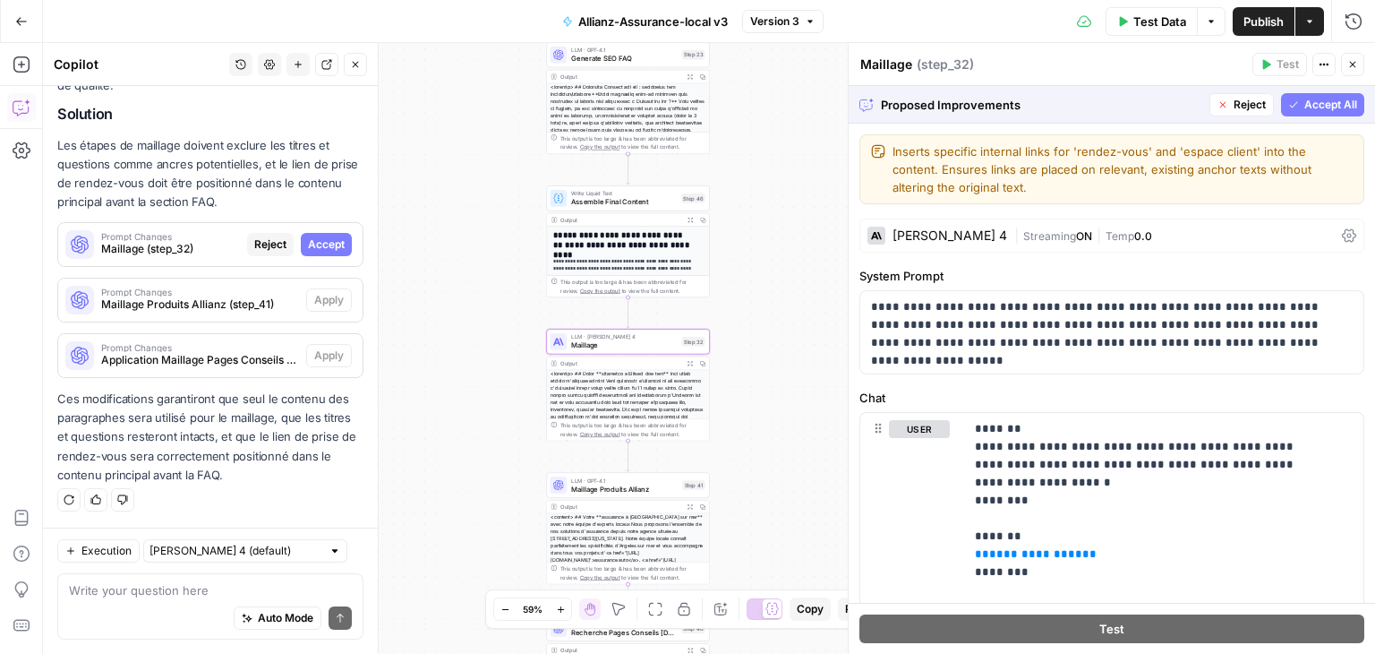
scroll to position [1980, 0]
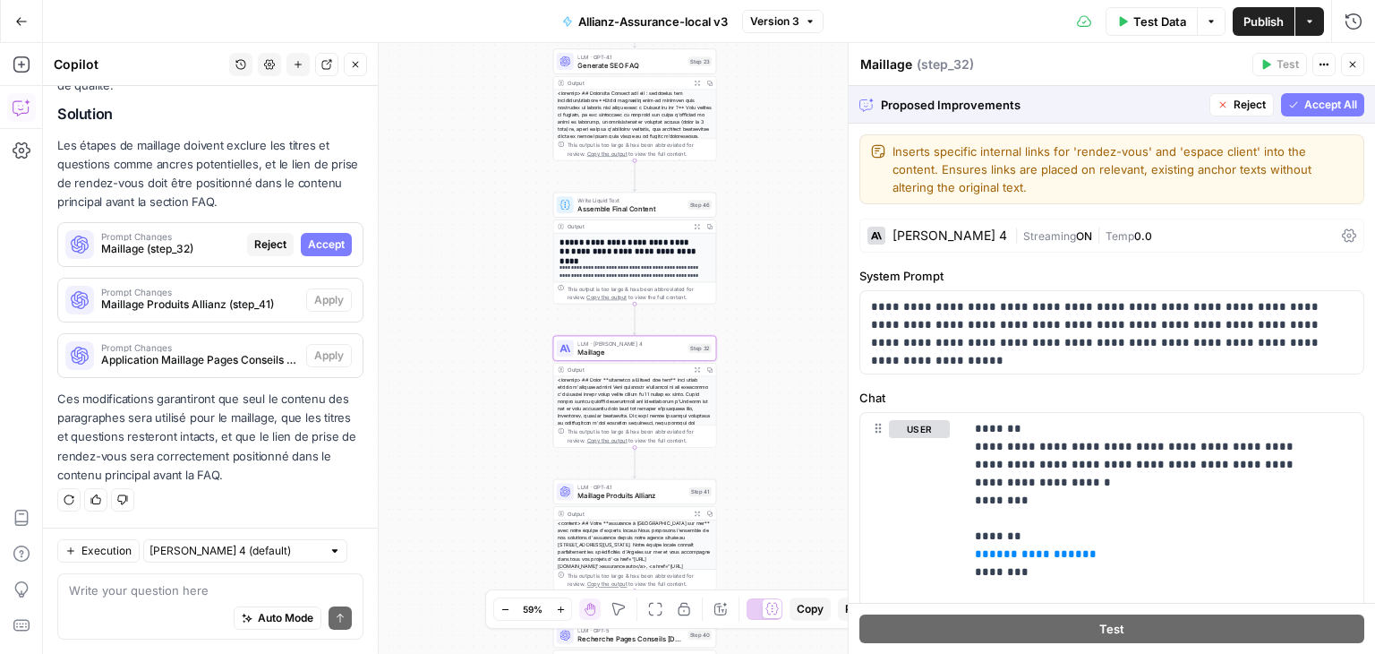
click at [317, 244] on span "Accept" at bounding box center [326, 244] width 37 height 16
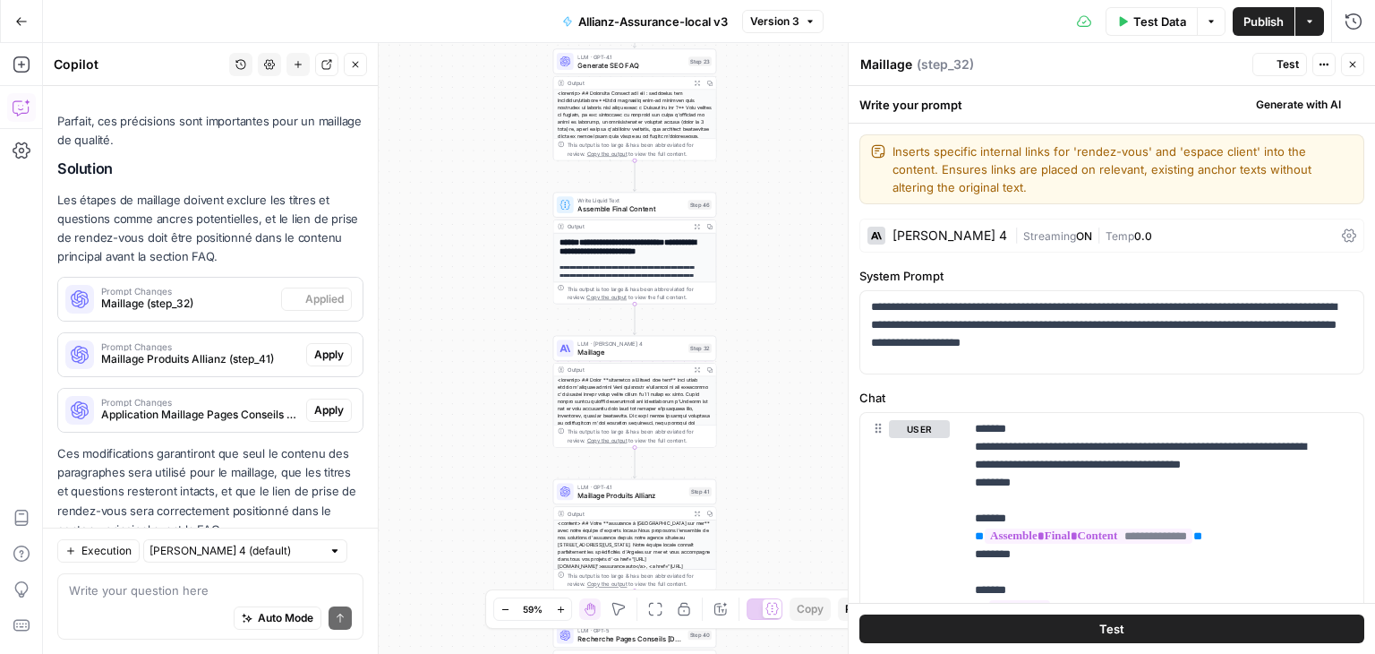
scroll to position [2066, 0]
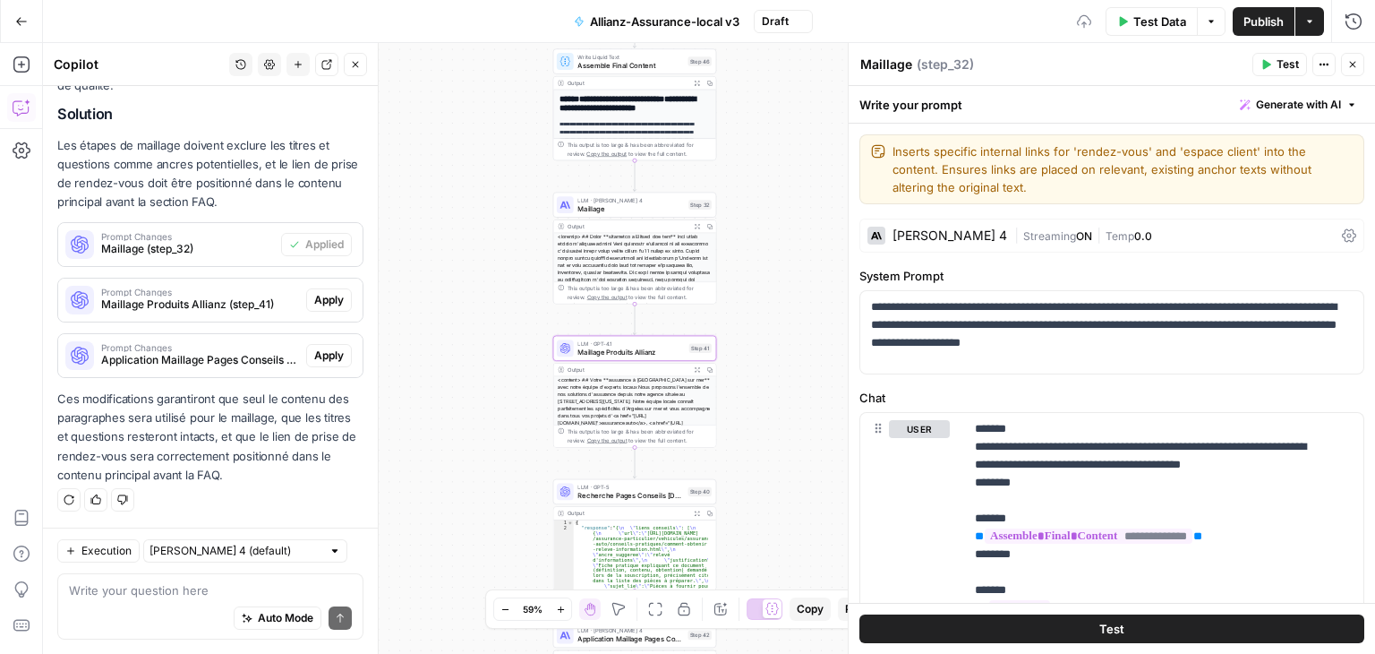
click at [314, 305] on span "Apply" at bounding box center [329, 300] width 30 height 16
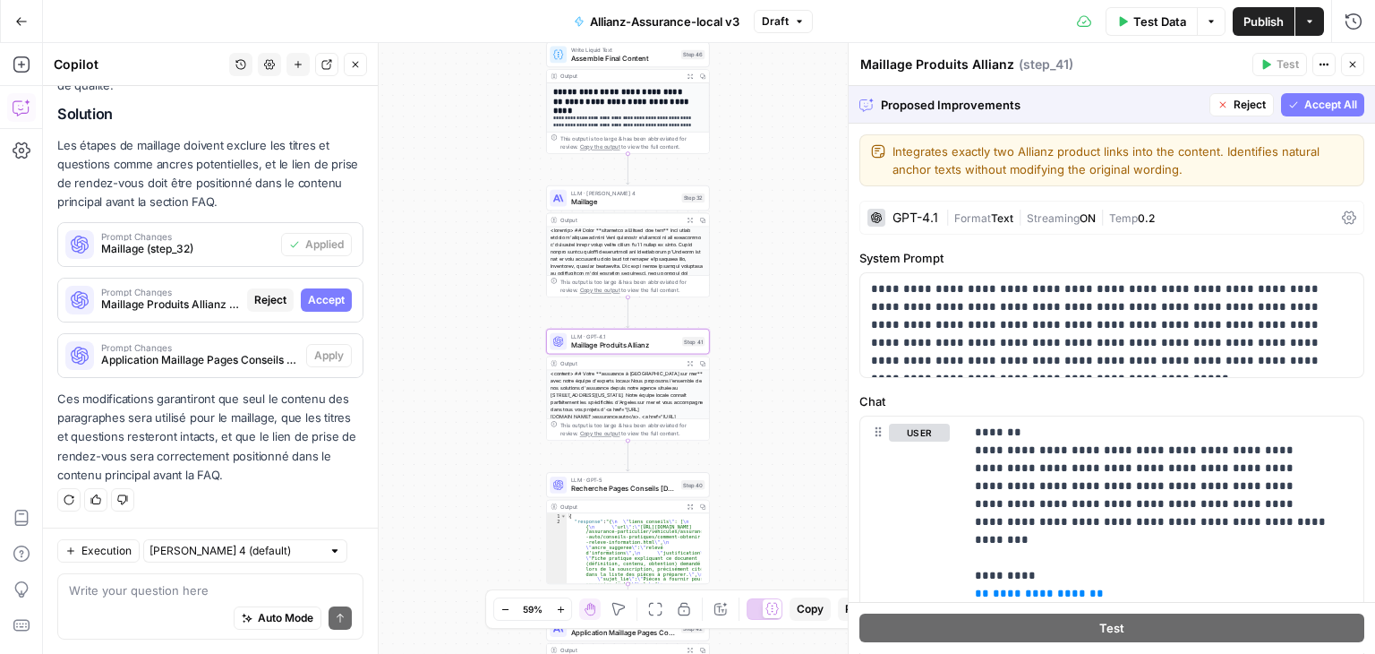
scroll to position [1980, 0]
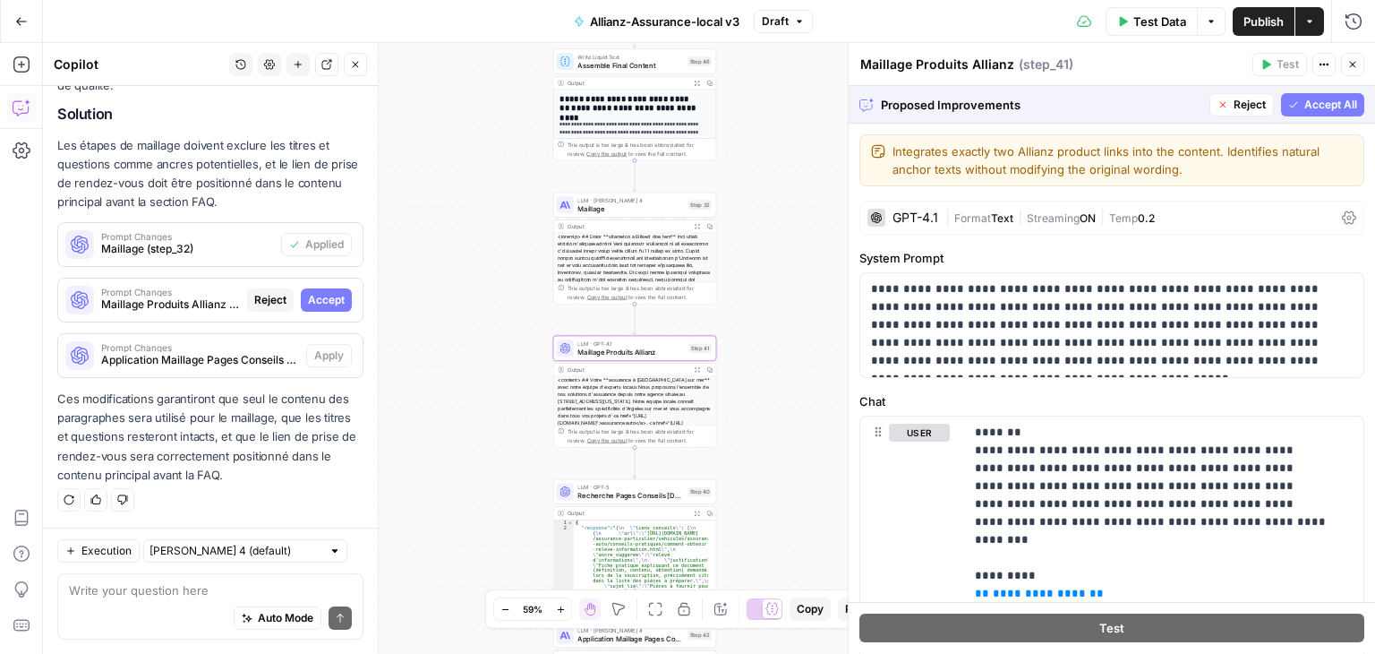
click at [319, 302] on span "Accept" at bounding box center [326, 300] width 37 height 16
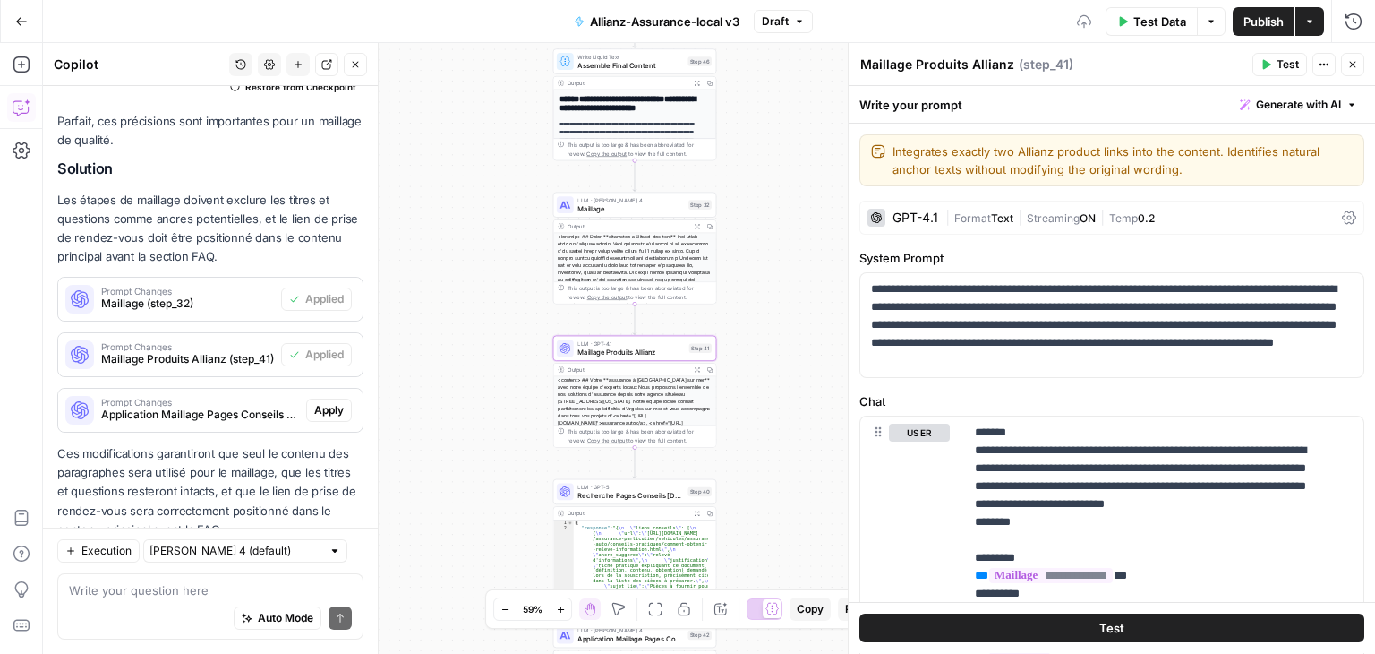
scroll to position [2066, 0]
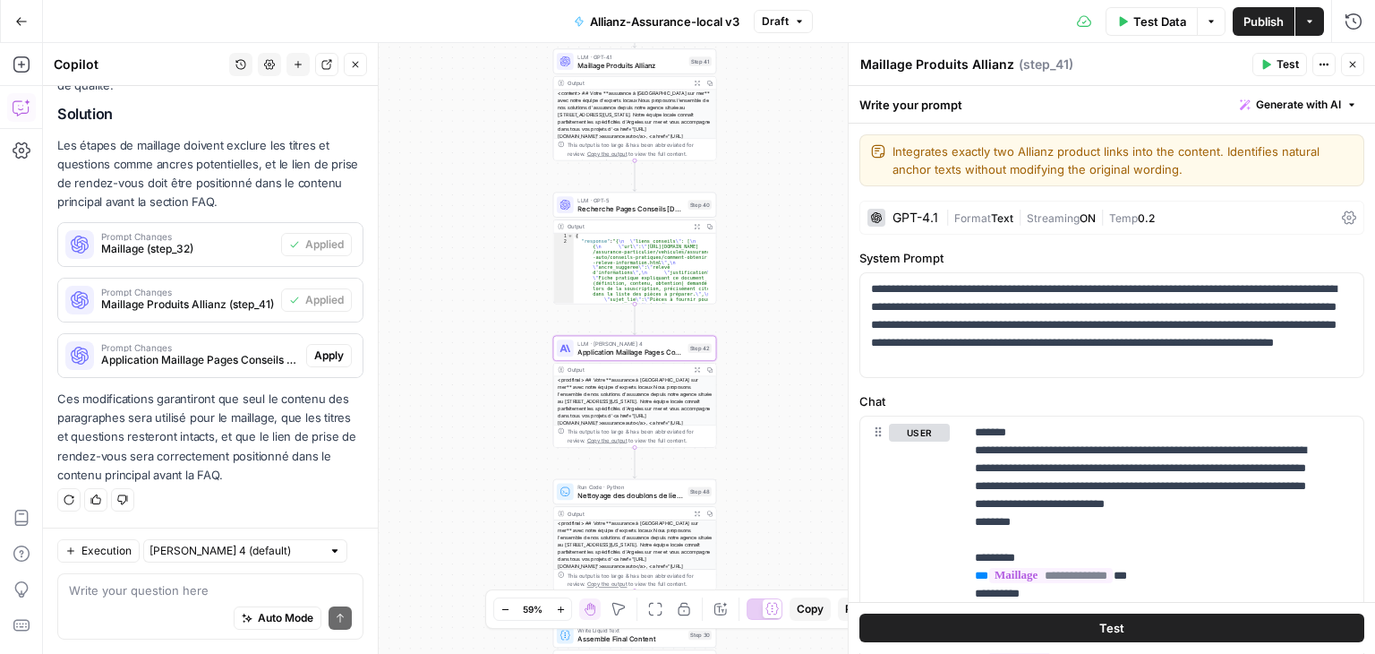
click at [324, 355] on span "Apply" at bounding box center [329, 355] width 30 height 16
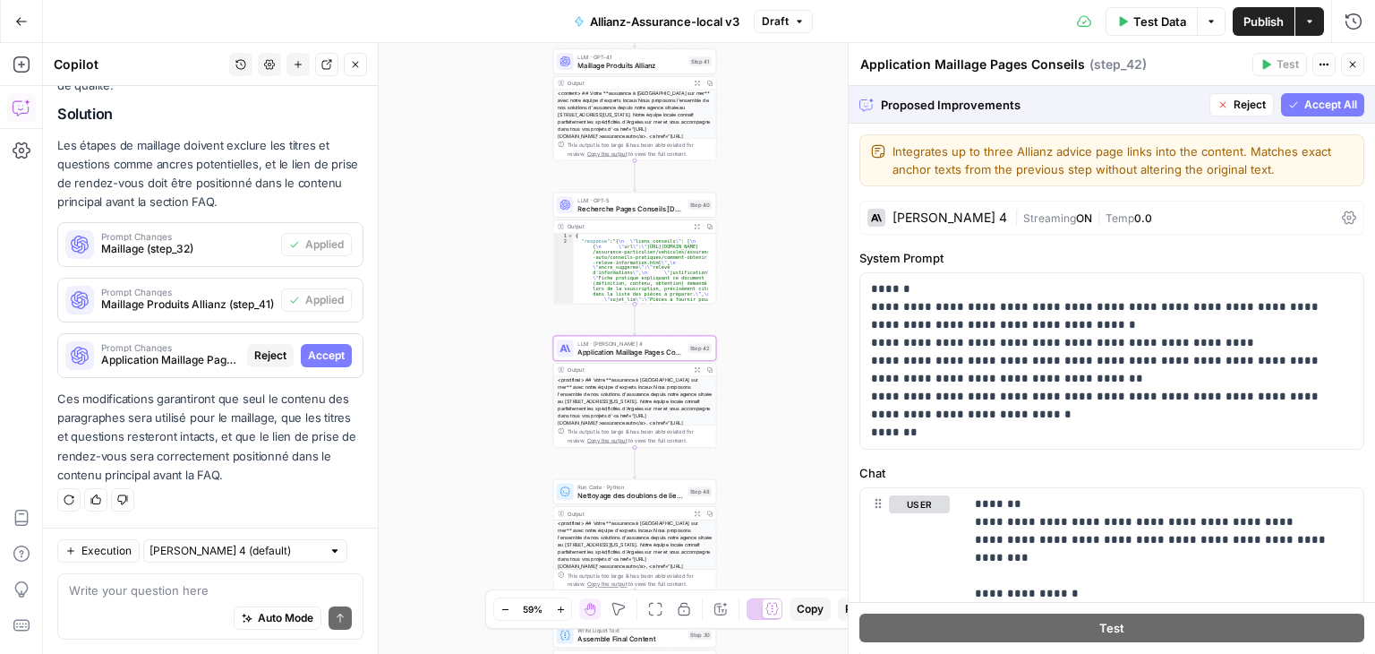
scroll to position [1980, 0]
click at [324, 355] on span "Accept" at bounding box center [326, 355] width 37 height 16
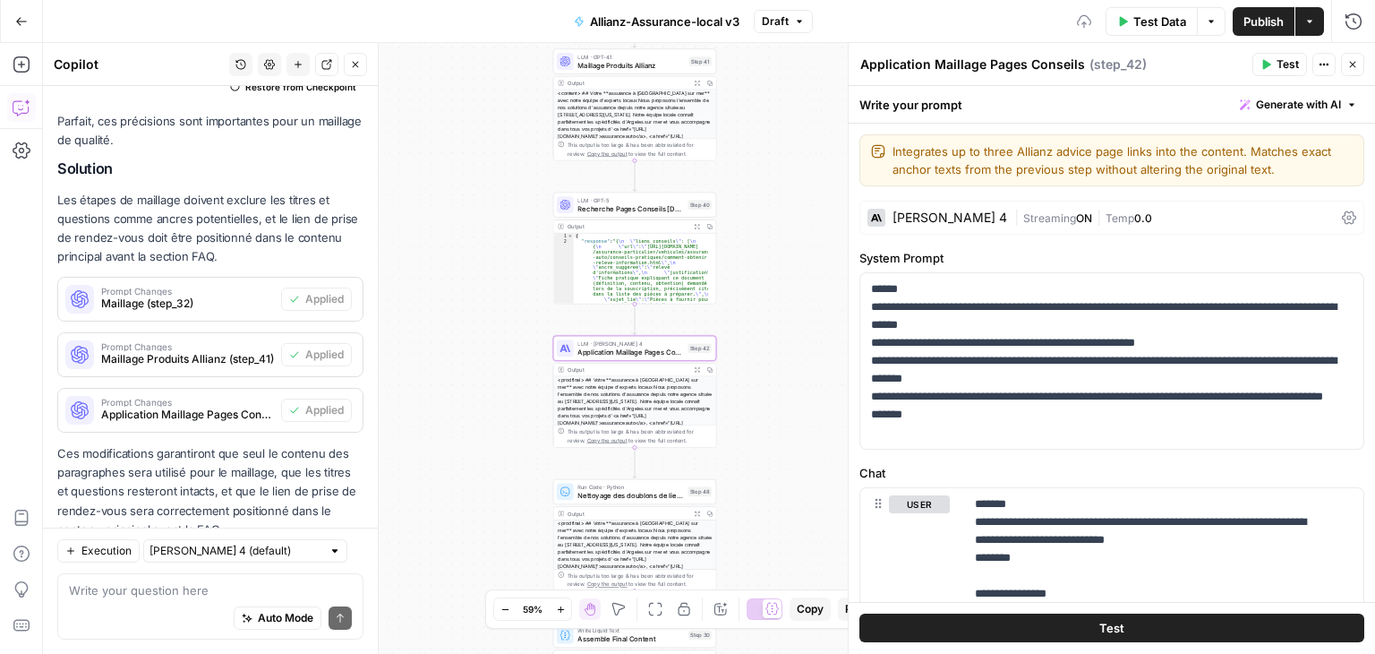
scroll to position [2066, 0]
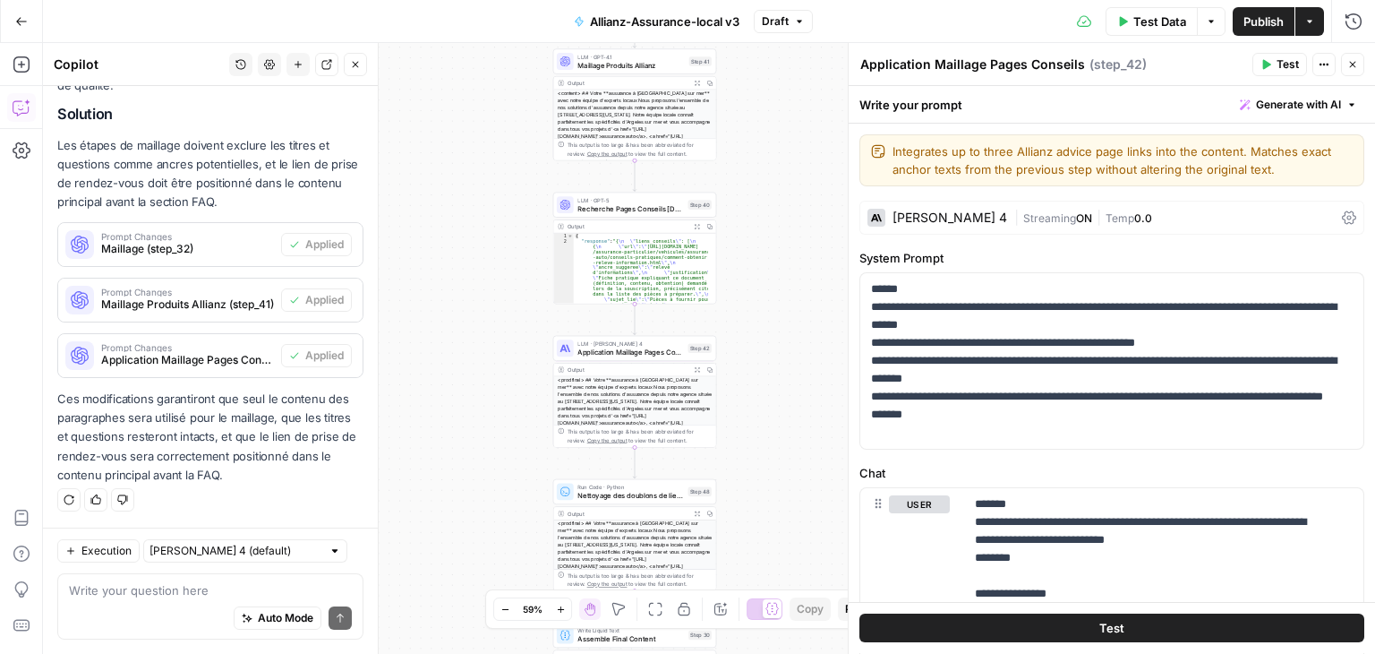
click at [1261, 22] on span "Publish" at bounding box center [1264, 22] width 40 height 18
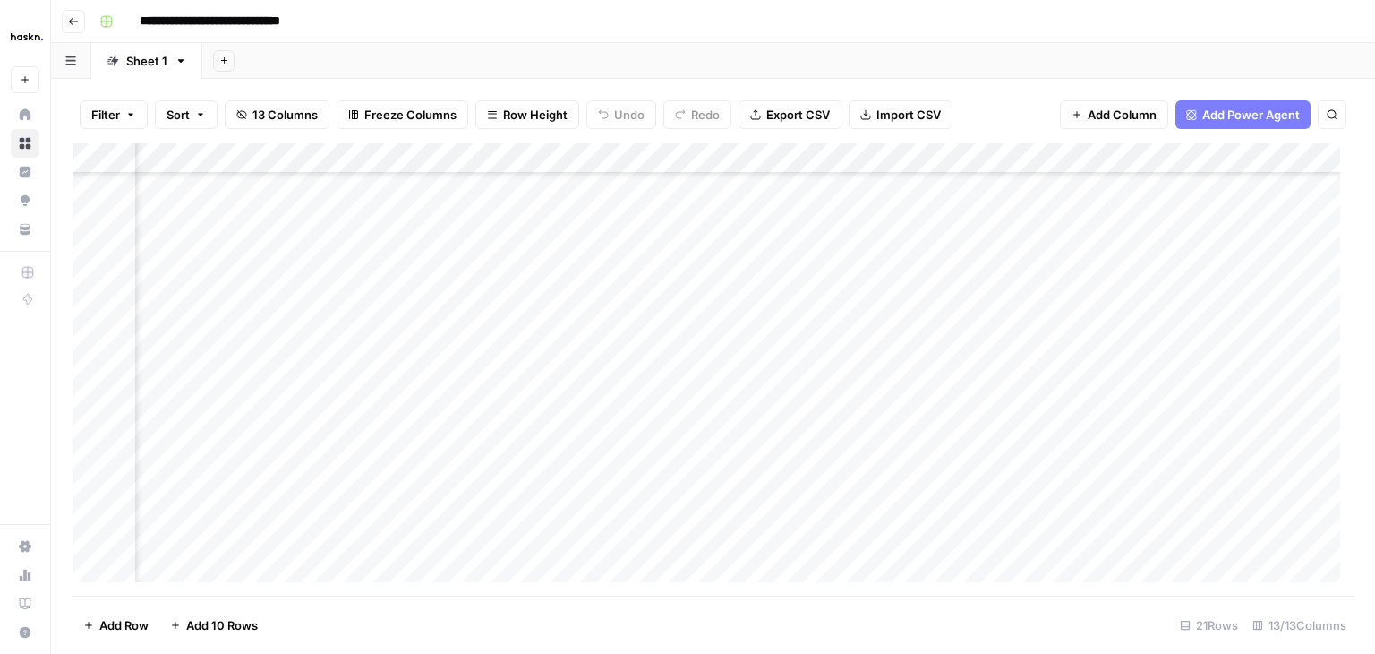
scroll to position [260, 1934]
click at [1059, 477] on div "Add Column" at bounding box center [713, 369] width 1281 height 452
click at [1065, 449] on div "Add Column" at bounding box center [713, 369] width 1281 height 452
click at [1064, 504] on div "Add Column" at bounding box center [713, 369] width 1281 height 452
click at [1065, 536] on div "Add Column" at bounding box center [713, 369] width 1281 height 452
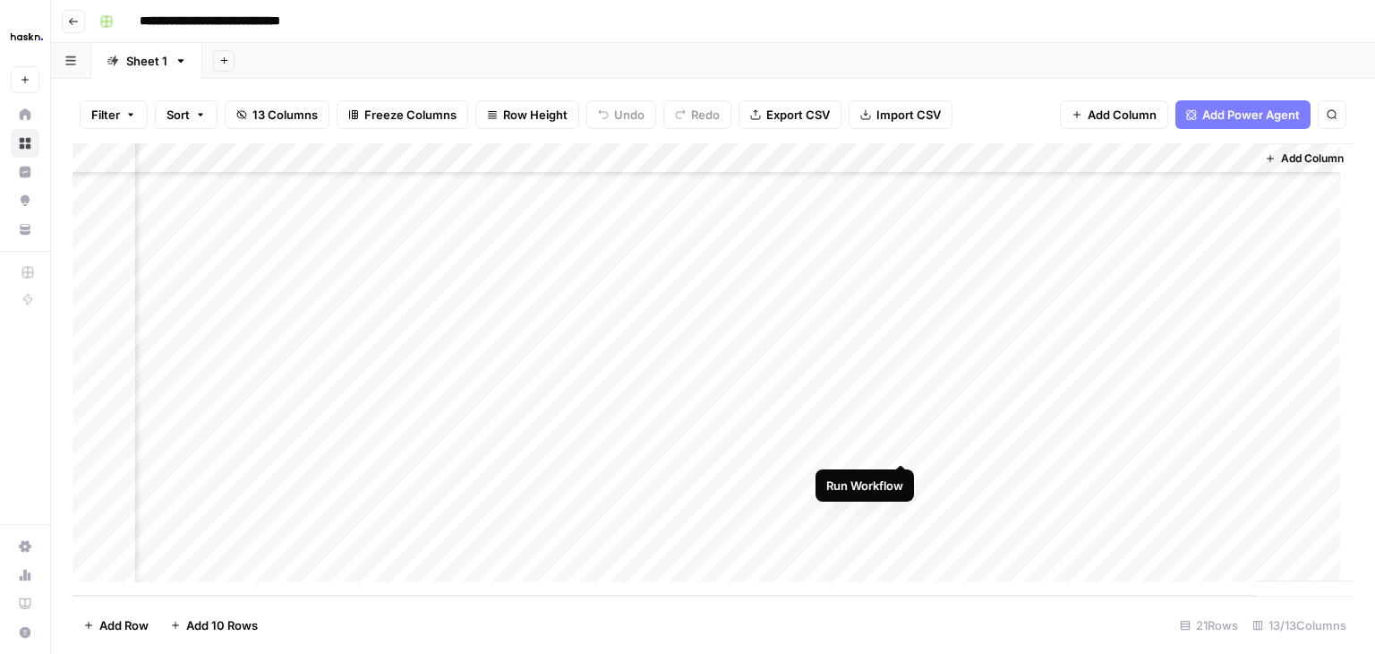
click at [895, 444] on div "Add Column" at bounding box center [713, 369] width 1281 height 452
click at [907, 475] on div "Add Column" at bounding box center [713, 369] width 1281 height 452
click at [904, 506] on div "Add Column" at bounding box center [713, 369] width 1281 height 452
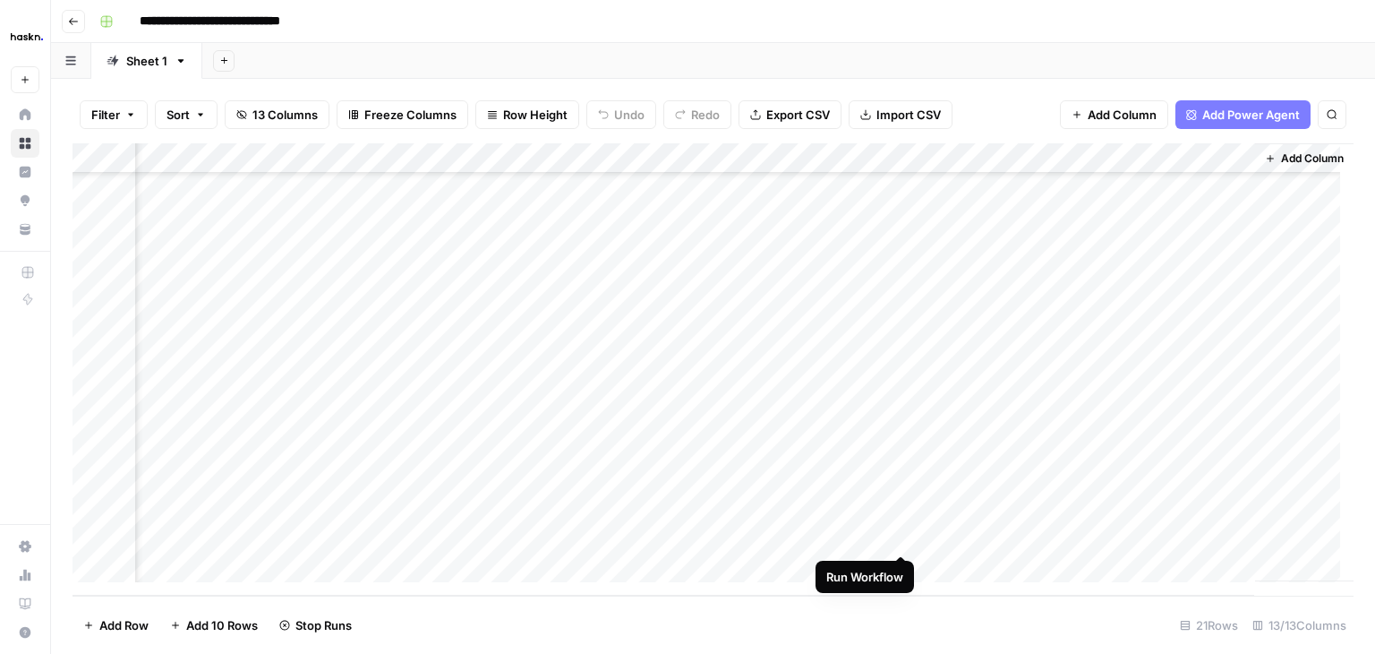
click at [905, 543] on div "Add Column" at bounding box center [713, 369] width 1281 height 452
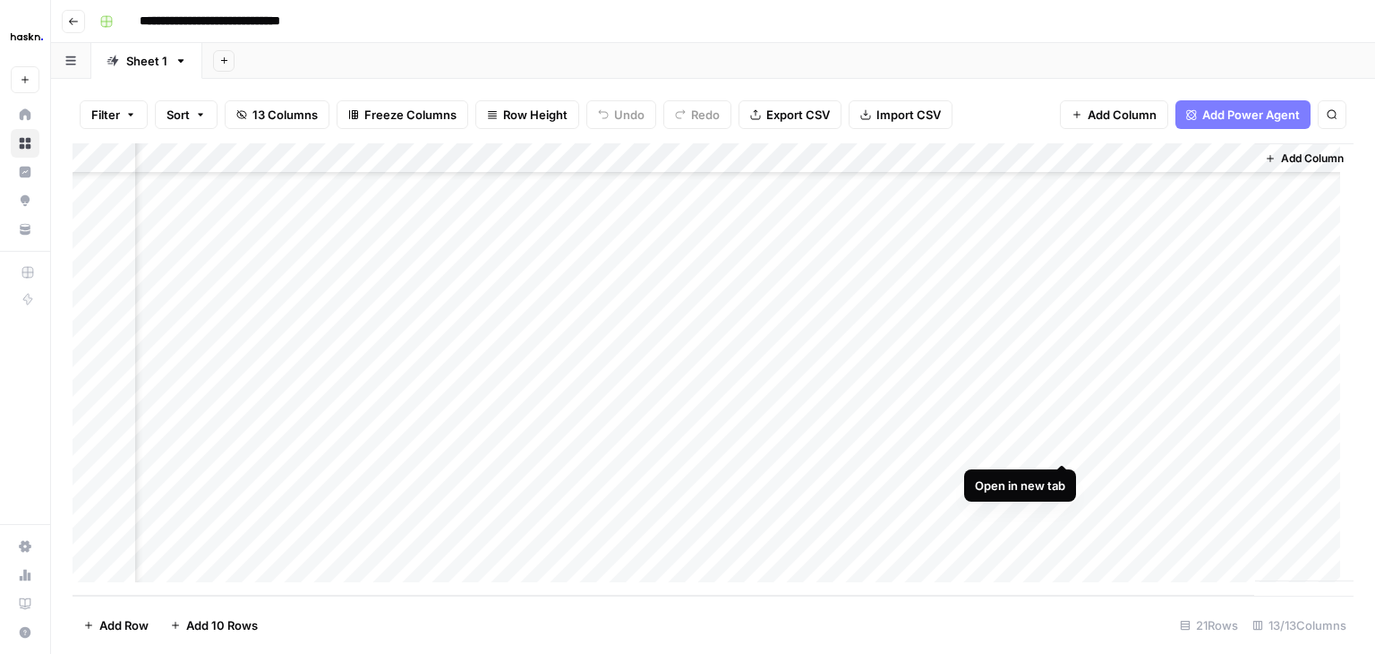
click at [1064, 449] on div "Add Column" at bounding box center [713, 369] width 1281 height 452
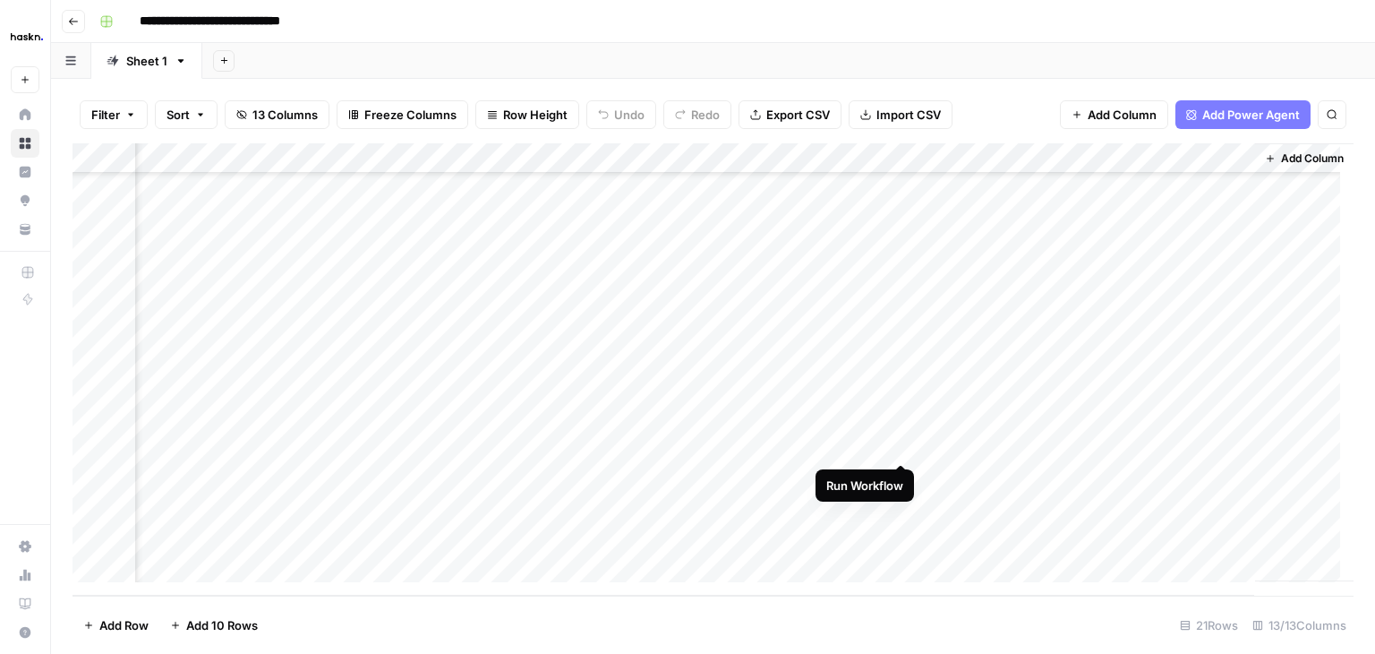
click at [898, 442] on div "Add Column" at bounding box center [713, 369] width 1281 height 452
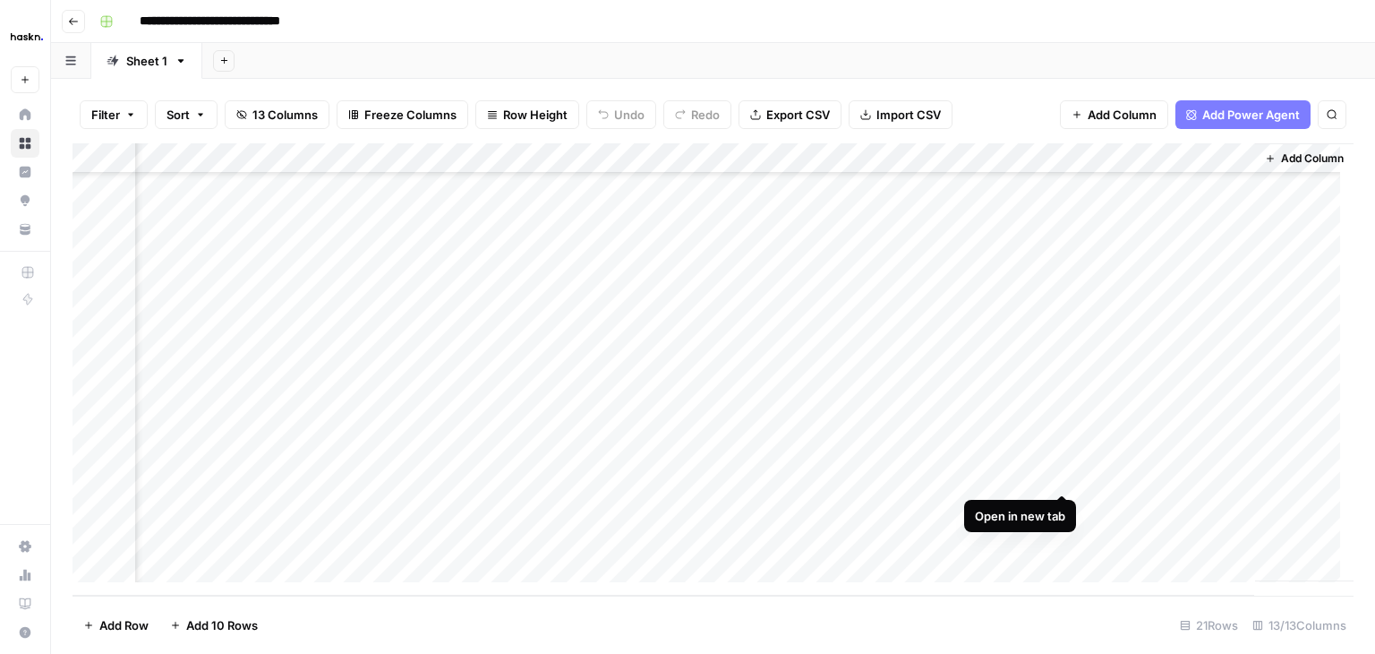
click at [1064, 482] on div "Add Column" at bounding box center [713, 369] width 1281 height 452
click at [1060, 503] on div "Add Column" at bounding box center [713, 369] width 1281 height 452
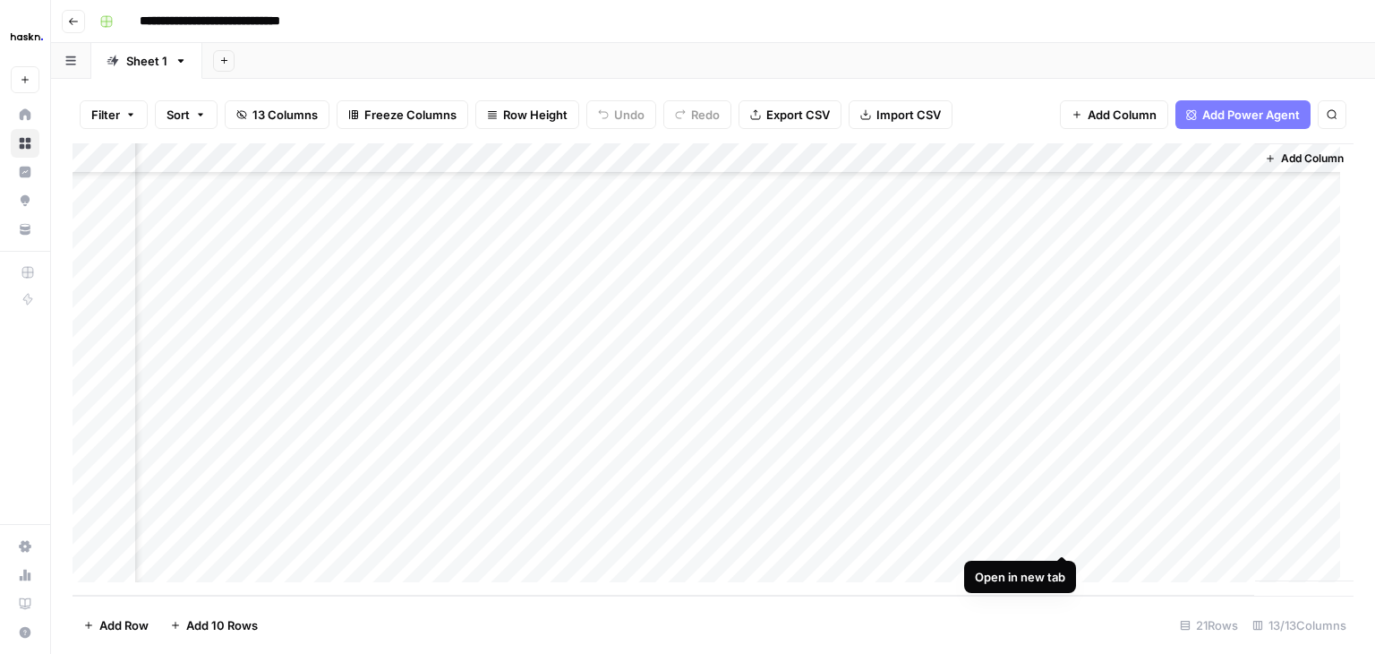
click at [1064, 534] on div "Add Column" at bounding box center [713, 369] width 1281 height 452
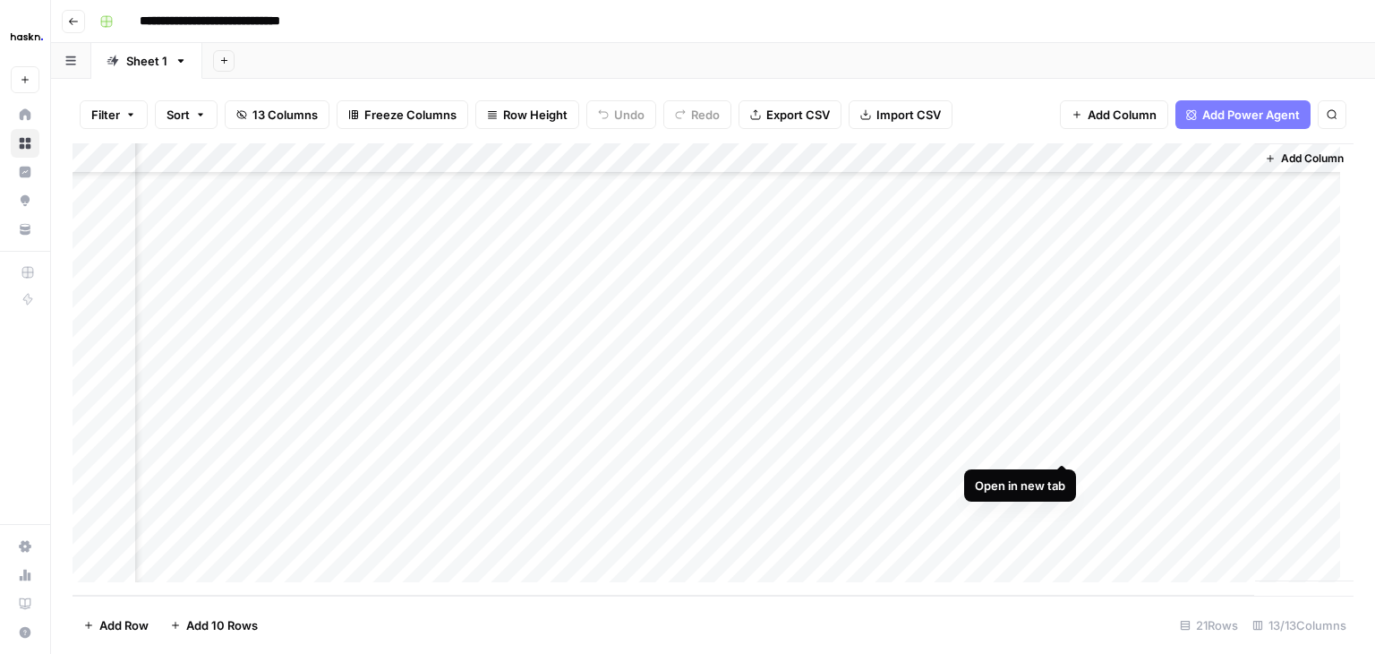
click at [1062, 444] on div "Add Column" at bounding box center [713, 369] width 1281 height 452
